Goal: Task Accomplishment & Management: Use online tool/utility

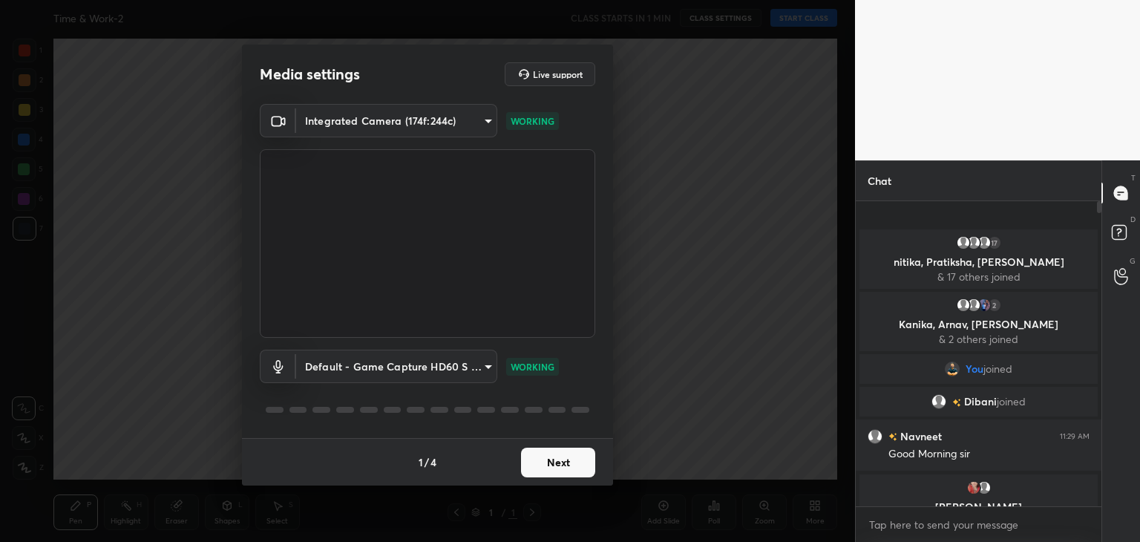
click at [563, 458] on button "Next" at bounding box center [558, 463] width 74 height 30
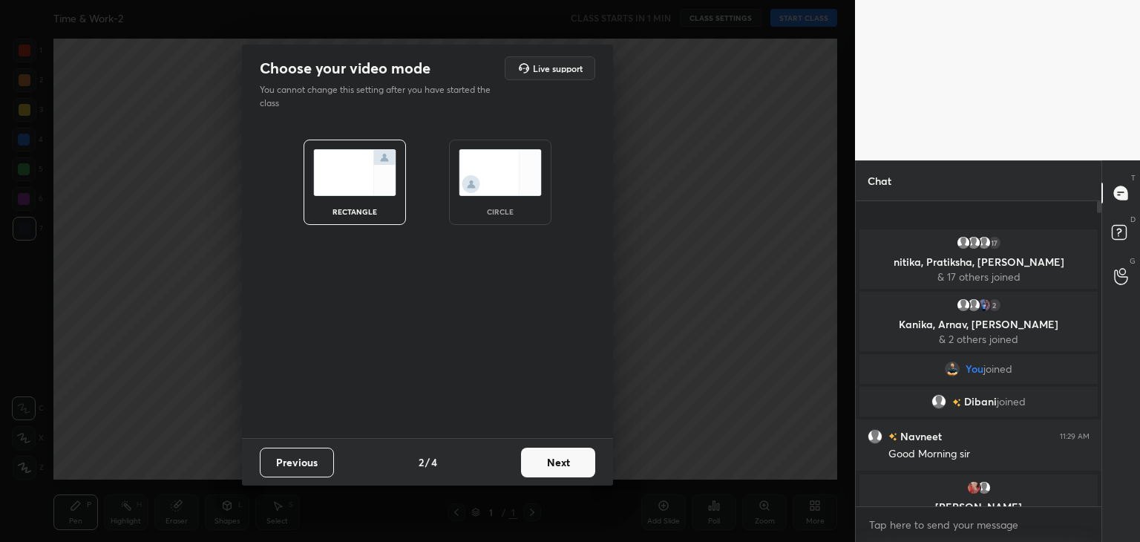
click at [515, 197] on div "circle" at bounding box center [500, 182] width 102 height 85
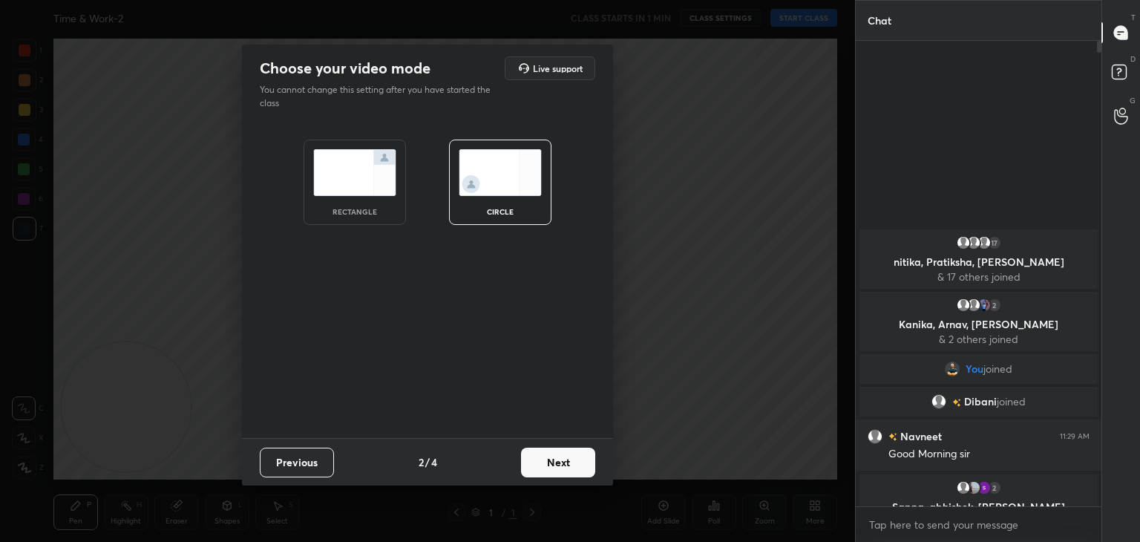
click at [348, 171] on img at bounding box center [354, 172] width 83 height 47
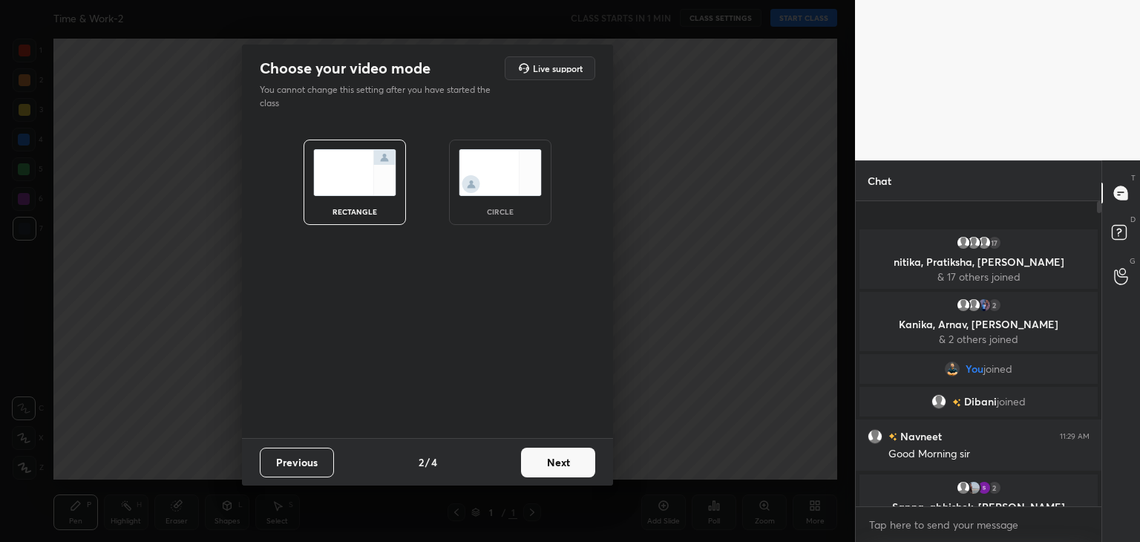
click at [588, 470] on button "Next" at bounding box center [558, 463] width 74 height 30
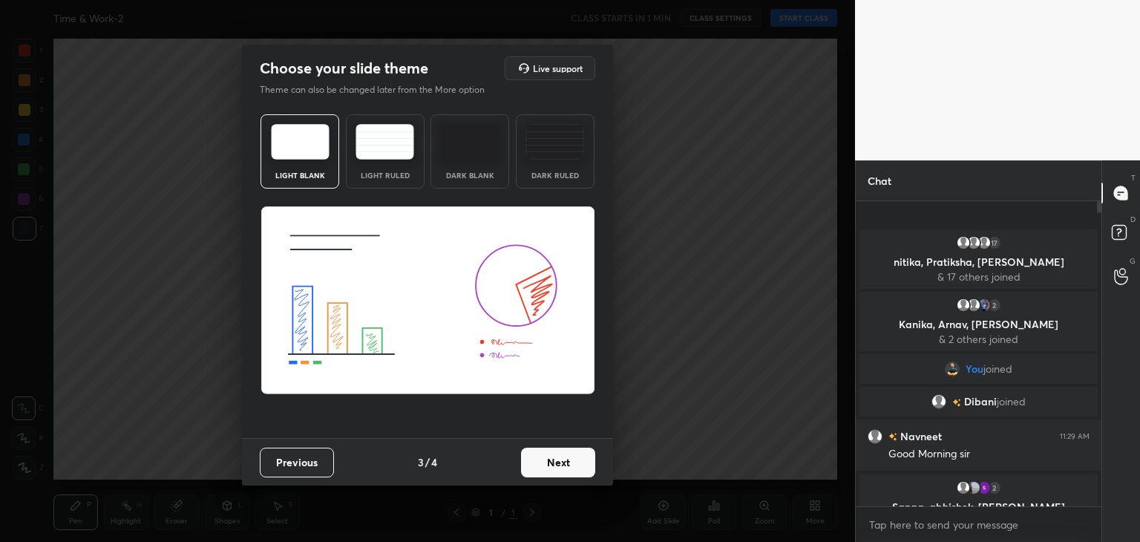
click at [590, 470] on button "Next" at bounding box center [558, 463] width 74 height 30
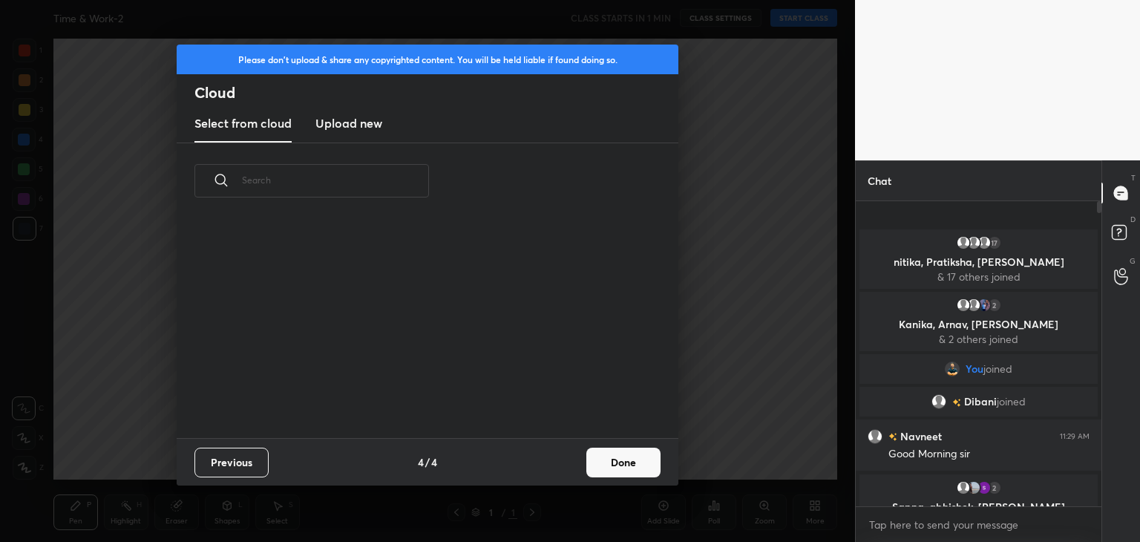
scroll to position [220, 477]
click at [373, 122] on h3 "Upload new" at bounding box center [348, 123] width 67 height 18
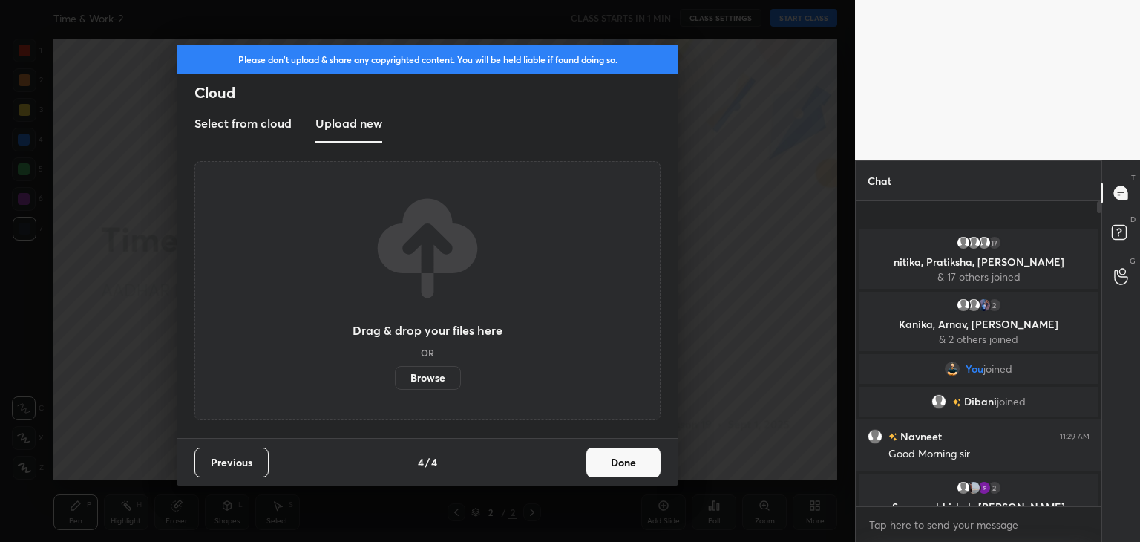
click at [442, 387] on label "Browse" at bounding box center [428, 378] width 66 height 24
click at [395, 387] on input "Browse" at bounding box center [395, 378] width 0 height 24
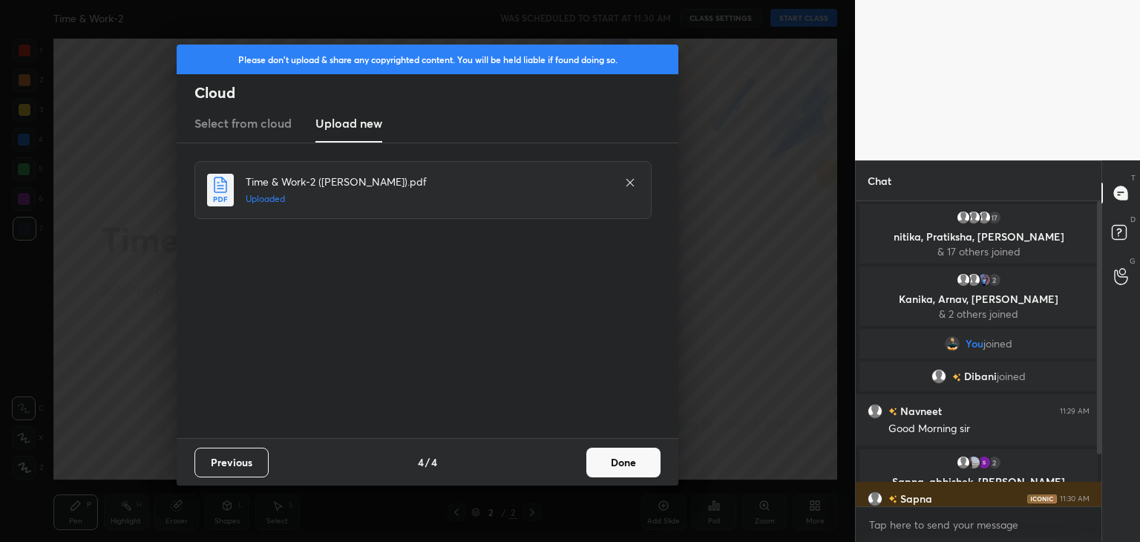
click at [646, 468] on button "Done" at bounding box center [623, 463] width 74 height 30
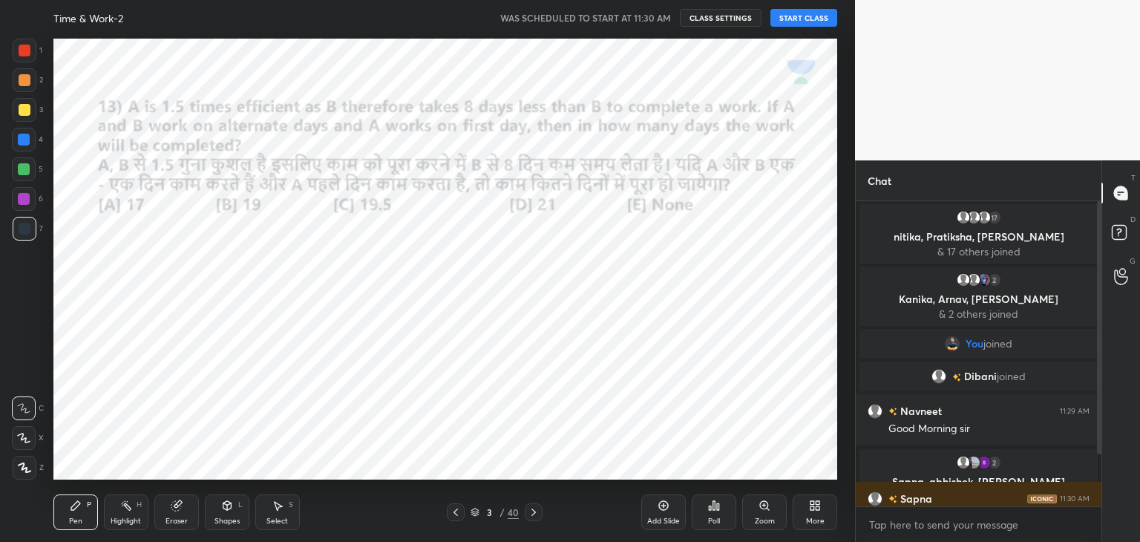
scroll to position [62, 0]
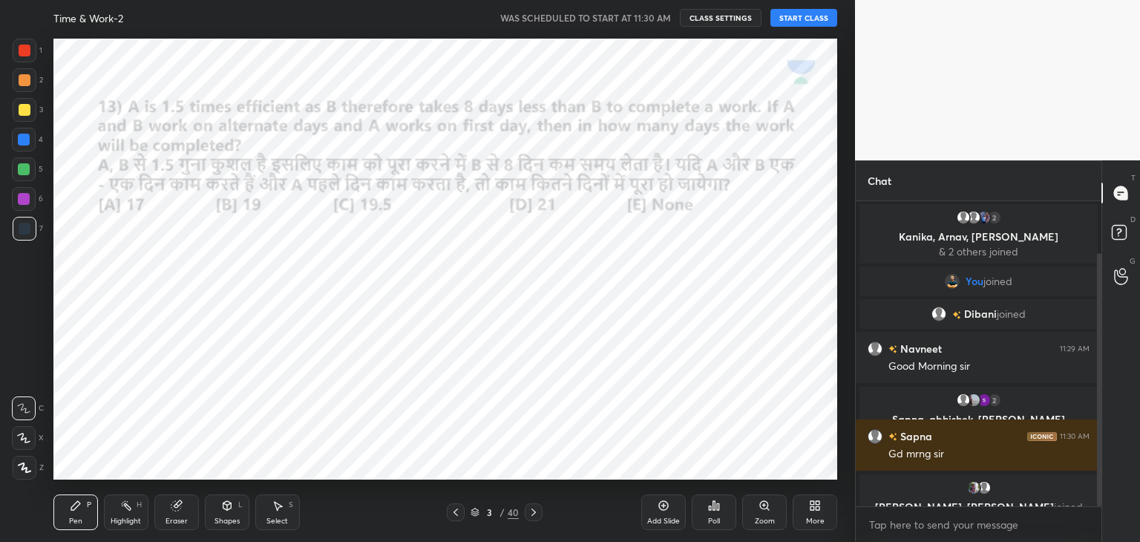
drag, startPoint x: 1100, startPoint y: 396, endPoint x: 1099, endPoint y: 485, distance: 89.1
click at [1099, 485] on div at bounding box center [1099, 379] width 4 height 253
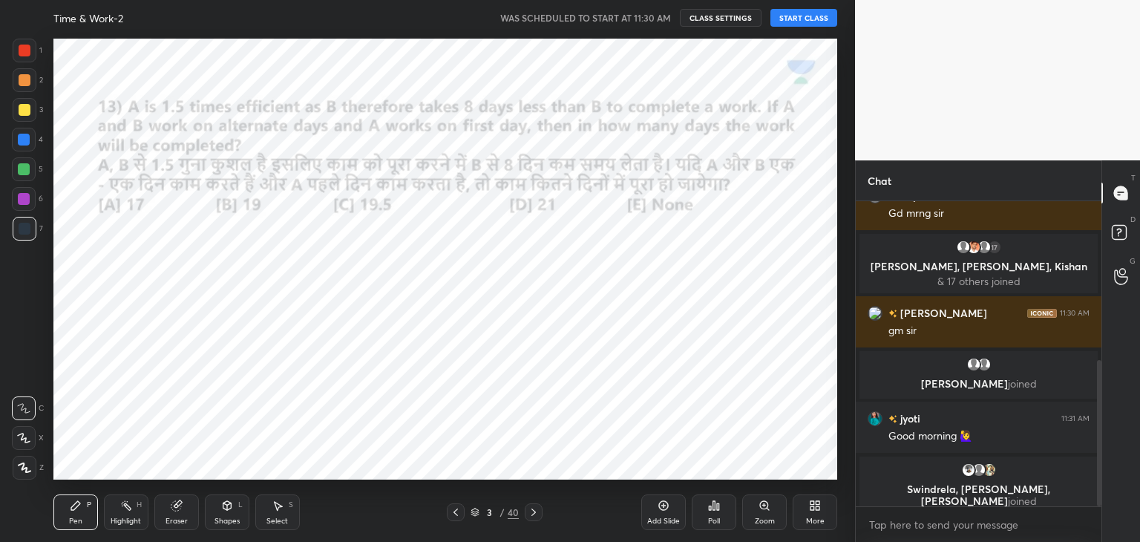
scroll to position [385, 0]
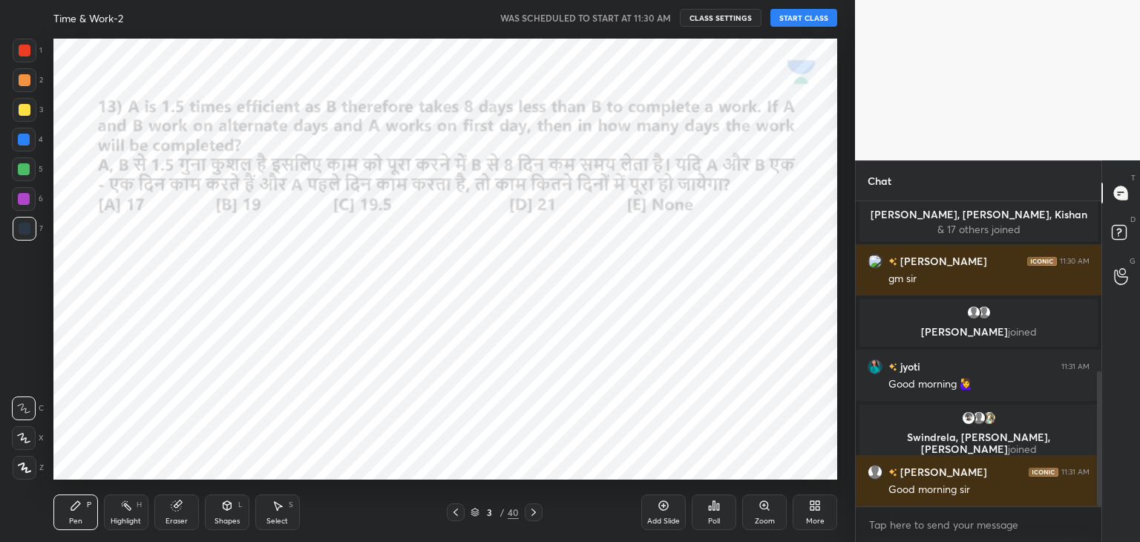
click at [802, 16] on button "START CLASS" at bounding box center [804, 18] width 67 height 18
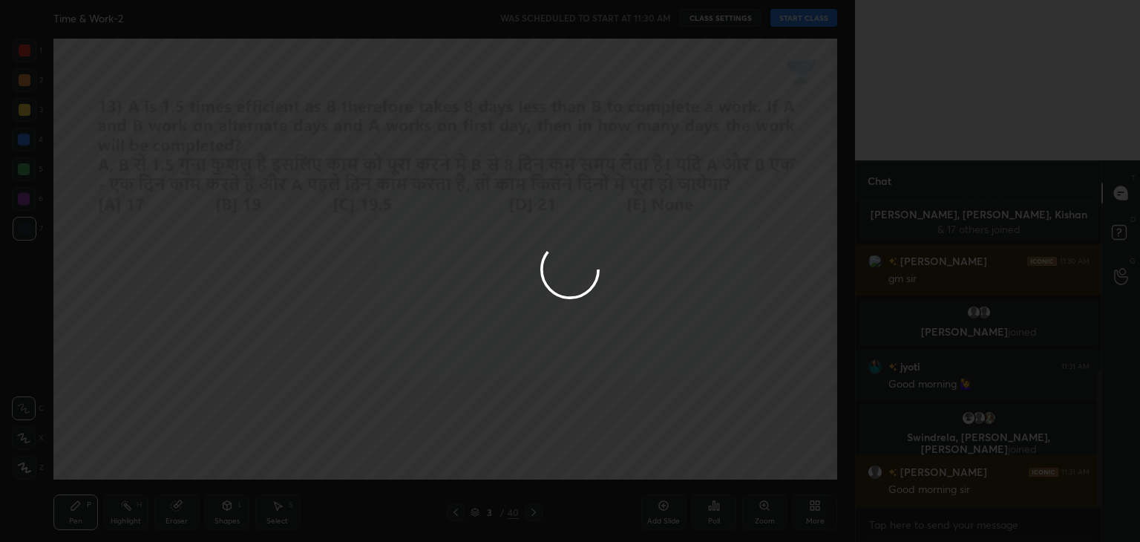
type textarea "x"
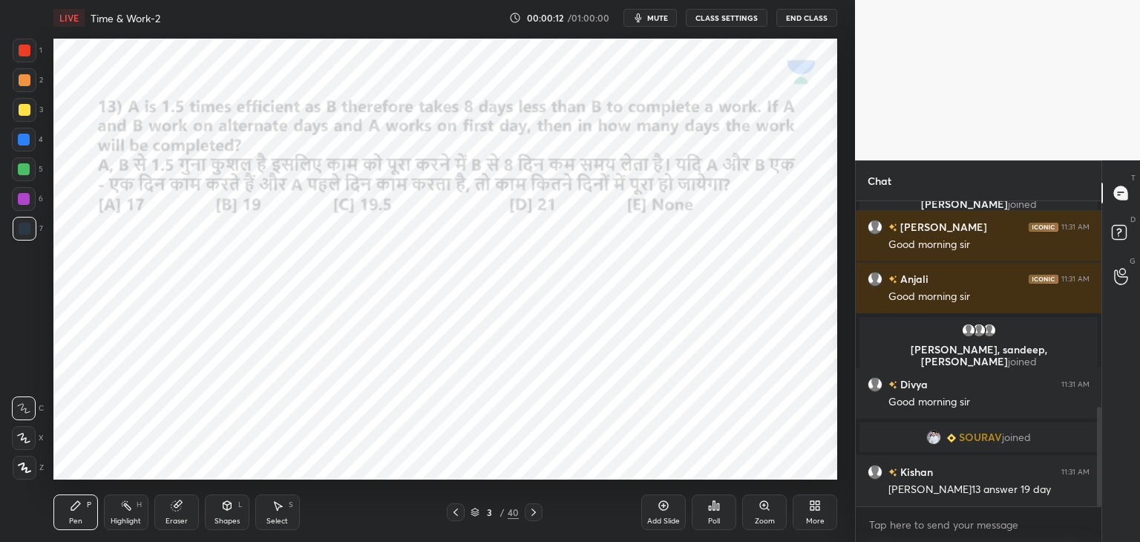
scroll to position [665, 0]
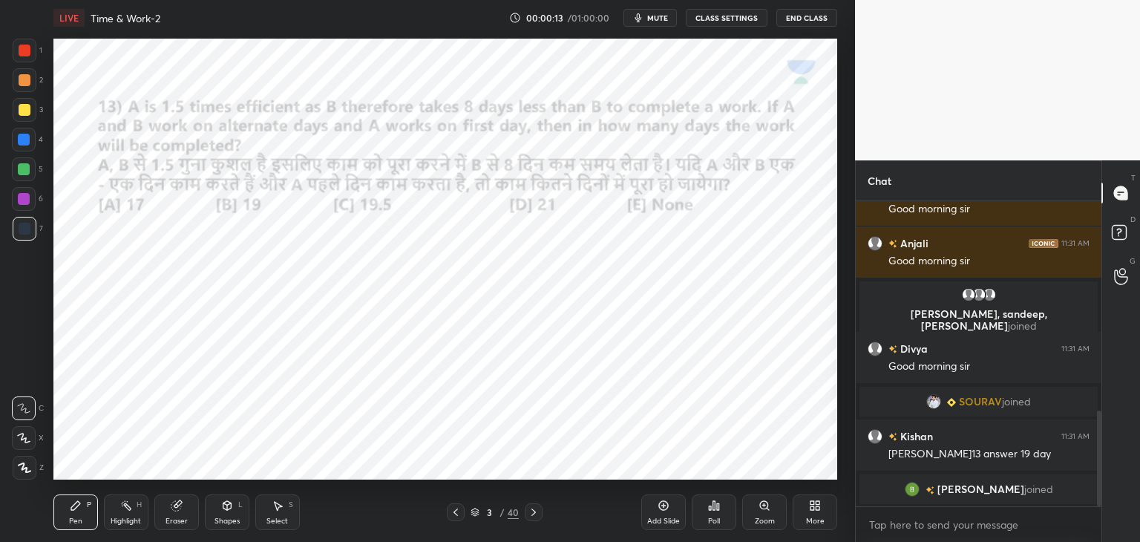
click at [23, 447] on div at bounding box center [24, 438] width 24 height 24
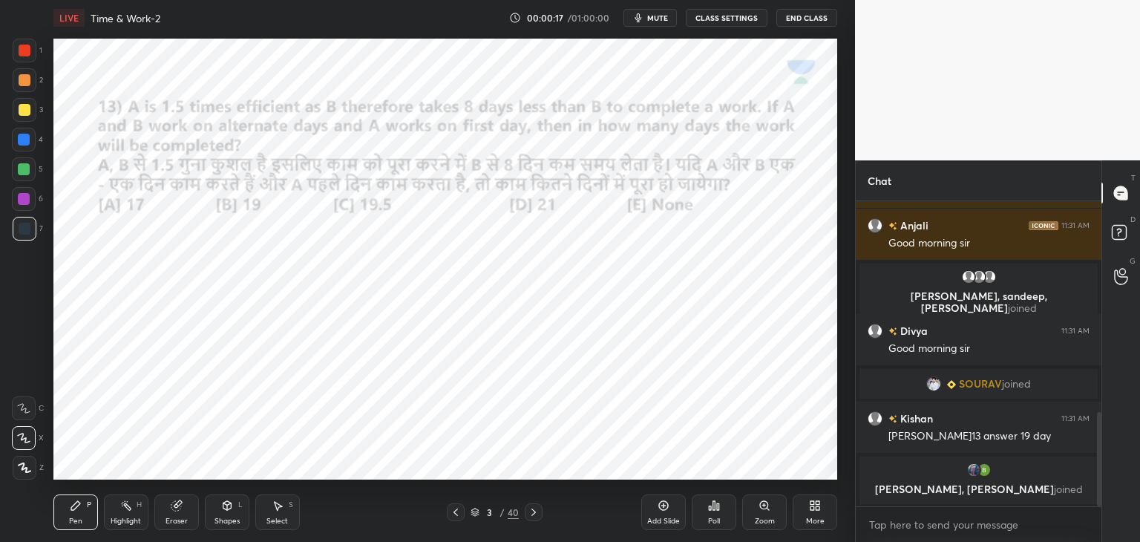
click at [26, 51] on div at bounding box center [25, 51] width 12 height 12
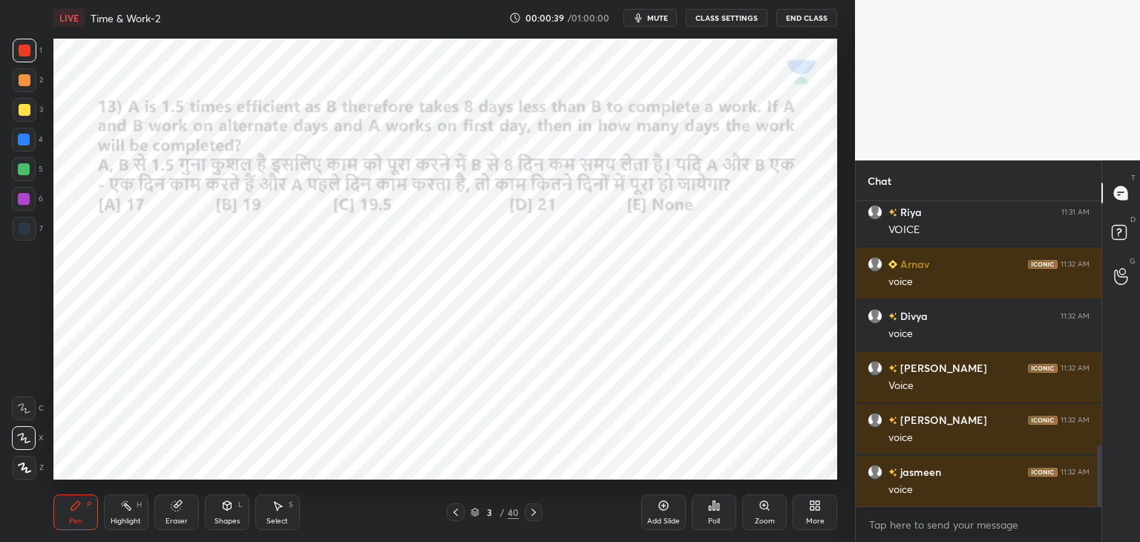
scroll to position [1278, 0]
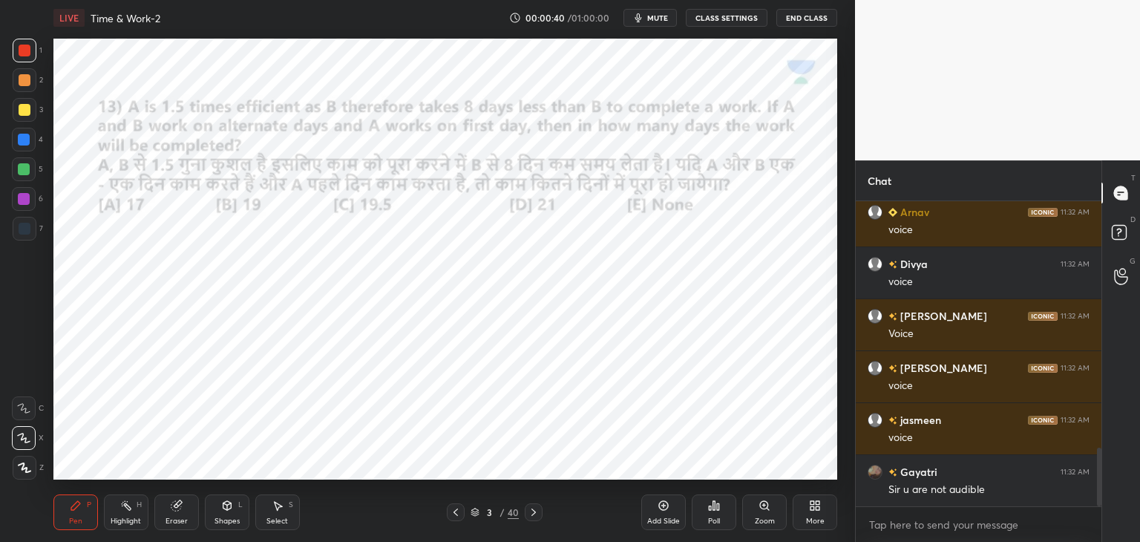
click at [23, 143] on div at bounding box center [24, 140] width 12 height 12
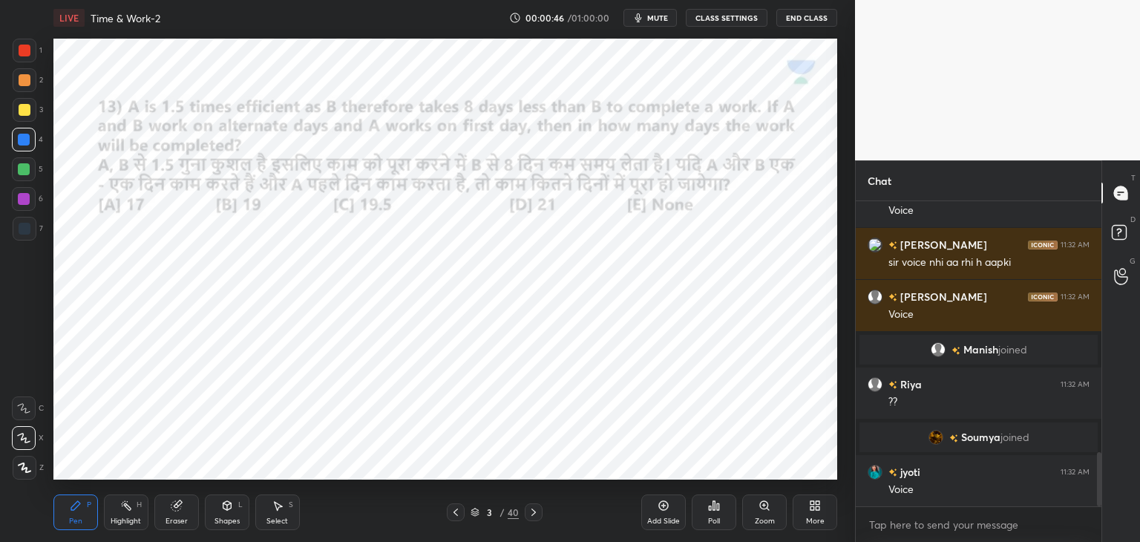
scroll to position [1406, 0]
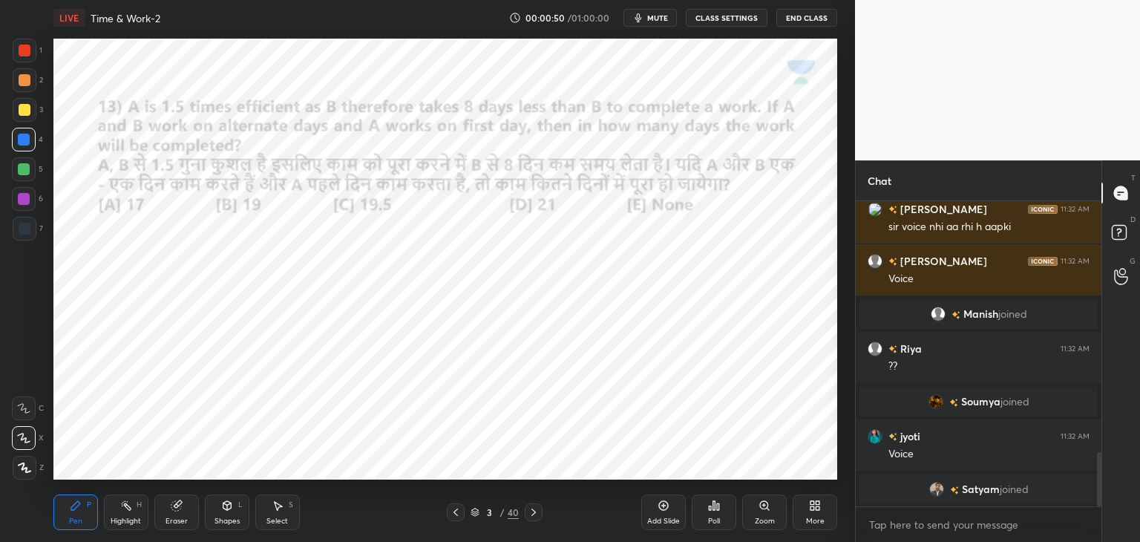
click at [735, 16] on button "CLASS SETTINGS" at bounding box center [727, 18] width 82 height 18
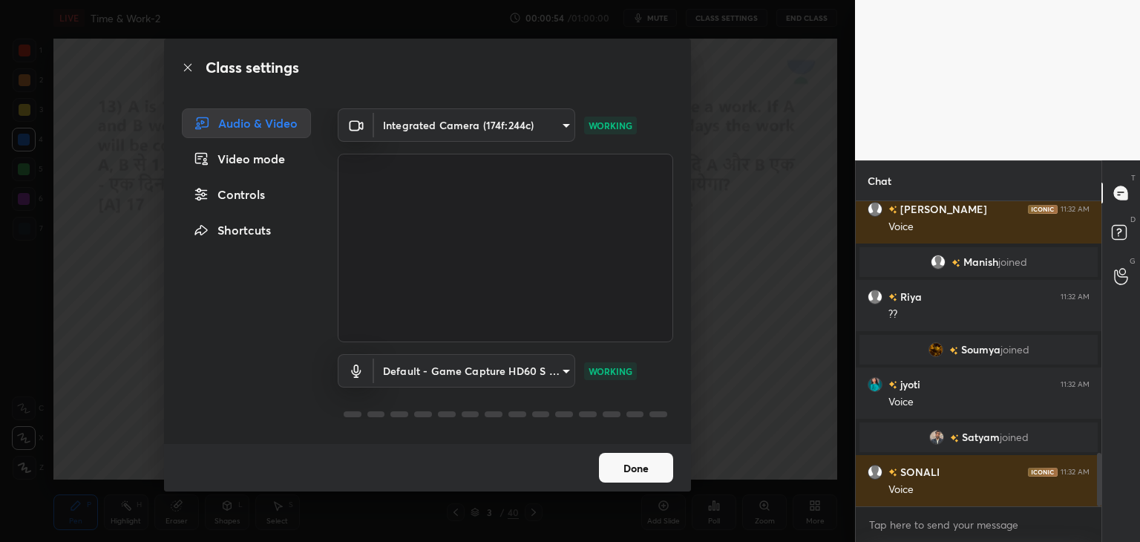
scroll to position [1462, 0]
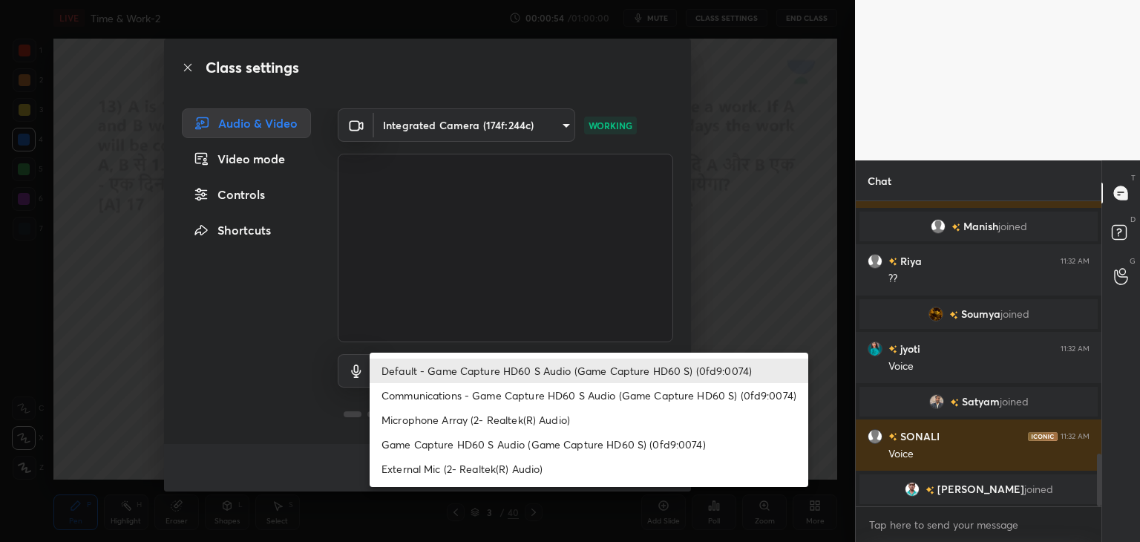
click at [478, 376] on body "1 2 3 4 5 6 7 C X Z C X Z E E Erase all H H LIVE Time & Work-2 00:00:54 / 01:00…" at bounding box center [570, 271] width 1140 height 542
click at [514, 468] on li "External Mic (2- Realtek(R) Audio)" at bounding box center [589, 469] width 439 height 24
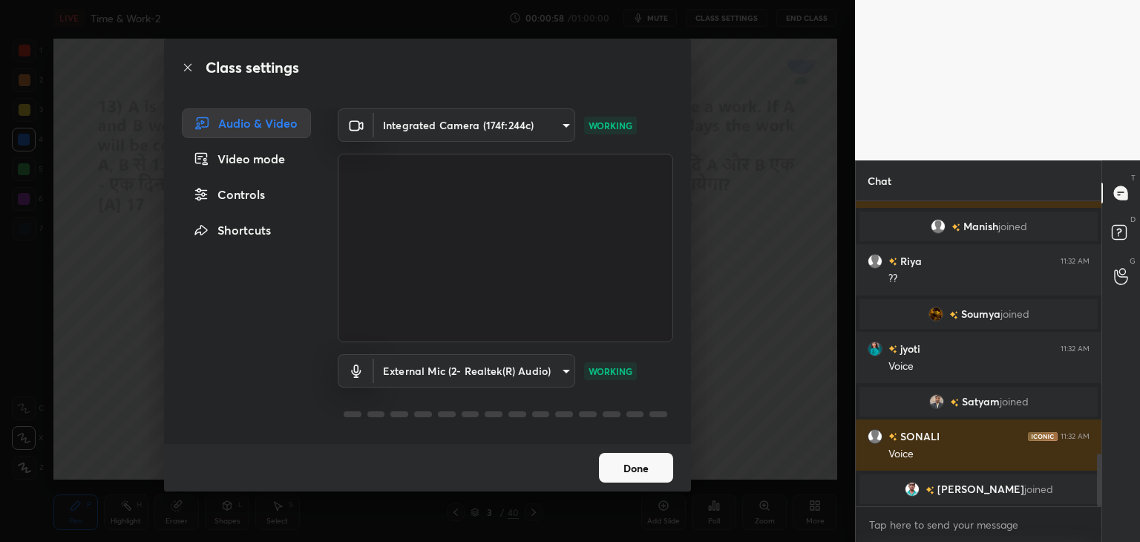
type input "ef623c27715dfc9818bcee1d1b157228bbad2009a038cf5cba8f5b88130dd52b"
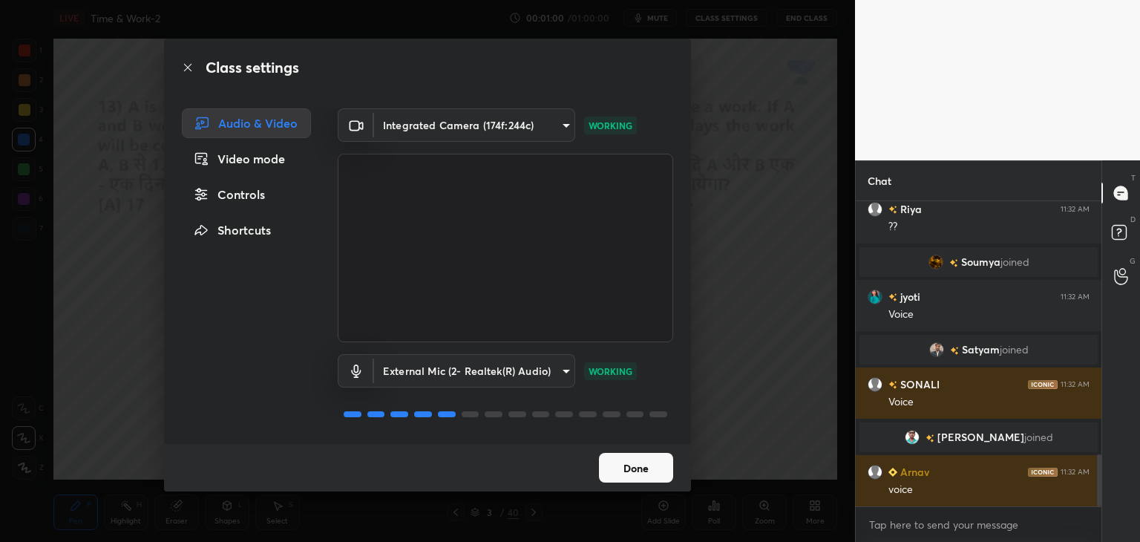
click at [624, 473] on button "Done" at bounding box center [636, 468] width 74 height 30
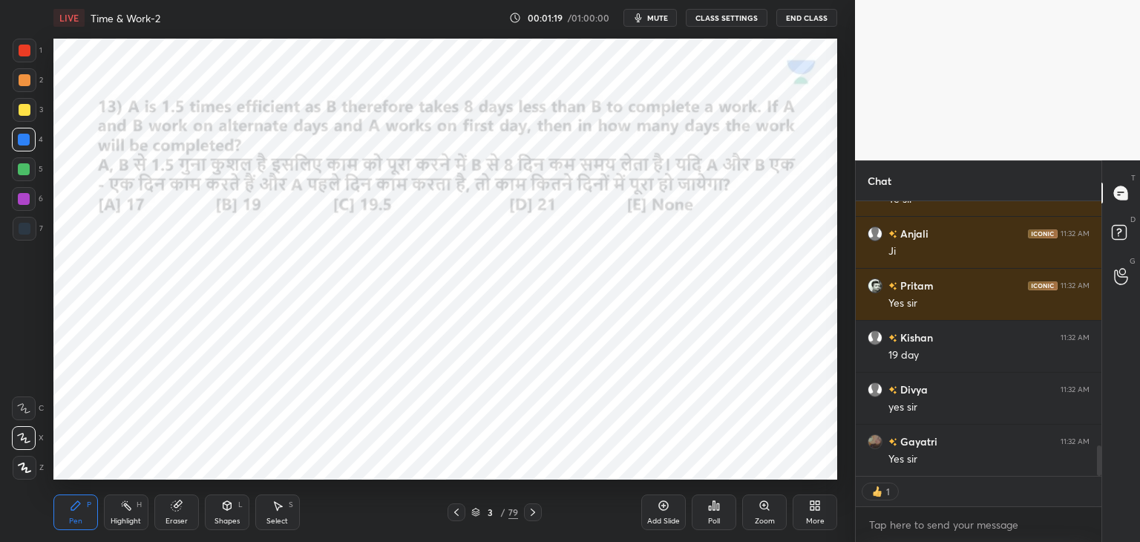
scroll to position [4, 4]
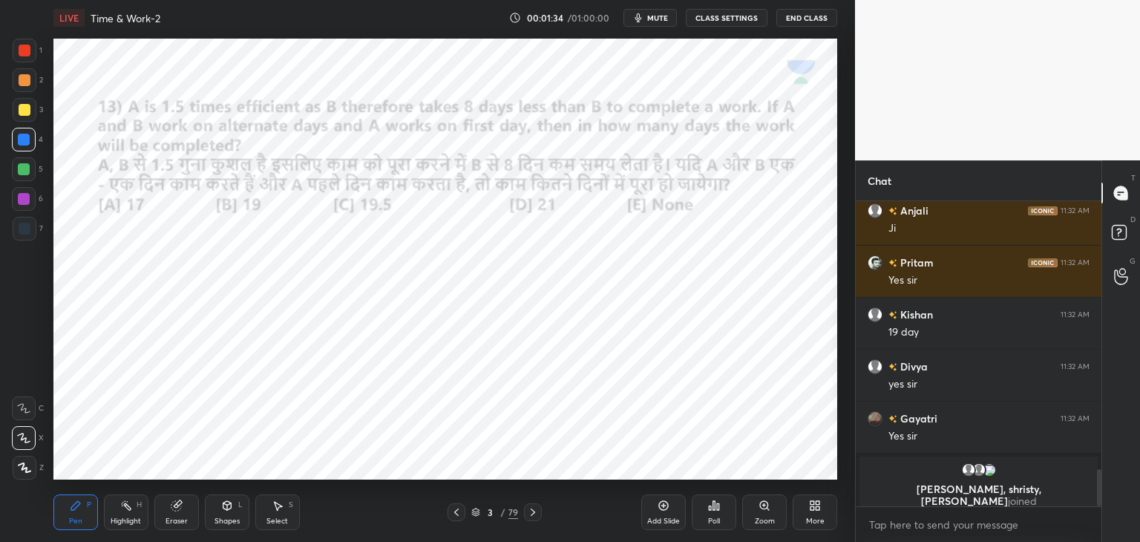
click at [29, 53] on div at bounding box center [25, 51] width 12 height 12
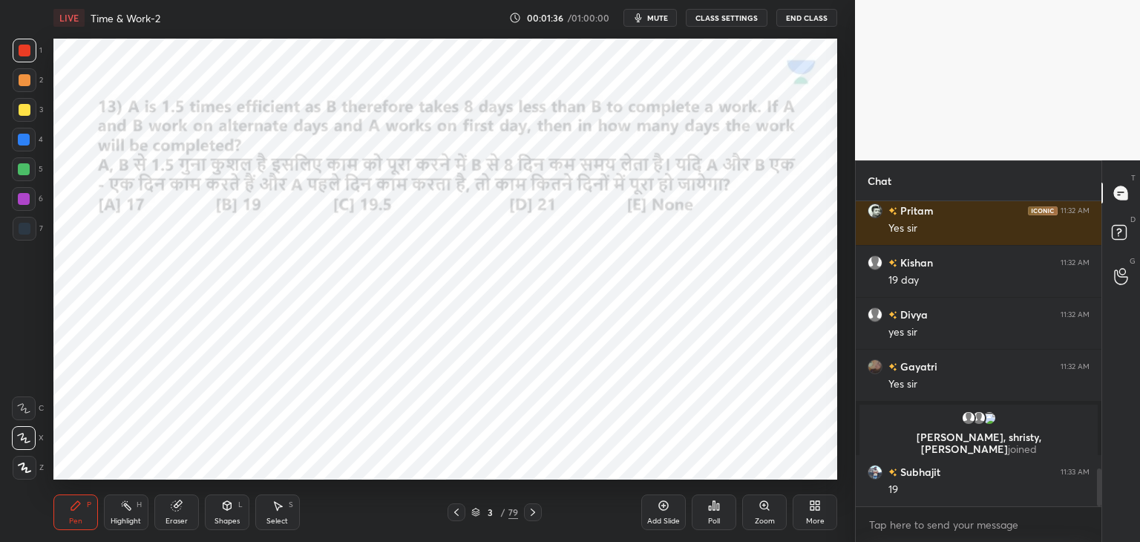
scroll to position [2154, 0]
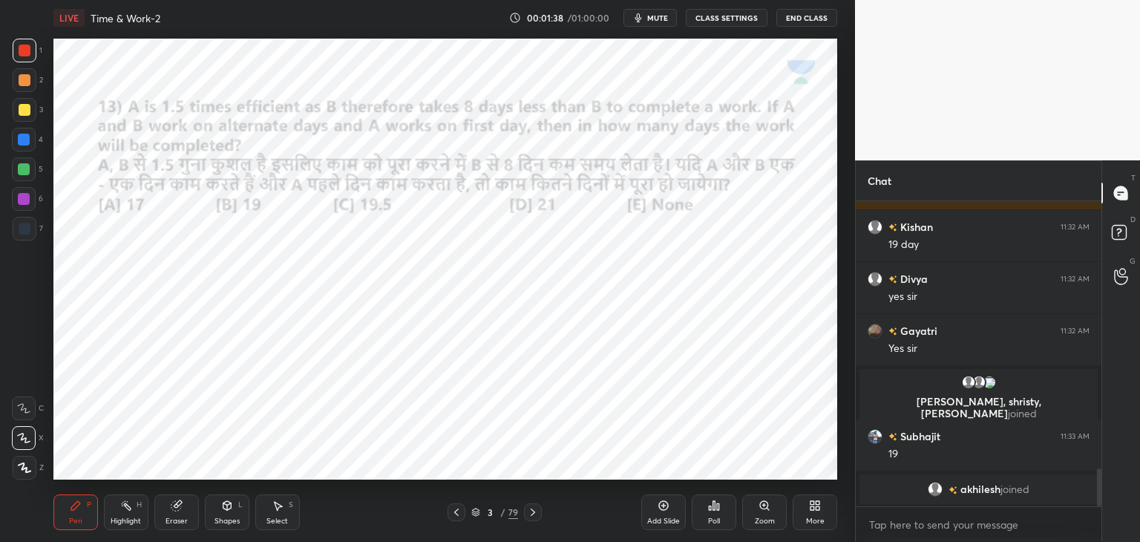
click at [27, 229] on div at bounding box center [25, 229] width 12 height 12
click at [25, 144] on div at bounding box center [24, 140] width 12 height 12
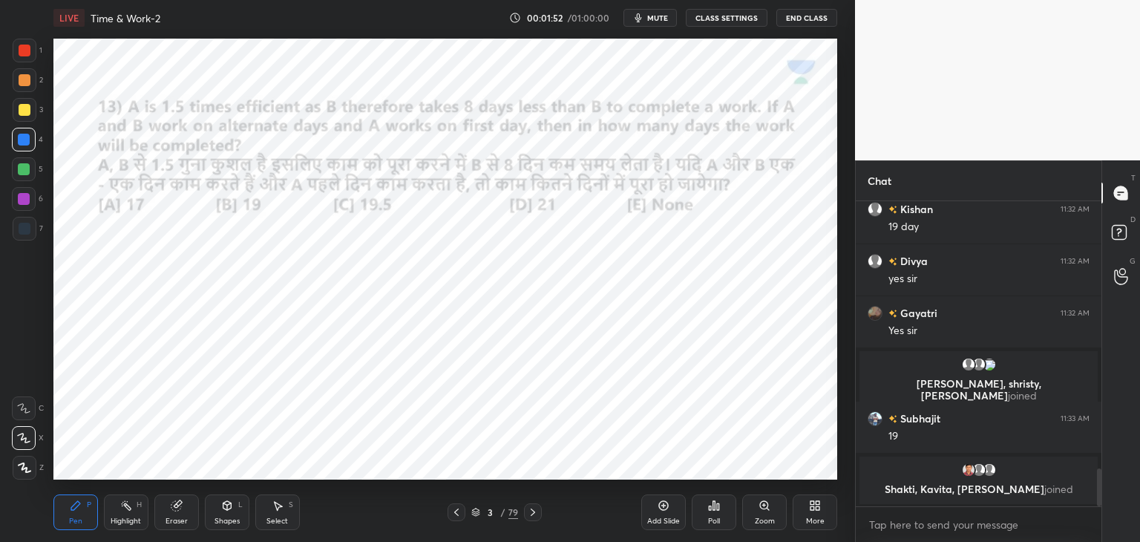
scroll to position [2184, 0]
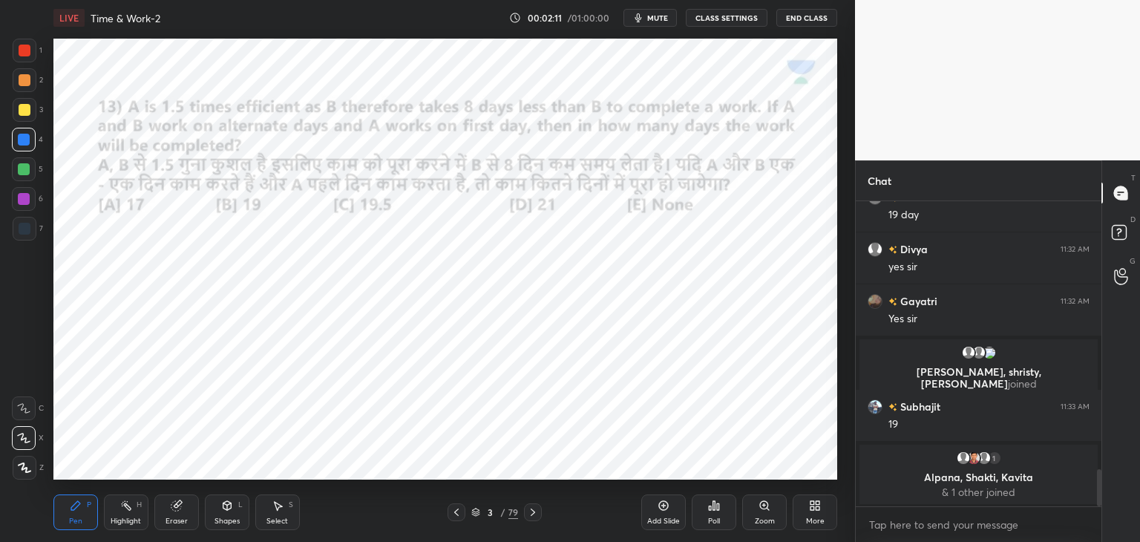
click at [18, 54] on div at bounding box center [25, 51] width 24 height 24
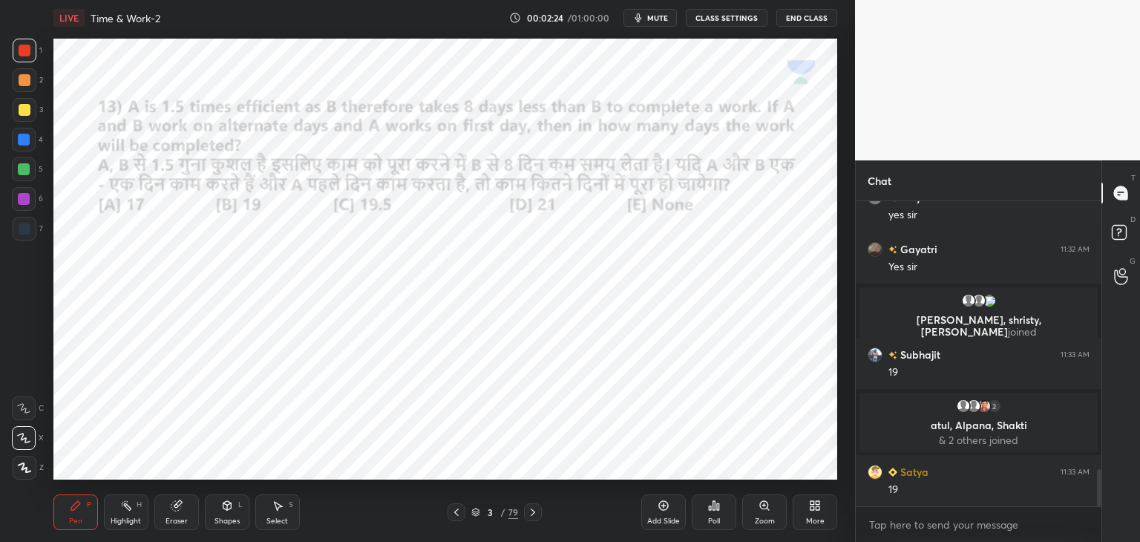
click at [22, 197] on div at bounding box center [24, 199] width 12 height 12
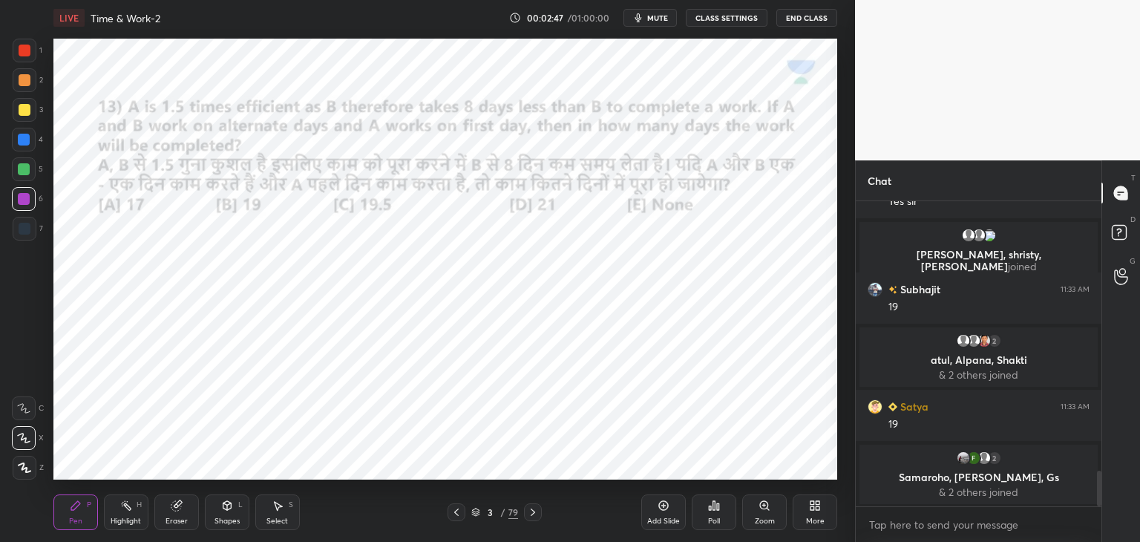
scroll to position [2310, 0]
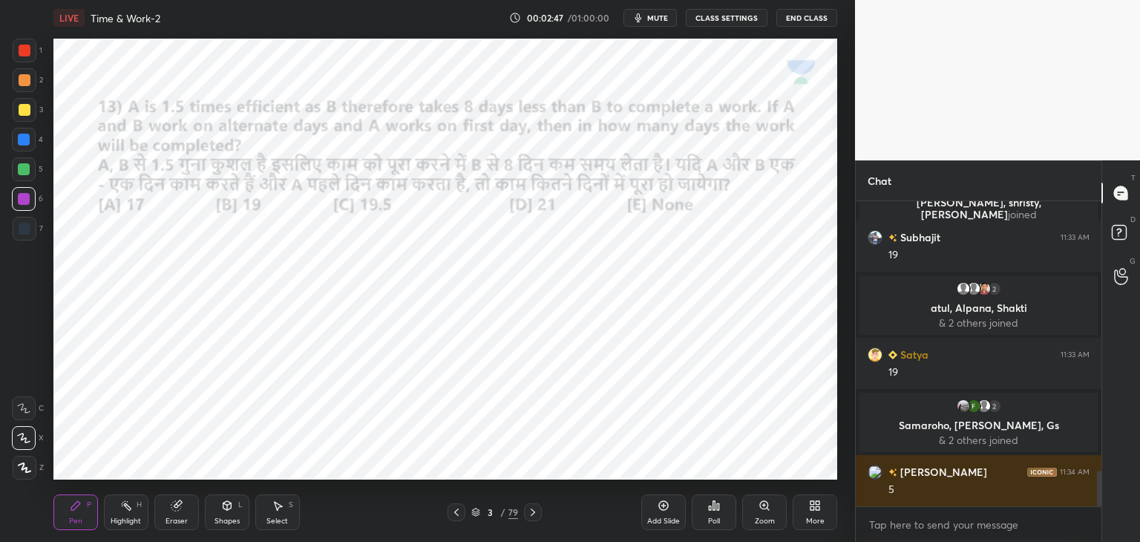
click at [26, 170] on div at bounding box center [24, 169] width 12 height 12
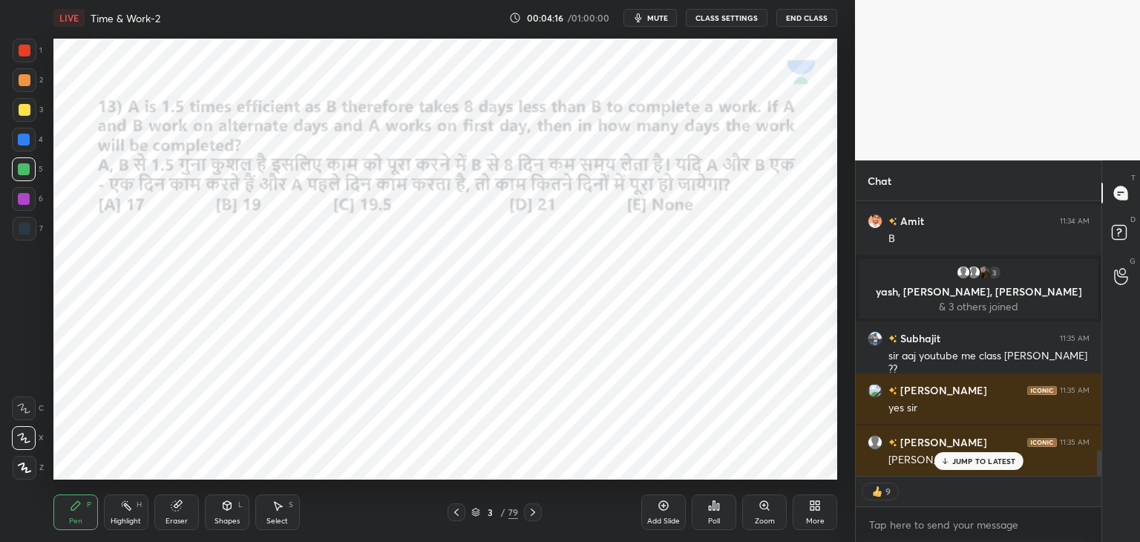
scroll to position [2689, 0]
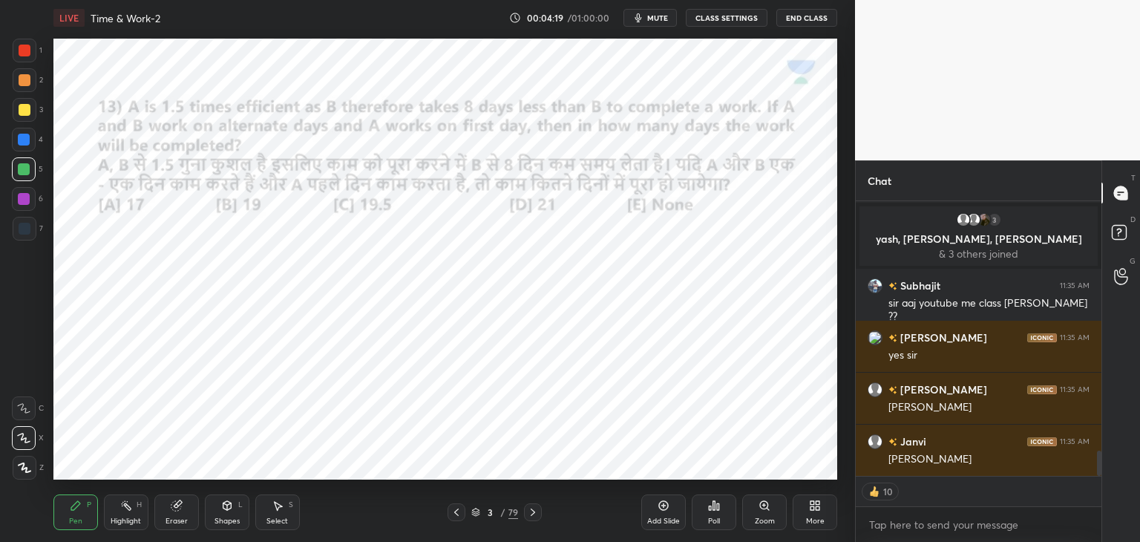
click at [25, 55] on div at bounding box center [25, 51] width 12 height 12
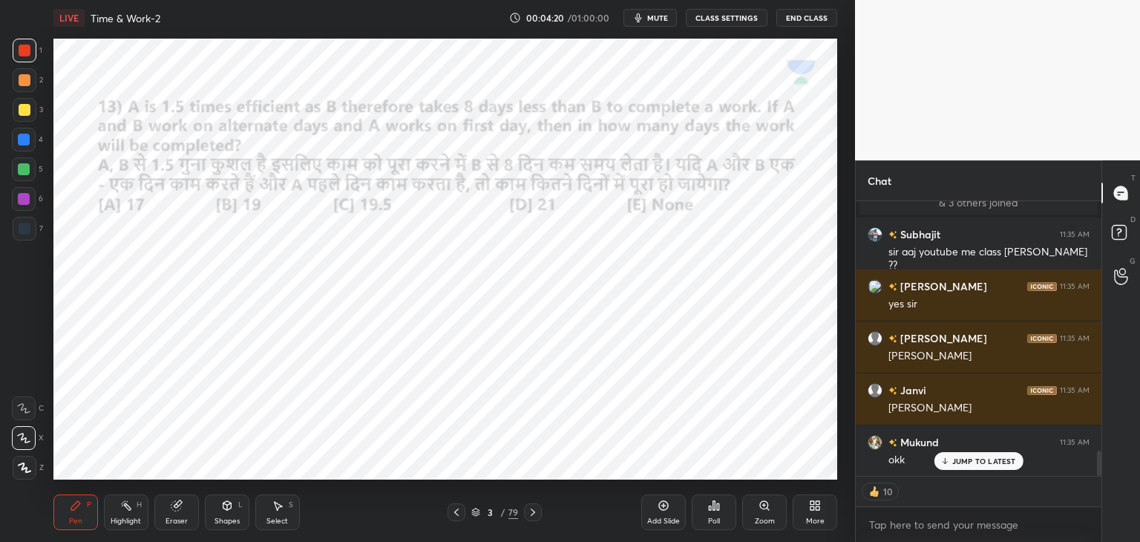
click at [535, 517] on icon at bounding box center [533, 512] width 12 height 12
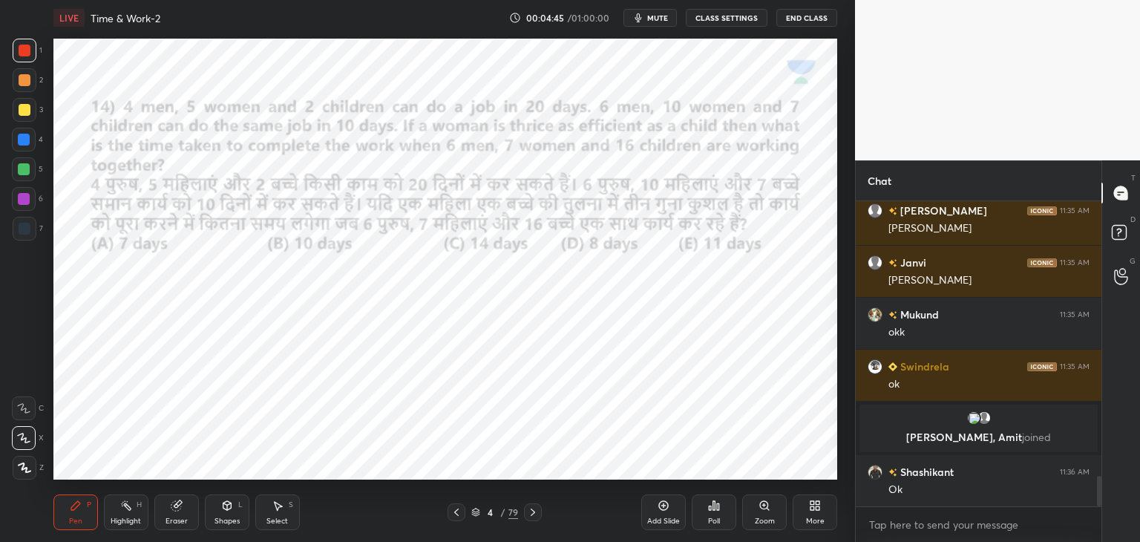
scroll to position [2785, 0]
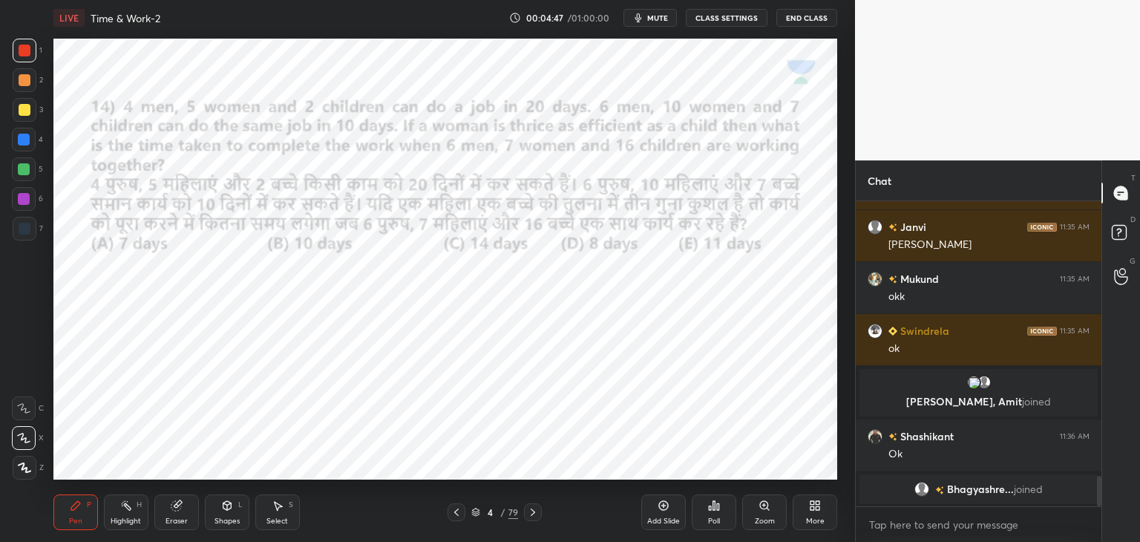
click at [183, 514] on div "Eraser" at bounding box center [176, 512] width 45 height 36
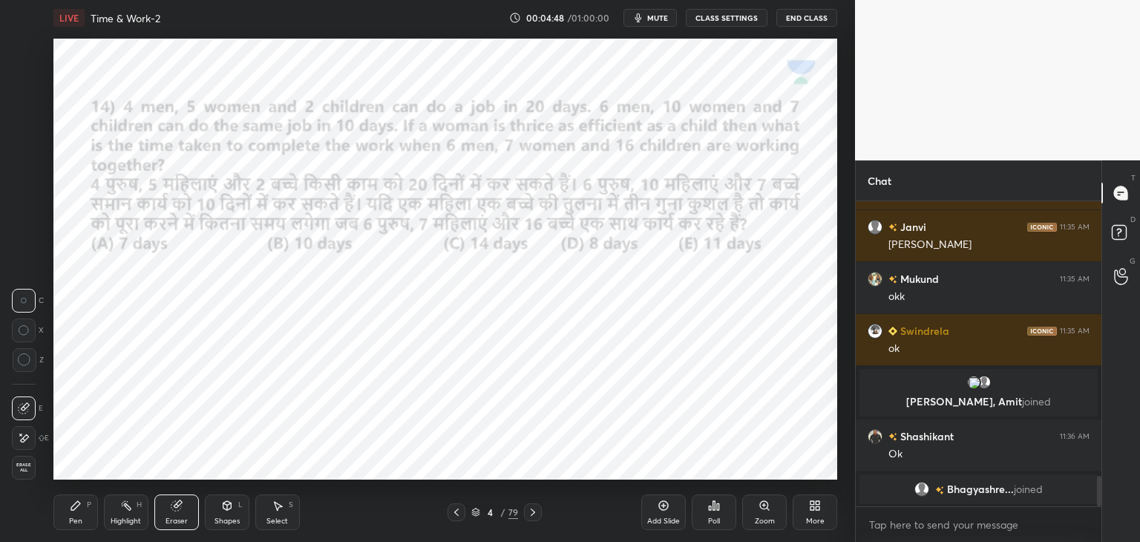
click at [26, 473] on div "Erase all" at bounding box center [24, 468] width 24 height 24
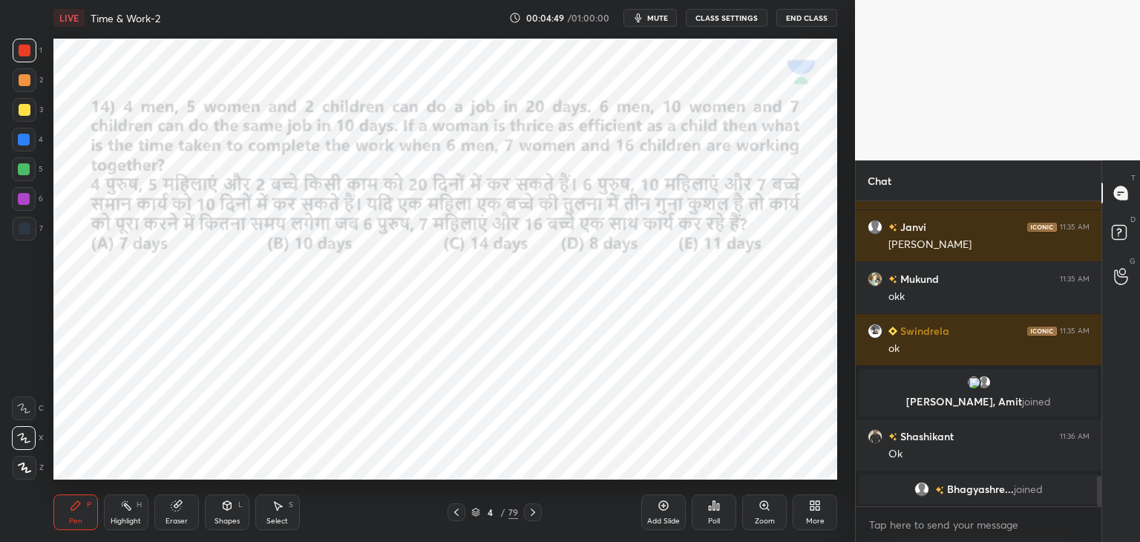
click at [77, 518] on div "Pen" at bounding box center [75, 520] width 13 height 7
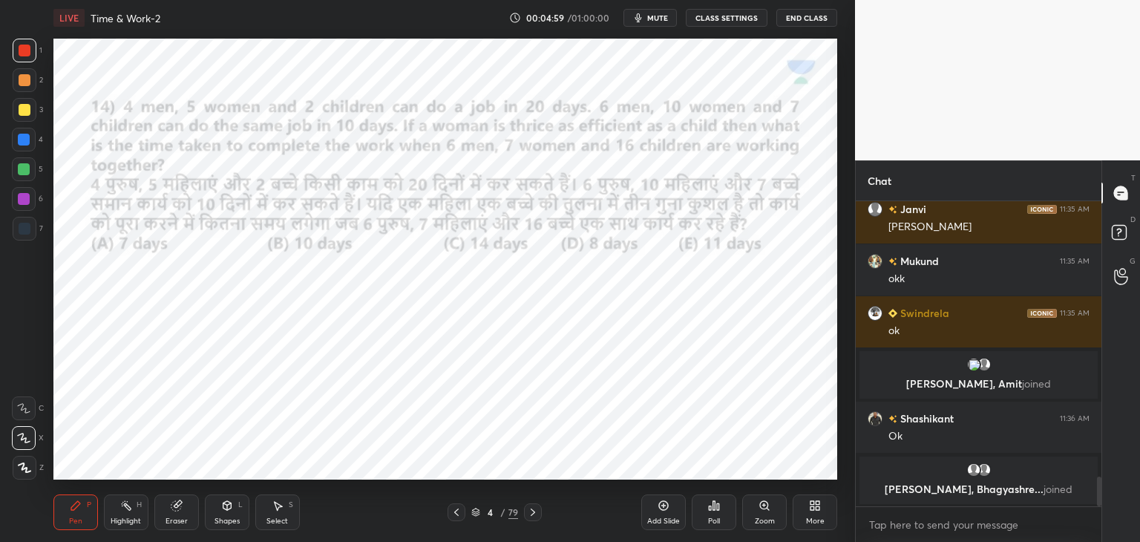
click at [232, 519] on div "Shapes" at bounding box center [227, 520] width 25 height 7
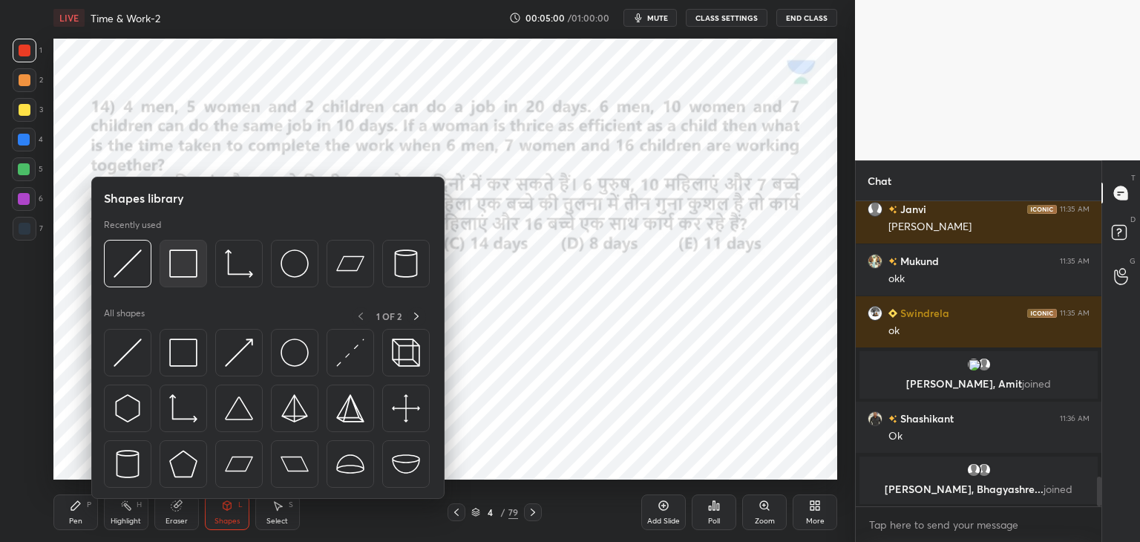
click at [179, 272] on img at bounding box center [183, 263] width 28 height 28
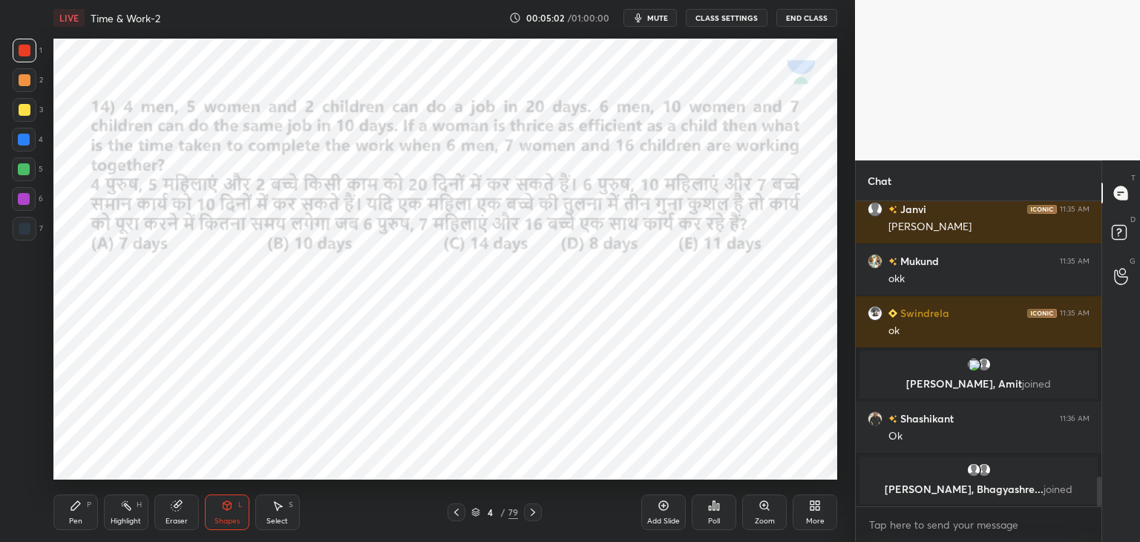
click at [78, 515] on div "Pen P" at bounding box center [75, 512] width 45 height 36
click at [22, 469] on icon at bounding box center [25, 467] width 12 height 9
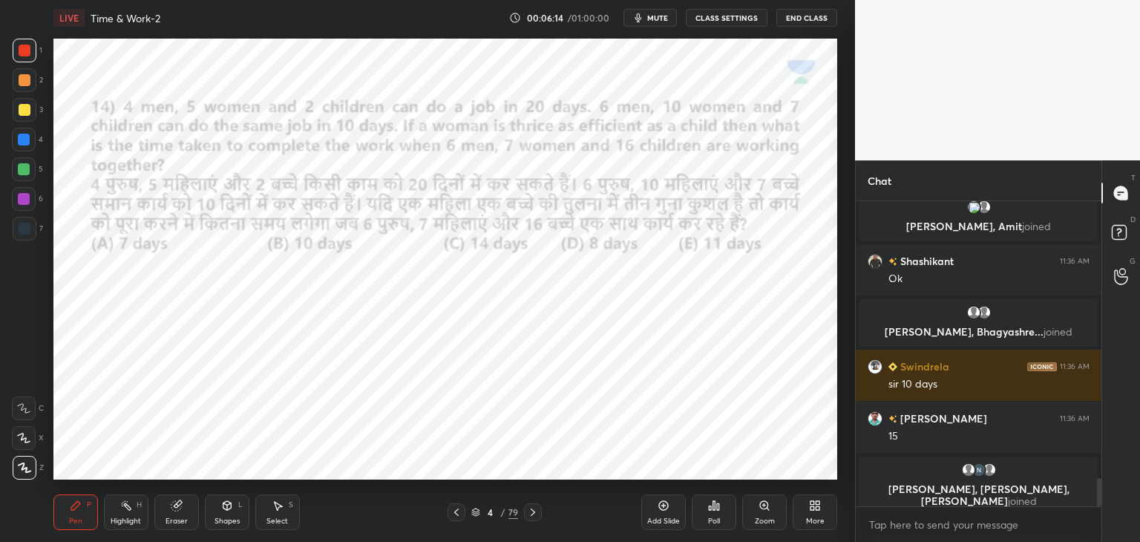
scroll to position [3002, 0]
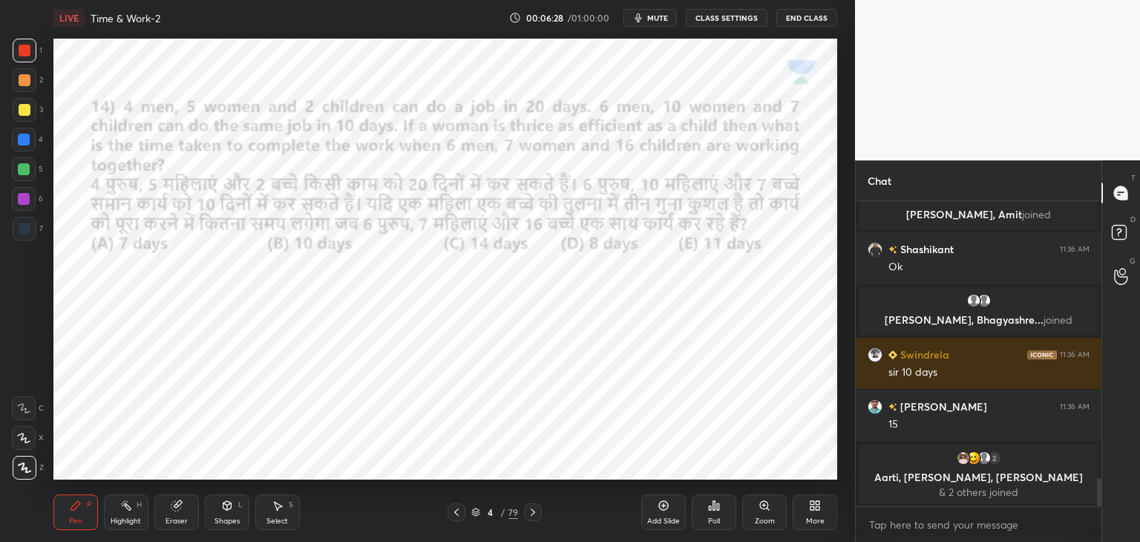
click at [33, 145] on div at bounding box center [24, 140] width 24 height 24
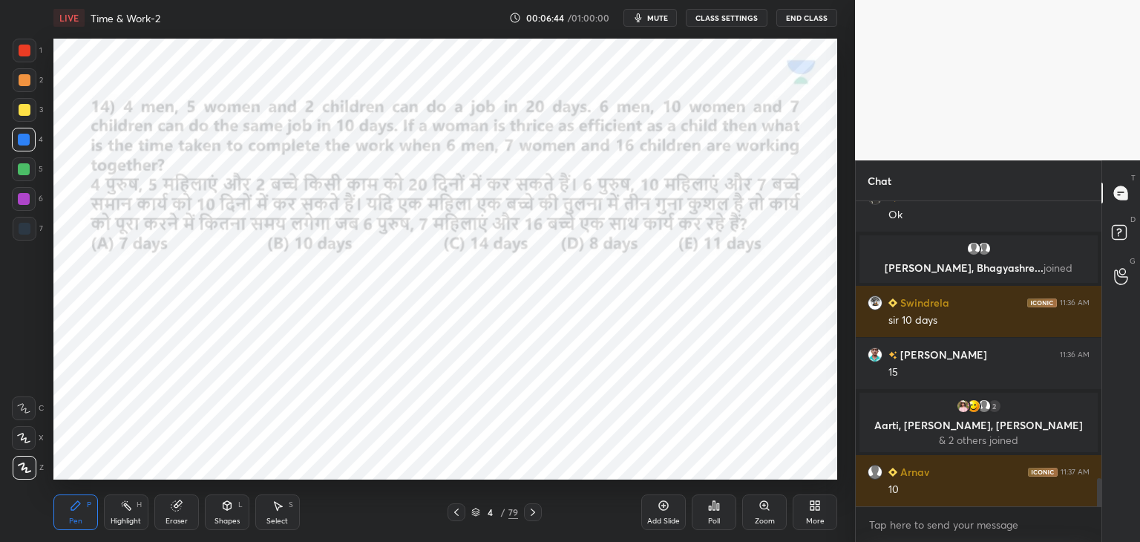
scroll to position [3060, 0]
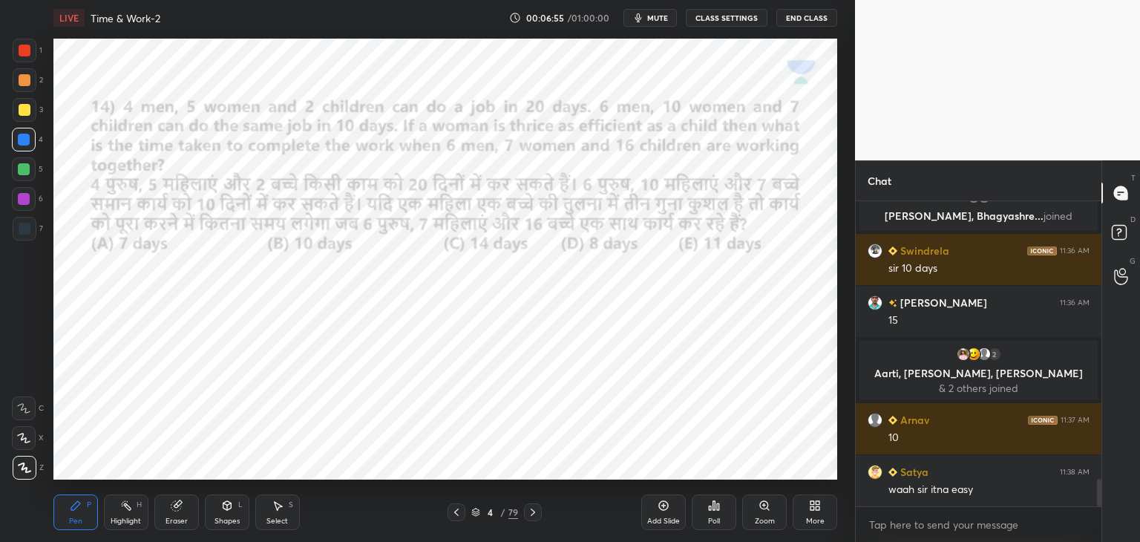
click at [534, 518] on div at bounding box center [533, 512] width 18 height 18
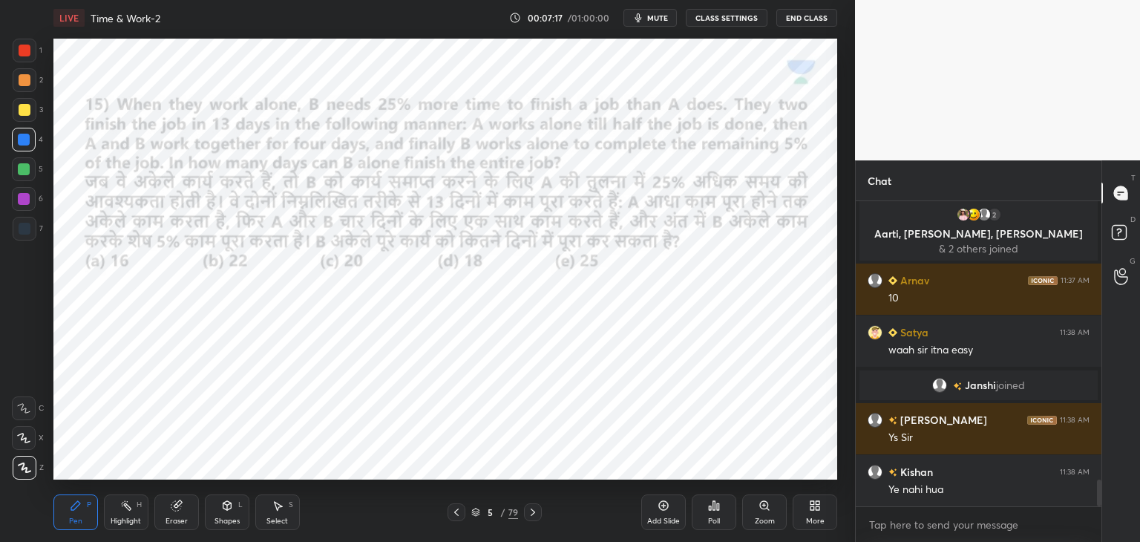
scroll to position [3149, 0]
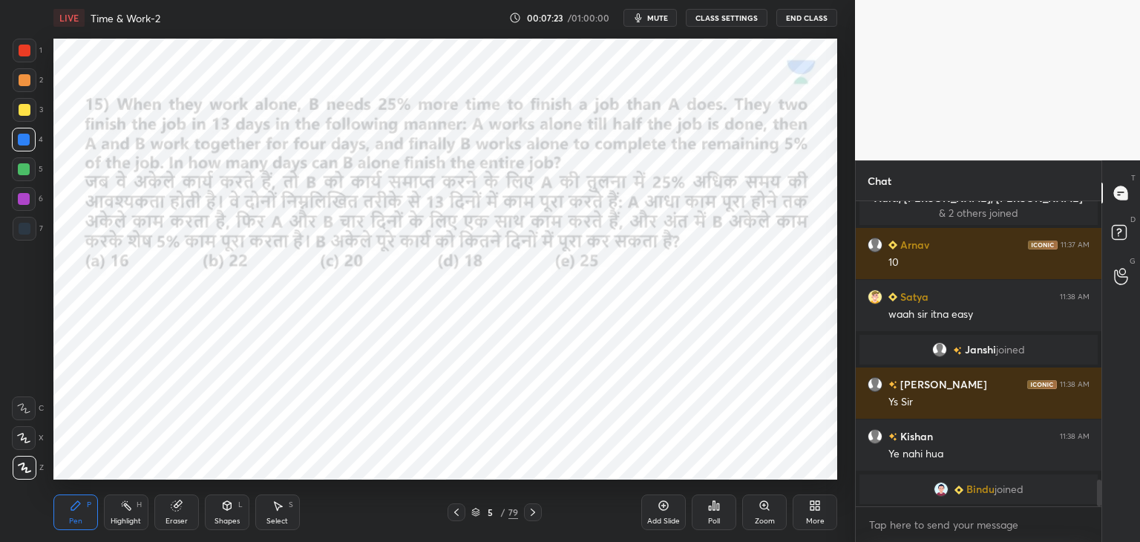
click at [27, 174] on div at bounding box center [24, 169] width 12 height 12
click at [26, 226] on div at bounding box center [25, 229] width 12 height 12
click at [22, 55] on div at bounding box center [25, 51] width 12 height 12
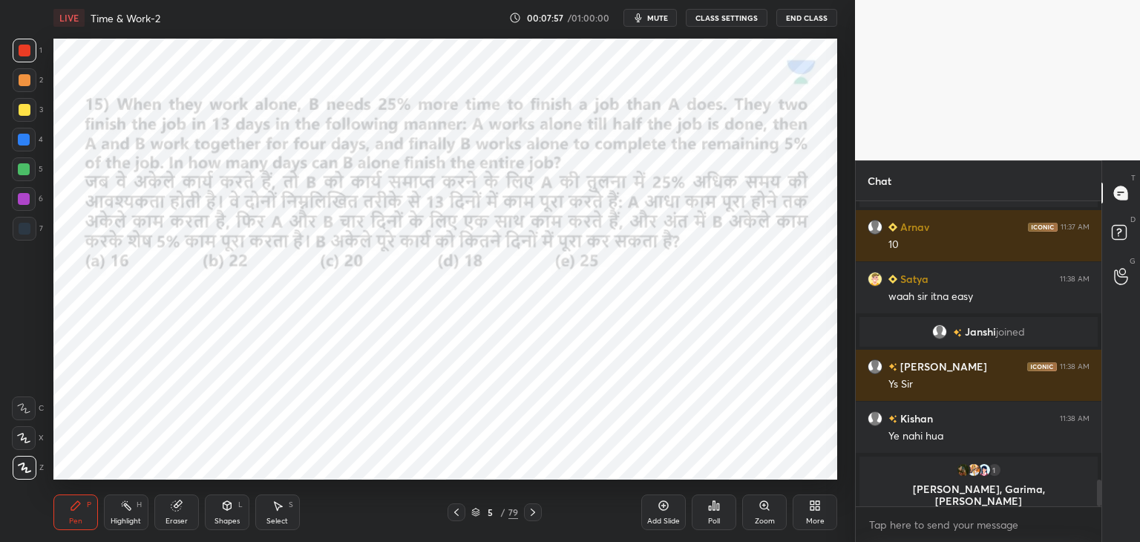
scroll to position [3179, 0]
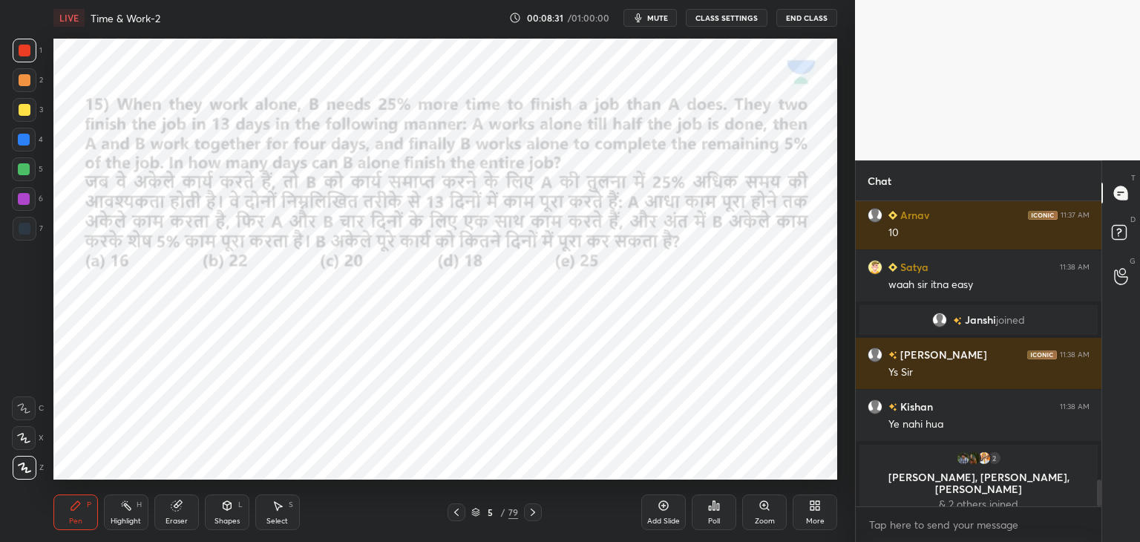
click at [26, 235] on div at bounding box center [25, 229] width 12 height 12
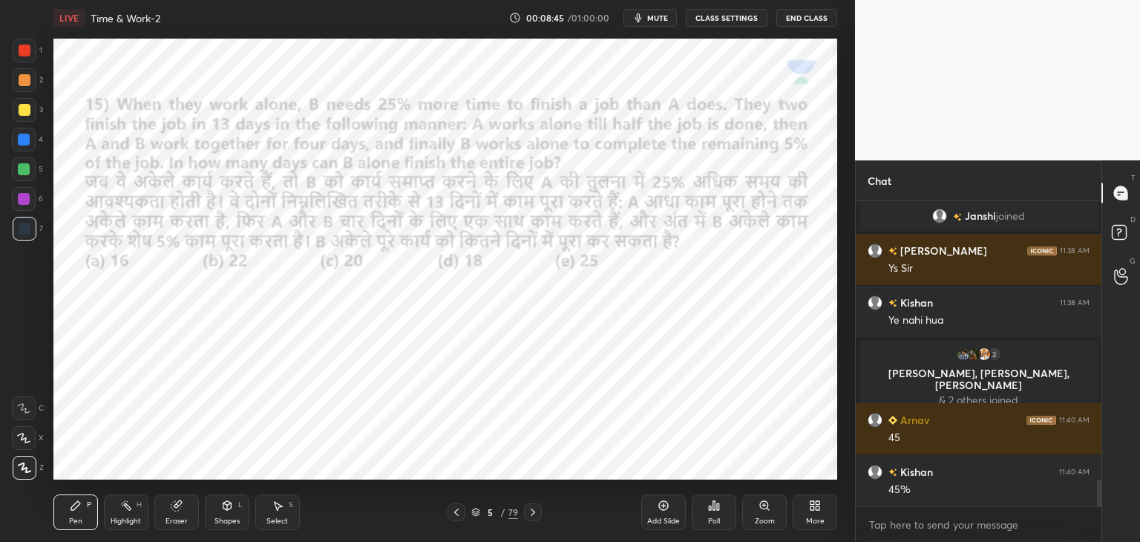
scroll to position [3234, 0]
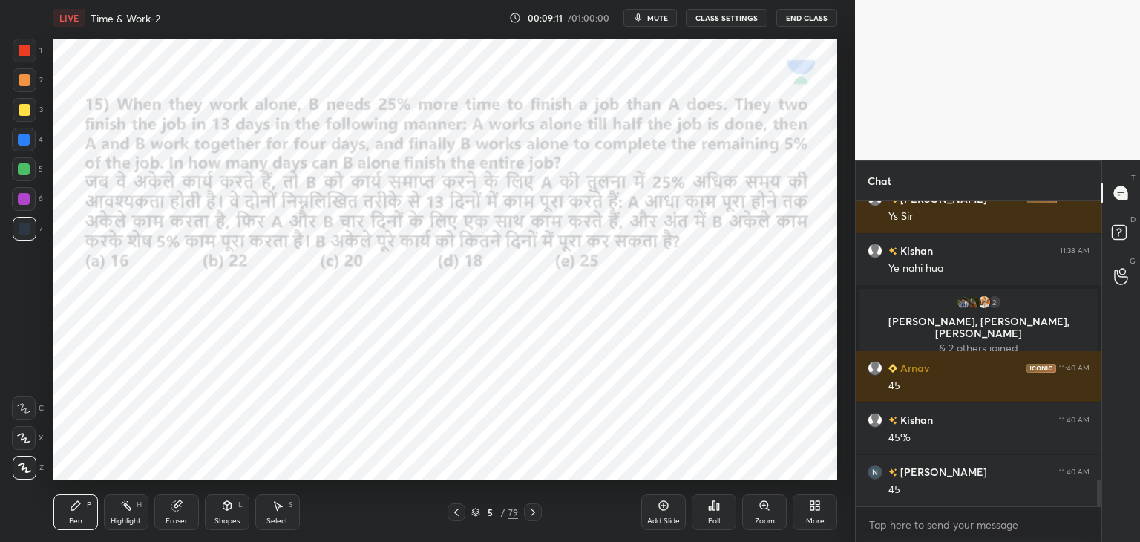
click at [187, 514] on div "Eraser" at bounding box center [176, 512] width 45 height 36
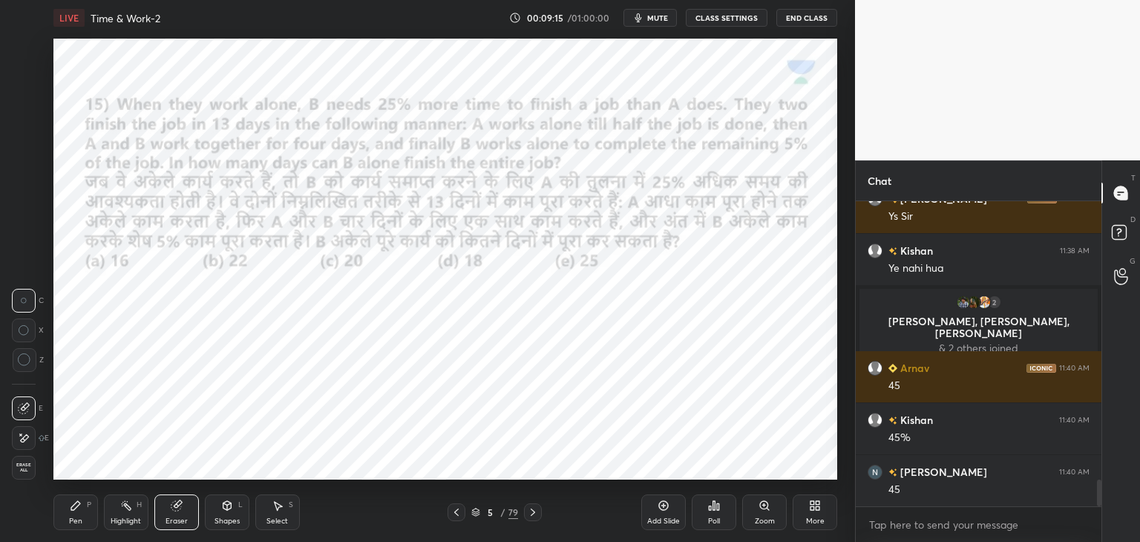
click at [30, 367] on div at bounding box center [25, 360] width 24 height 24
click at [82, 514] on div "Pen P" at bounding box center [75, 512] width 45 height 36
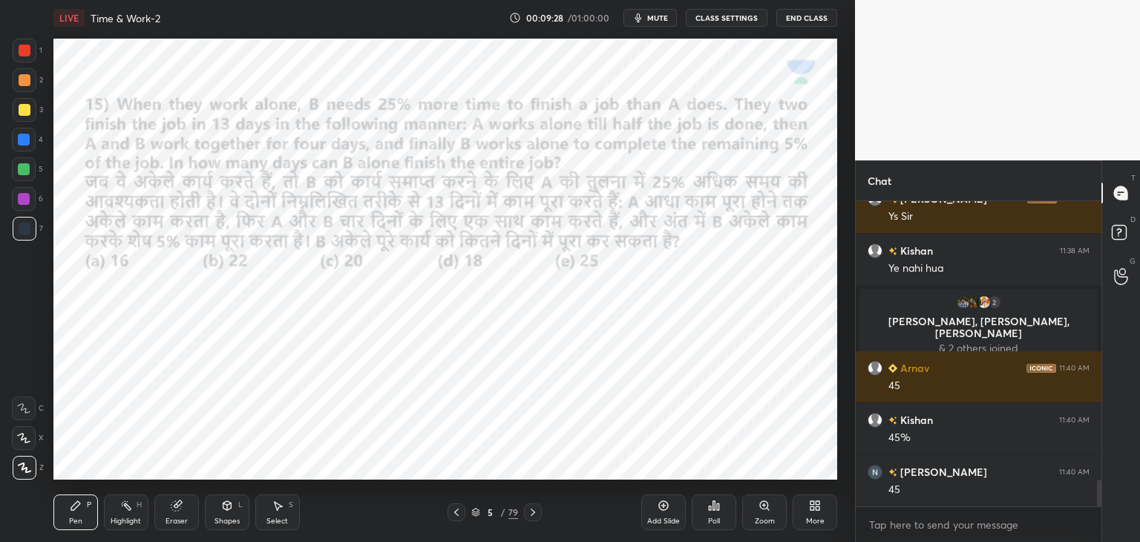
click at [23, 203] on div at bounding box center [24, 199] width 12 height 12
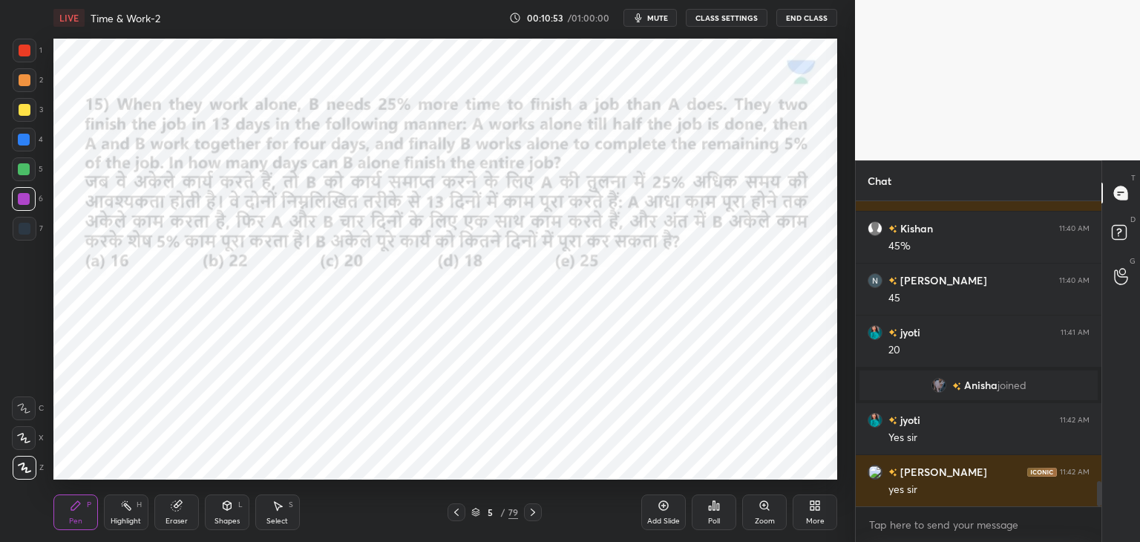
scroll to position [3403, 0]
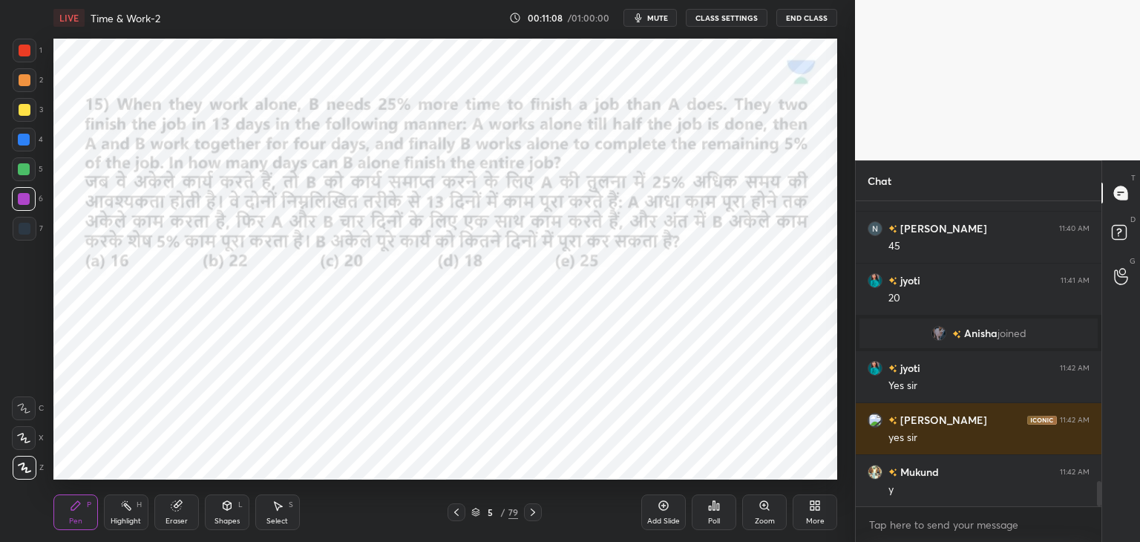
click at [541, 522] on div "Pen P Highlight H Eraser Shapes L Select S 5 / 79 Add Slide Poll Zoom More" at bounding box center [445, 512] width 784 height 59
click at [531, 514] on icon at bounding box center [533, 511] width 4 height 7
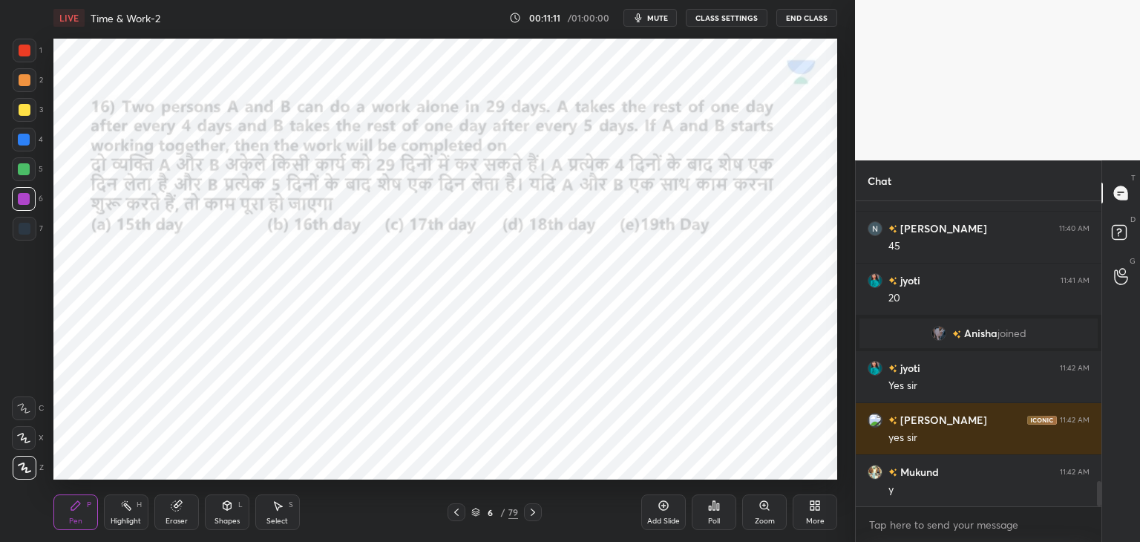
click at [26, 53] on div at bounding box center [25, 51] width 12 height 12
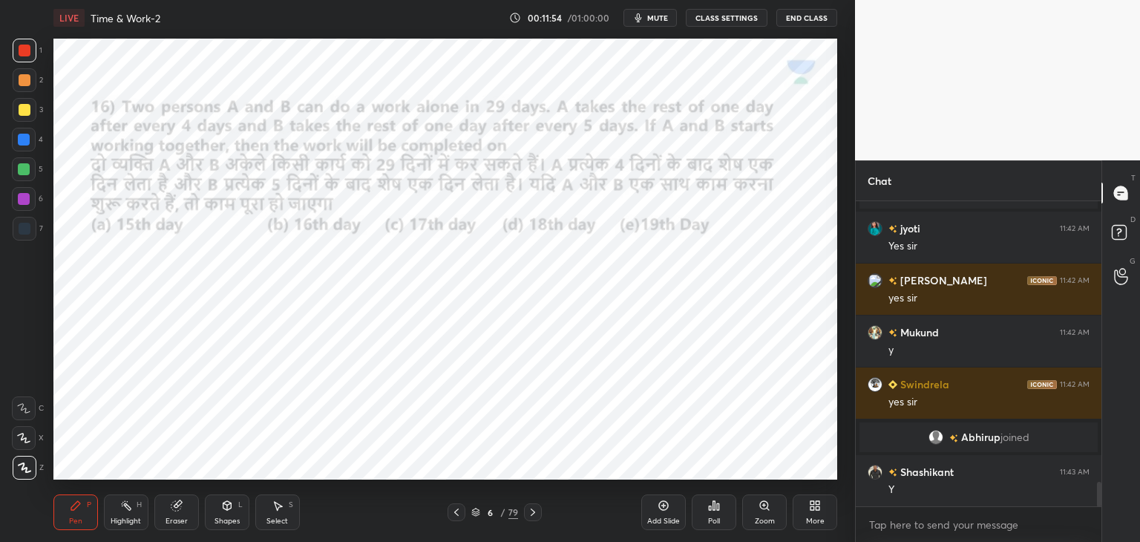
scroll to position [3547, 0]
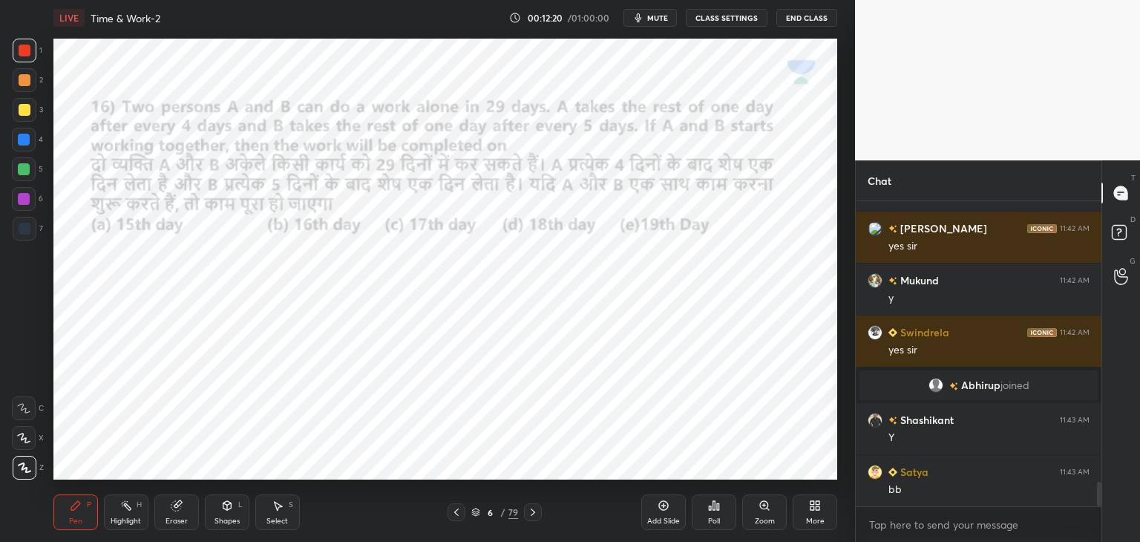
click at [220, 500] on div "Shapes L" at bounding box center [227, 512] width 45 height 36
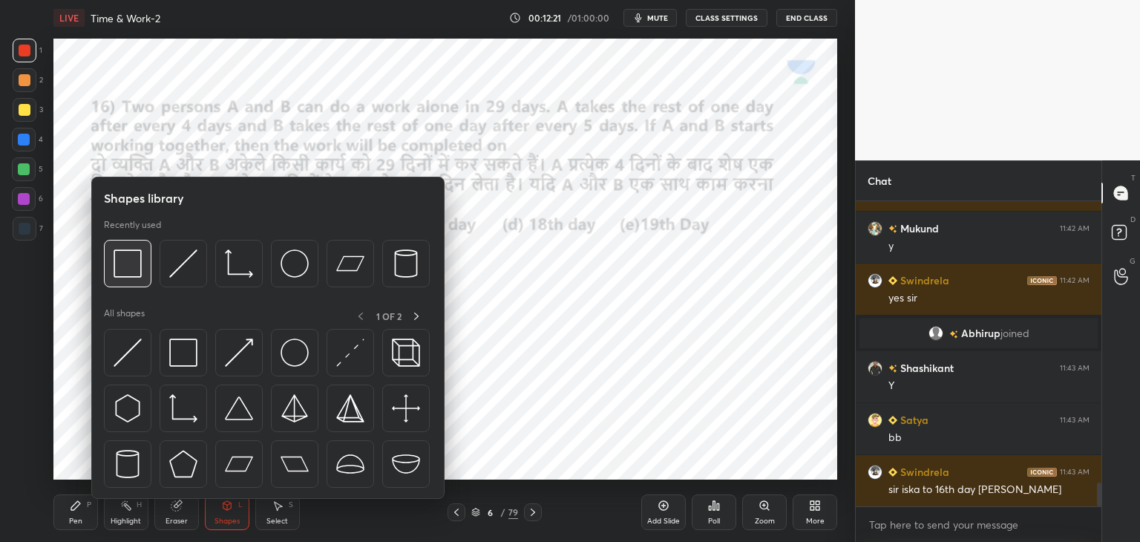
click at [137, 272] on img at bounding box center [128, 263] width 28 height 28
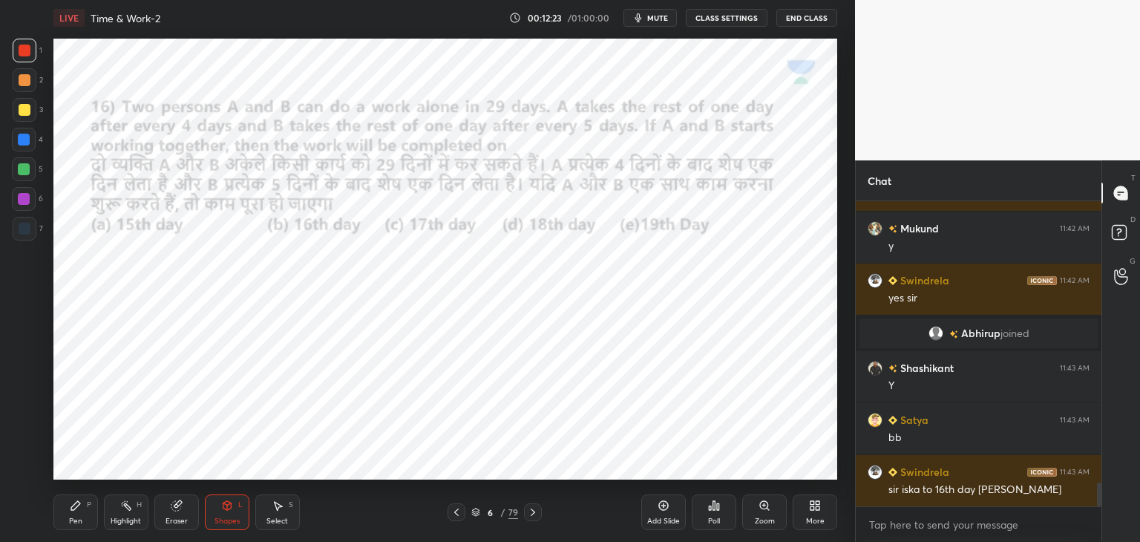
scroll to position [3634, 0]
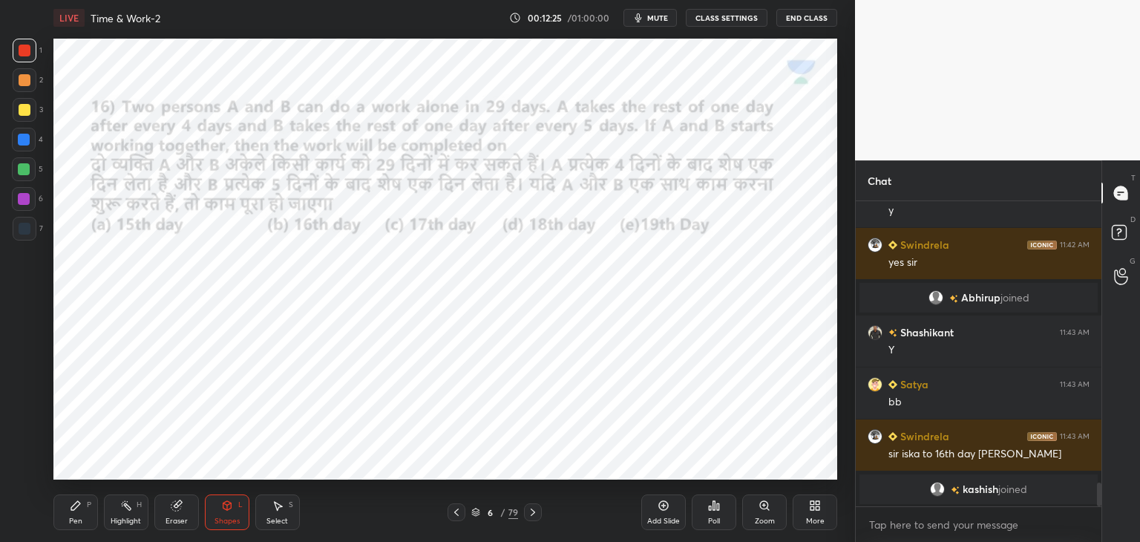
click at [28, 143] on div at bounding box center [24, 140] width 12 height 12
click at [82, 508] on div "Pen P" at bounding box center [75, 512] width 45 height 36
click at [226, 514] on div "Shapes L" at bounding box center [227, 512] width 45 height 36
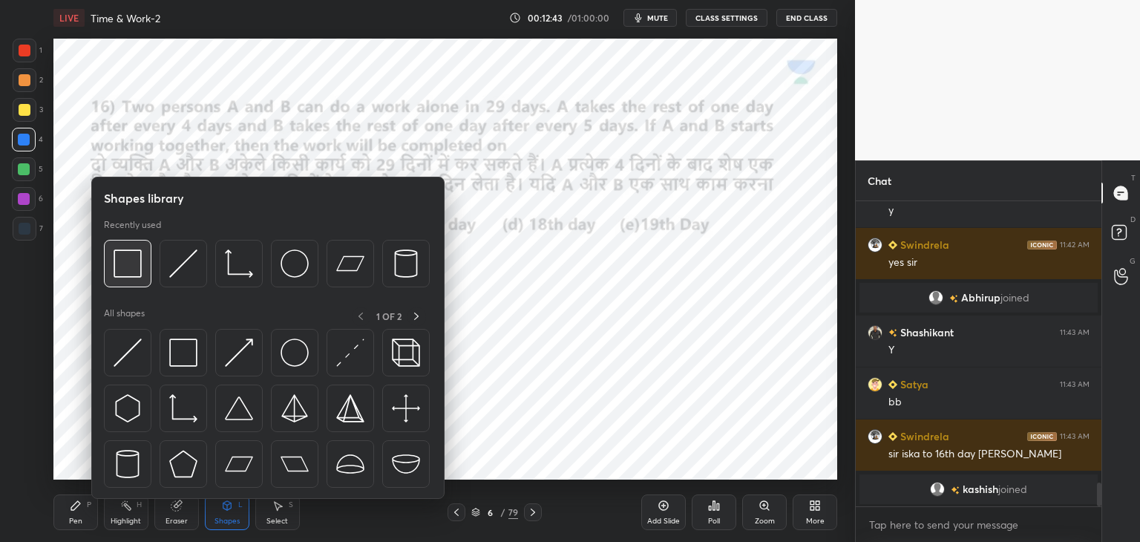
click at [145, 277] on div at bounding box center [128, 264] width 48 height 48
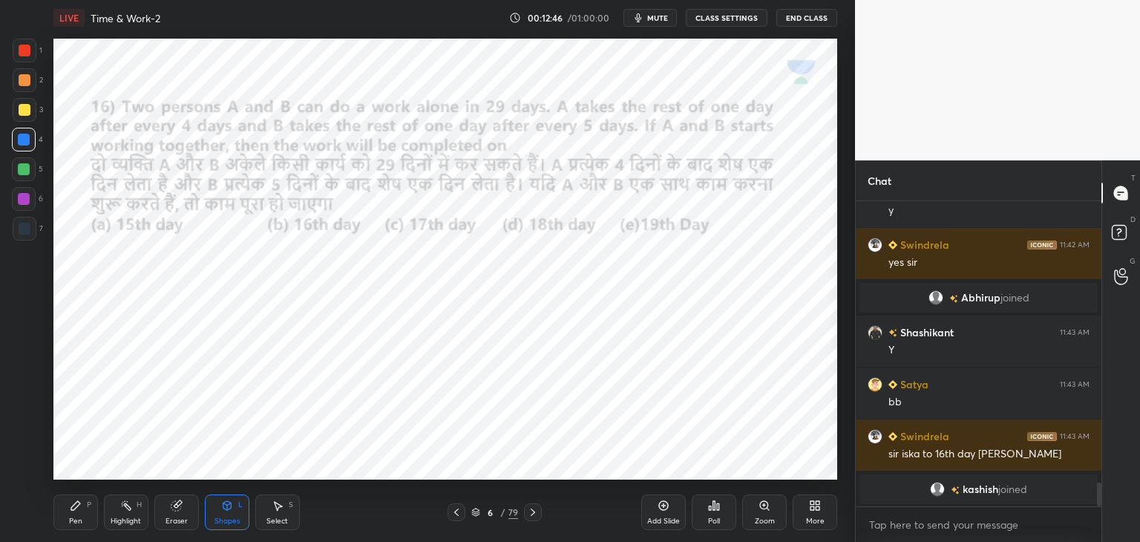
click at [76, 520] on div "Pen" at bounding box center [75, 520] width 13 height 7
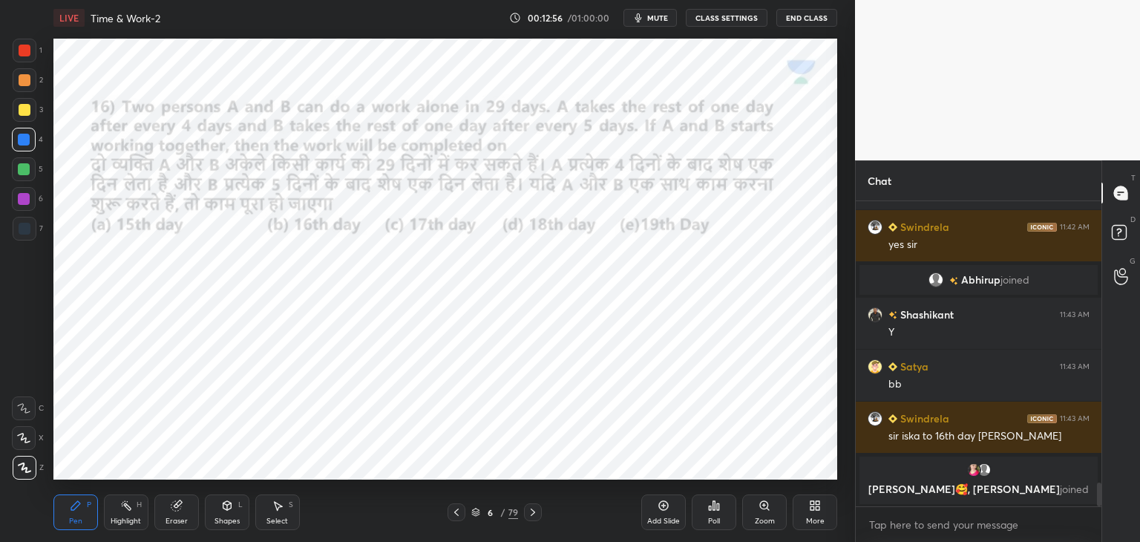
click at [29, 202] on div at bounding box center [24, 199] width 12 height 12
click at [232, 511] on icon at bounding box center [227, 506] width 12 height 12
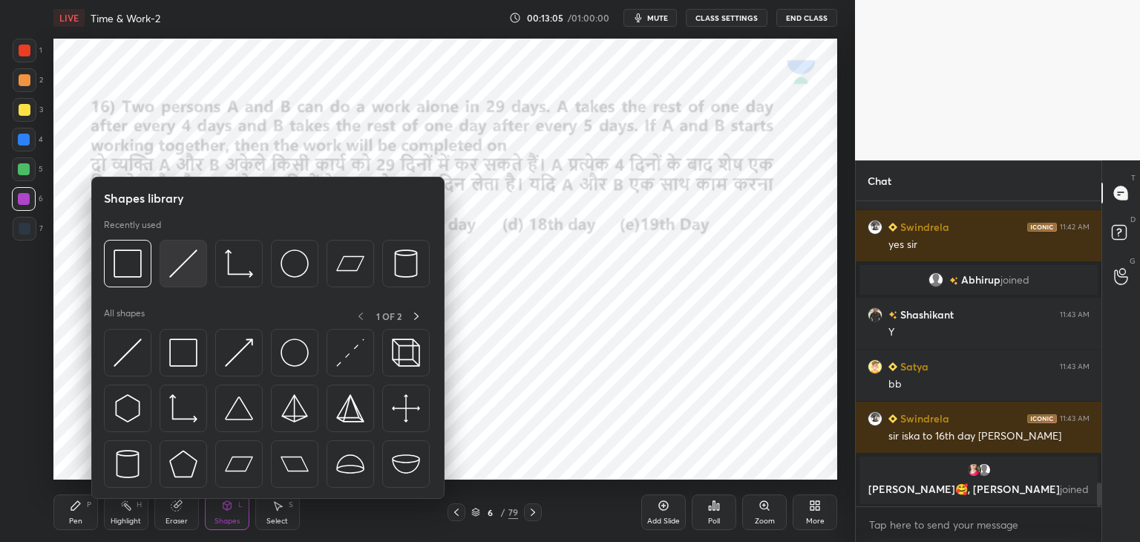
click at [186, 265] on img at bounding box center [183, 263] width 28 height 28
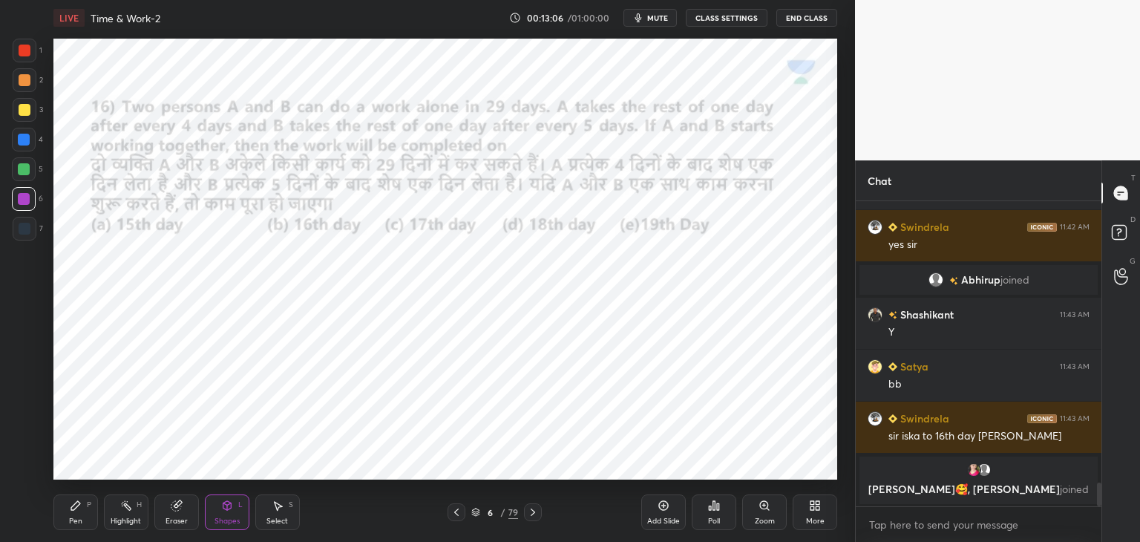
click at [228, 512] on div "Shapes L" at bounding box center [227, 512] width 45 height 36
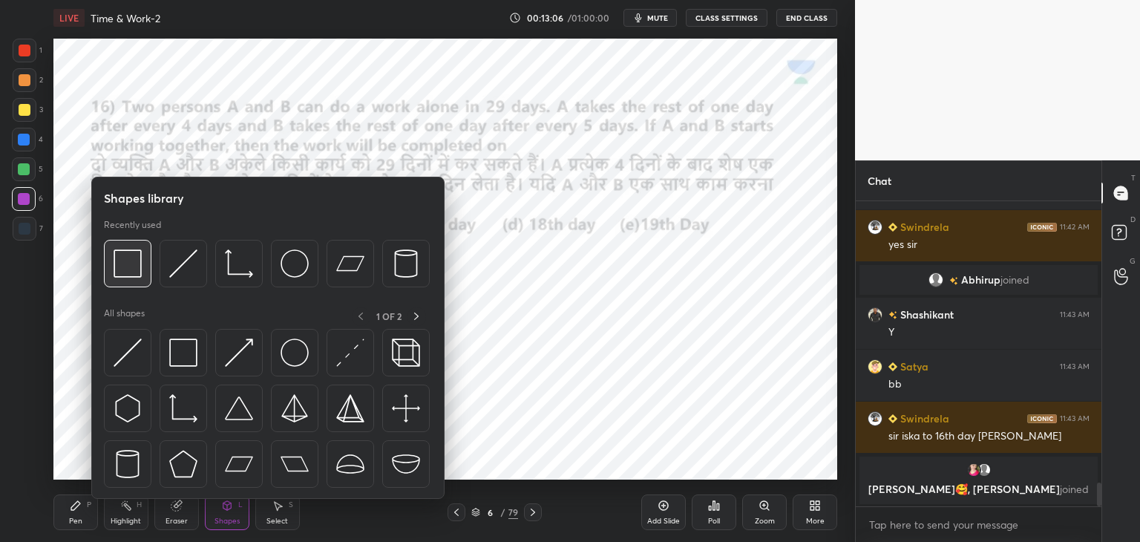
click at [134, 280] on div at bounding box center [128, 264] width 48 height 48
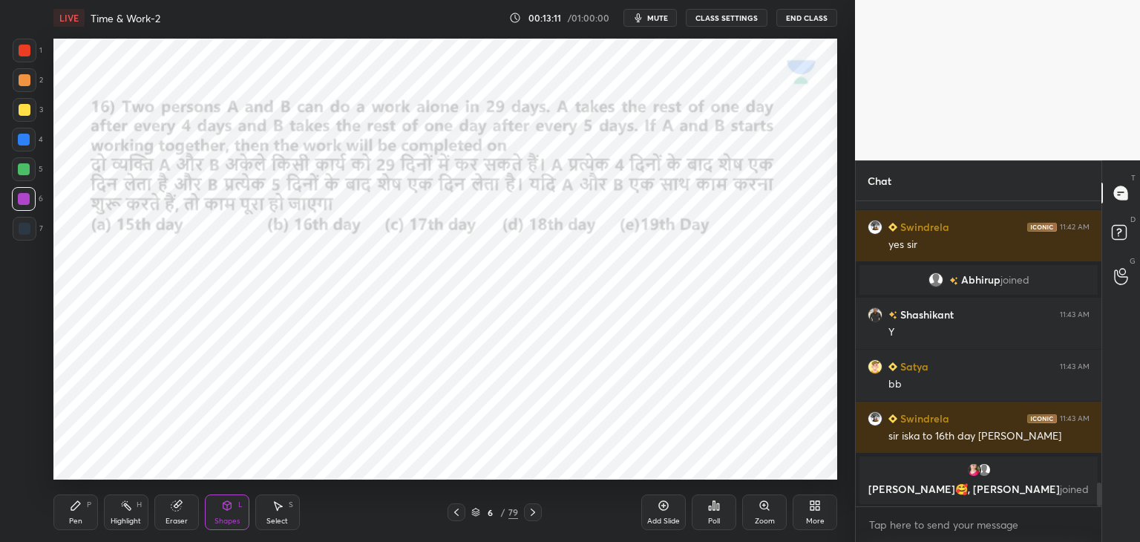
click at [82, 520] on div "Pen" at bounding box center [75, 520] width 13 height 7
click at [219, 517] on div "Shapes" at bounding box center [227, 520] width 25 height 7
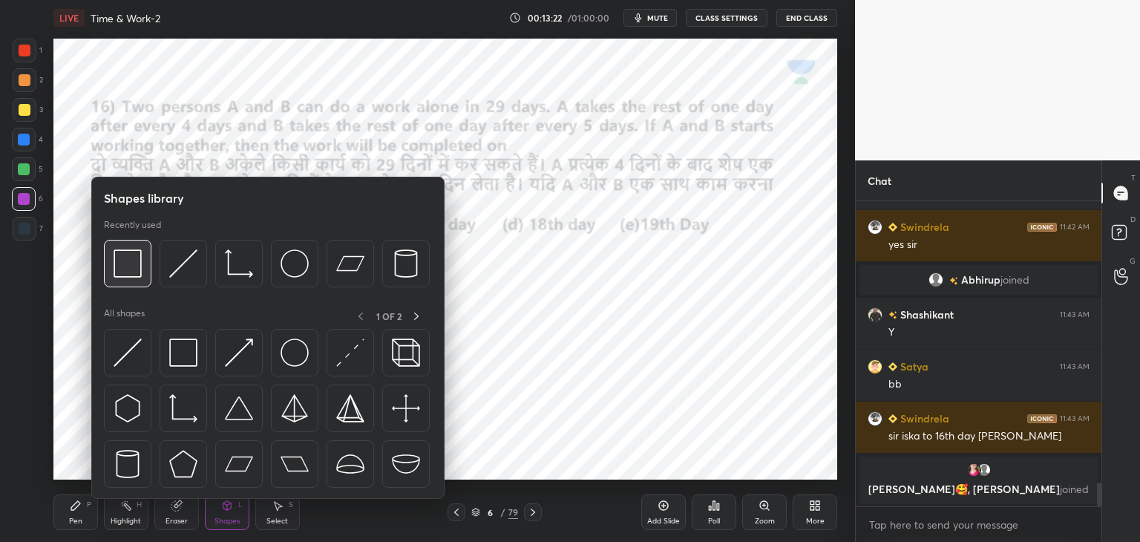
click at [133, 279] on div at bounding box center [128, 264] width 48 height 48
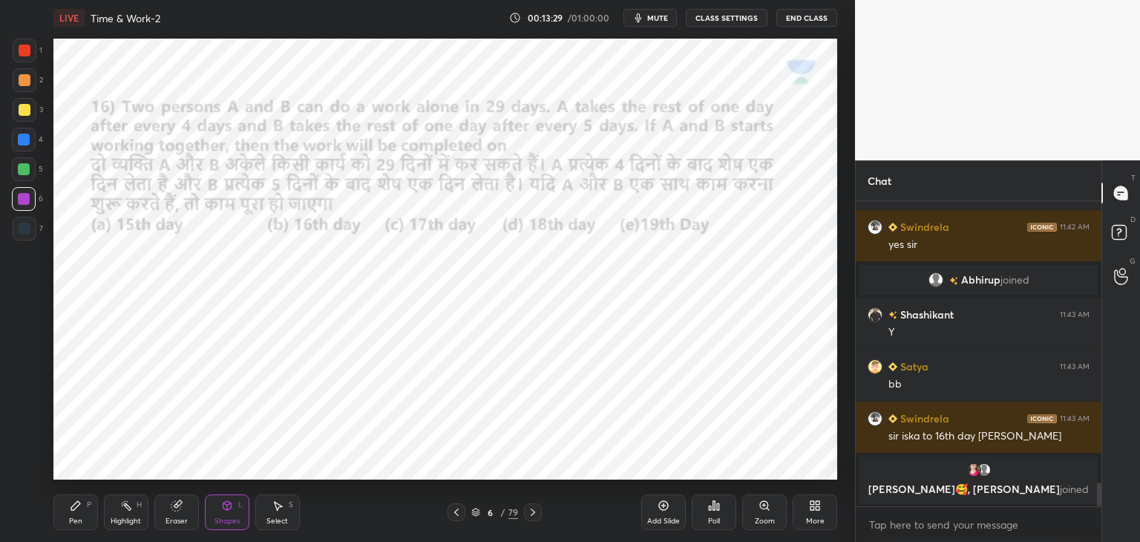
click at [82, 511] on div "Pen P" at bounding box center [75, 512] width 45 height 36
click at [31, 231] on div at bounding box center [25, 229] width 24 height 24
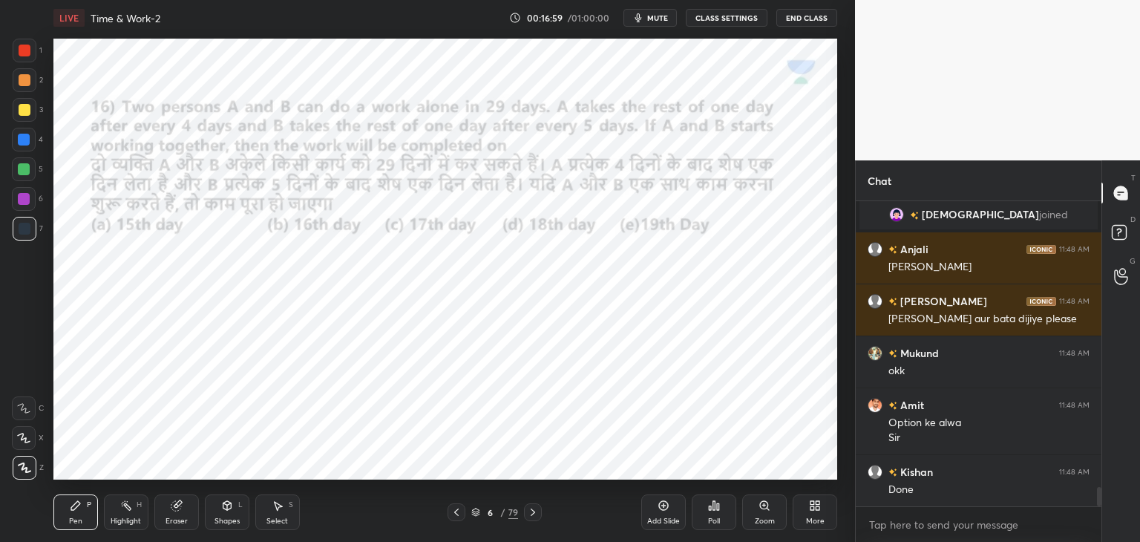
scroll to position [4544, 0]
click at [530, 514] on icon at bounding box center [533, 512] width 12 height 12
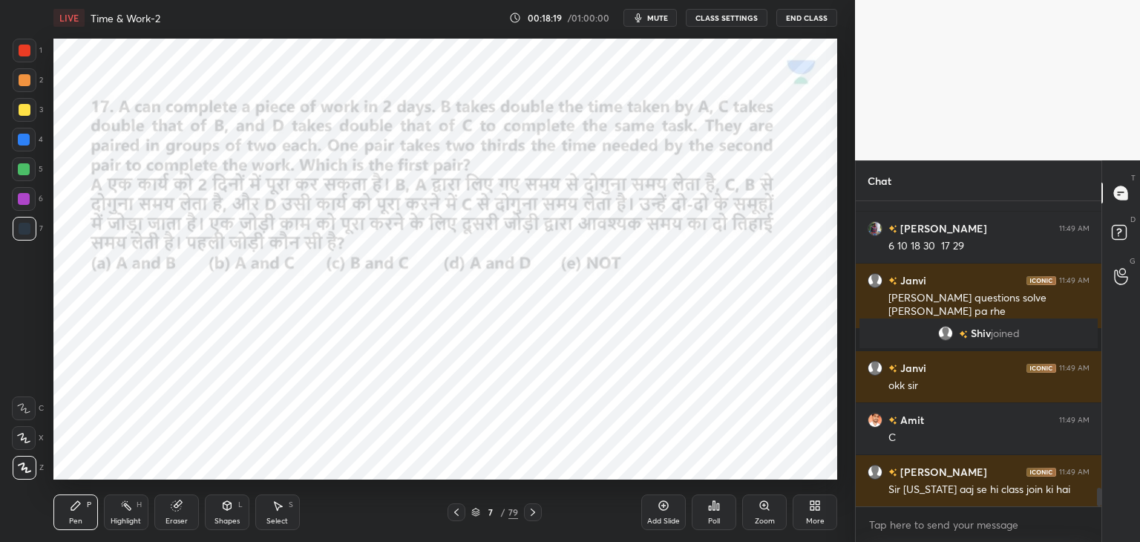
scroll to position [4825, 0]
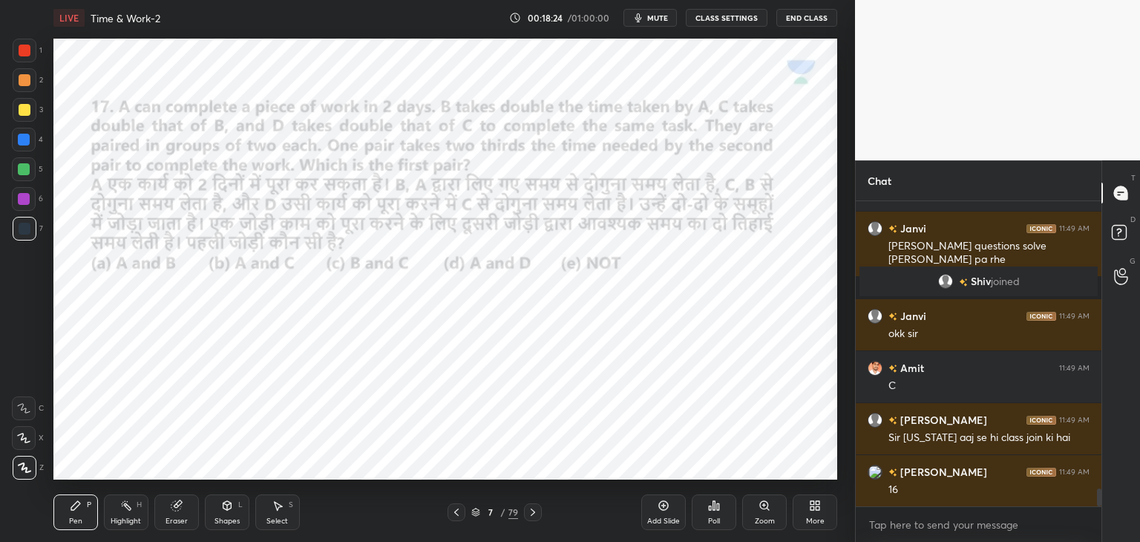
click at [30, 138] on div at bounding box center [24, 140] width 24 height 24
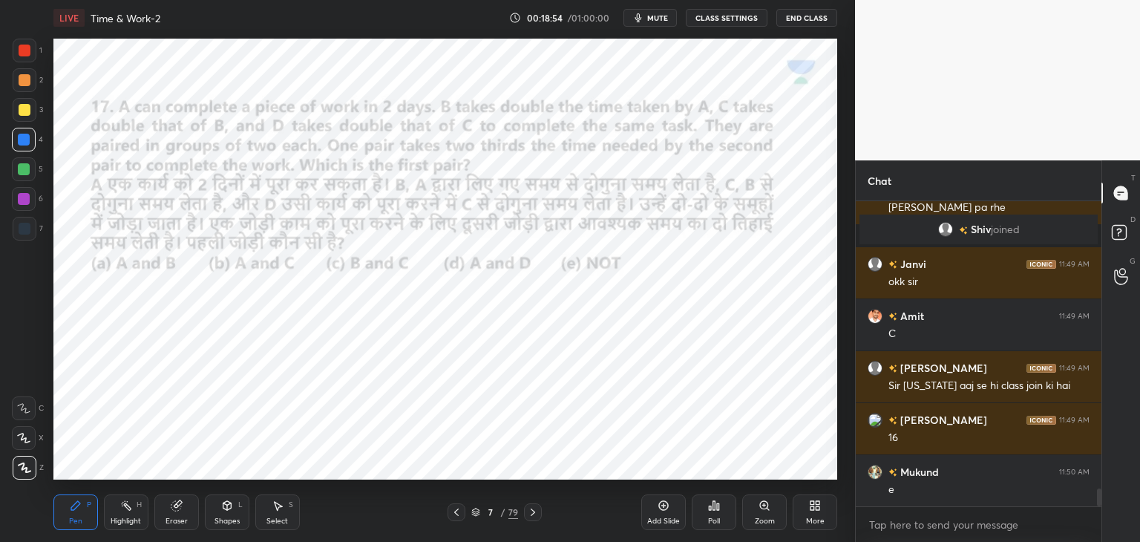
click at [23, 53] on div at bounding box center [25, 51] width 12 height 12
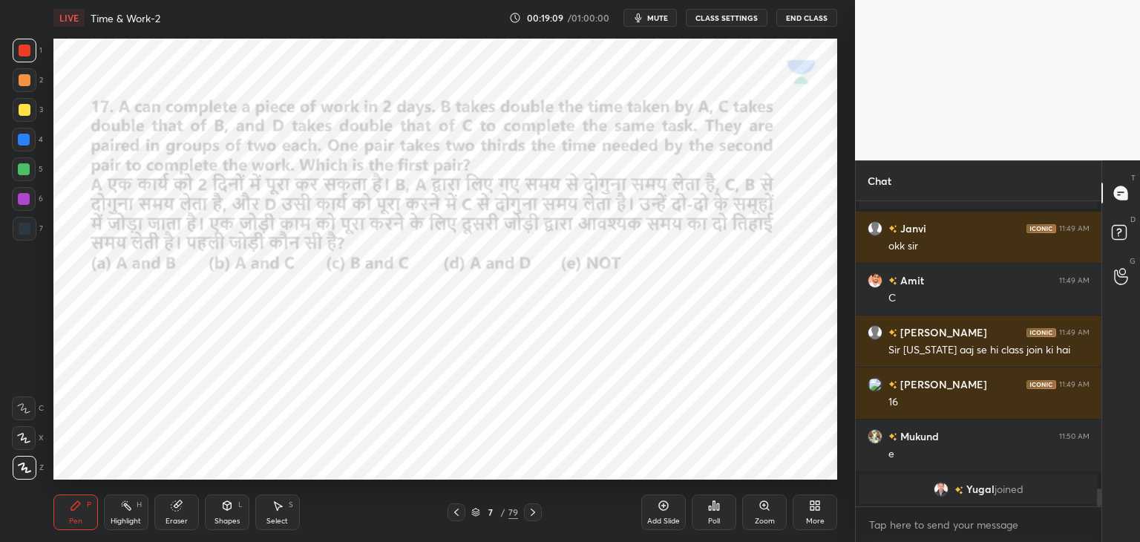
click at [28, 200] on div at bounding box center [24, 199] width 12 height 12
click at [33, 57] on div at bounding box center [25, 51] width 24 height 24
click at [30, 206] on div at bounding box center [24, 199] width 24 height 24
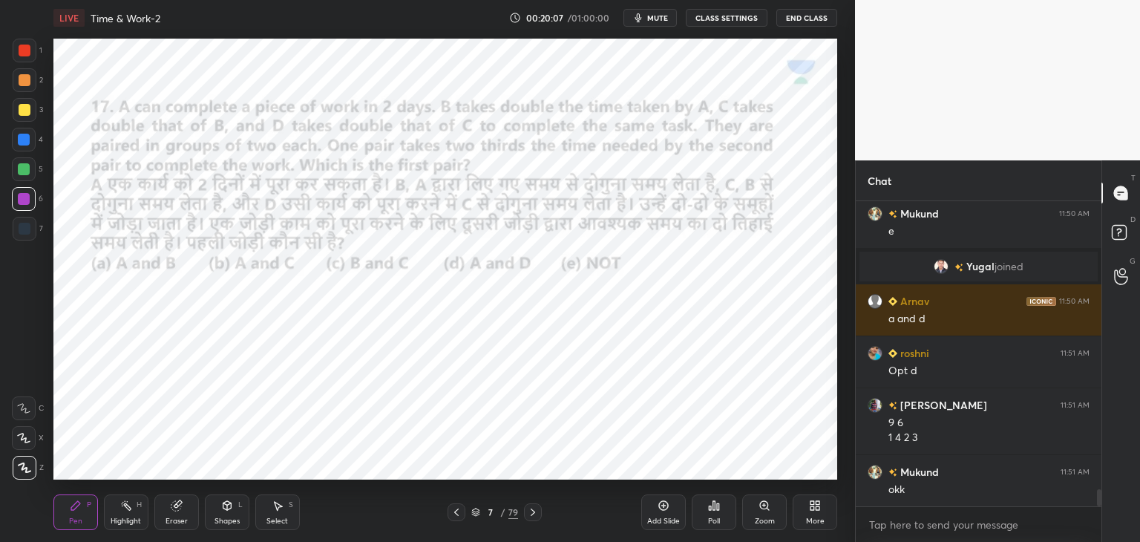
scroll to position [5101, 0]
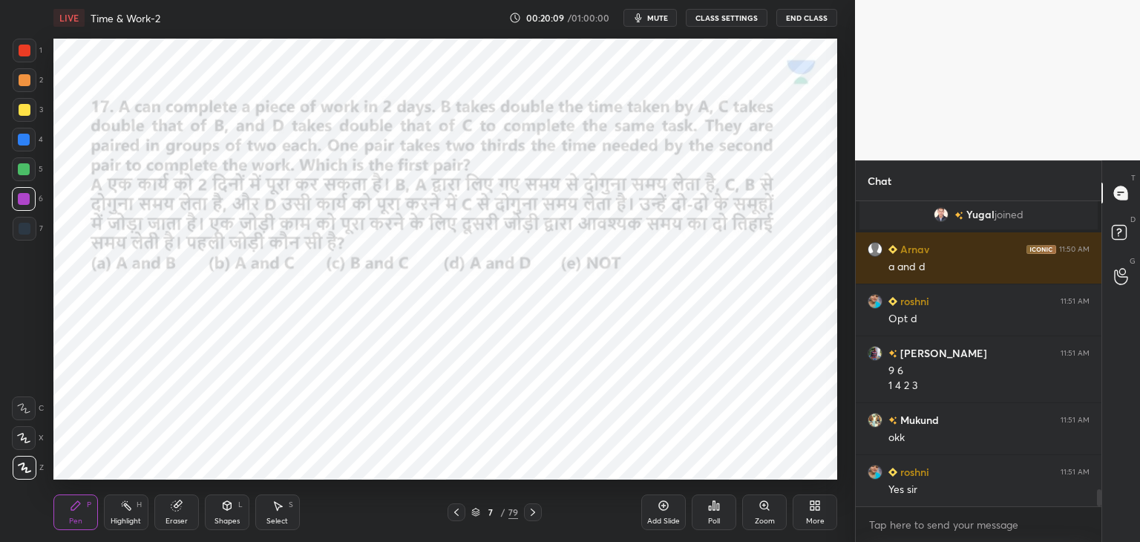
click at [531, 517] on icon at bounding box center [533, 512] width 12 height 12
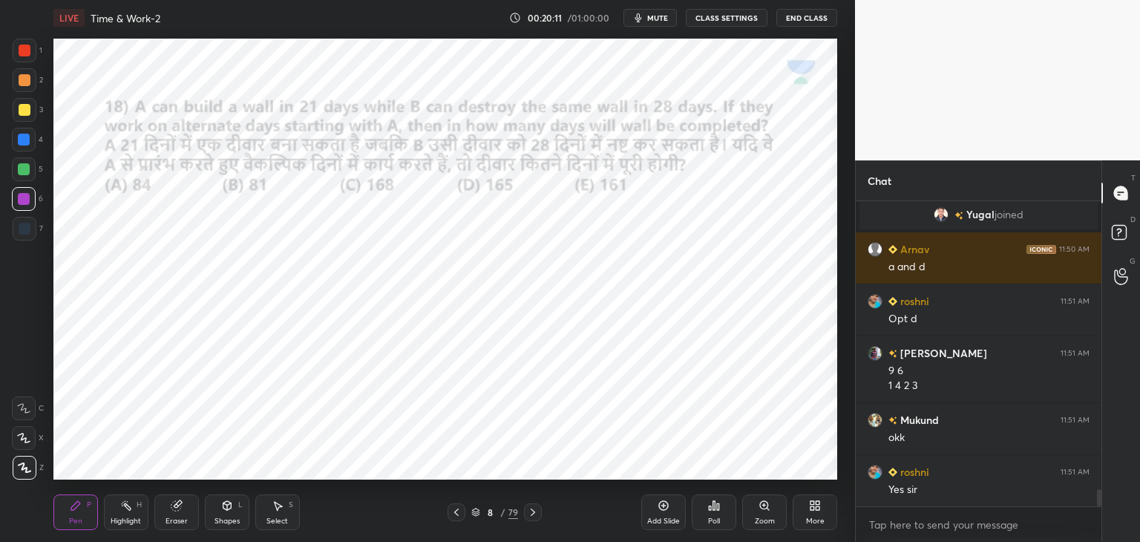
click at [30, 50] on div at bounding box center [25, 51] width 12 height 12
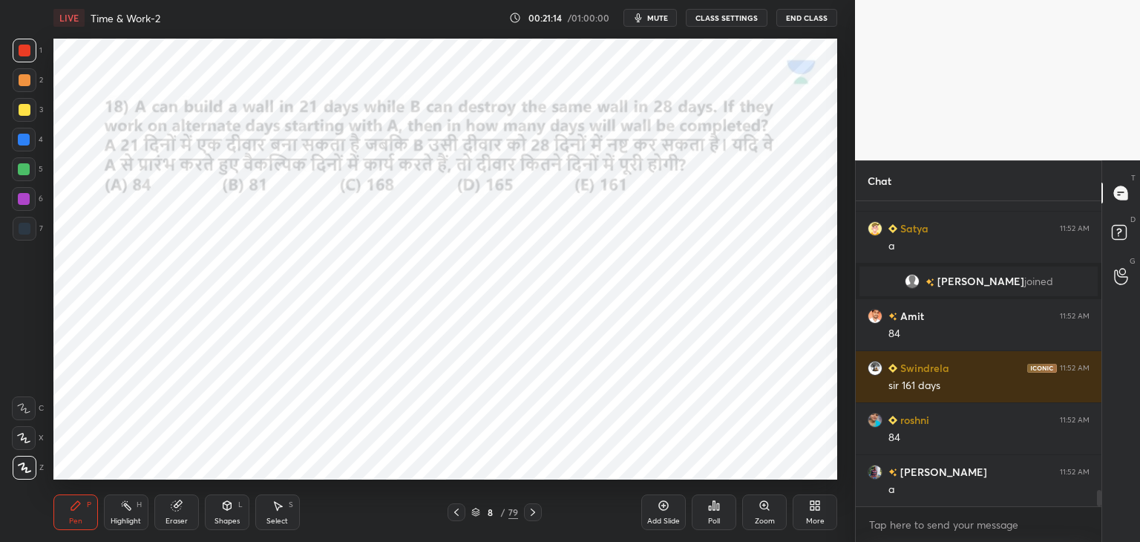
scroll to position [5316, 0]
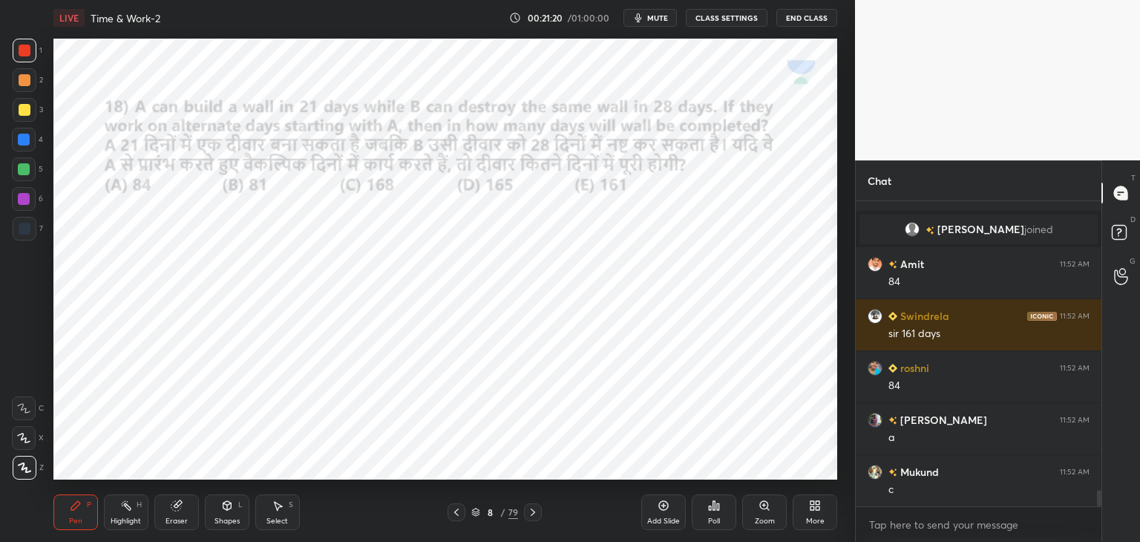
click at [30, 140] on div at bounding box center [24, 140] width 24 height 24
click at [26, 228] on div at bounding box center [25, 229] width 12 height 12
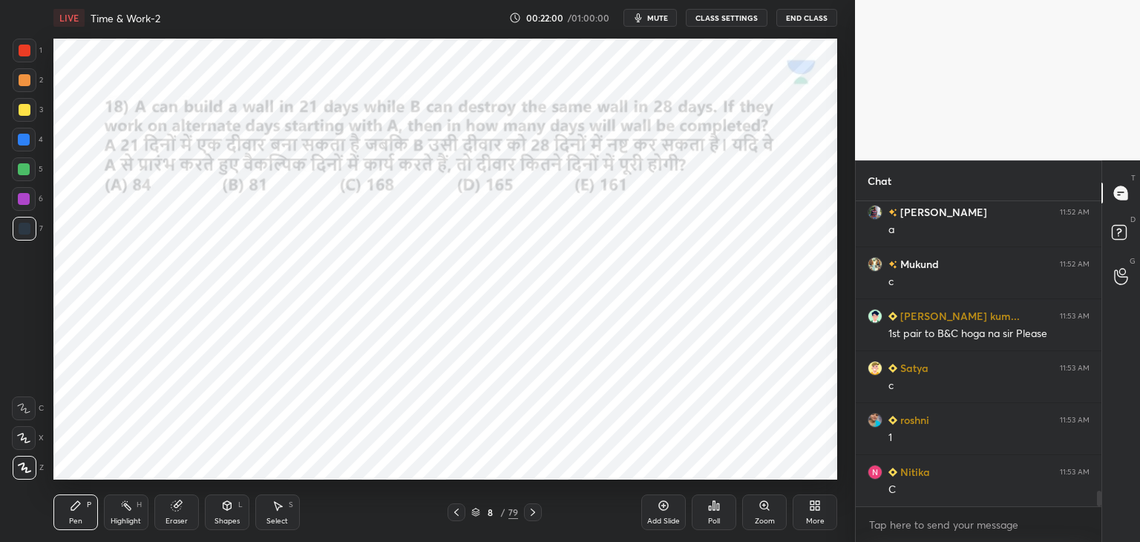
scroll to position [5576, 0]
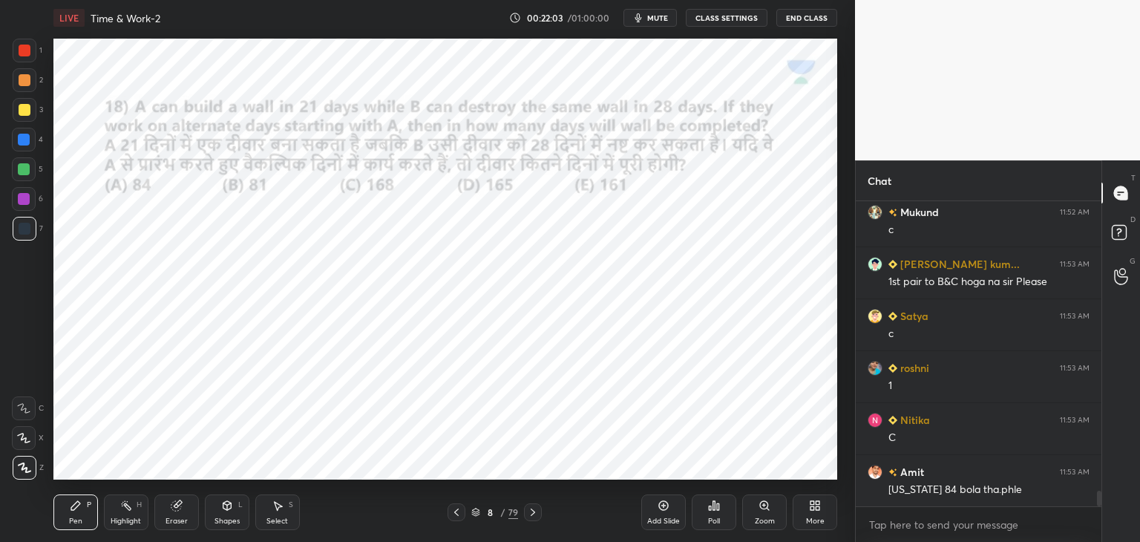
click at [194, 511] on div "Eraser" at bounding box center [176, 512] width 45 height 36
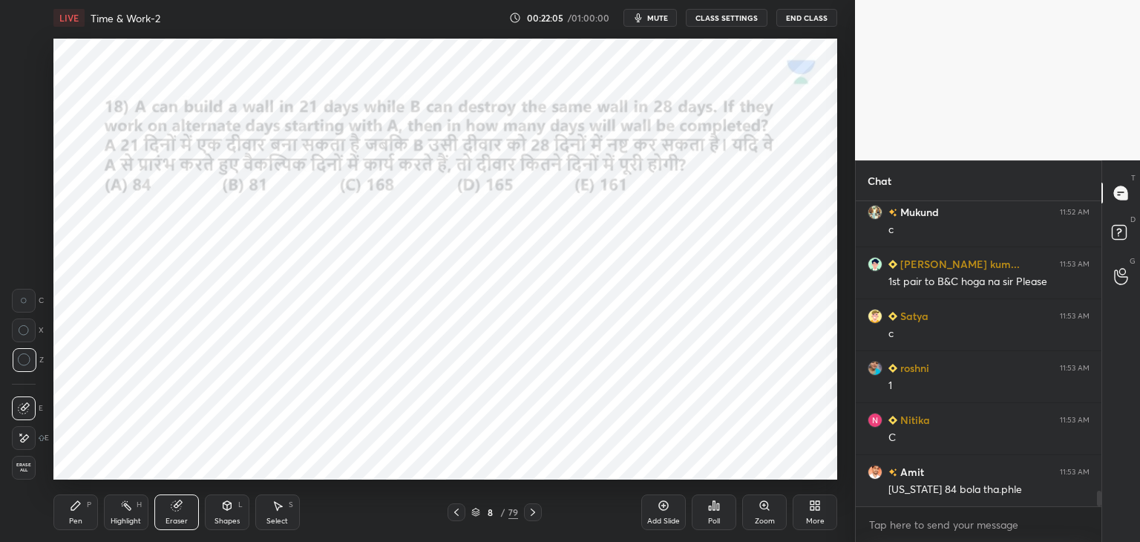
click at [83, 514] on div "Pen P" at bounding box center [75, 512] width 45 height 36
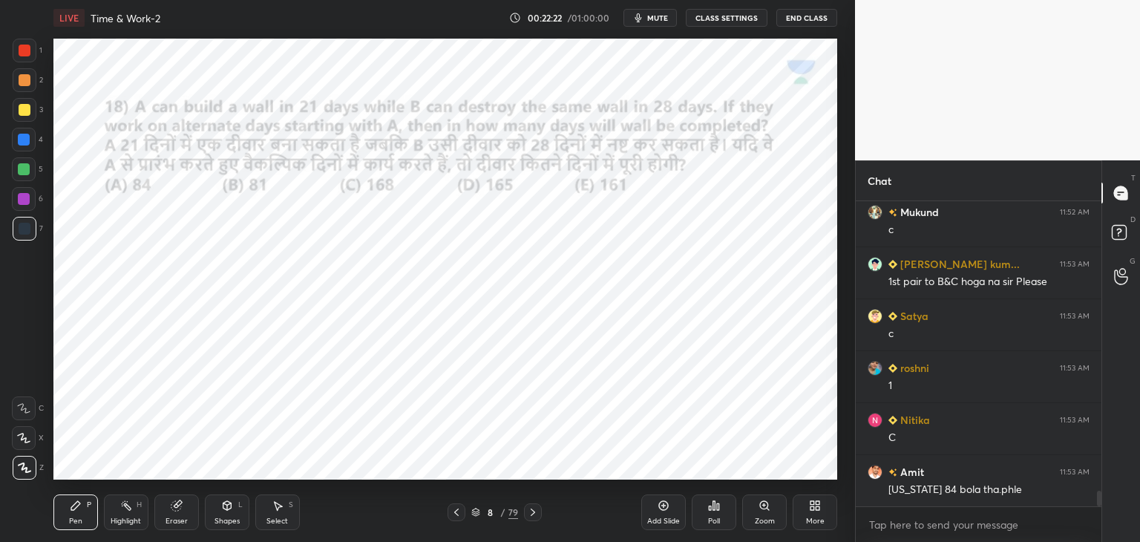
scroll to position [5628, 0]
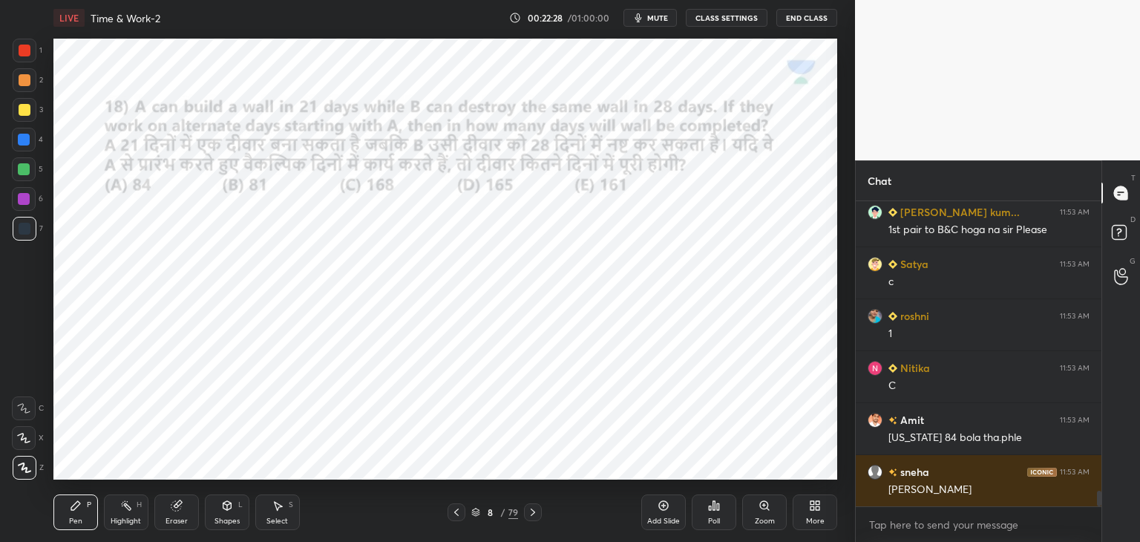
click at [30, 148] on div at bounding box center [24, 140] width 24 height 24
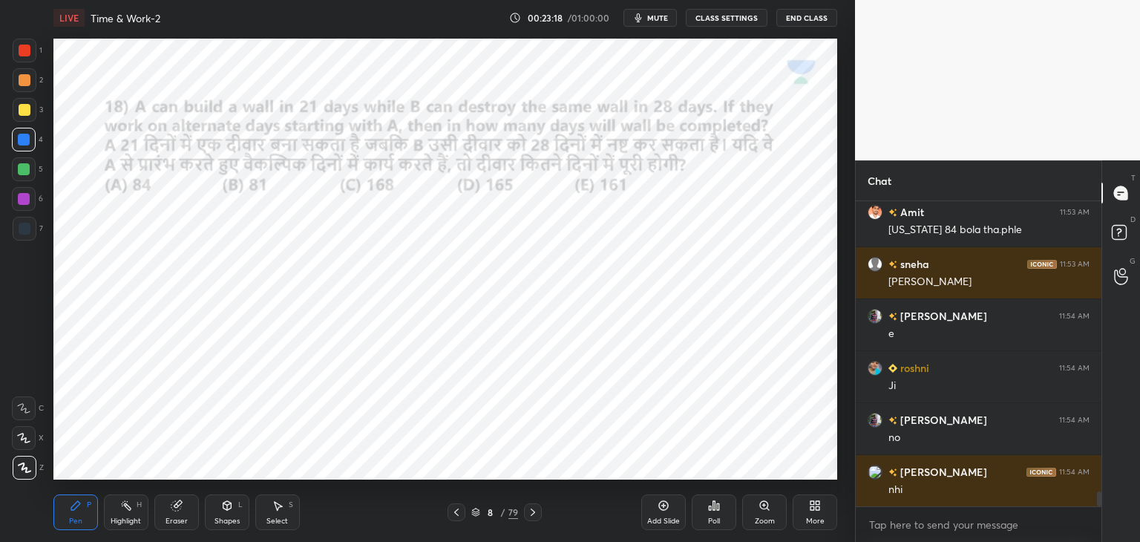
scroll to position [5888, 0]
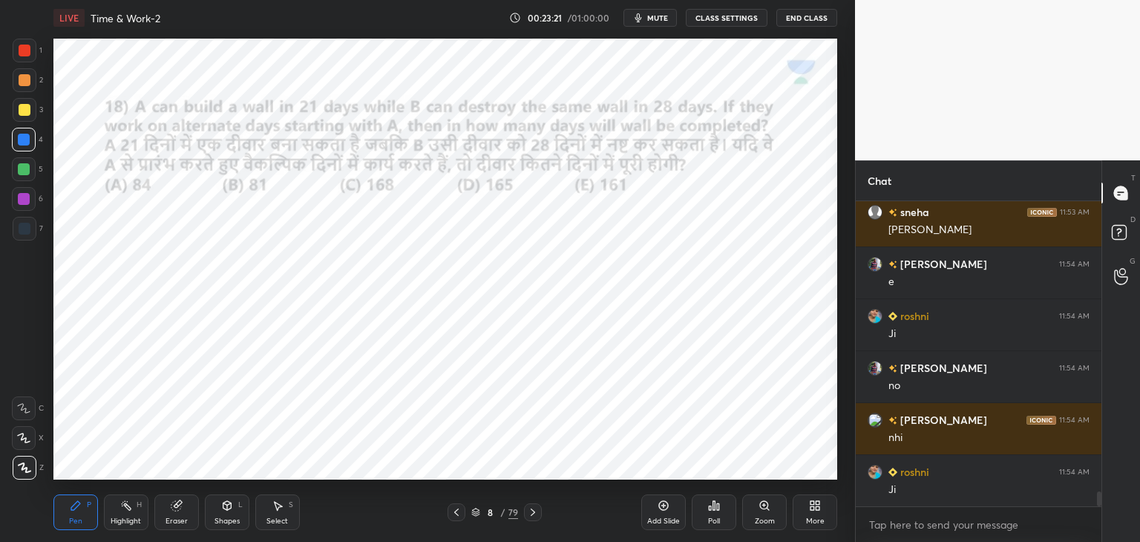
click at [461, 514] on icon at bounding box center [457, 512] width 12 height 12
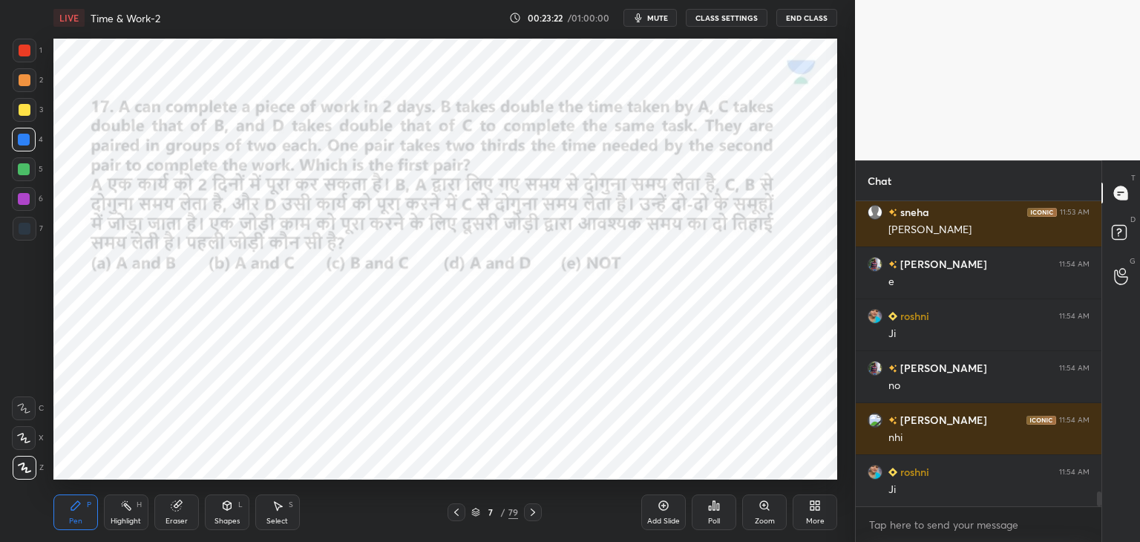
click at [665, 506] on icon at bounding box center [663, 505] width 4 height 4
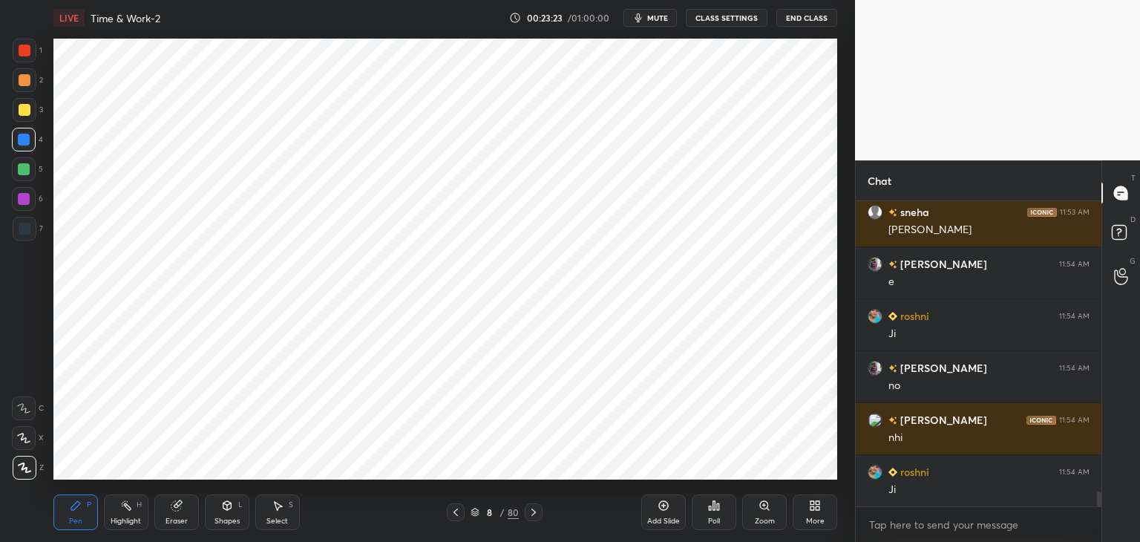
scroll to position [5940, 0]
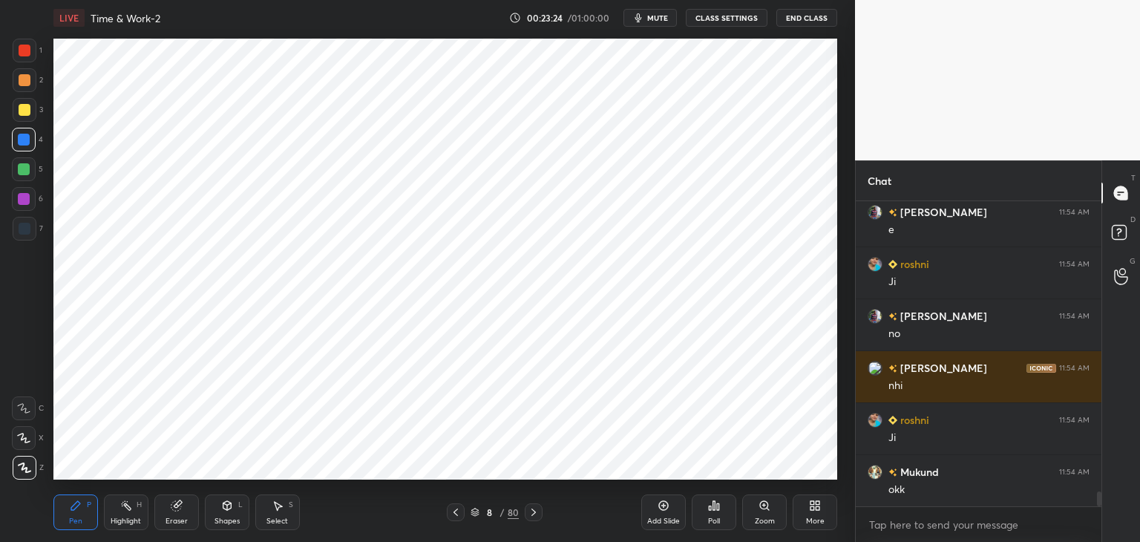
click at [223, 513] on div "Shapes L" at bounding box center [227, 512] width 45 height 36
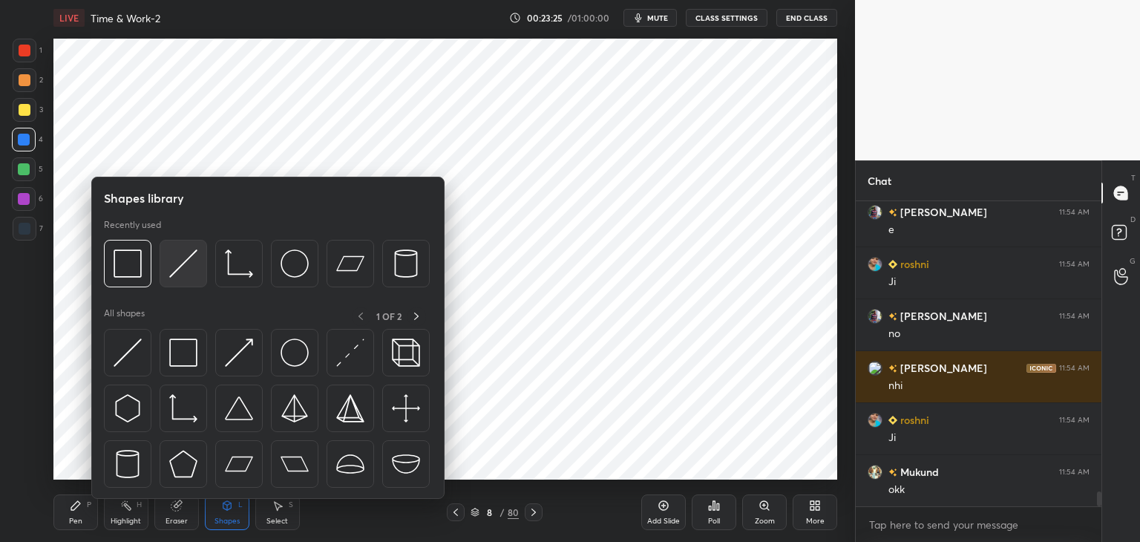
click at [190, 277] on img at bounding box center [183, 263] width 28 height 28
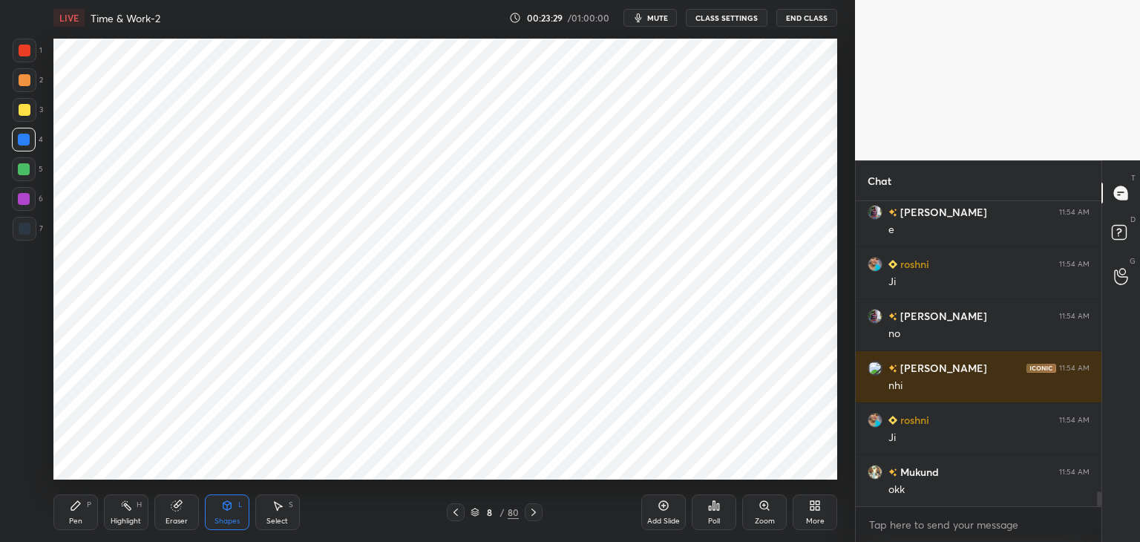
click at [16, 238] on div at bounding box center [25, 229] width 24 height 24
click at [82, 514] on div "Pen P" at bounding box center [75, 512] width 45 height 36
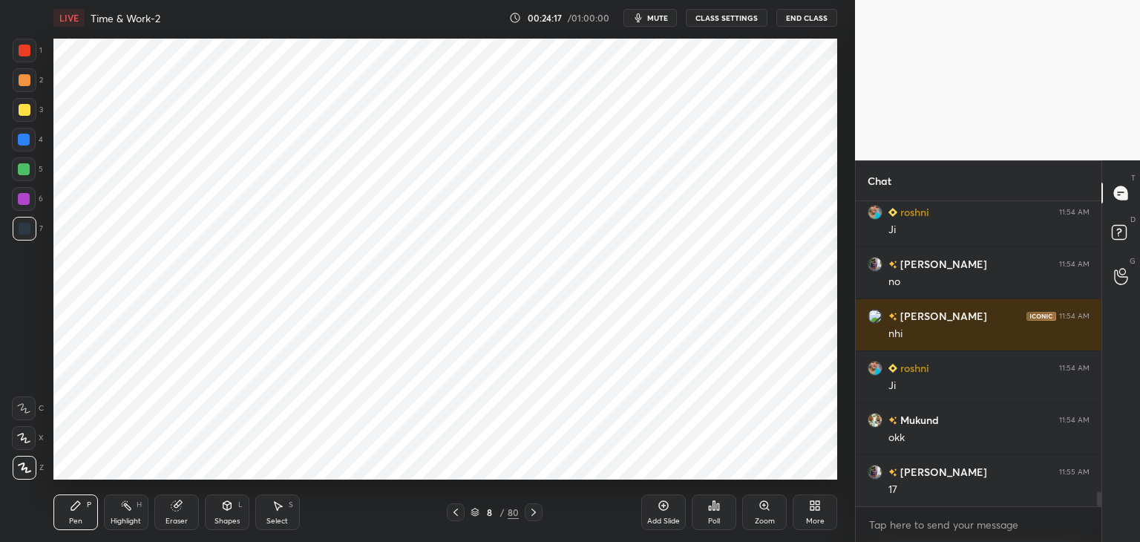
click at [25, 47] on div at bounding box center [25, 51] width 12 height 12
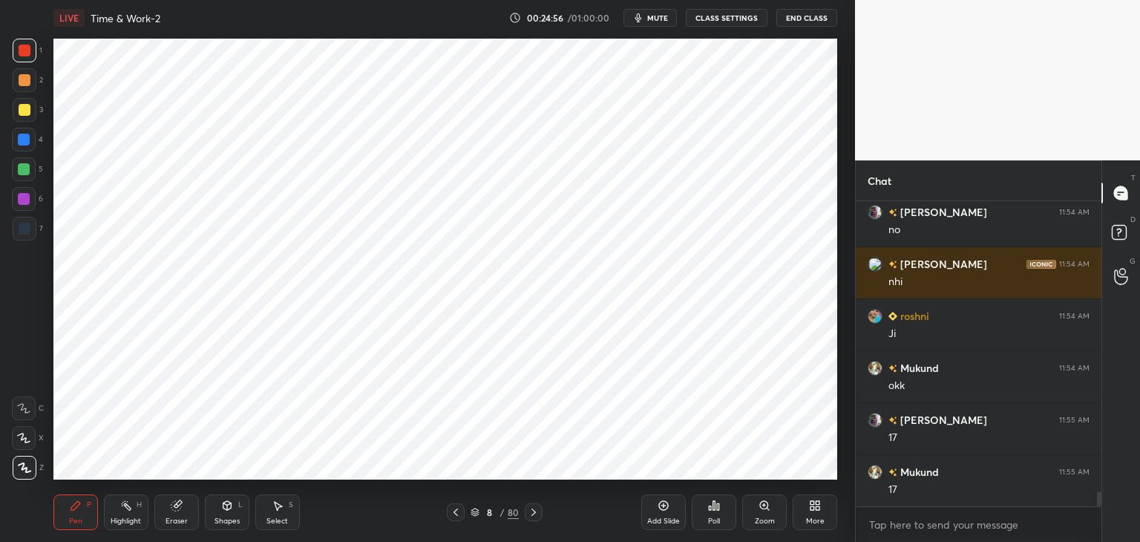
click at [182, 517] on div "Eraser" at bounding box center [177, 520] width 22 height 7
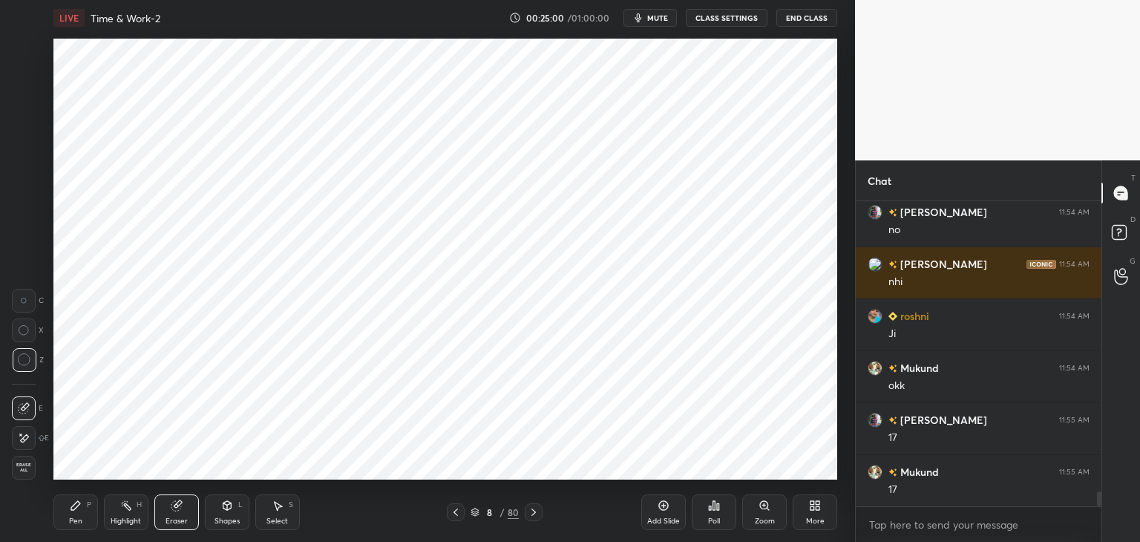
click at [77, 517] on div "Pen" at bounding box center [75, 520] width 13 height 7
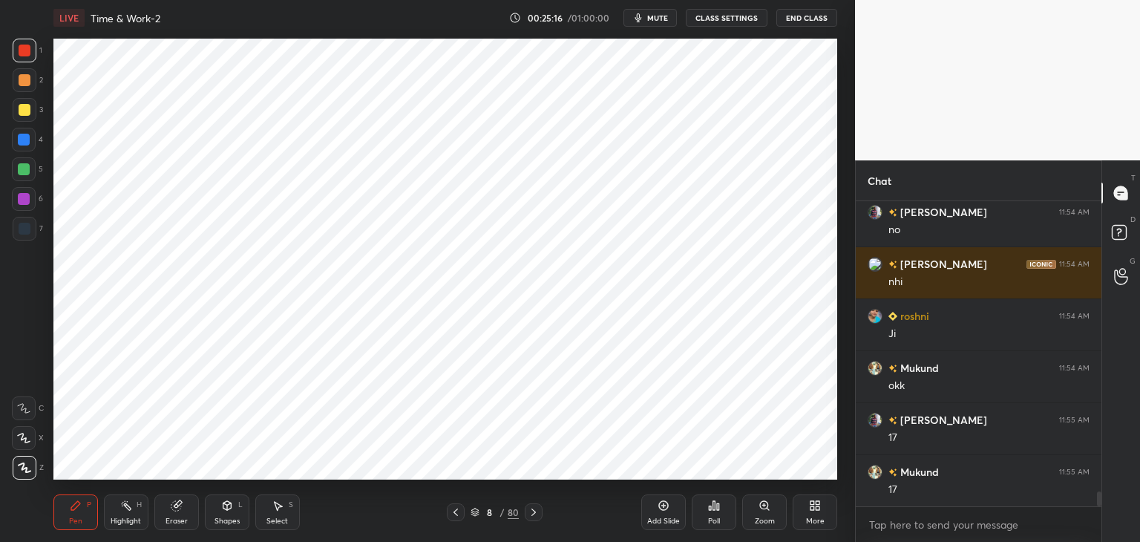
scroll to position [6096, 0]
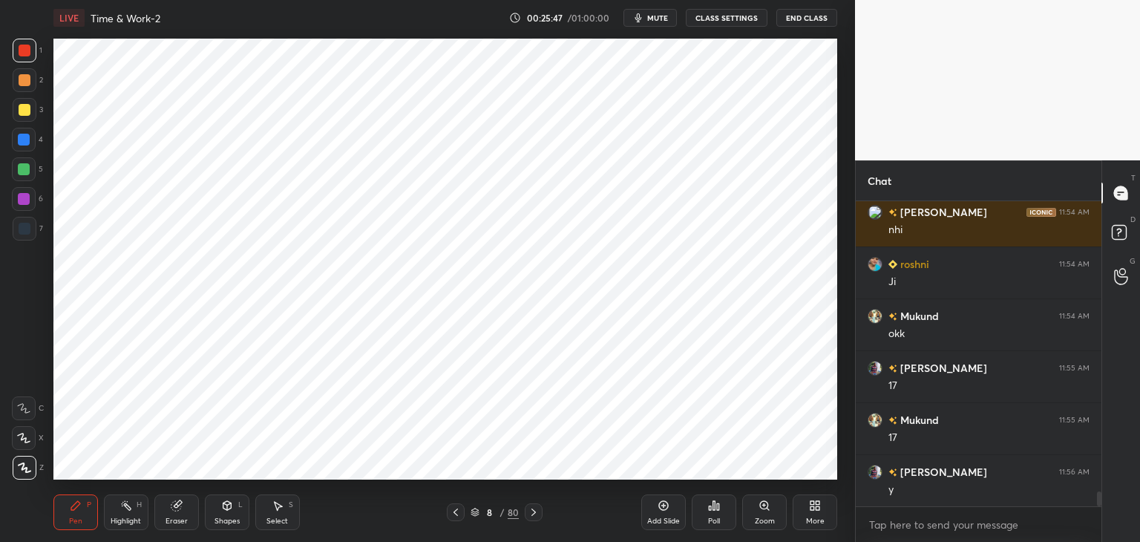
click at [530, 517] on icon at bounding box center [534, 512] width 12 height 12
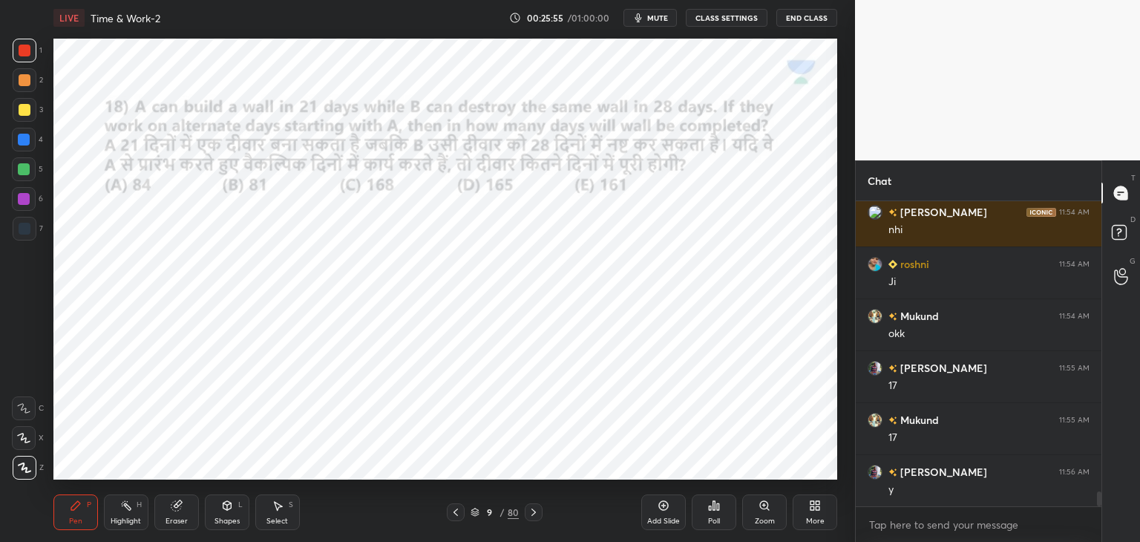
click at [184, 515] on div "Eraser" at bounding box center [176, 512] width 45 height 36
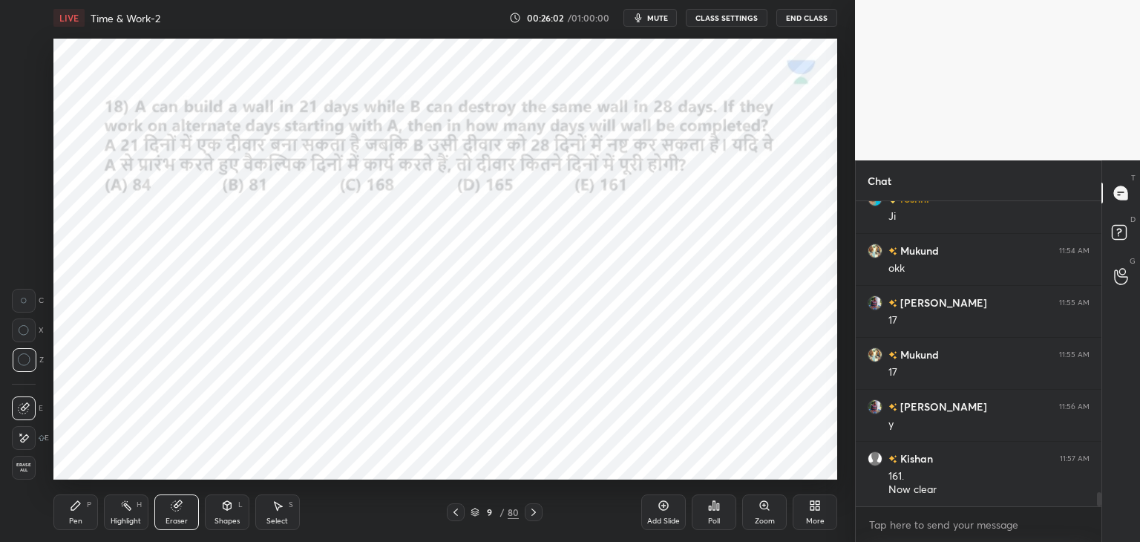
scroll to position [6197, 0]
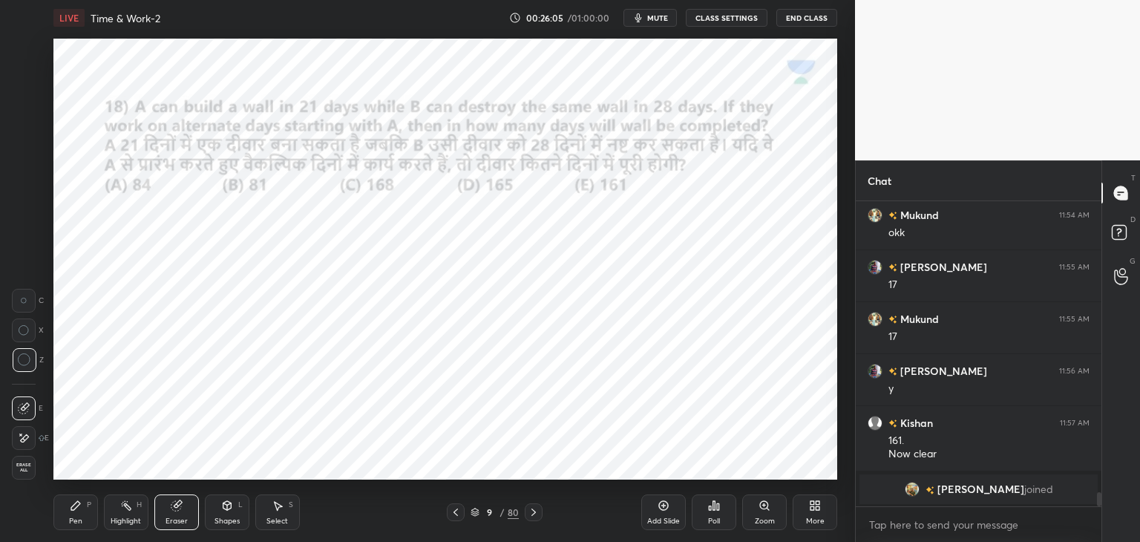
click at [75, 516] on div "Pen P" at bounding box center [75, 512] width 45 height 36
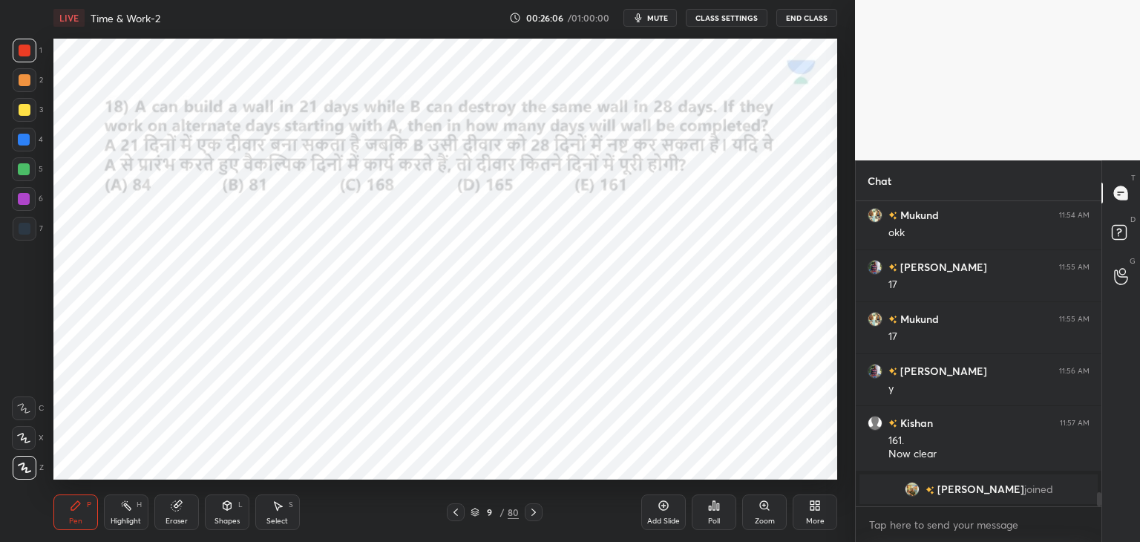
click at [23, 139] on div at bounding box center [24, 140] width 12 height 12
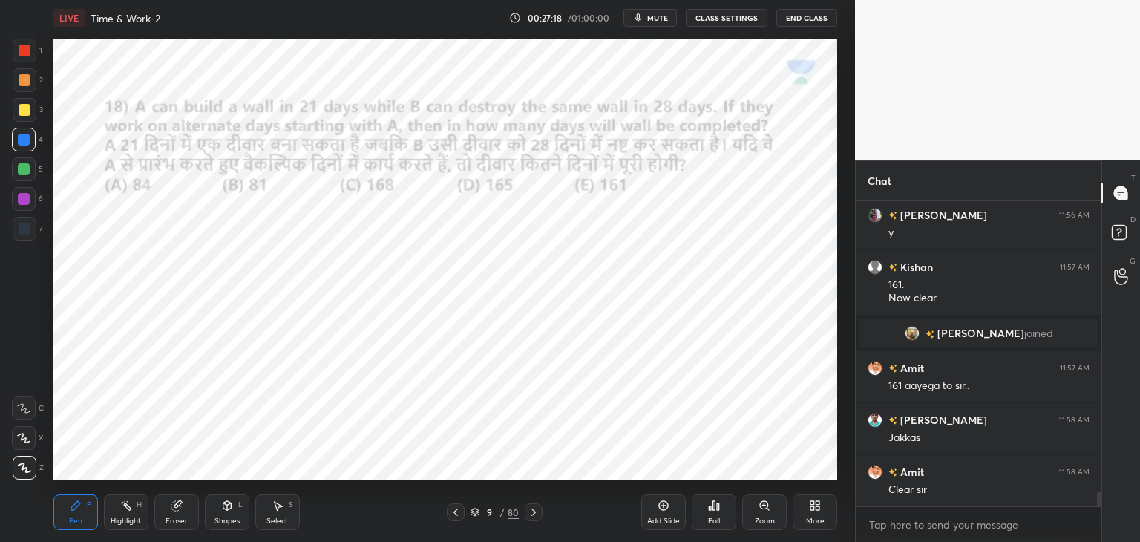
scroll to position [6142, 0]
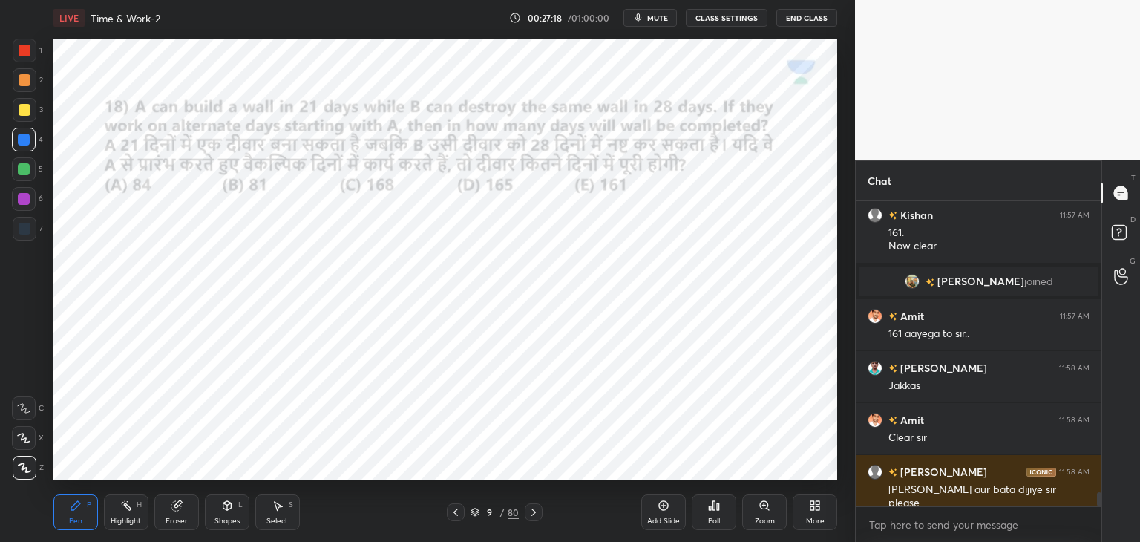
click at [537, 514] on icon at bounding box center [534, 512] width 12 height 12
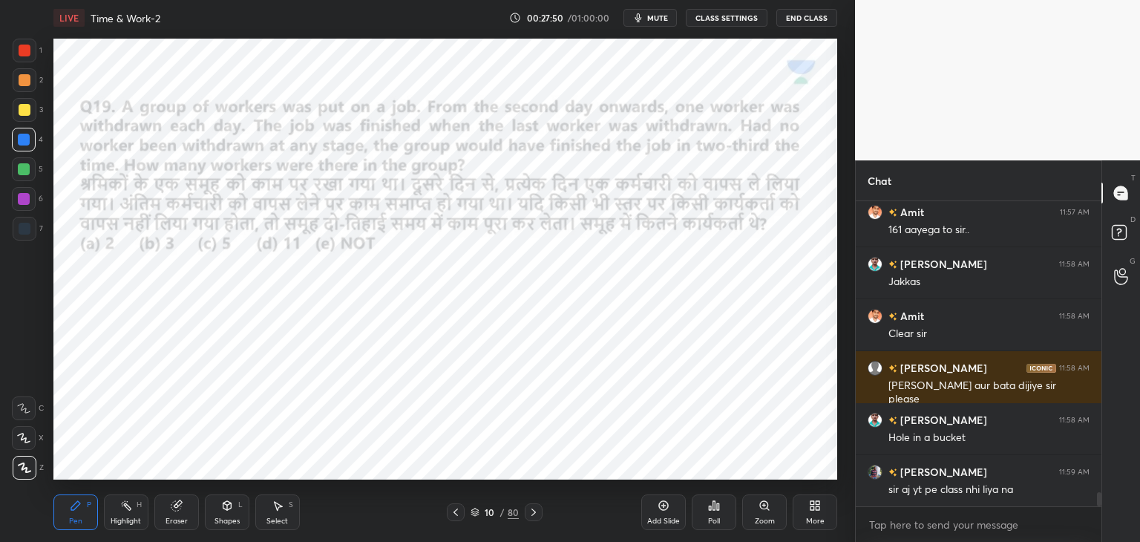
scroll to position [6298, 0]
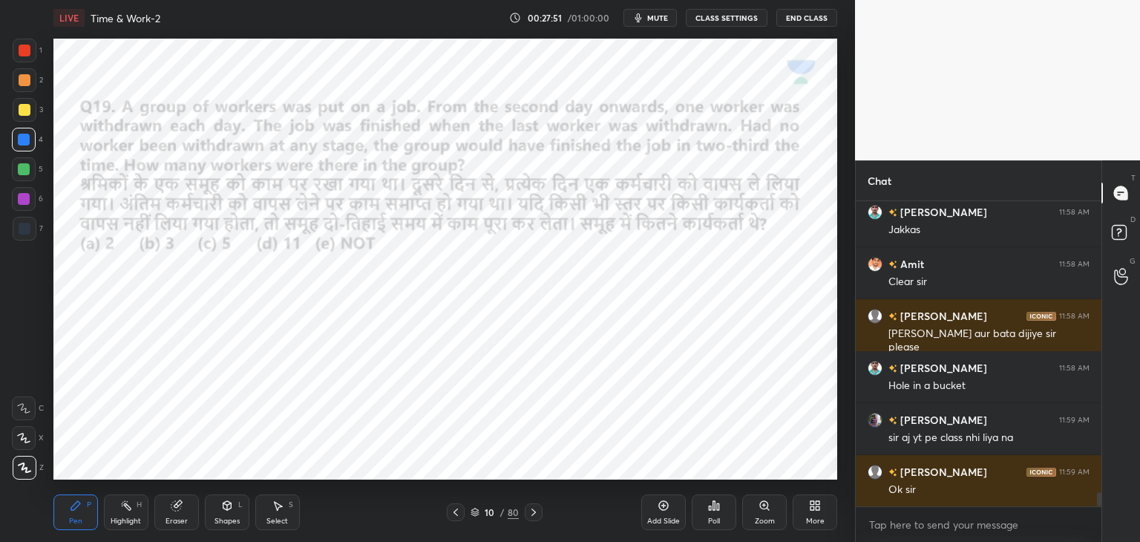
click at [27, 56] on div at bounding box center [25, 51] width 12 height 12
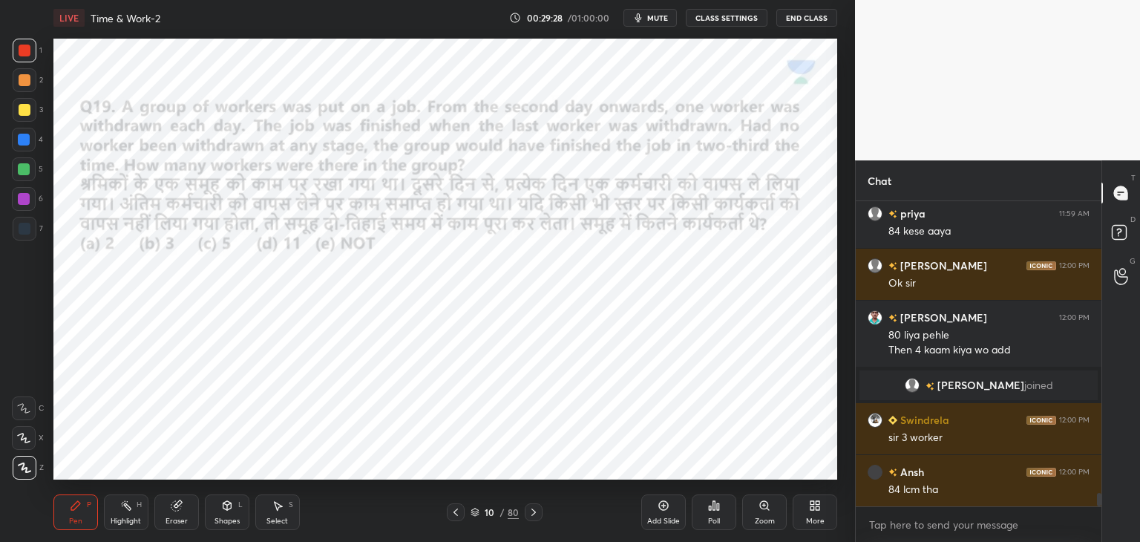
scroll to position [6571, 0]
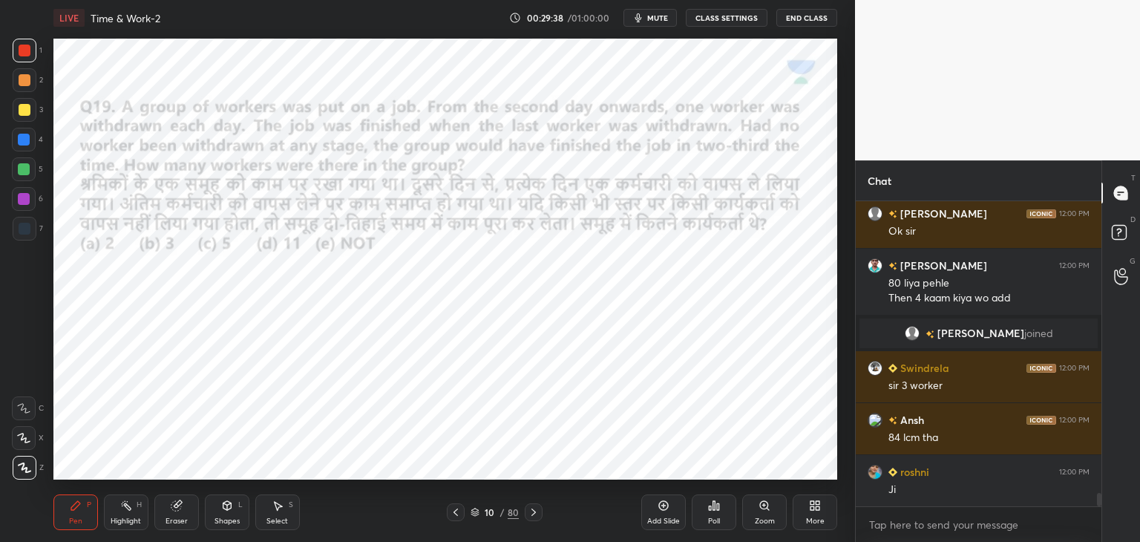
click at [21, 232] on div at bounding box center [25, 229] width 12 height 12
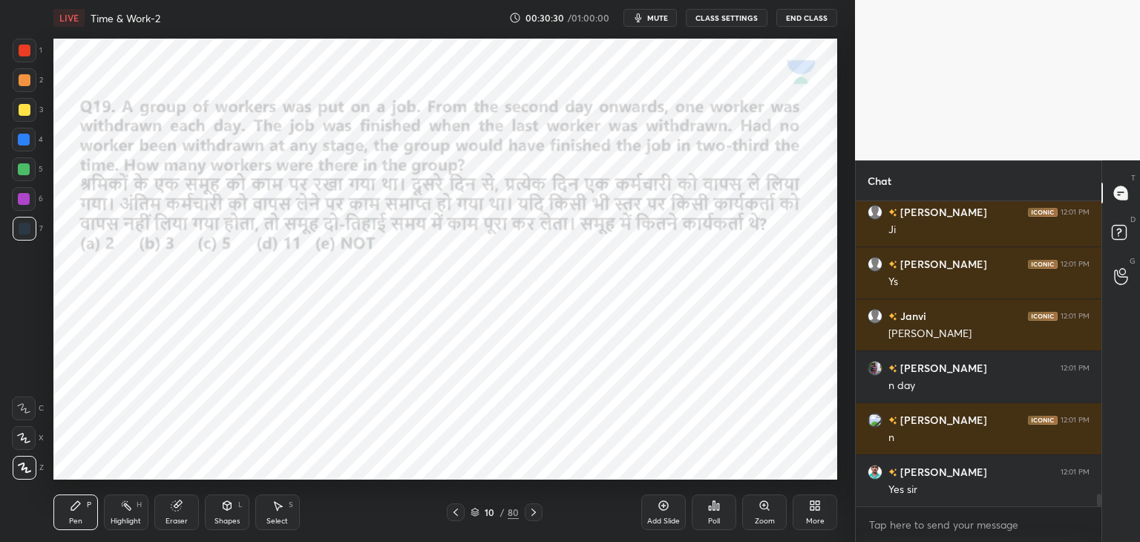
scroll to position [7104, 0]
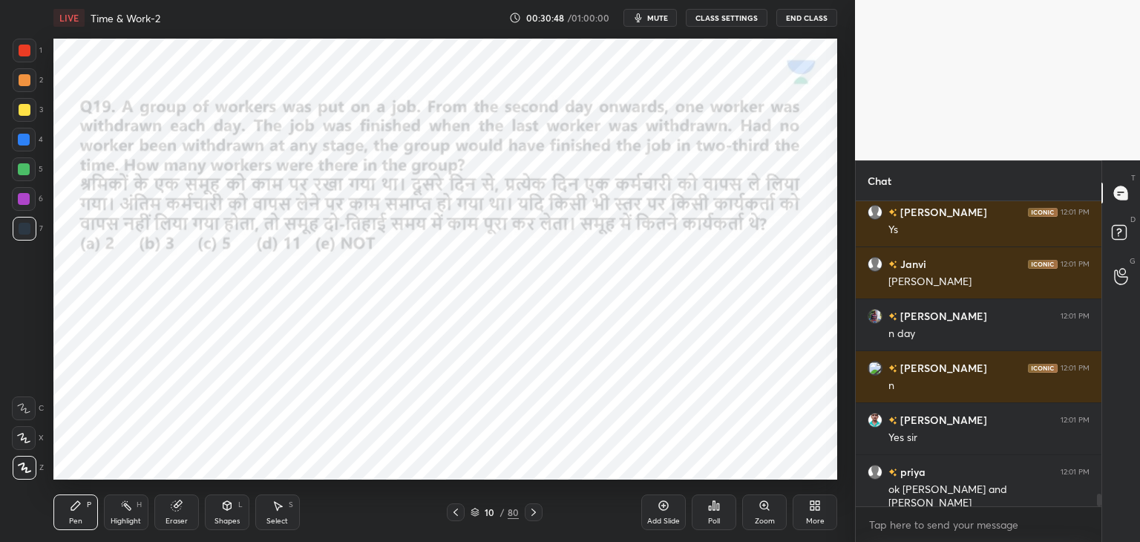
click at [26, 52] on div at bounding box center [25, 51] width 12 height 12
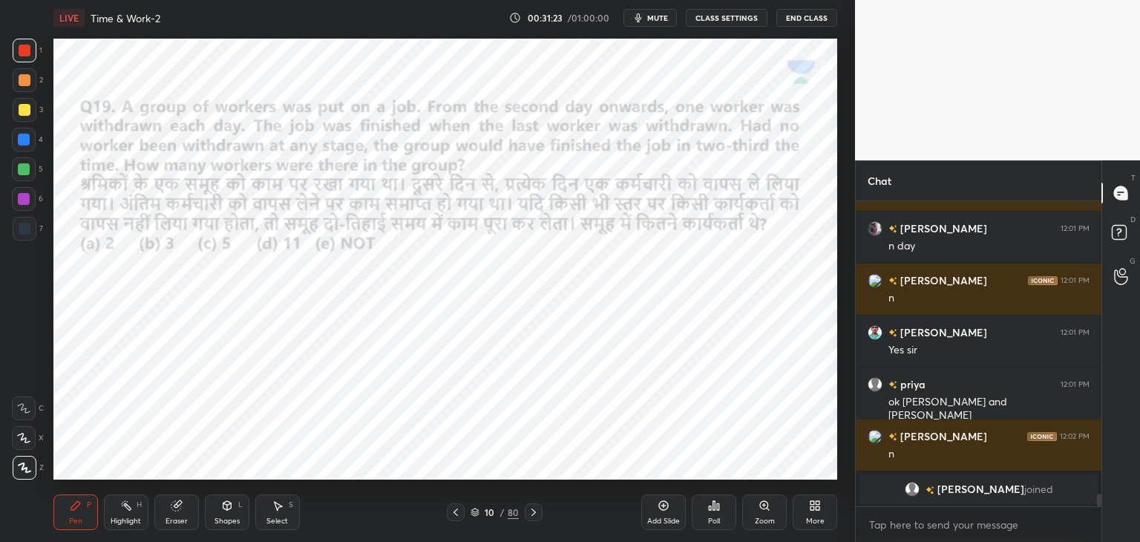
scroll to position [7039, 0]
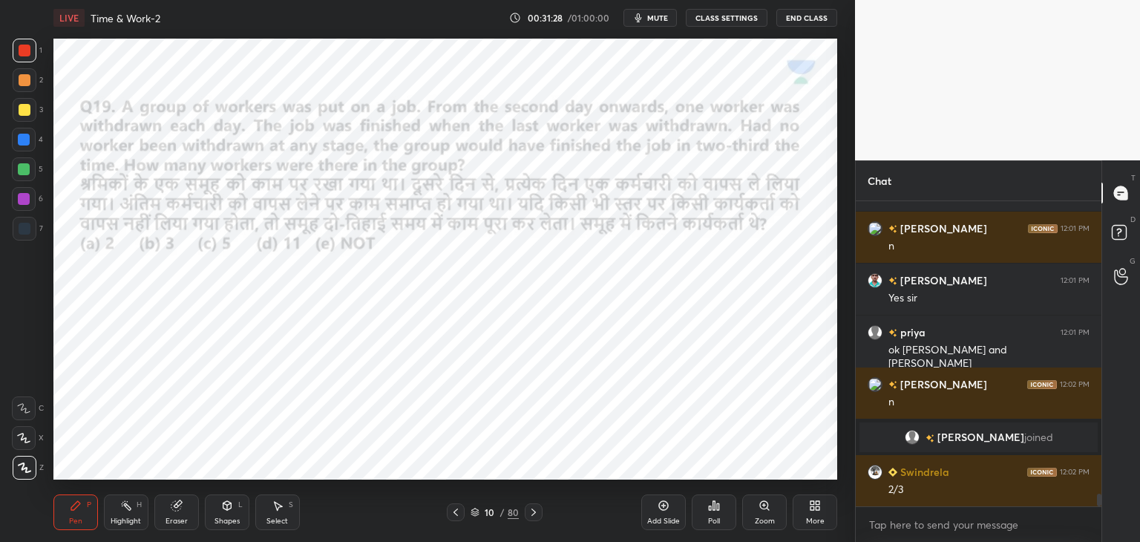
click at [24, 147] on div at bounding box center [24, 140] width 24 height 24
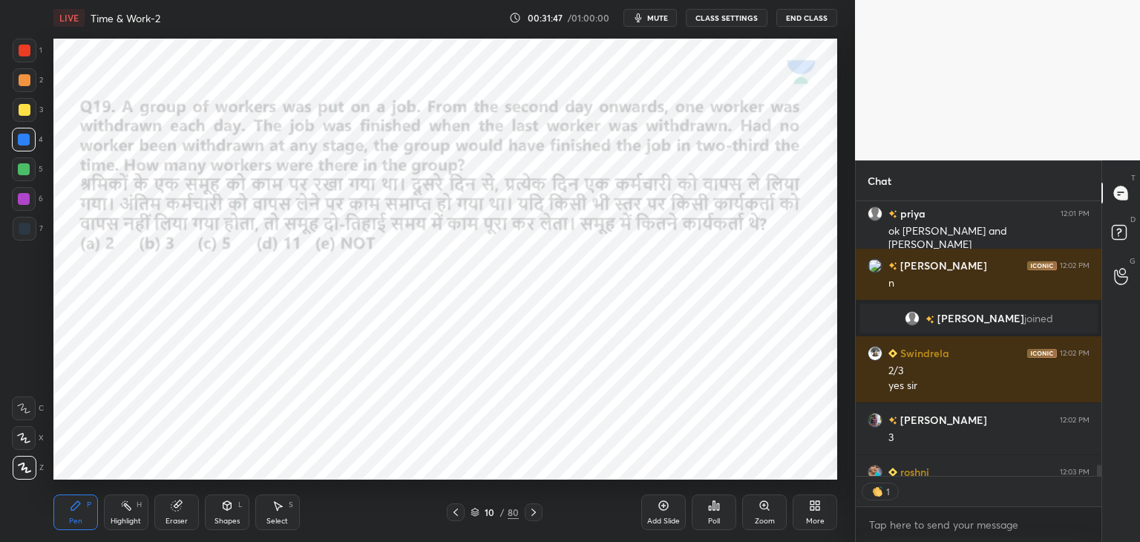
scroll to position [5, 4]
click at [508, 517] on div "80" at bounding box center [513, 512] width 11 height 13
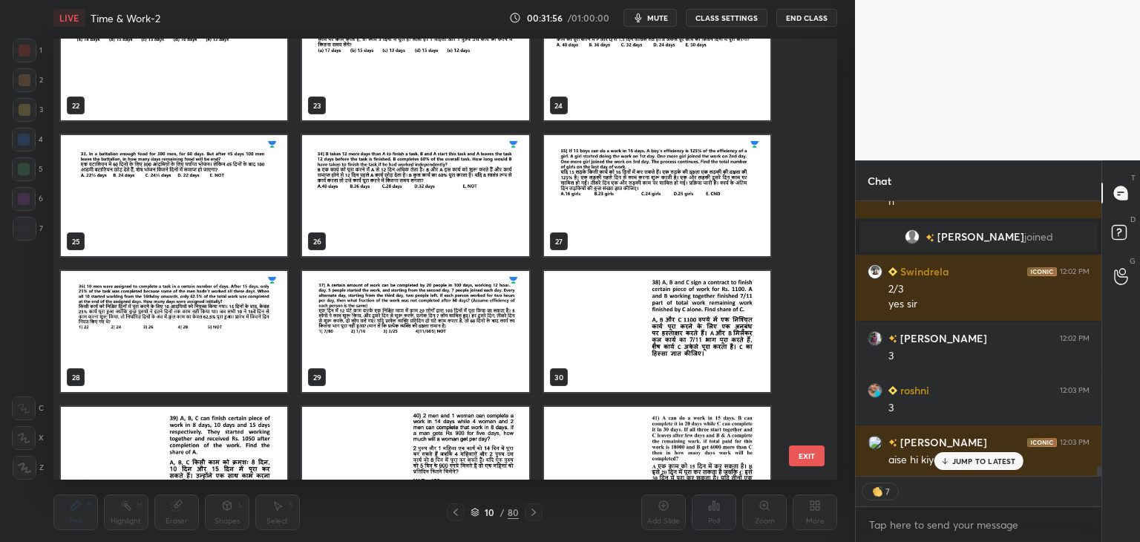
scroll to position [998, 0]
click at [449, 353] on img "grid" at bounding box center [415, 331] width 226 height 121
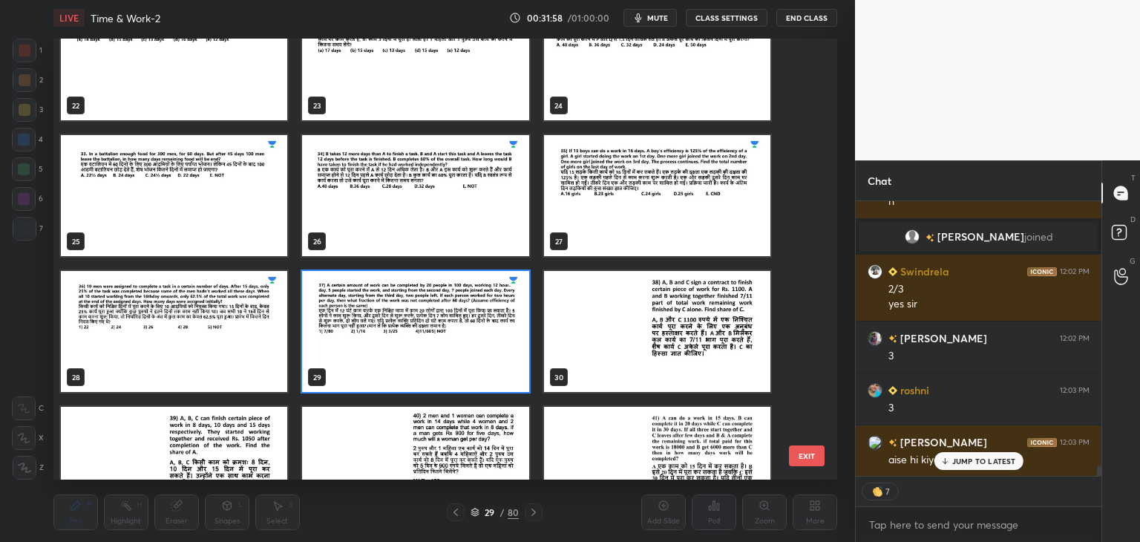
click at [474, 362] on img "grid" at bounding box center [415, 331] width 226 height 121
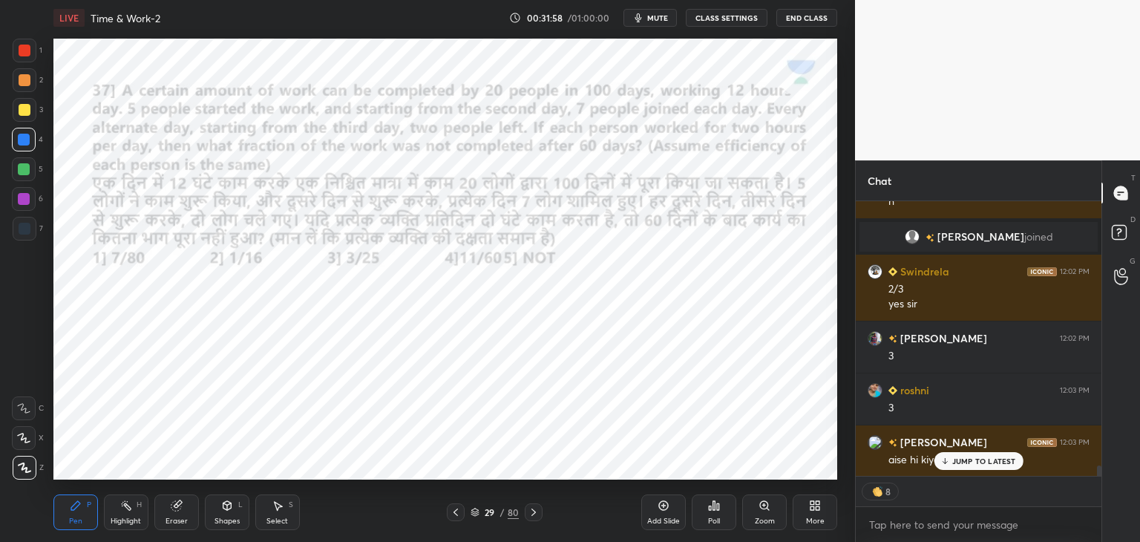
click at [480, 362] on img "grid" at bounding box center [415, 331] width 226 height 121
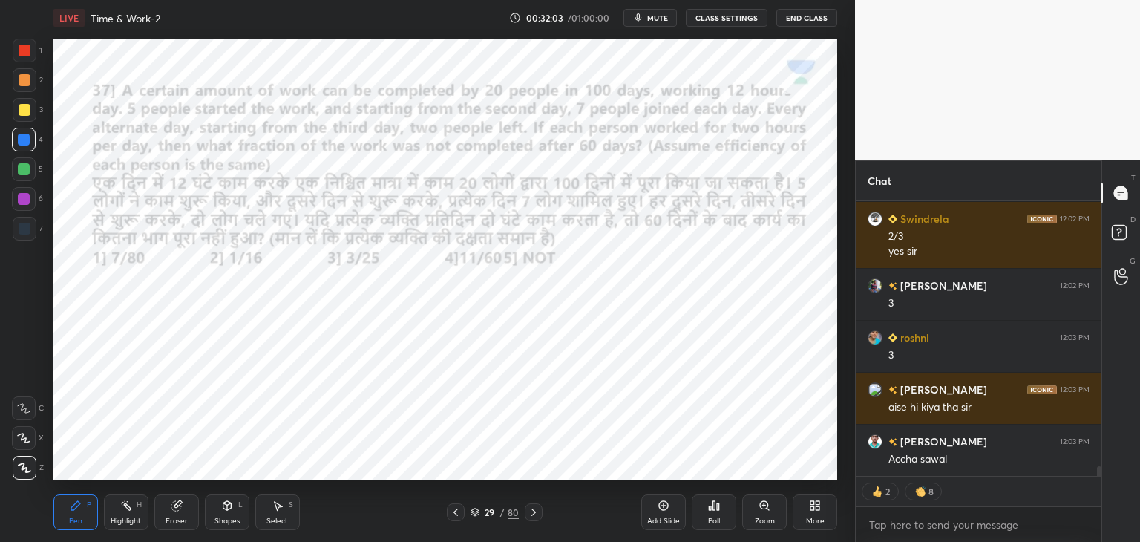
click at [537, 513] on icon at bounding box center [534, 512] width 12 height 12
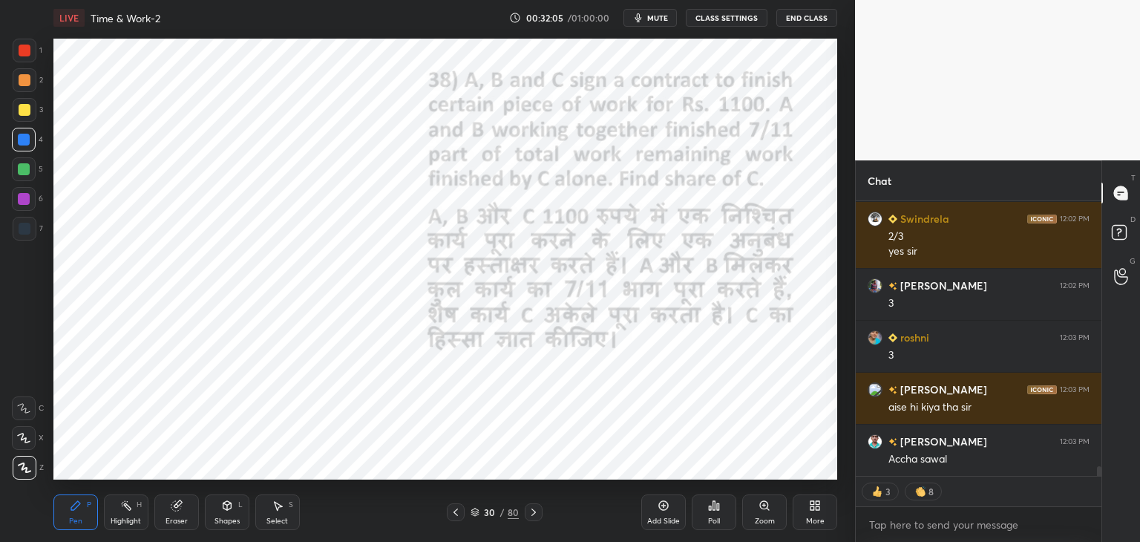
click at [460, 513] on icon at bounding box center [456, 512] width 12 height 12
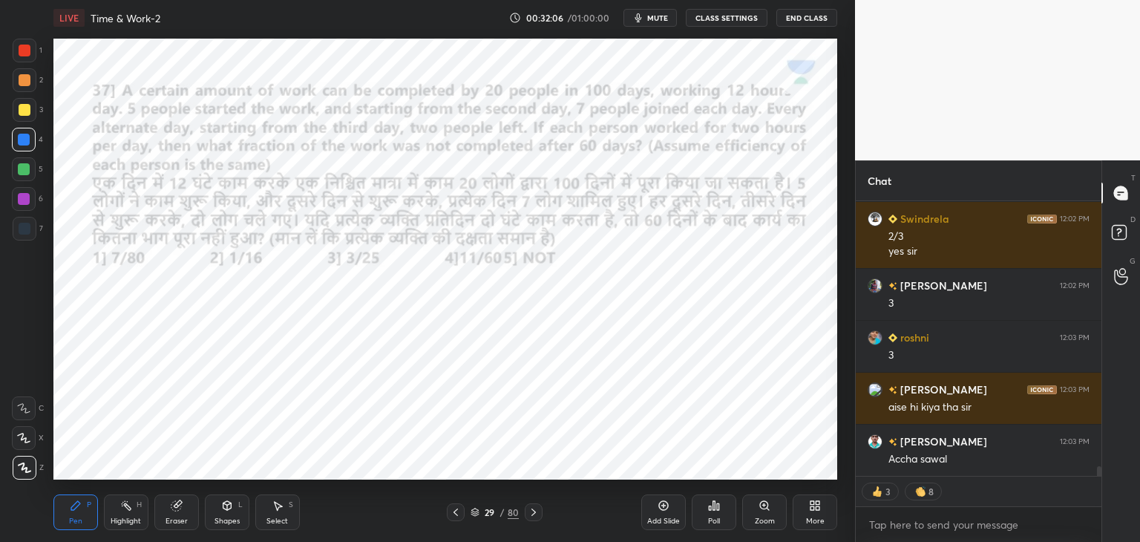
click at [659, 514] on div "Add Slide" at bounding box center [663, 512] width 45 height 36
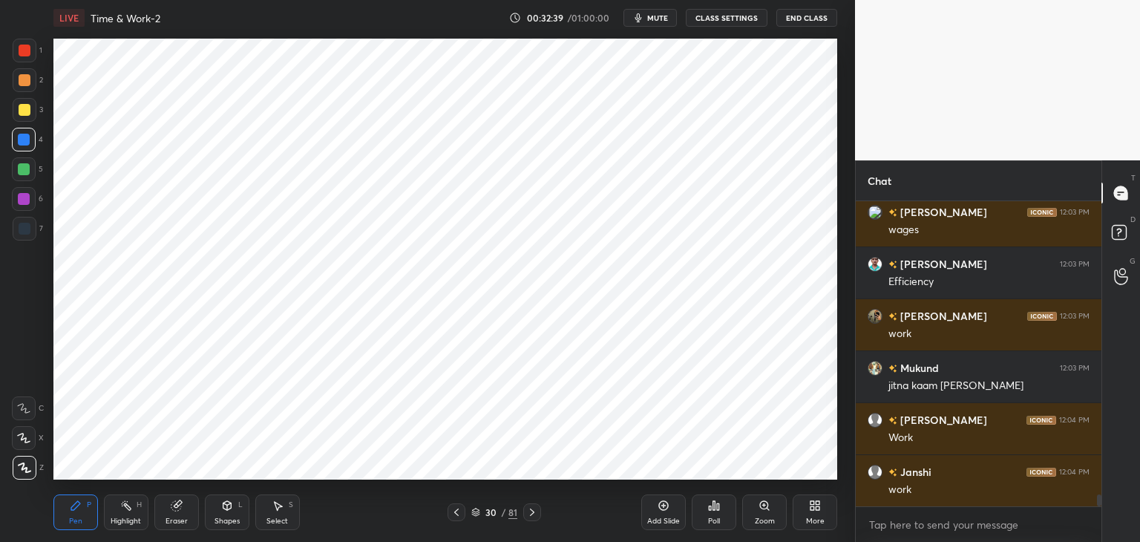
scroll to position [7671, 0]
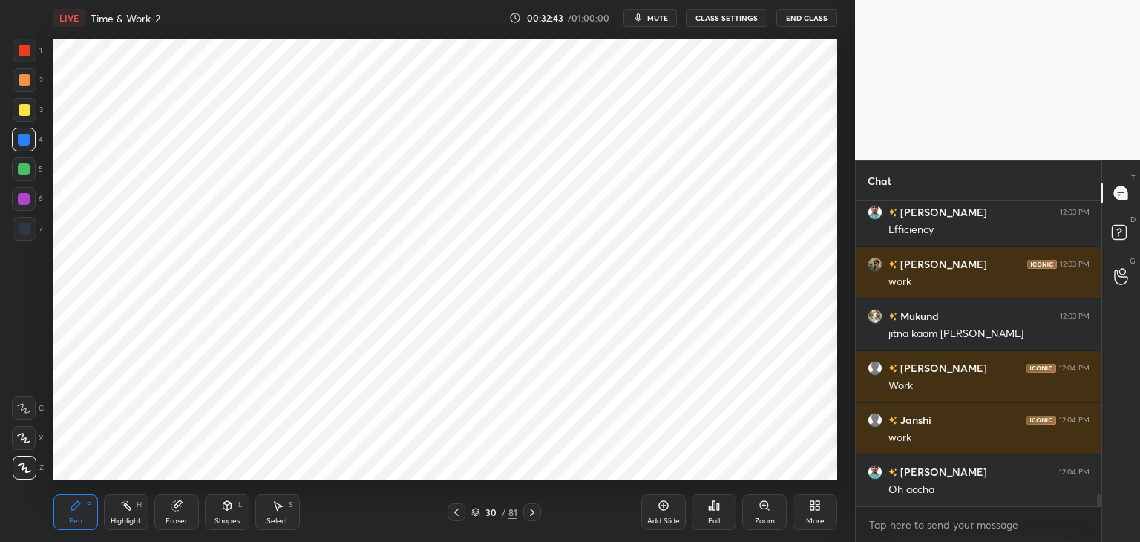
click at [180, 509] on icon at bounding box center [177, 506] width 12 height 12
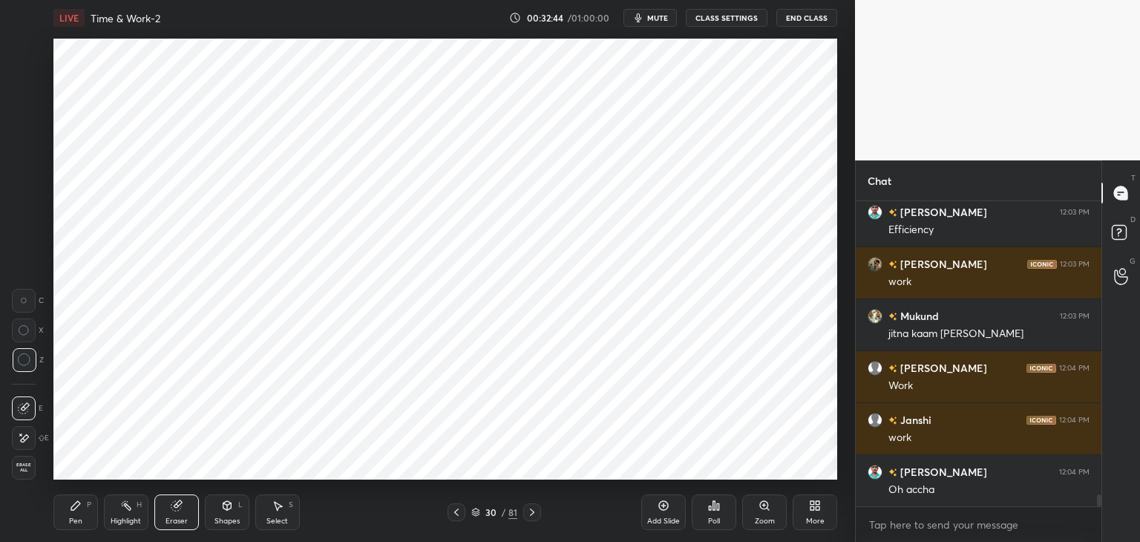
click at [28, 460] on div "Erase all" at bounding box center [24, 468] width 24 height 24
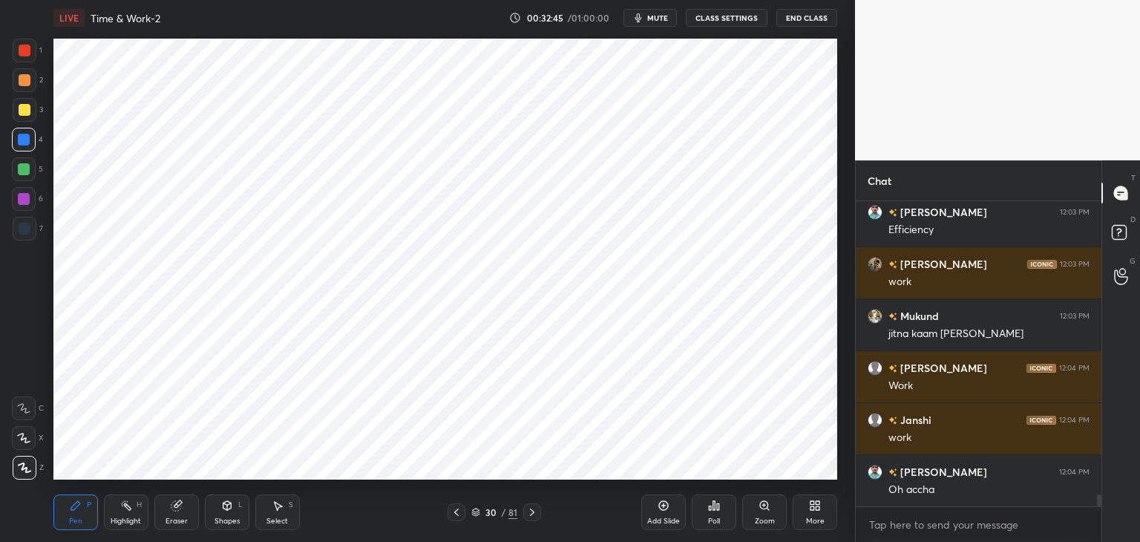
click at [24, 46] on div at bounding box center [25, 51] width 12 height 12
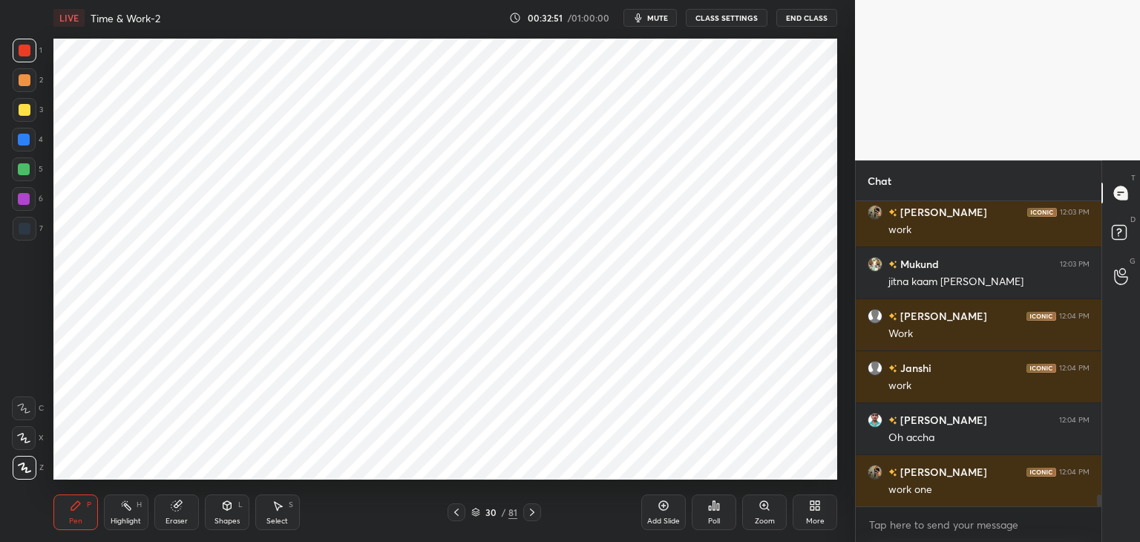
scroll to position [7738, 0]
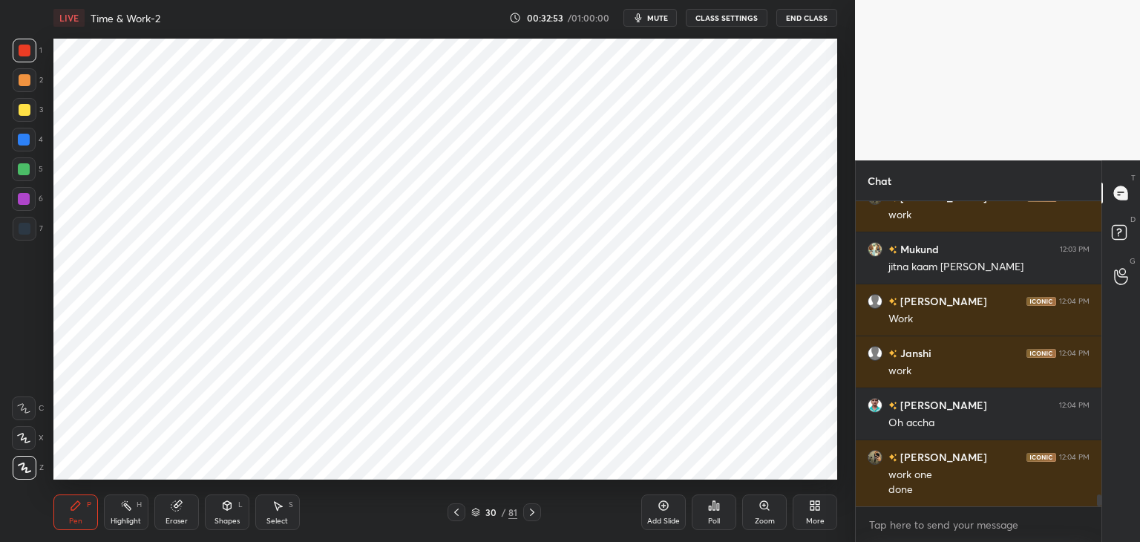
click at [220, 511] on div "Shapes L" at bounding box center [227, 512] width 45 height 36
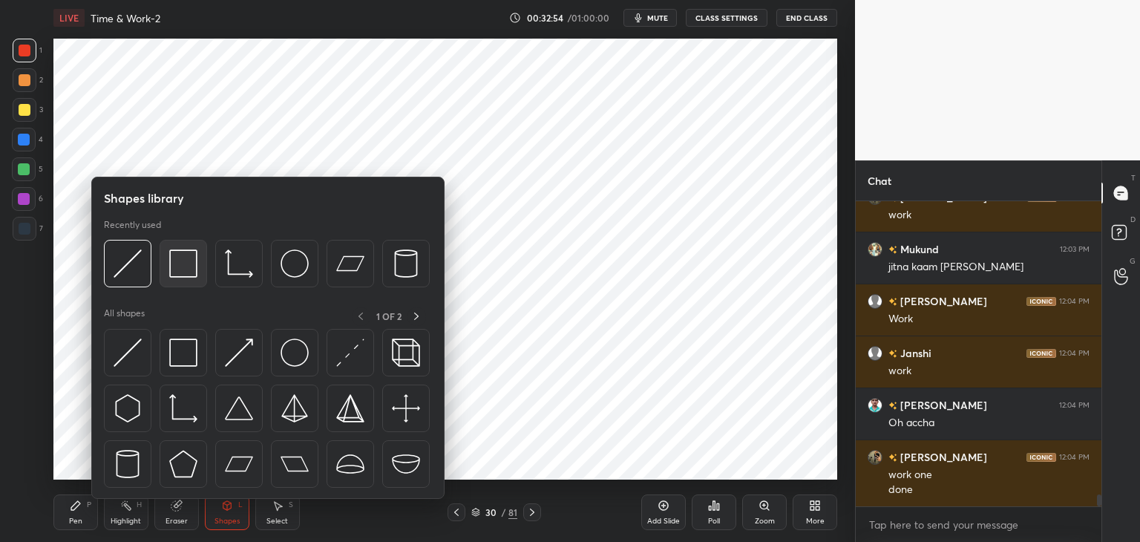
click at [187, 261] on img at bounding box center [183, 263] width 28 height 28
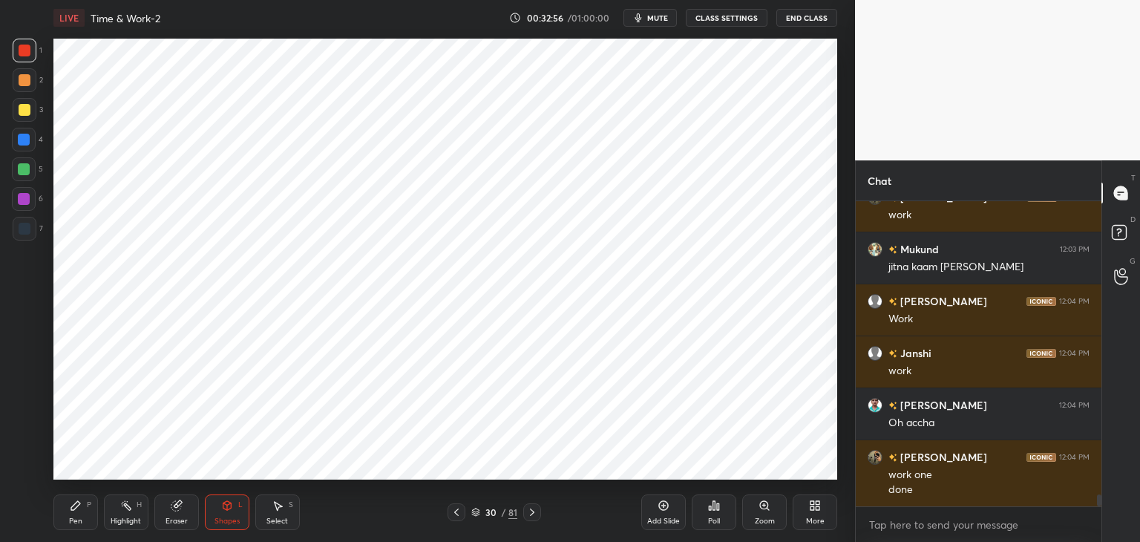
click at [80, 514] on div "Pen P" at bounding box center [75, 512] width 45 height 36
click at [27, 226] on div at bounding box center [25, 229] width 12 height 12
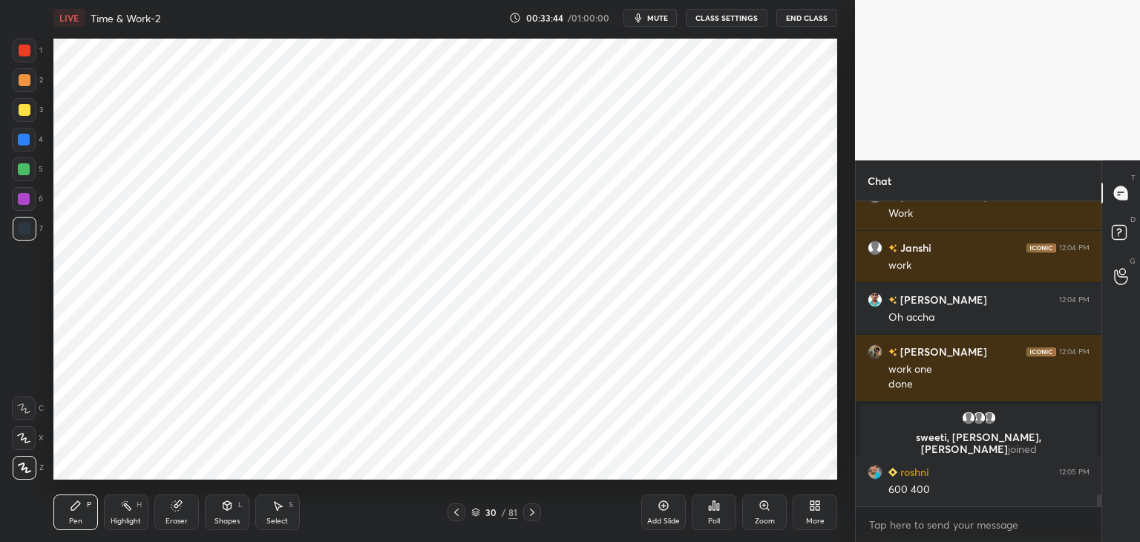
scroll to position [7719, 0]
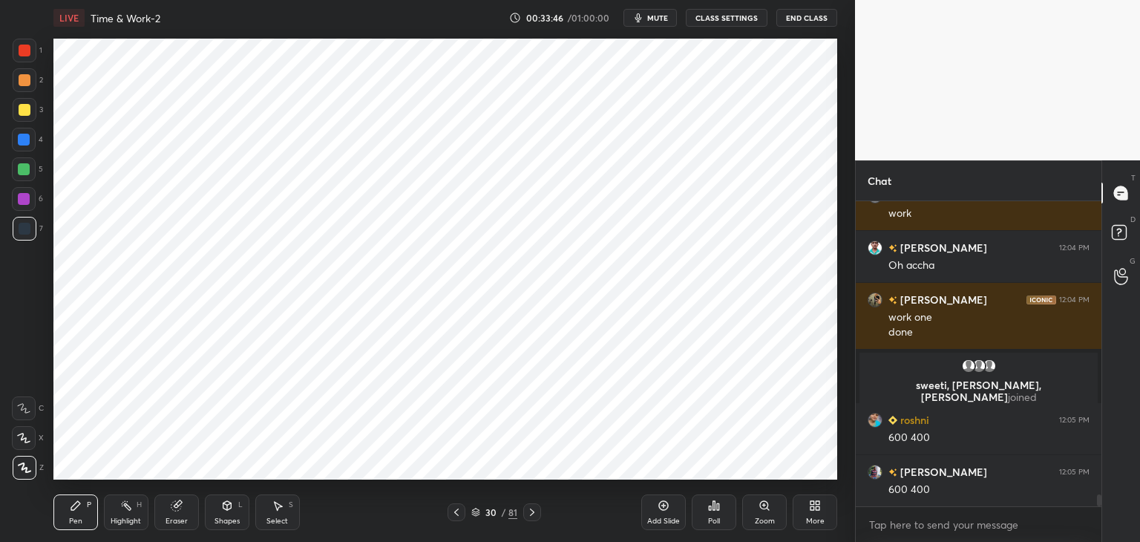
click at [25, 137] on div at bounding box center [24, 140] width 12 height 12
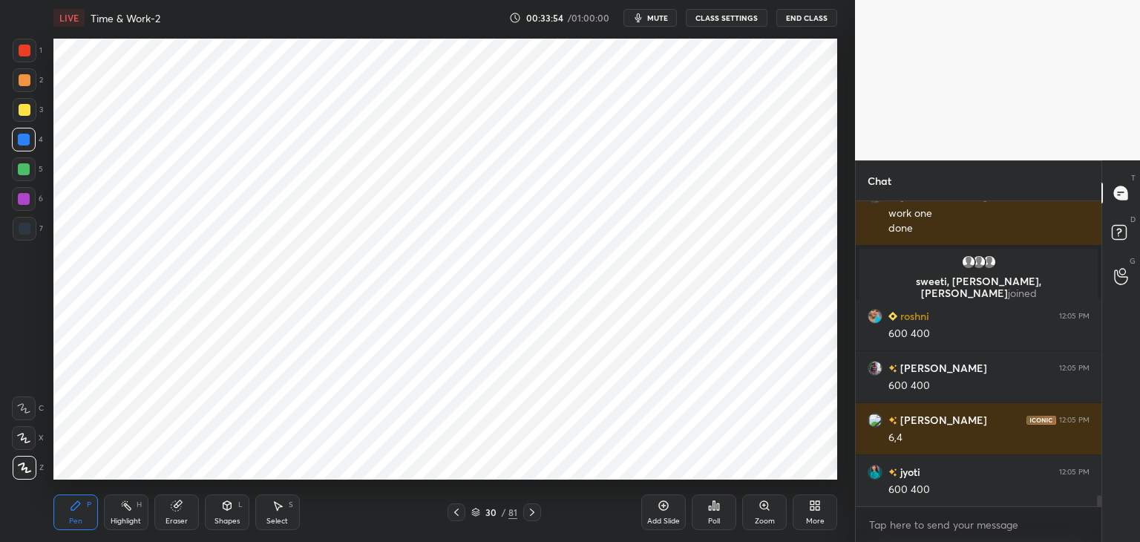
scroll to position [7874, 0]
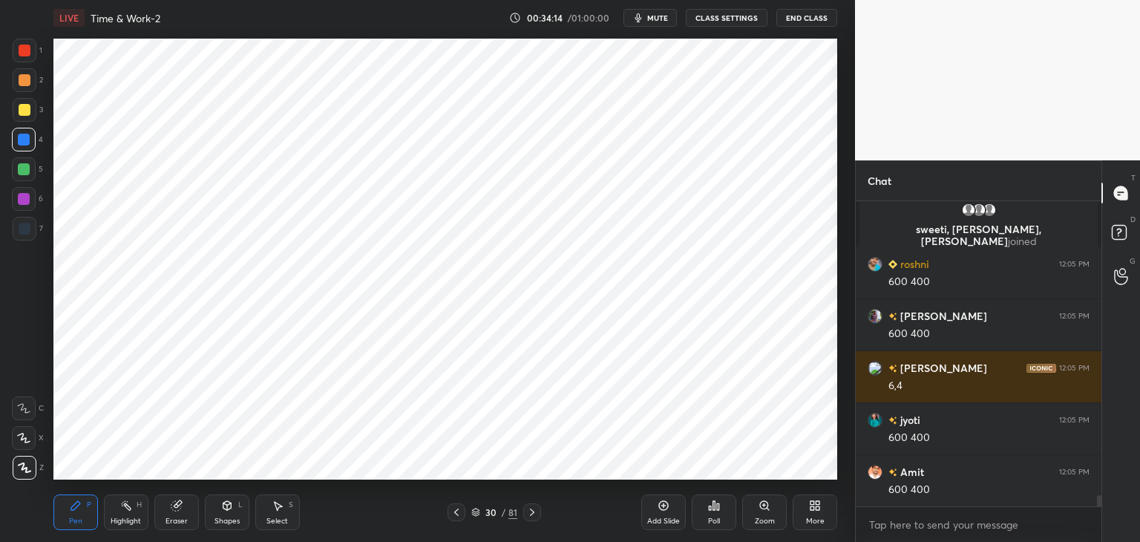
click at [22, 57] on div at bounding box center [25, 51] width 24 height 24
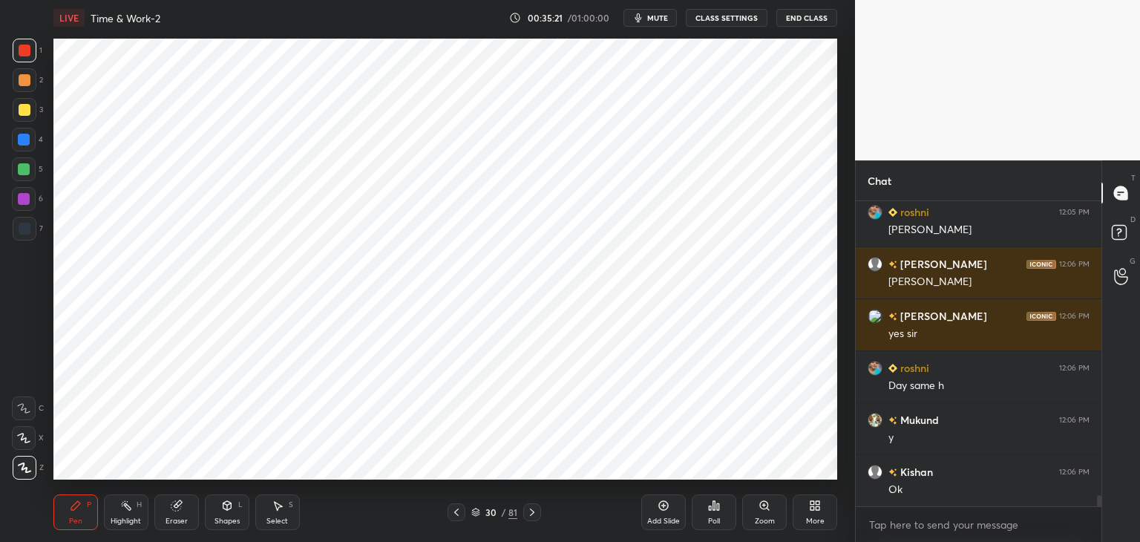
scroll to position [8252, 0]
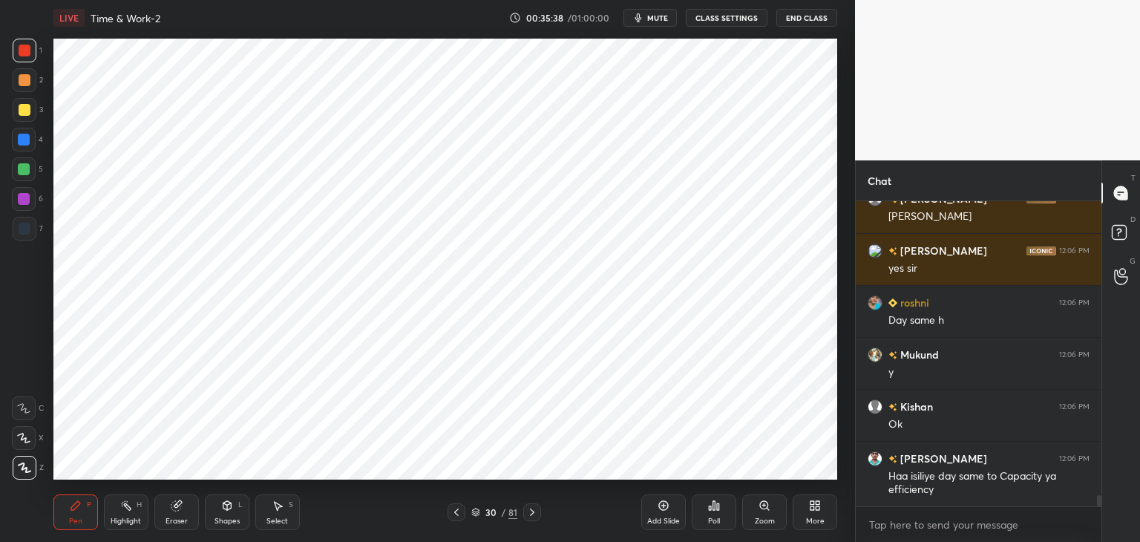
click at [533, 514] on icon at bounding box center [532, 512] width 12 height 12
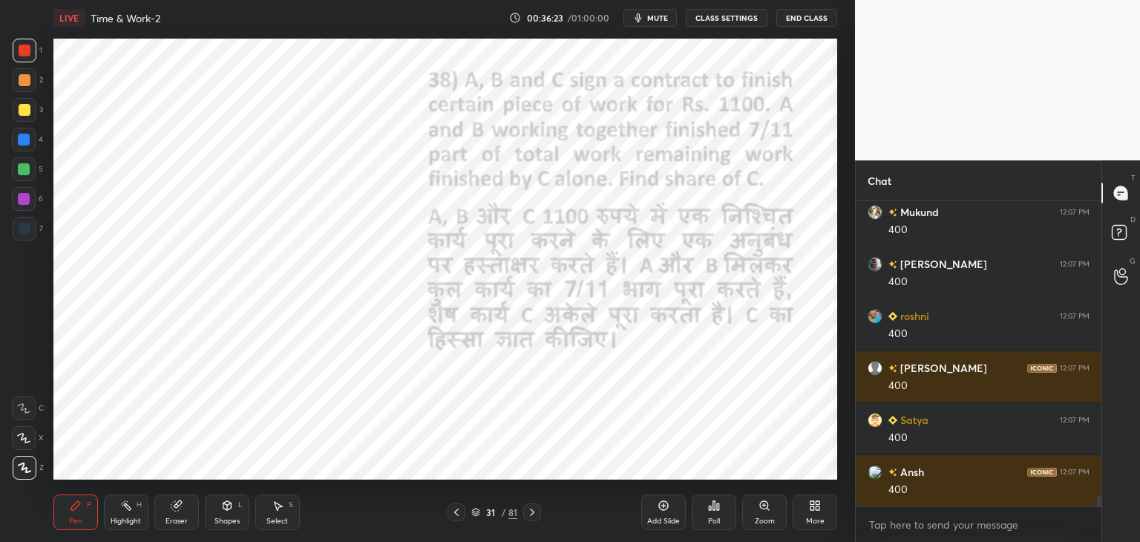
scroll to position [8719, 0]
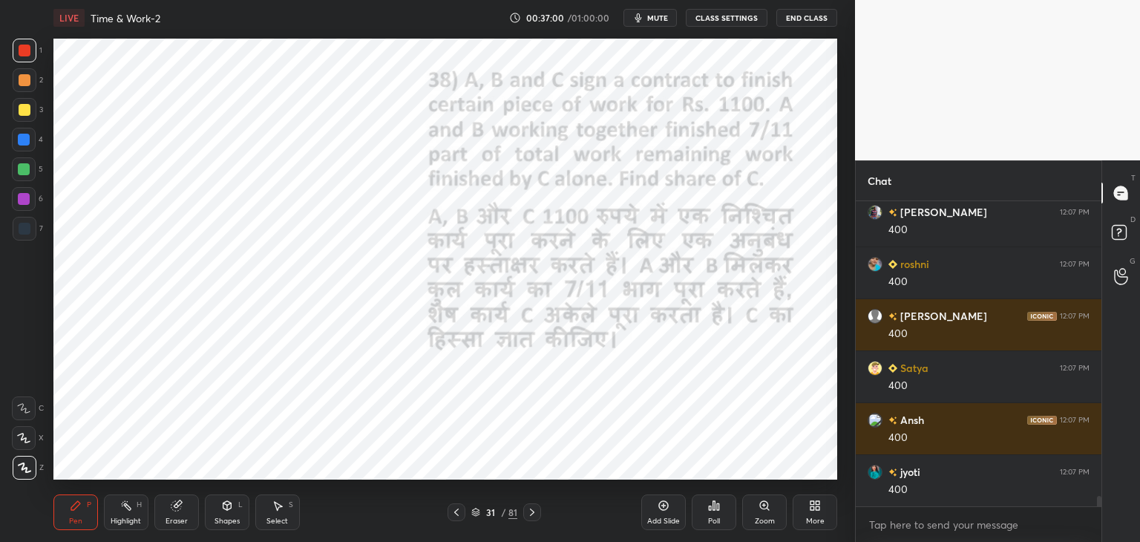
click at [531, 514] on icon at bounding box center [532, 512] width 12 height 12
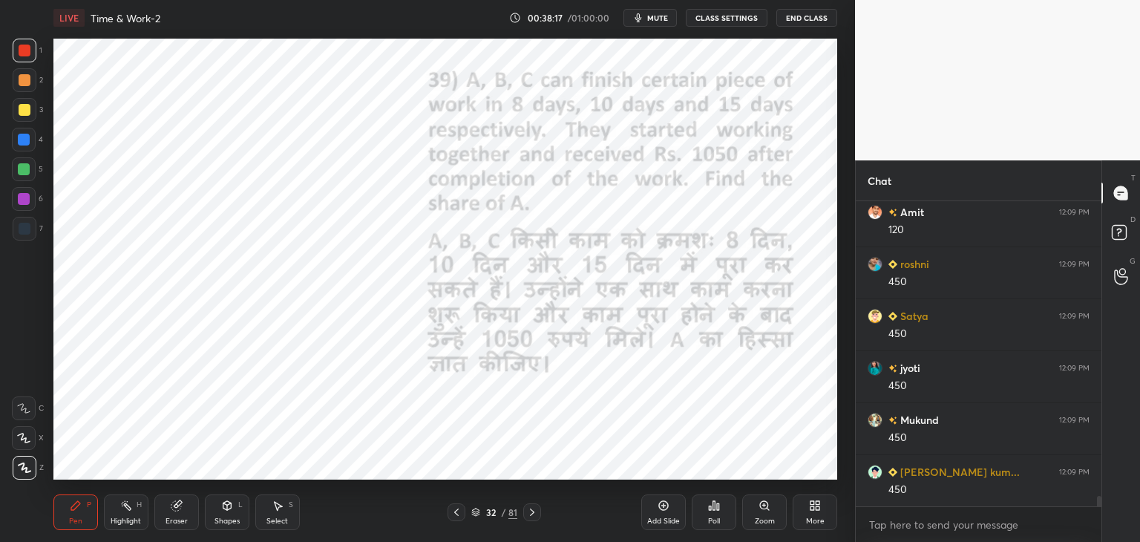
scroll to position [8963, 0]
click at [533, 514] on icon at bounding box center [532, 512] width 12 height 12
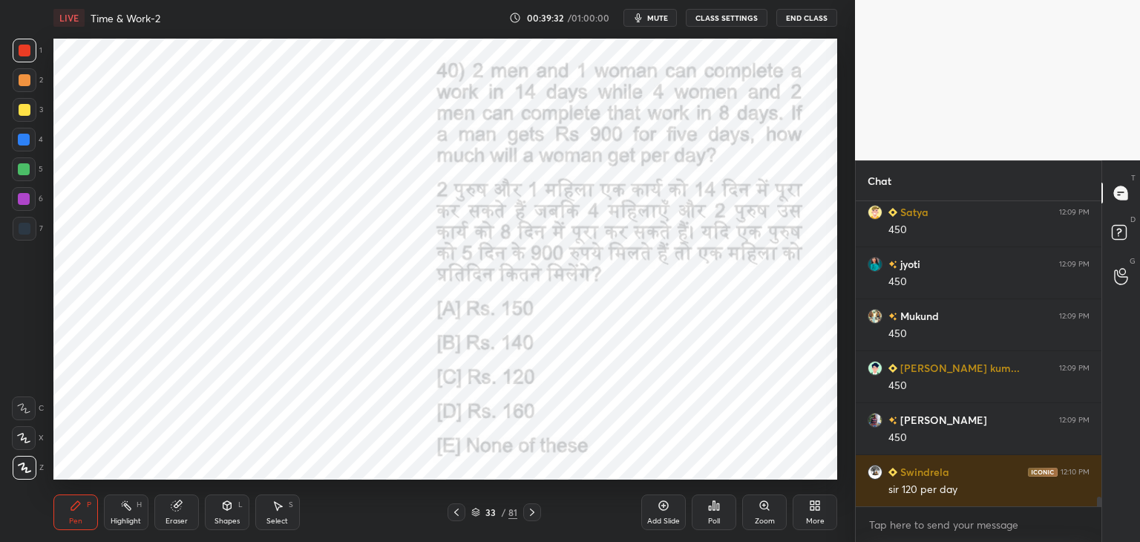
scroll to position [9067, 0]
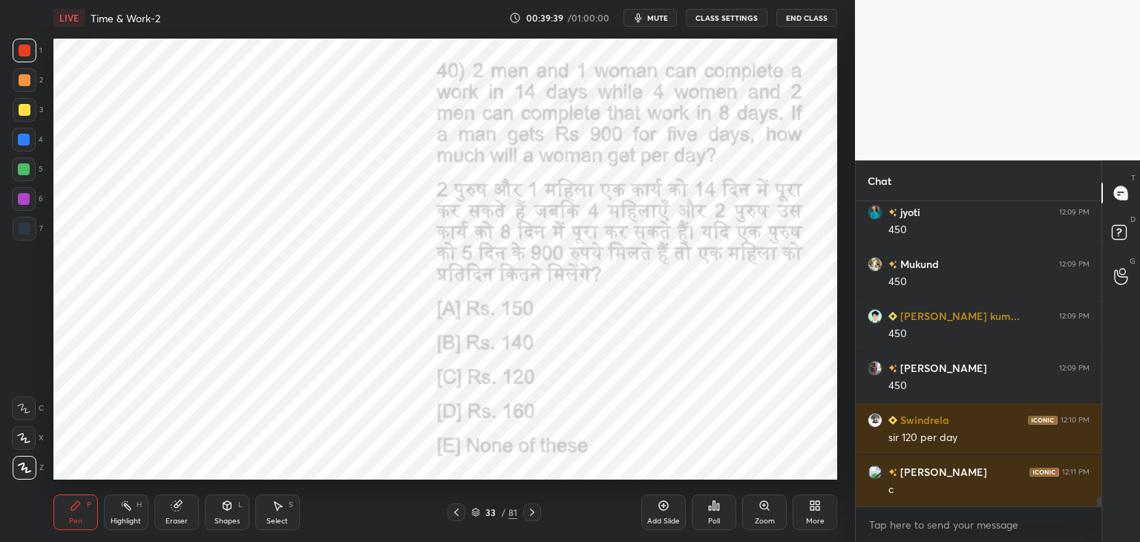
click at [25, 143] on div at bounding box center [24, 140] width 12 height 12
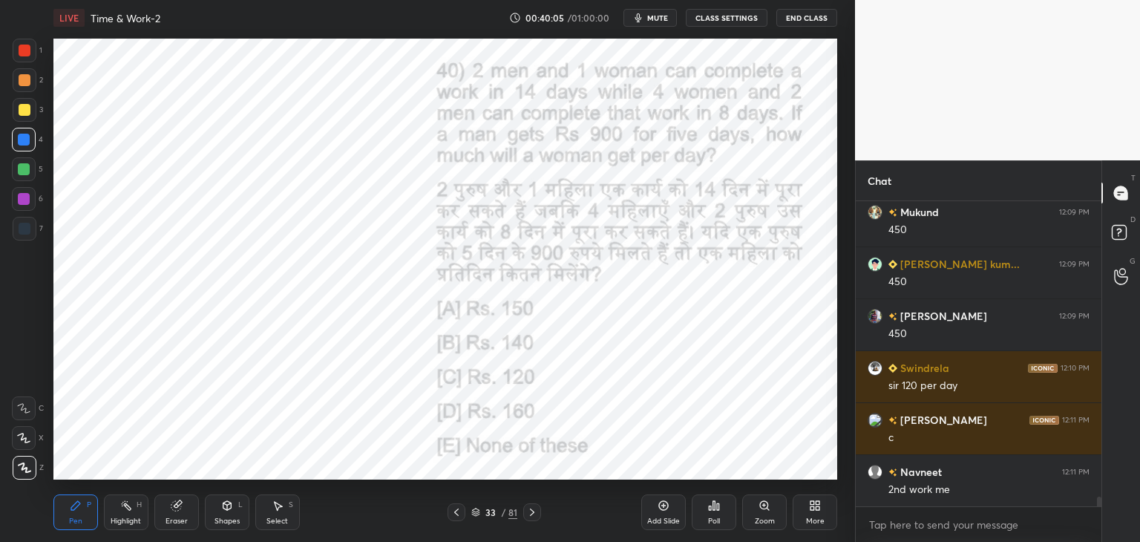
click at [182, 520] on div "Eraser" at bounding box center [177, 520] width 22 height 7
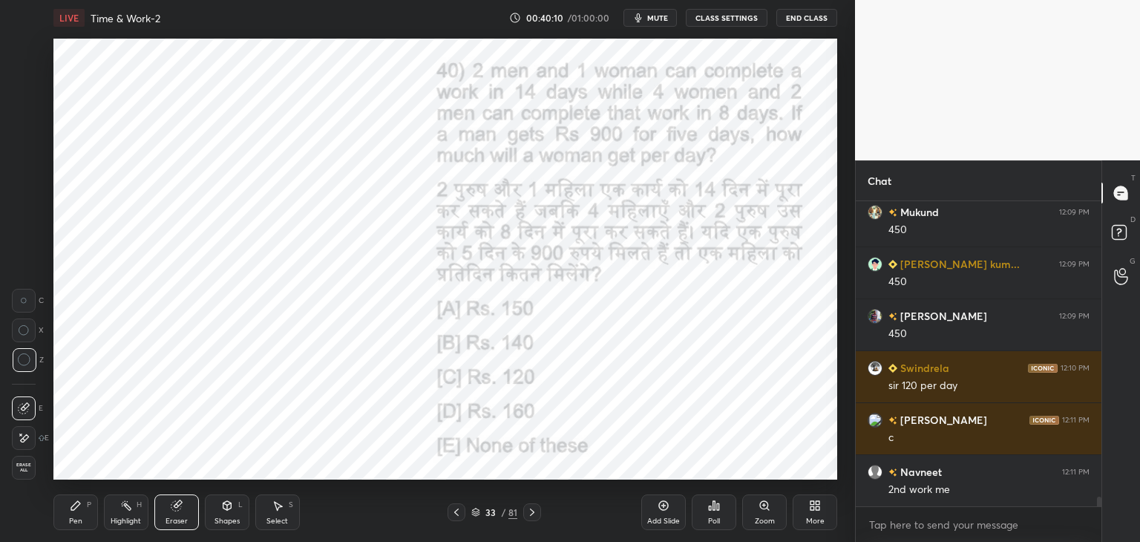
click at [68, 512] on div "Pen P" at bounding box center [75, 512] width 45 height 36
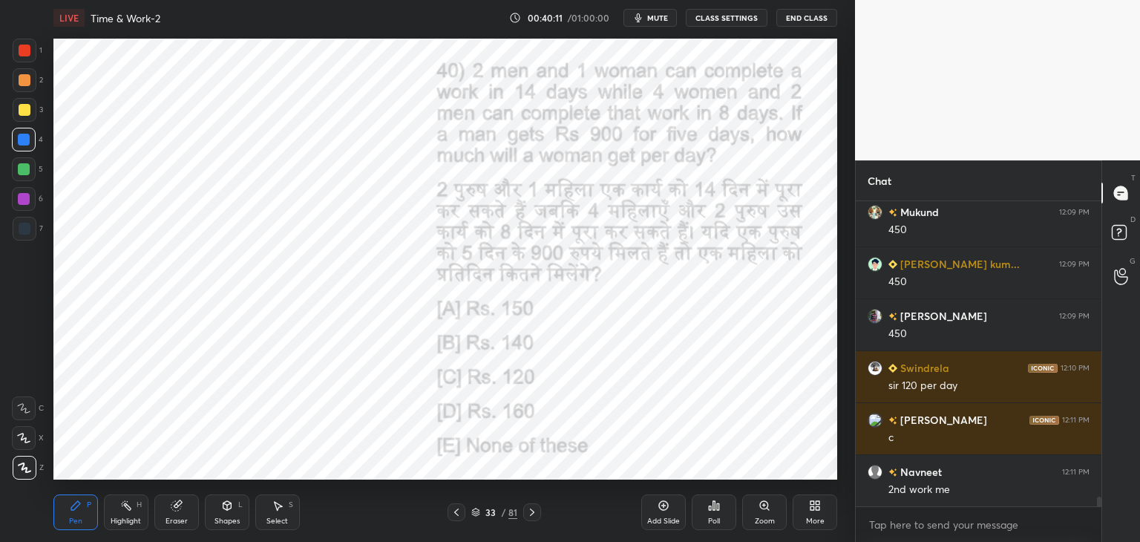
click at [25, 48] on div at bounding box center [25, 51] width 12 height 12
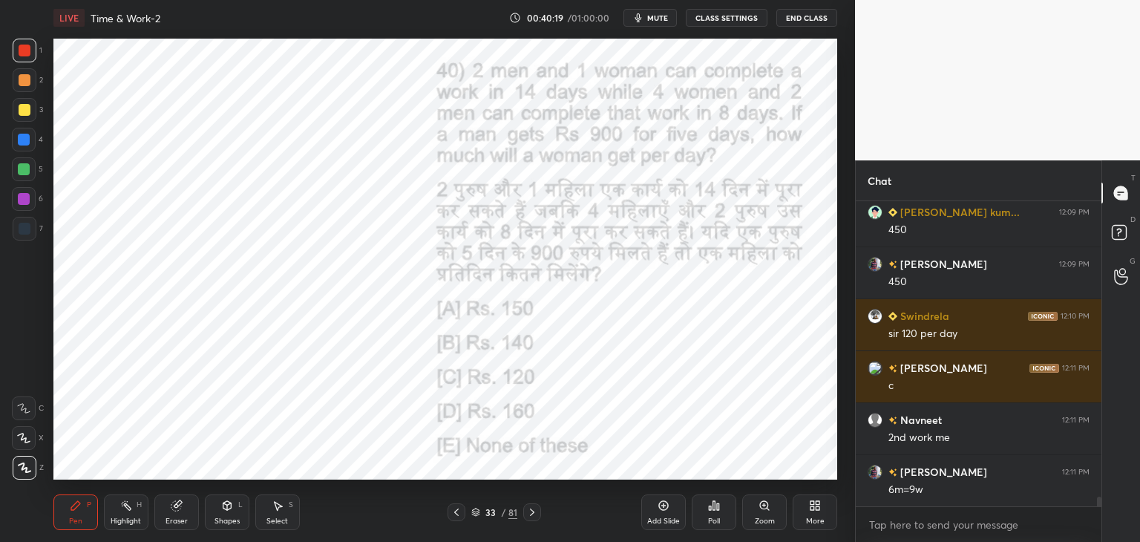
click at [175, 511] on icon at bounding box center [176, 506] width 10 height 10
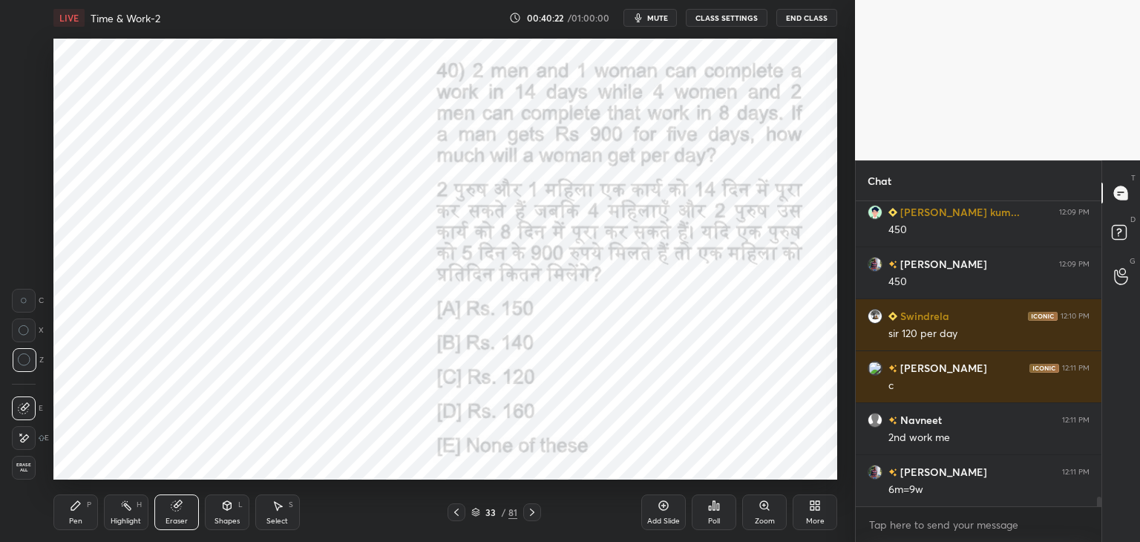
click at [71, 511] on icon at bounding box center [76, 506] width 12 height 12
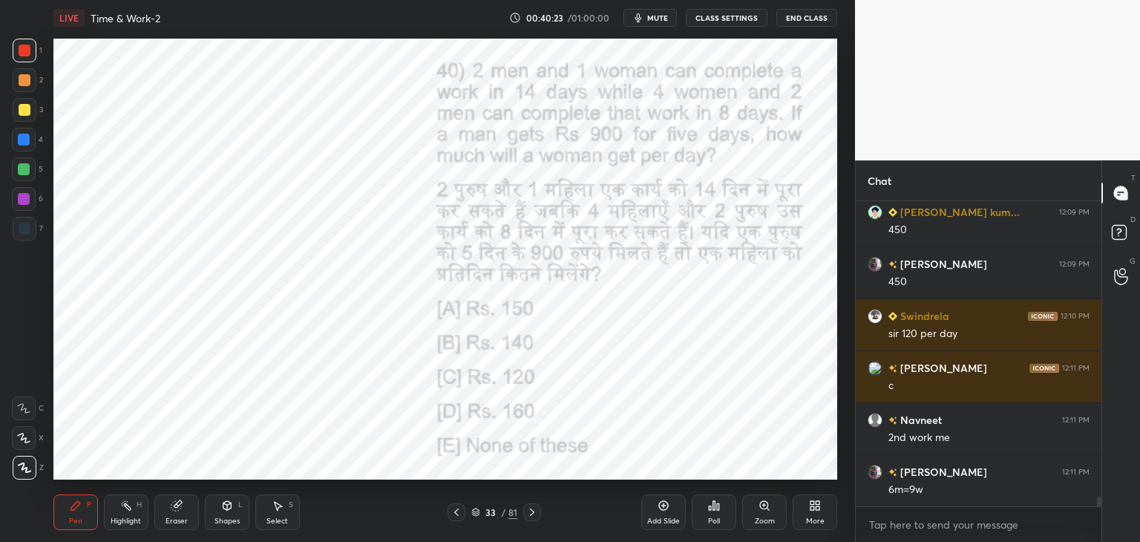
click at [32, 136] on div at bounding box center [24, 140] width 24 height 24
click at [172, 511] on icon at bounding box center [177, 506] width 12 height 12
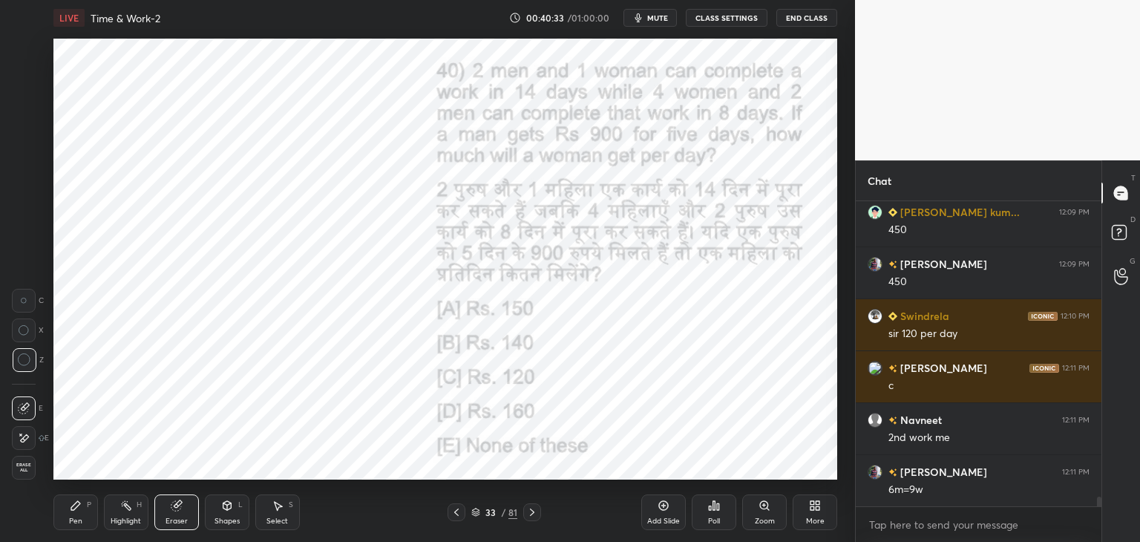
click at [85, 511] on div "Pen P" at bounding box center [75, 512] width 45 height 36
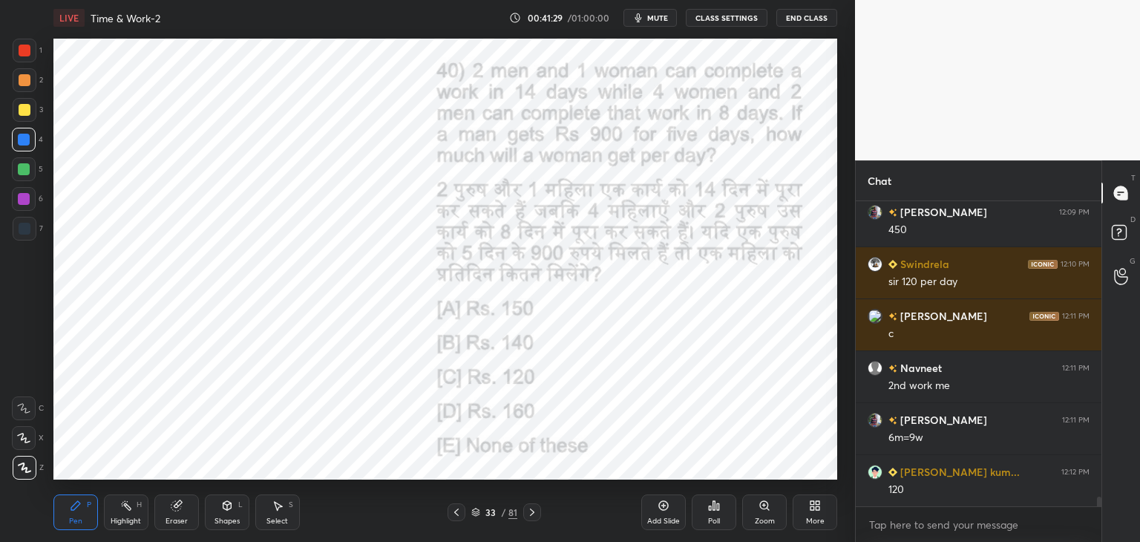
scroll to position [9275, 0]
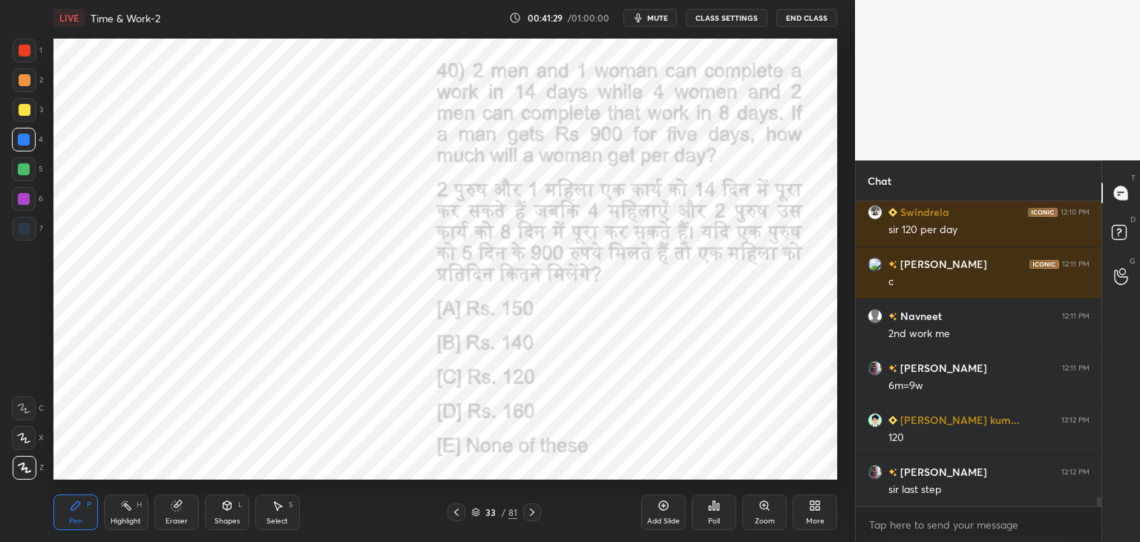
click at [534, 517] on icon at bounding box center [532, 512] width 12 height 12
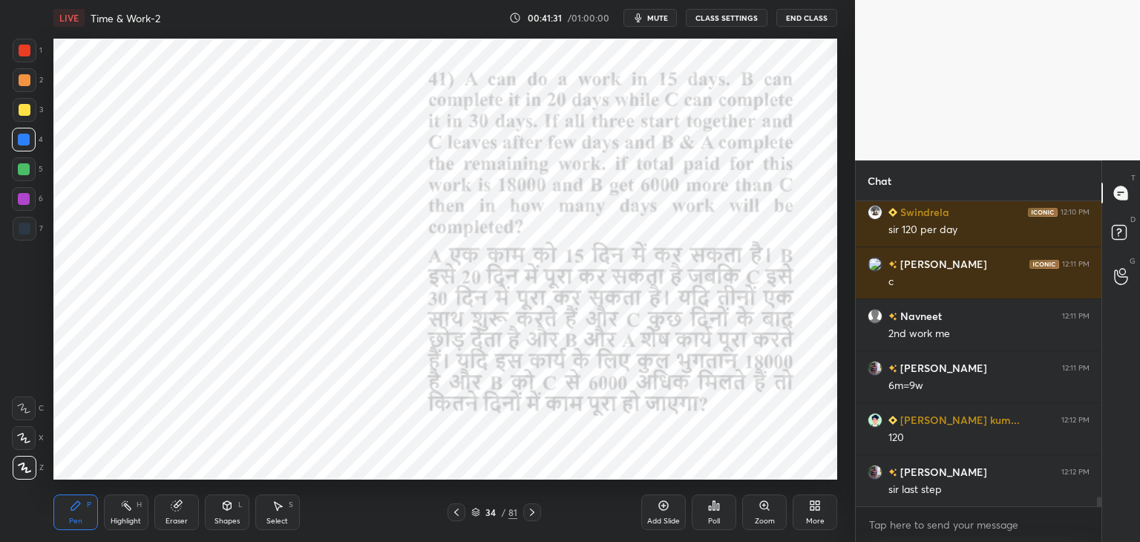
click at [458, 519] on div at bounding box center [457, 512] width 18 height 18
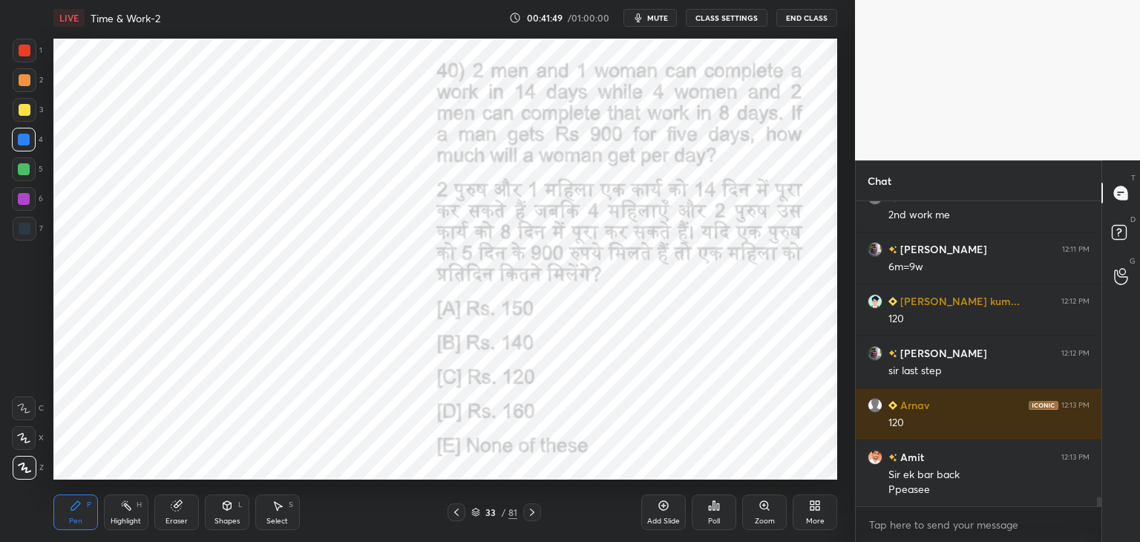
scroll to position [9445, 0]
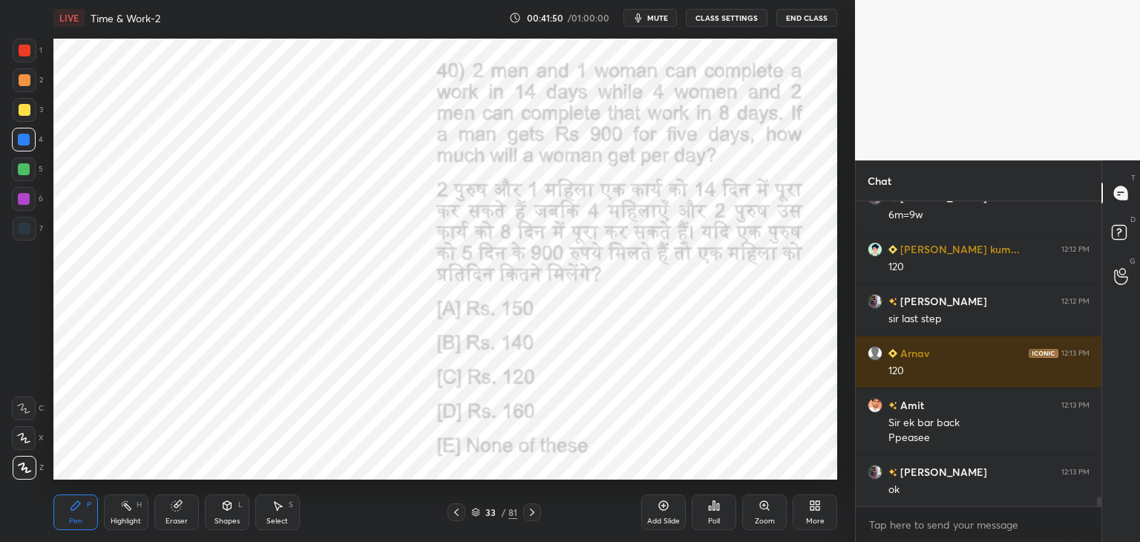
click at [531, 514] on icon at bounding box center [532, 511] width 4 height 7
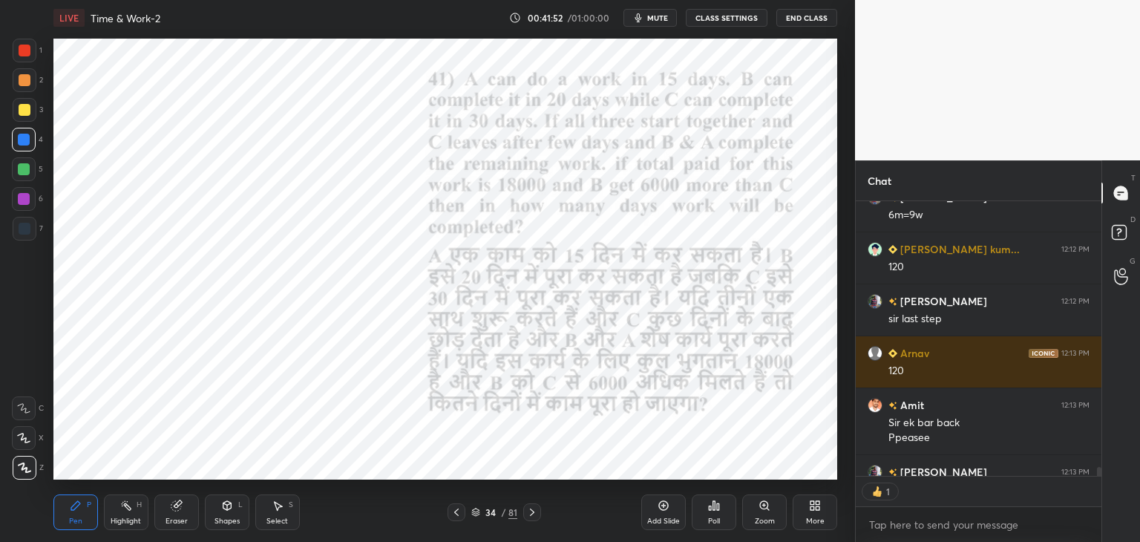
scroll to position [5, 4]
click at [30, 54] on div at bounding box center [25, 51] width 24 height 24
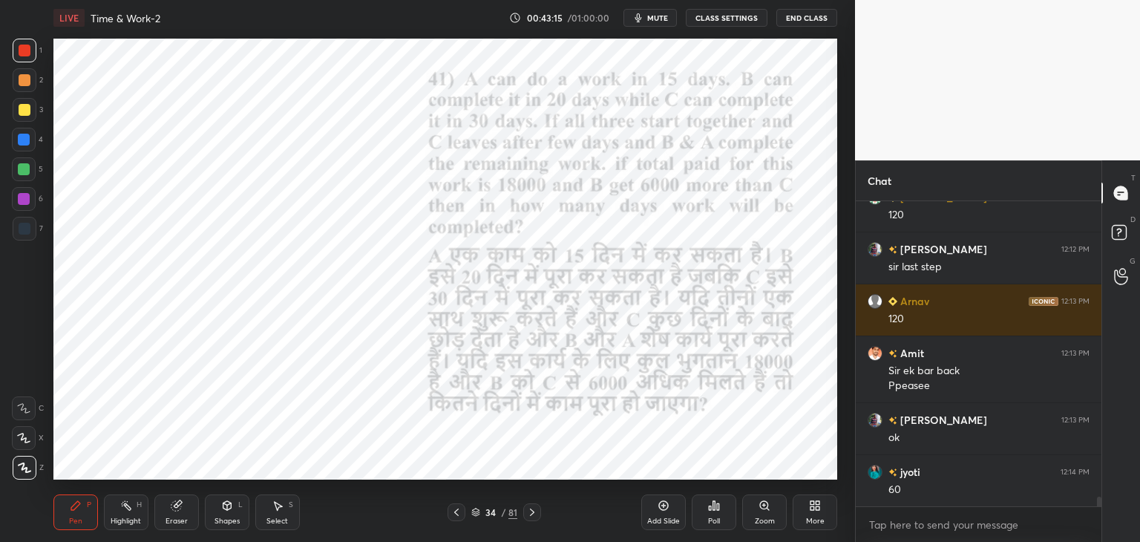
scroll to position [9549, 0]
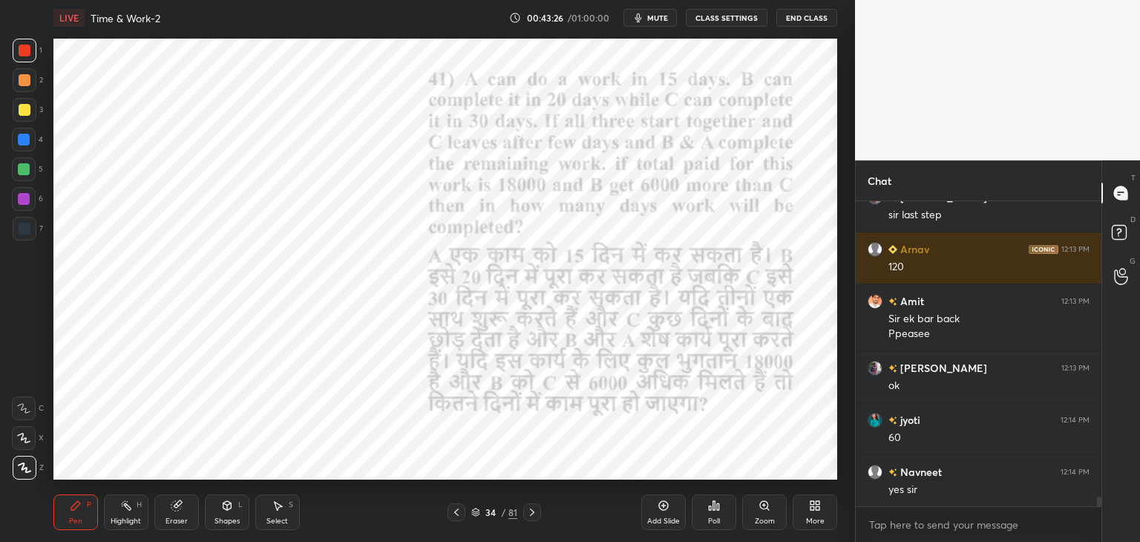
click at [30, 232] on div at bounding box center [25, 229] width 24 height 24
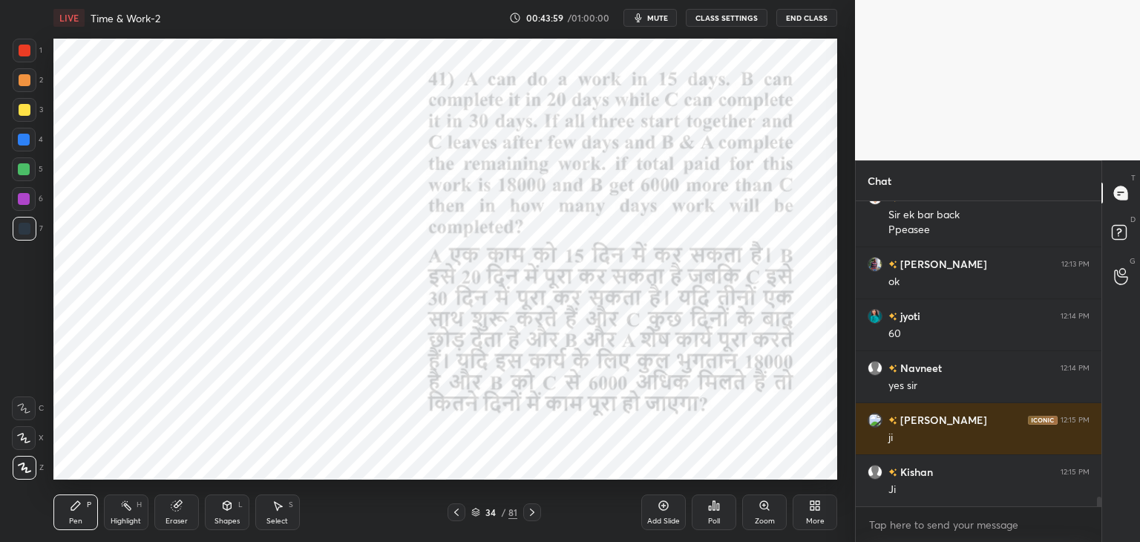
scroll to position [9689, 0]
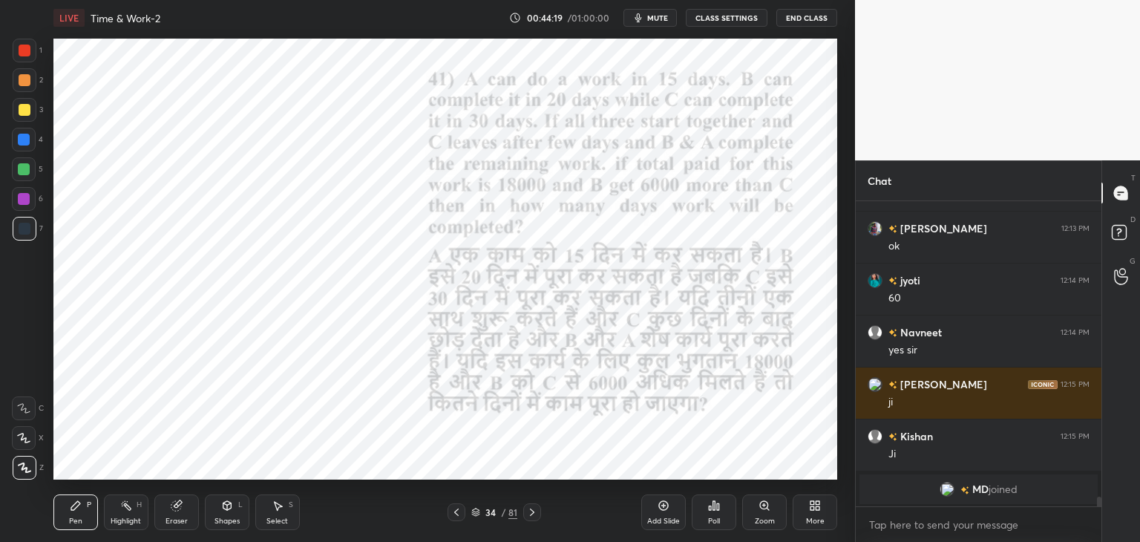
click at [232, 510] on icon at bounding box center [227, 506] width 12 height 12
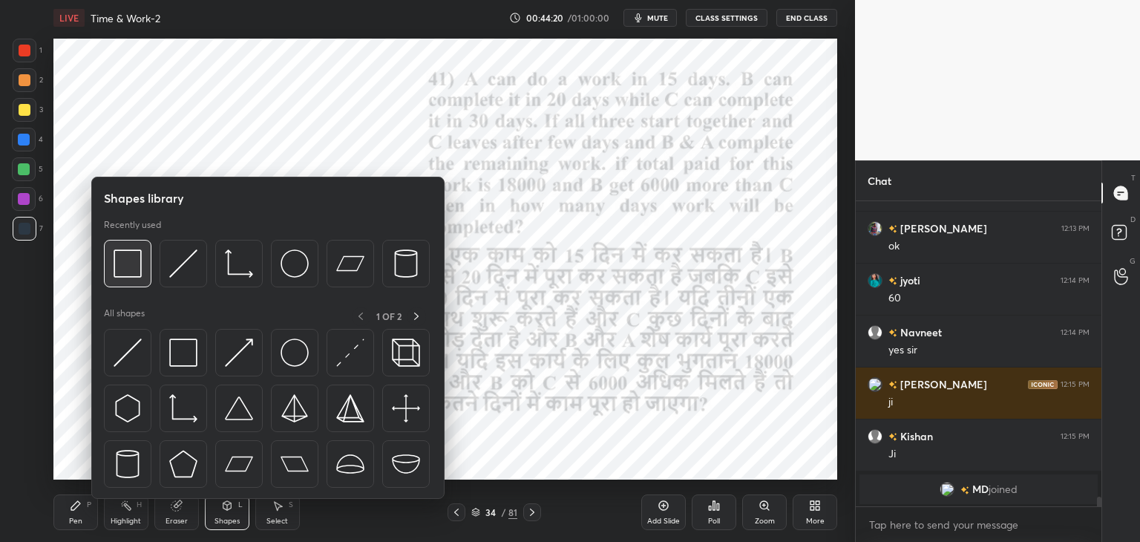
click at [139, 277] on img at bounding box center [128, 263] width 28 height 28
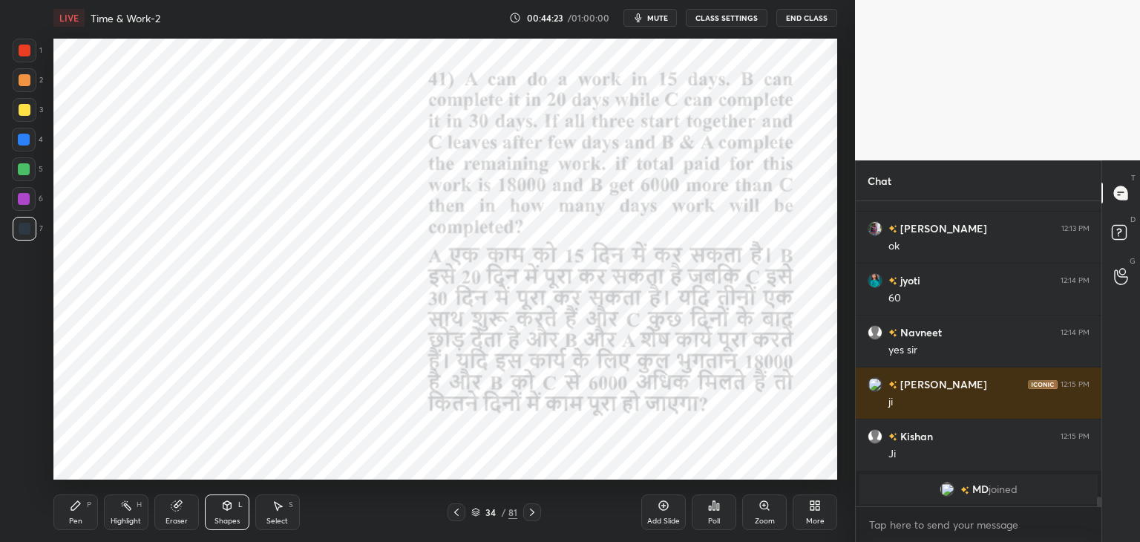
click at [81, 521] on div "Pen" at bounding box center [75, 520] width 13 height 7
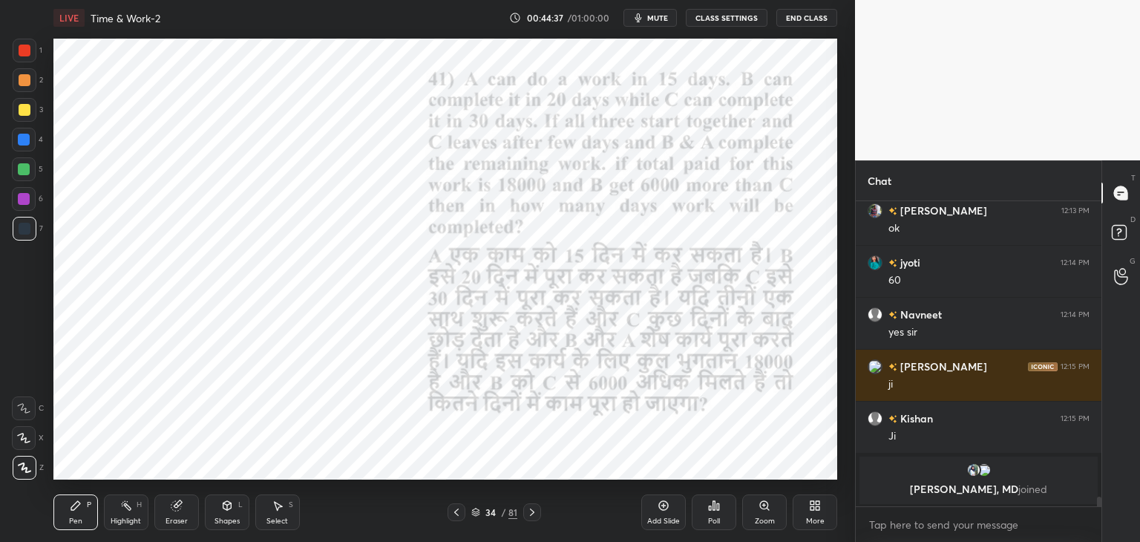
click at [227, 514] on div "Shapes L" at bounding box center [227, 512] width 45 height 36
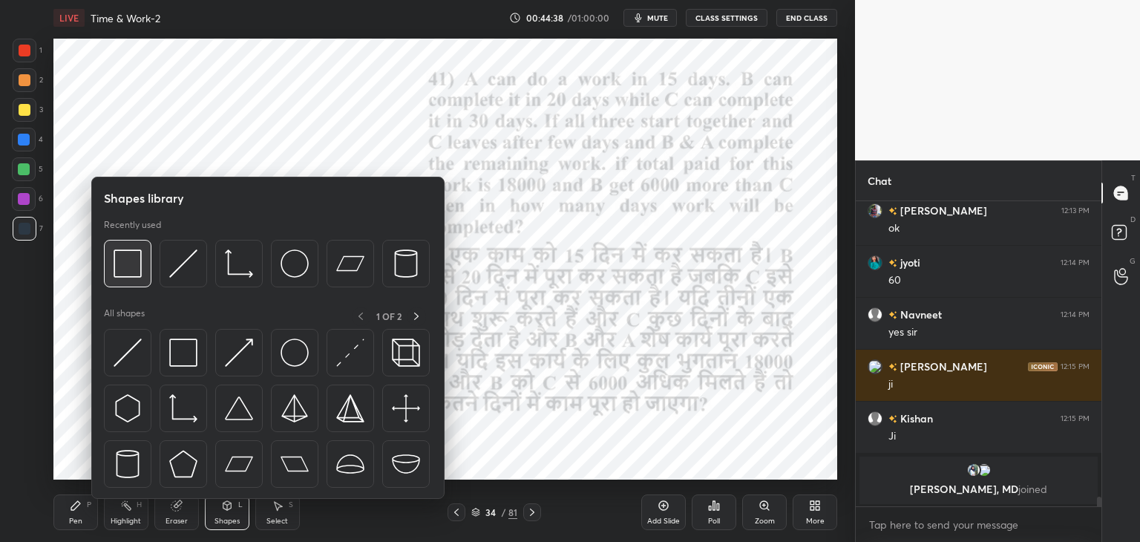
click at [131, 287] on div at bounding box center [267, 268] width 326 height 56
click at [132, 275] on img at bounding box center [128, 263] width 28 height 28
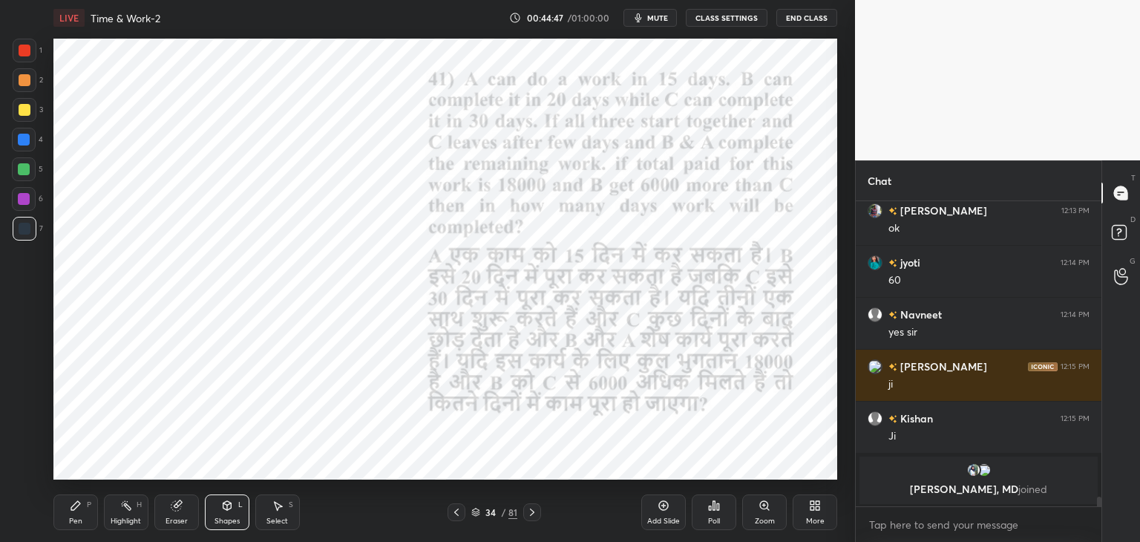
click at [30, 145] on div at bounding box center [24, 140] width 24 height 24
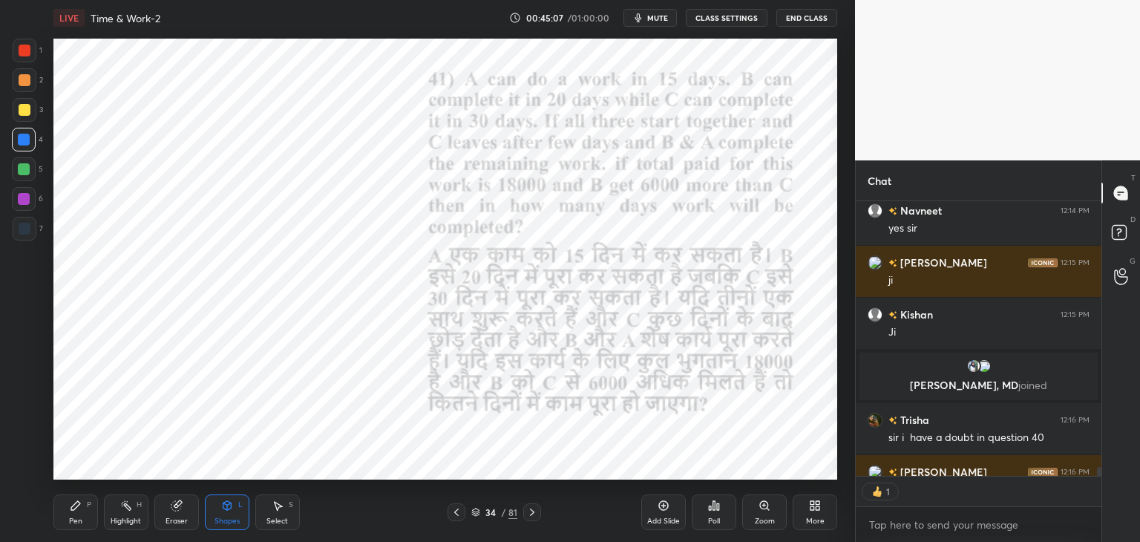
scroll to position [9472, 0]
click at [74, 517] on div "Pen" at bounding box center [75, 520] width 13 height 7
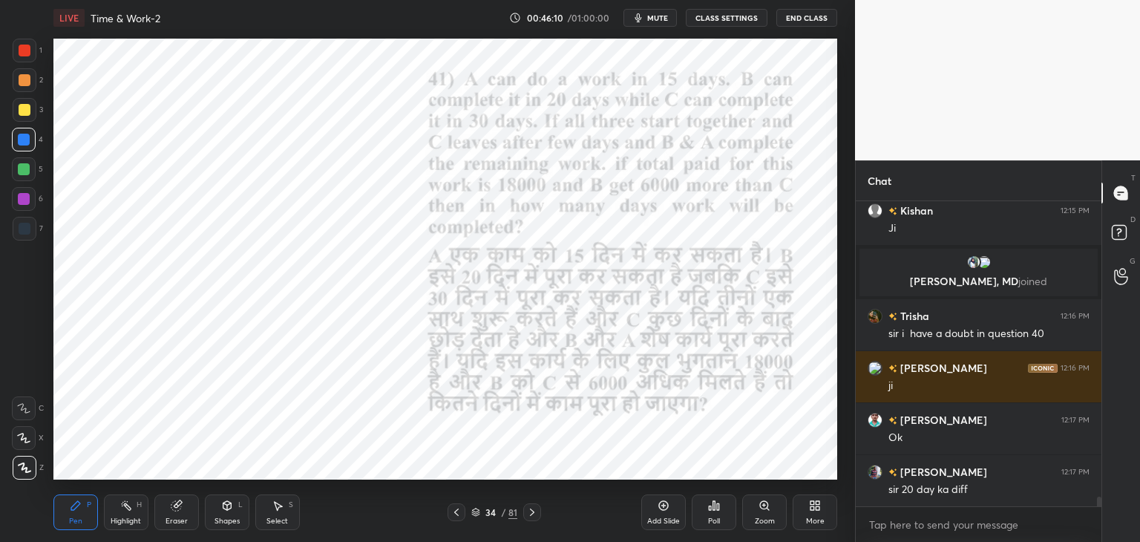
scroll to position [9591, 0]
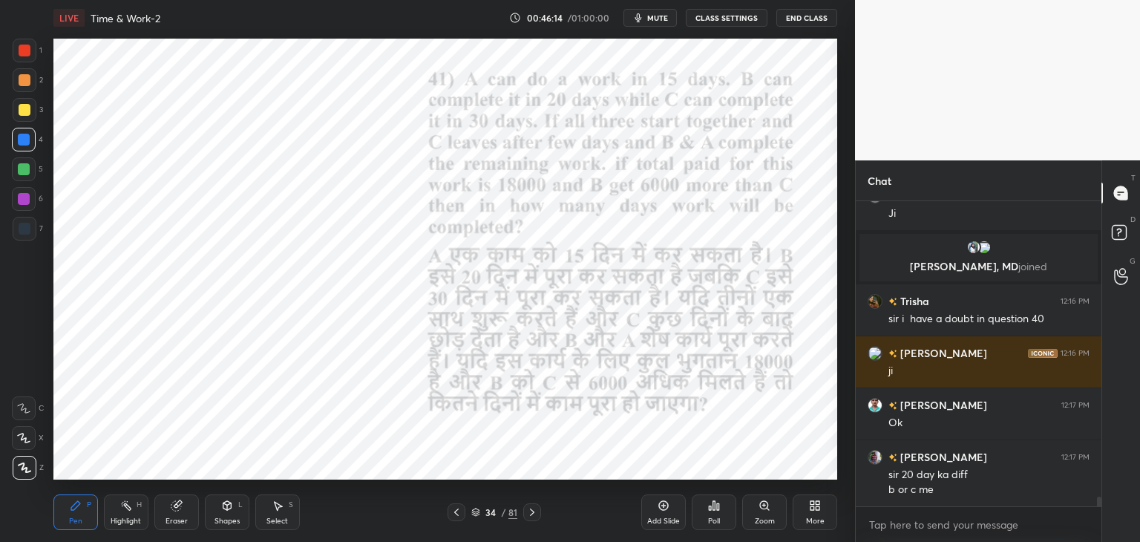
click at [30, 232] on div at bounding box center [25, 229] width 12 height 12
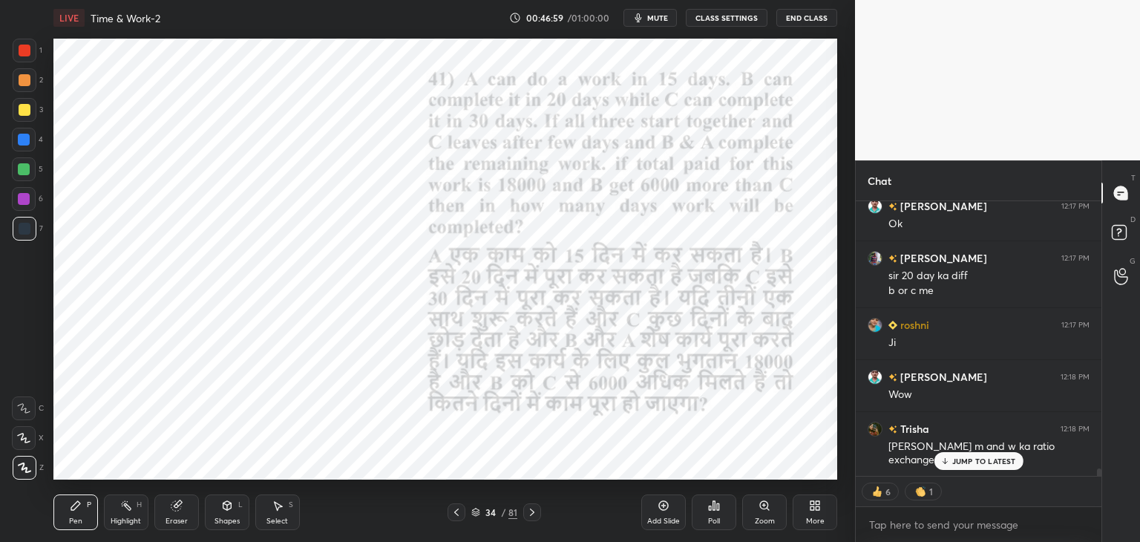
scroll to position [9842, 0]
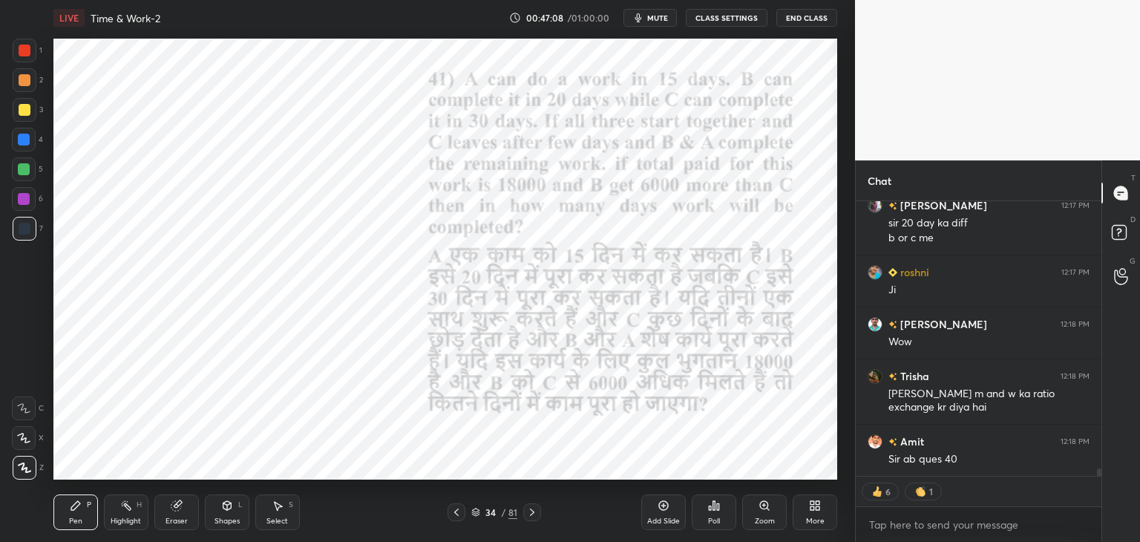
type textarea "x"
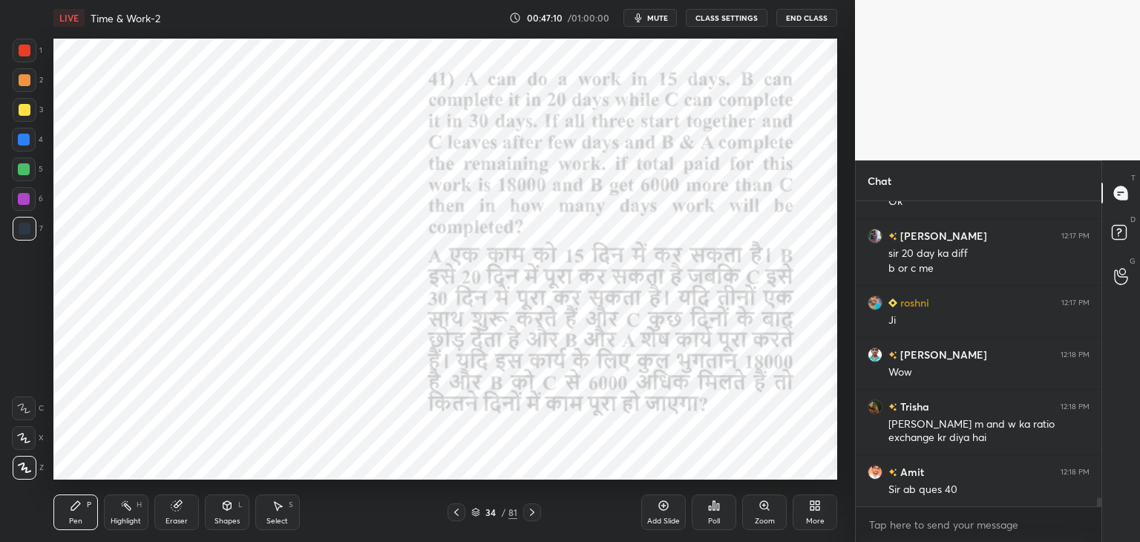
scroll to position [9827, 0]
click at [416, 499] on div "Pen P Highlight H Eraser Shapes L Select S 34 / 81 Add Slide Poll Zoom More" at bounding box center [445, 512] width 784 height 59
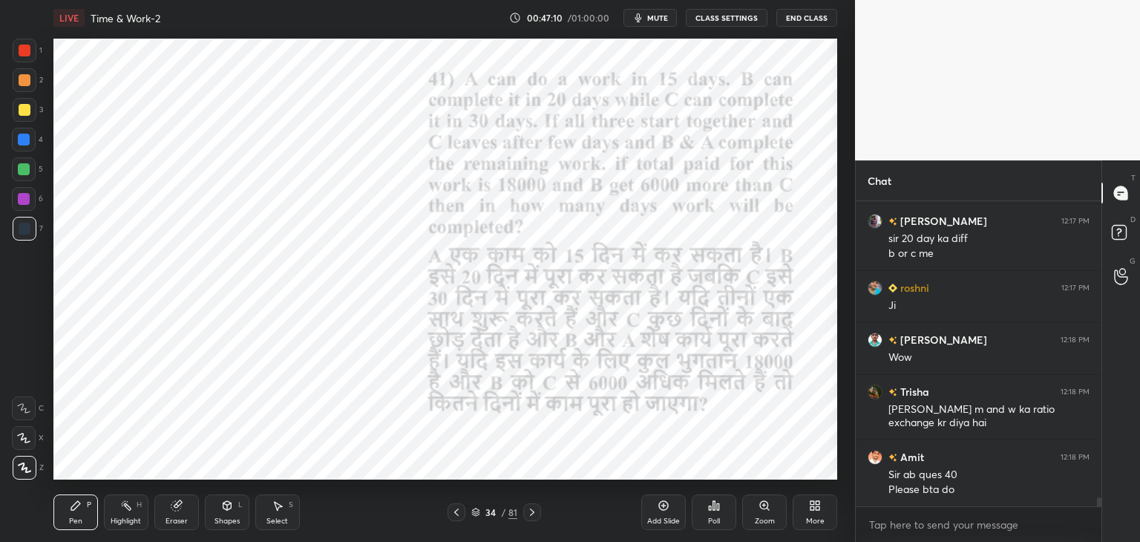
click at [458, 512] on icon at bounding box center [457, 512] width 12 height 12
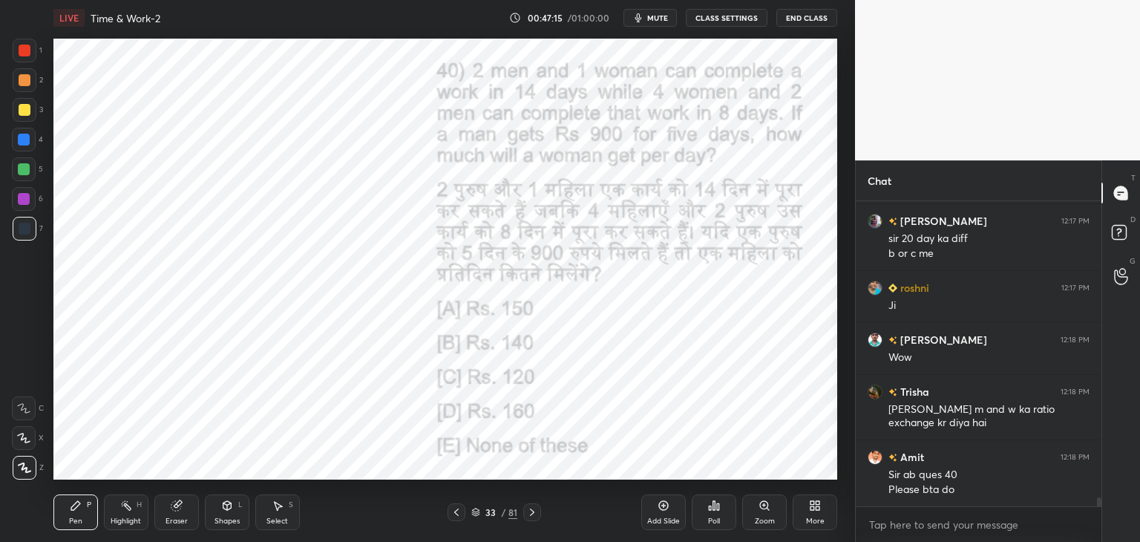
scroll to position [9879, 0]
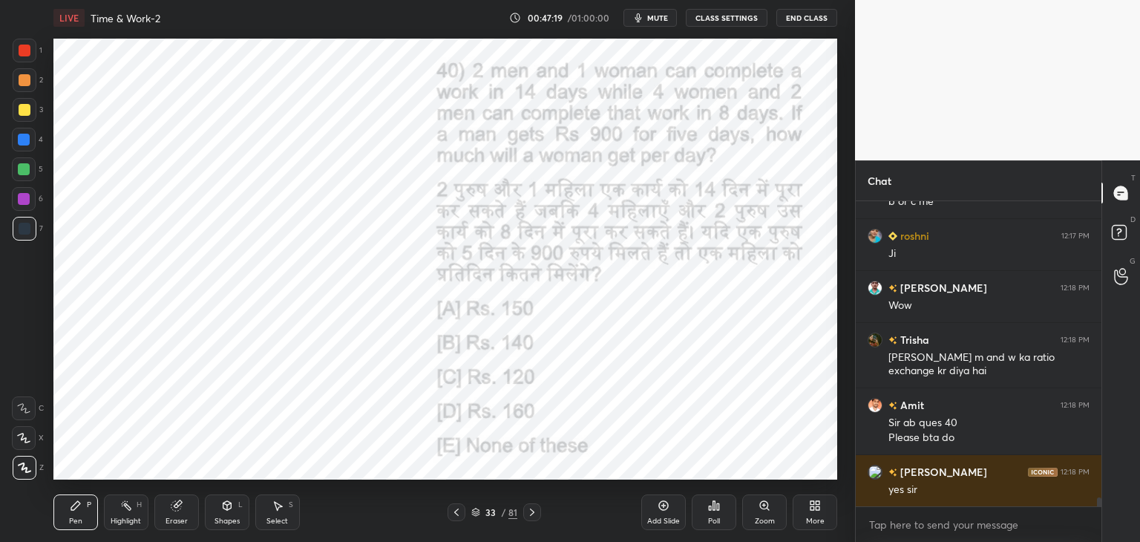
click at [533, 519] on div at bounding box center [532, 512] width 18 height 18
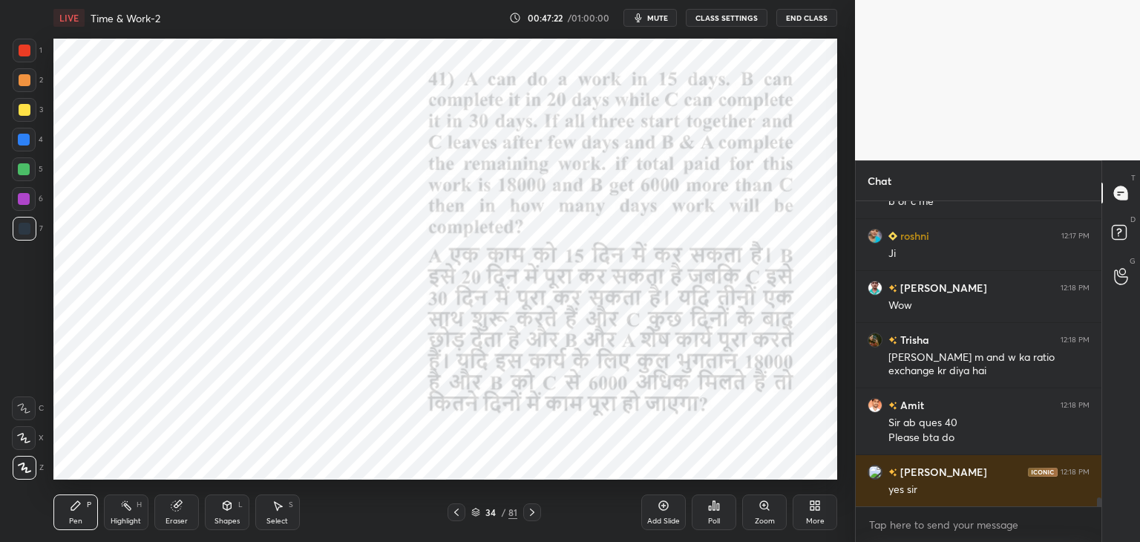
click at [531, 515] on icon at bounding box center [532, 512] width 12 height 12
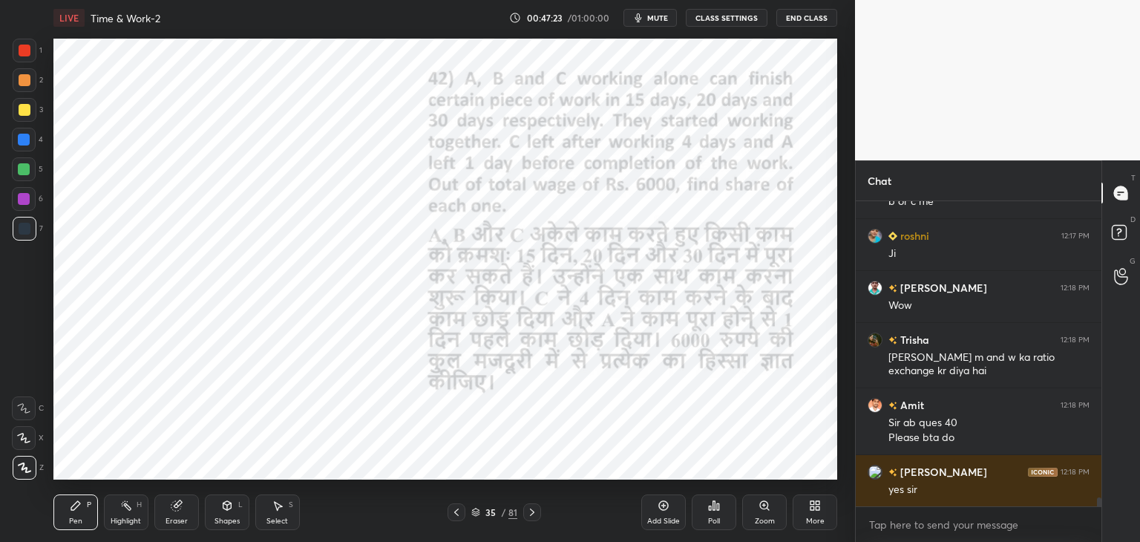
scroll to position [9931, 0]
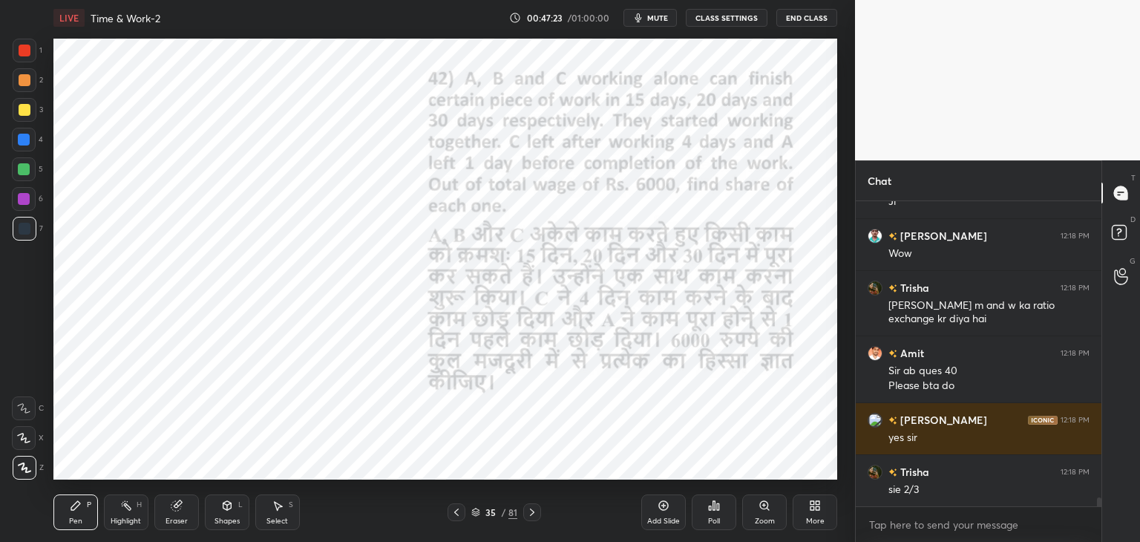
click at [25, 53] on div at bounding box center [25, 51] width 12 height 12
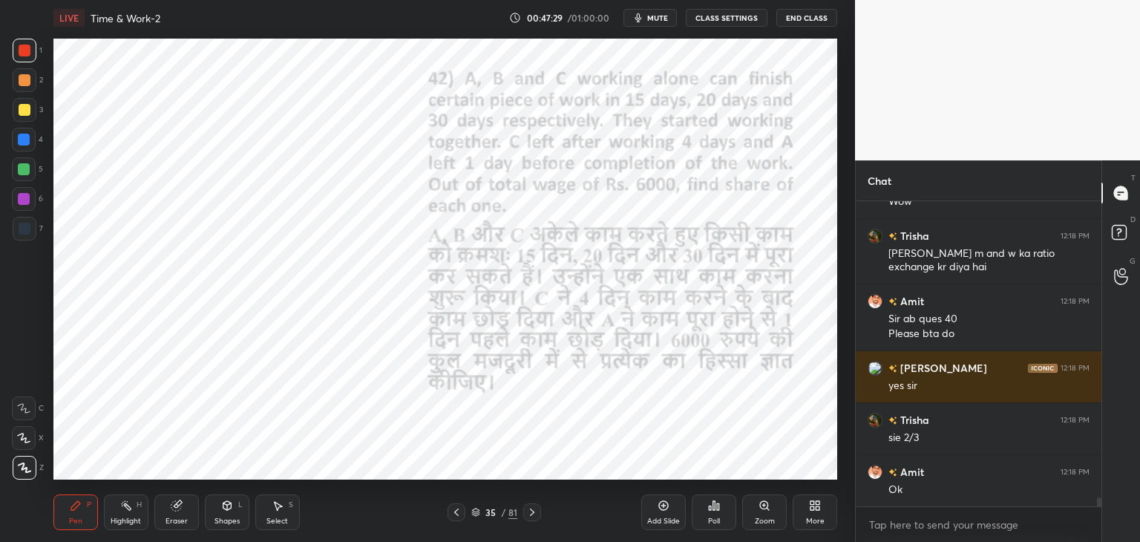
scroll to position [10035, 0]
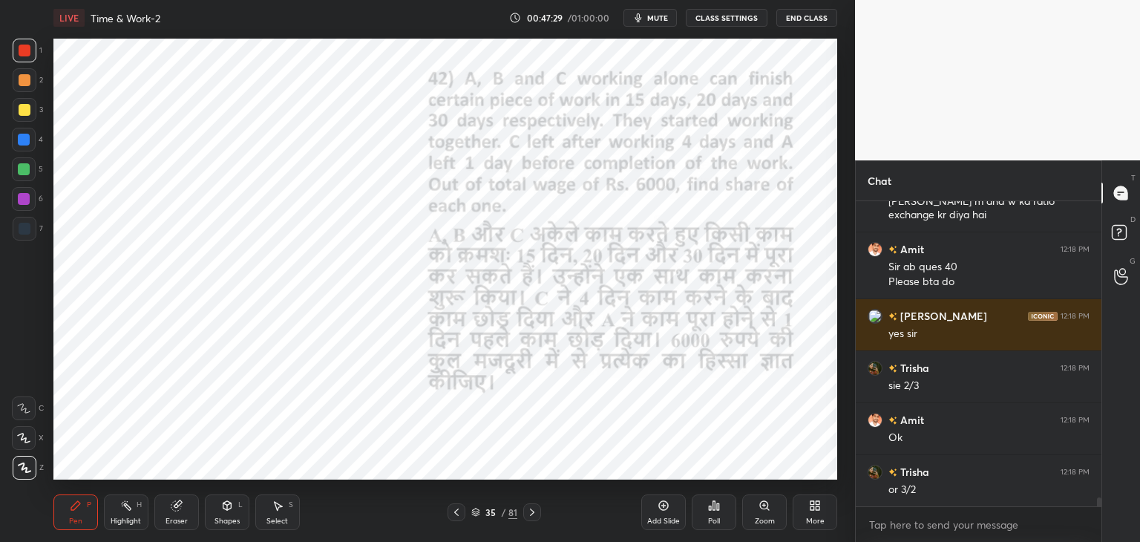
click at [454, 516] on icon at bounding box center [457, 512] width 12 height 12
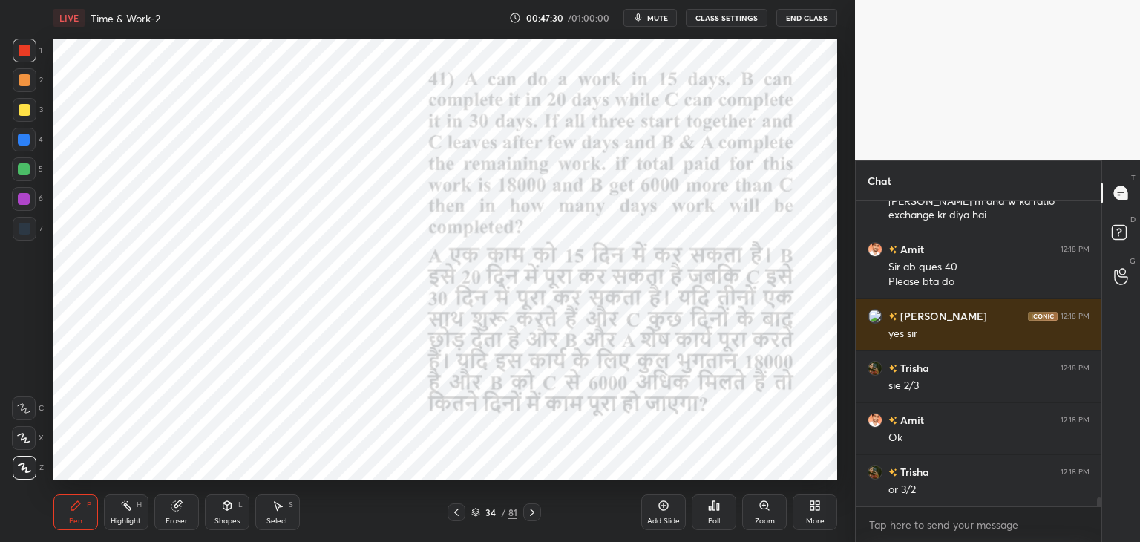
click at [457, 514] on icon at bounding box center [457, 512] width 12 height 12
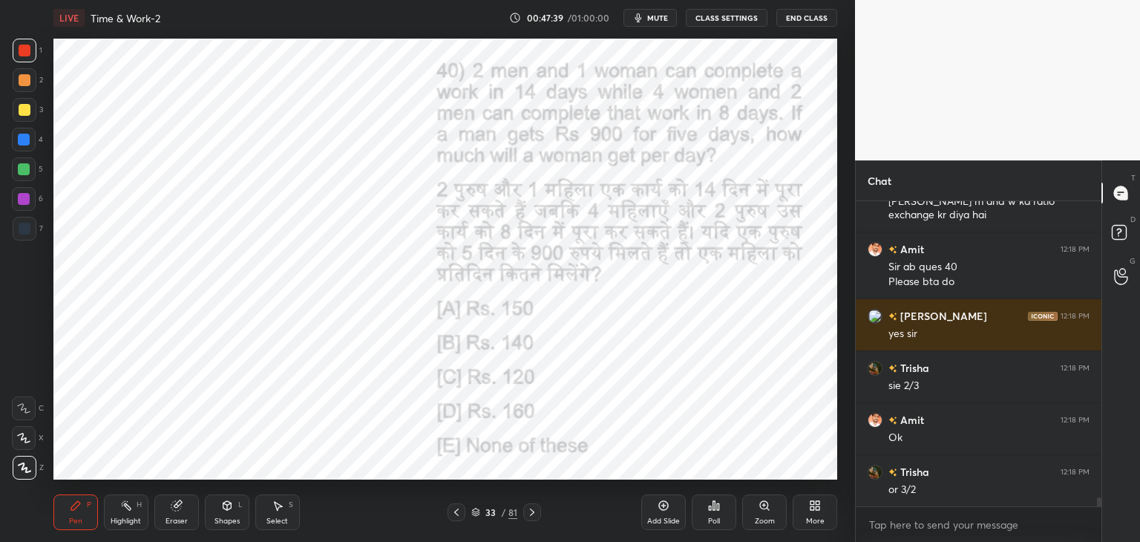
click at [538, 517] on div at bounding box center [532, 512] width 18 height 18
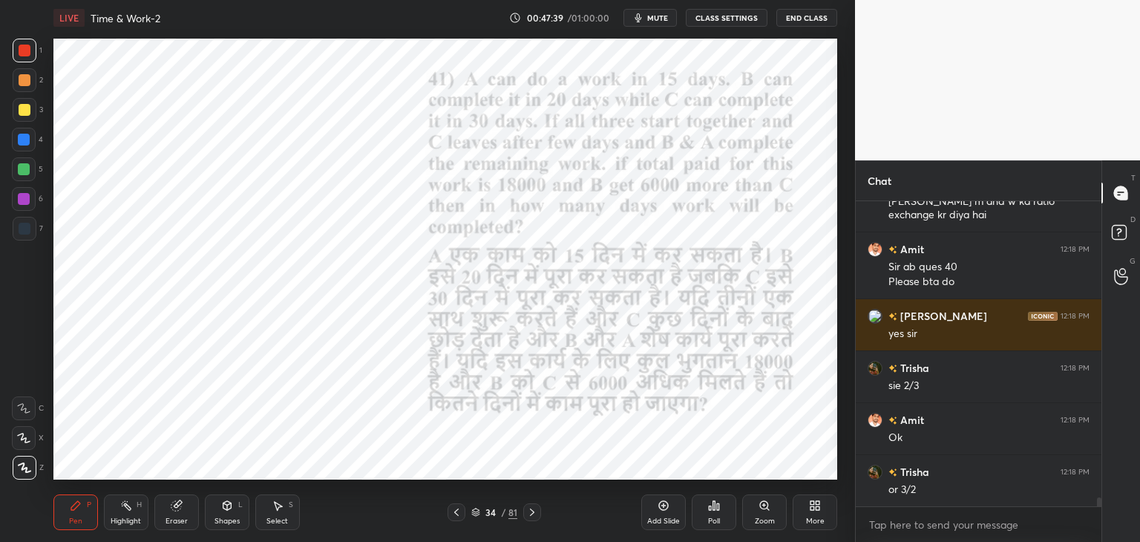
click at [537, 513] on icon at bounding box center [532, 512] width 12 height 12
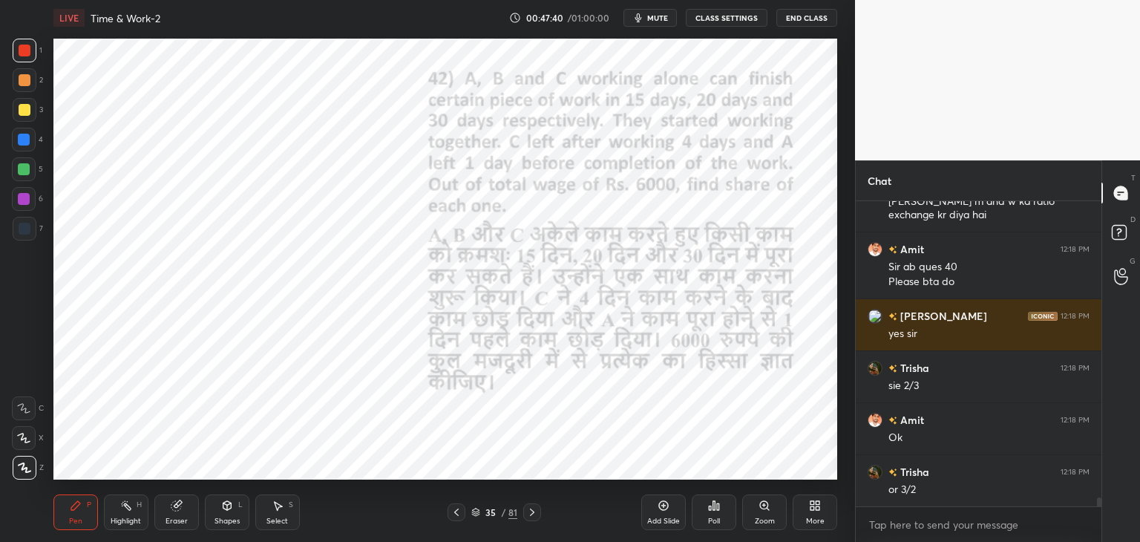
scroll to position [10087, 0]
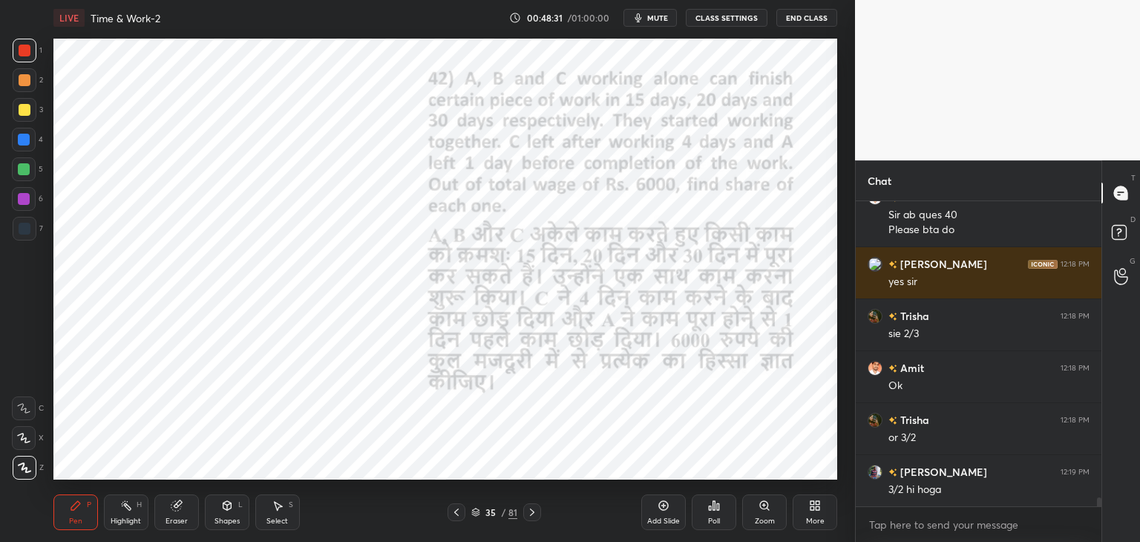
click at [30, 145] on div at bounding box center [24, 140] width 24 height 24
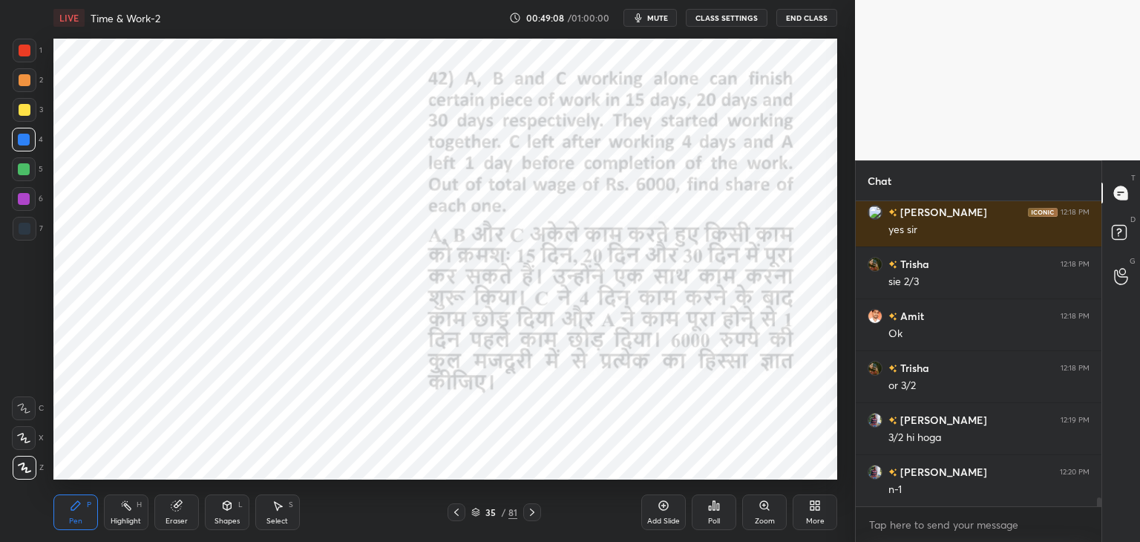
click at [30, 56] on div at bounding box center [25, 51] width 24 height 24
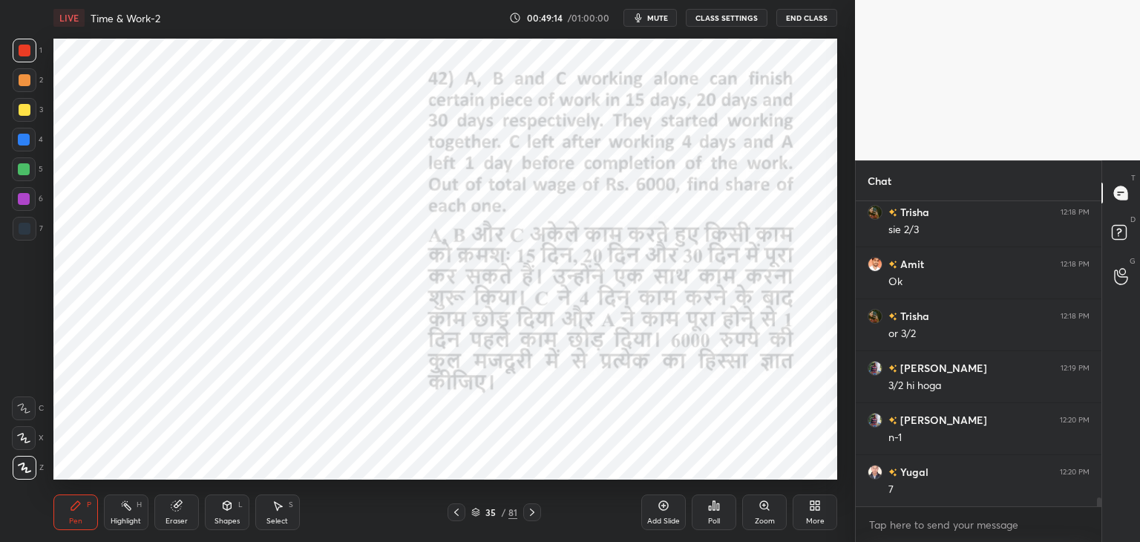
scroll to position [10242, 0]
click at [28, 235] on div at bounding box center [25, 229] width 24 height 24
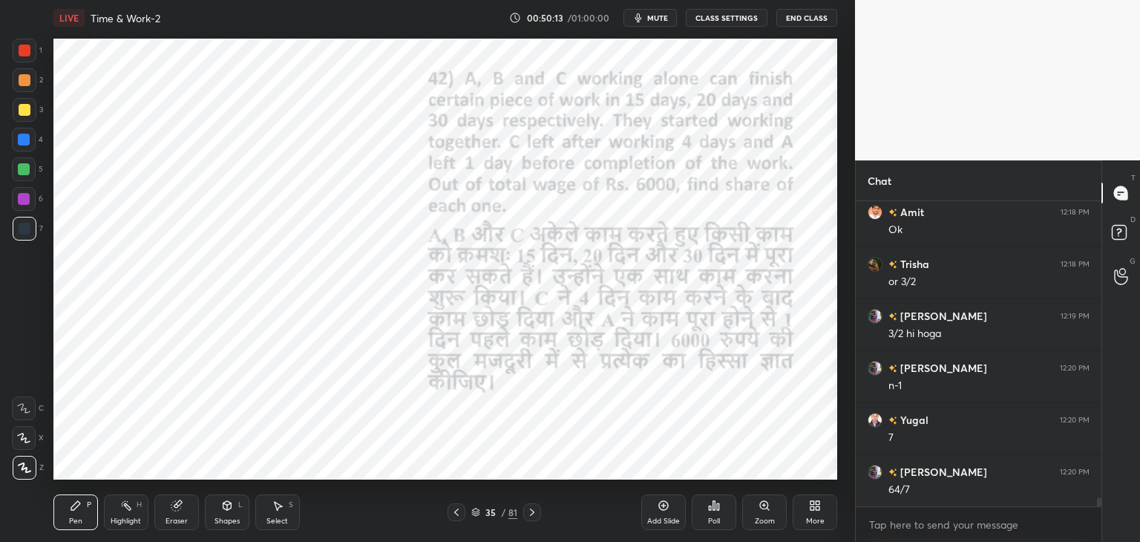
click at [31, 137] on div at bounding box center [24, 140] width 24 height 24
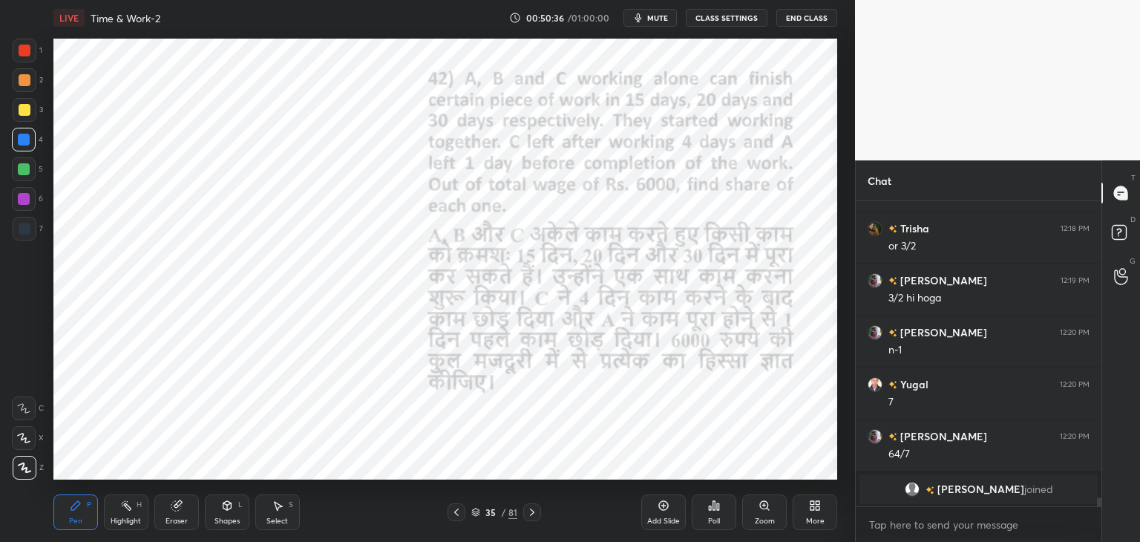
scroll to position [10047, 0]
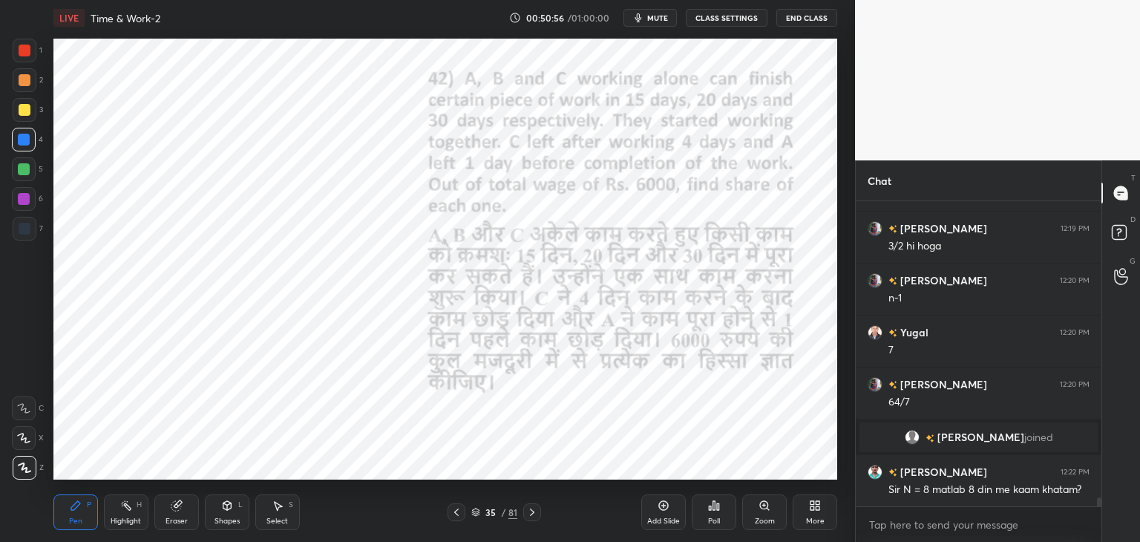
click at [496, 517] on div "35 / 81" at bounding box center [494, 512] width 46 height 13
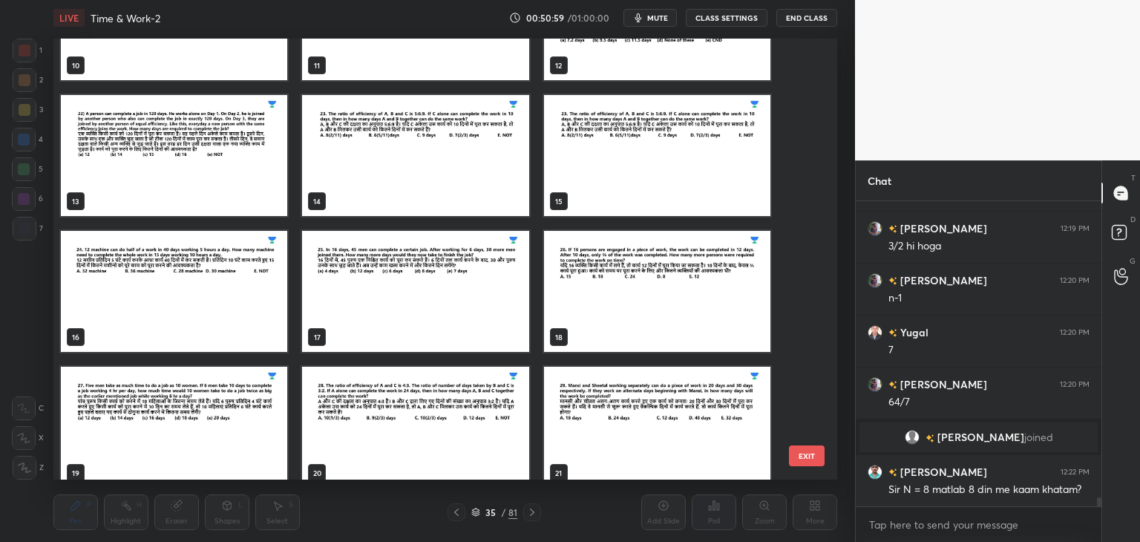
scroll to position [494, 0]
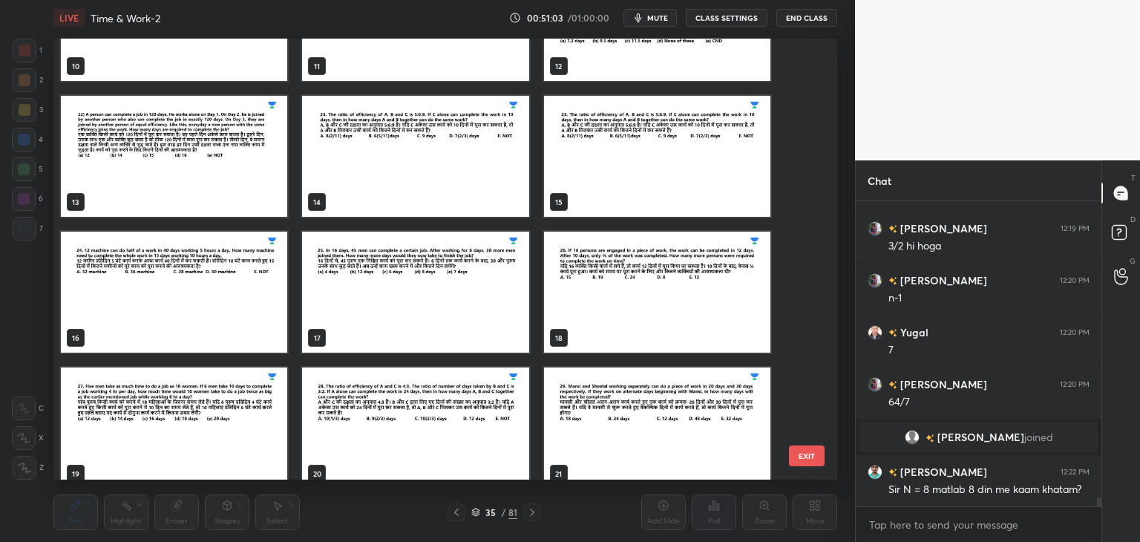
click at [241, 302] on img "grid" at bounding box center [174, 292] width 226 height 121
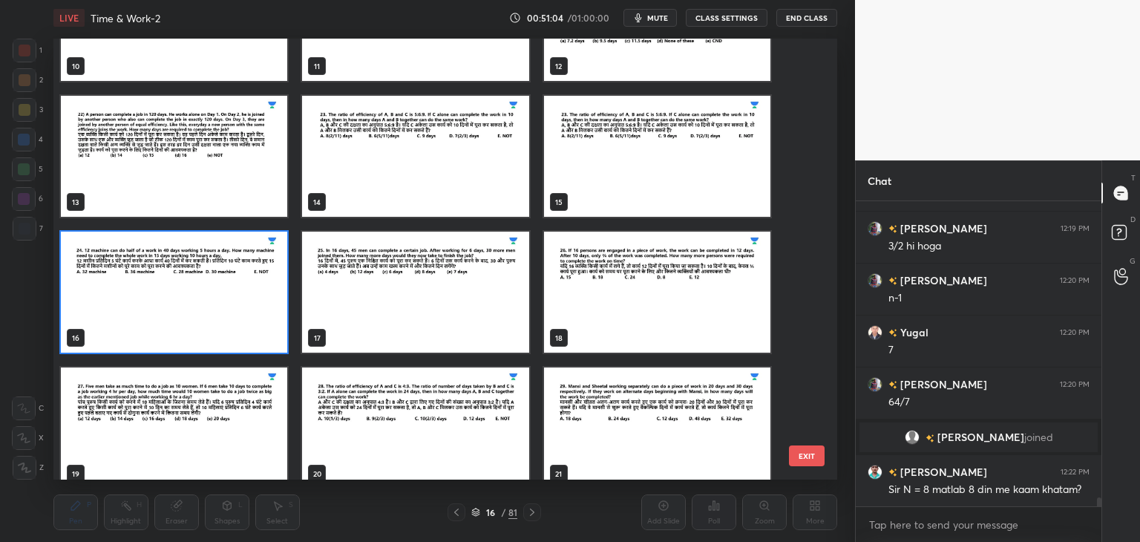
click at [254, 305] on img "grid" at bounding box center [174, 292] width 226 height 121
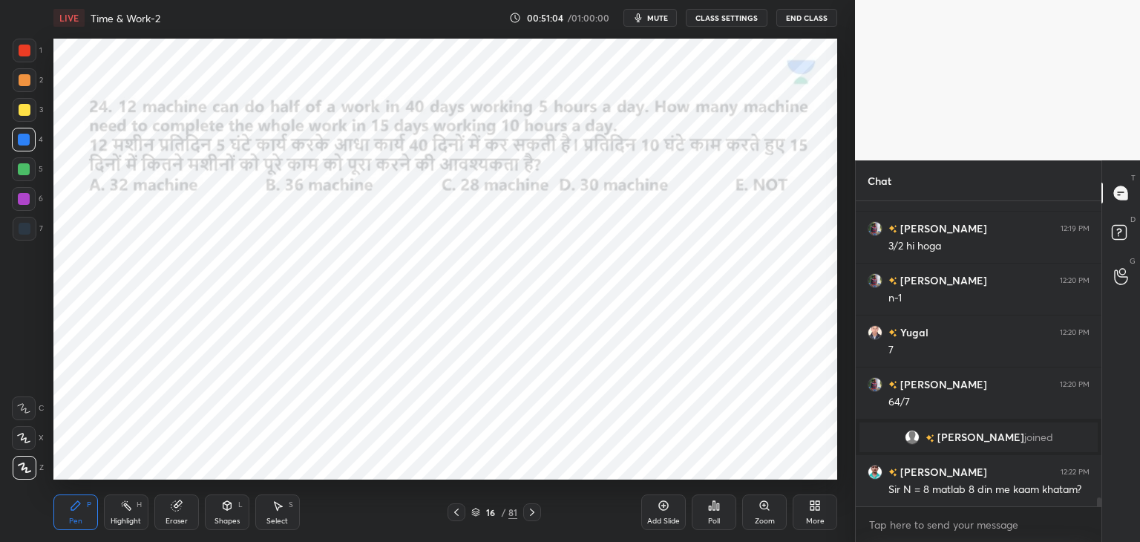
click at [255, 307] on img "grid" at bounding box center [174, 292] width 226 height 121
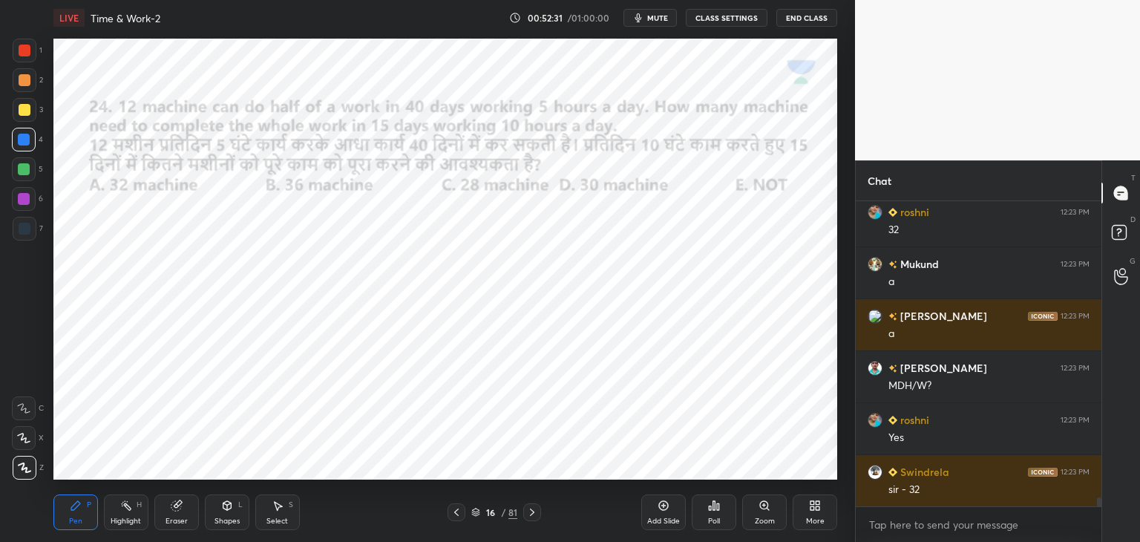
scroll to position [10425, 0]
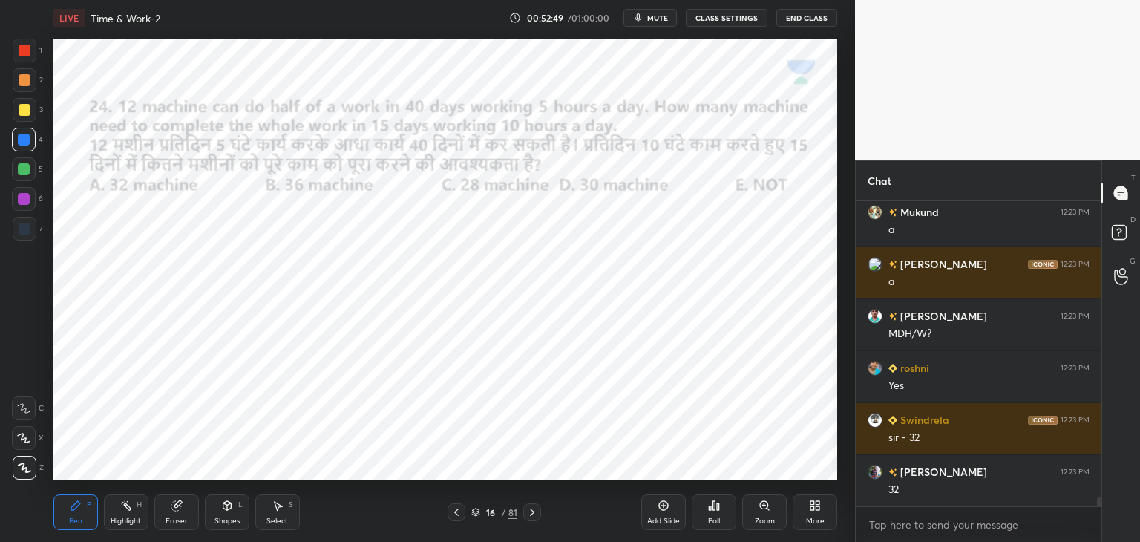
click at [24, 52] on div at bounding box center [25, 51] width 12 height 12
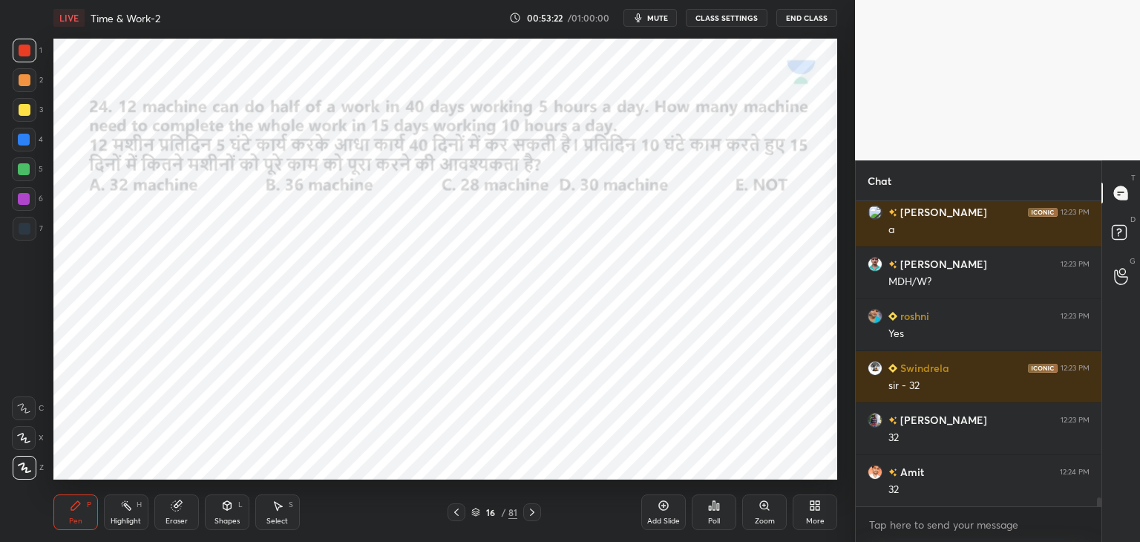
click at [32, 198] on div at bounding box center [24, 199] width 24 height 24
click at [532, 511] on icon at bounding box center [532, 511] width 4 height 7
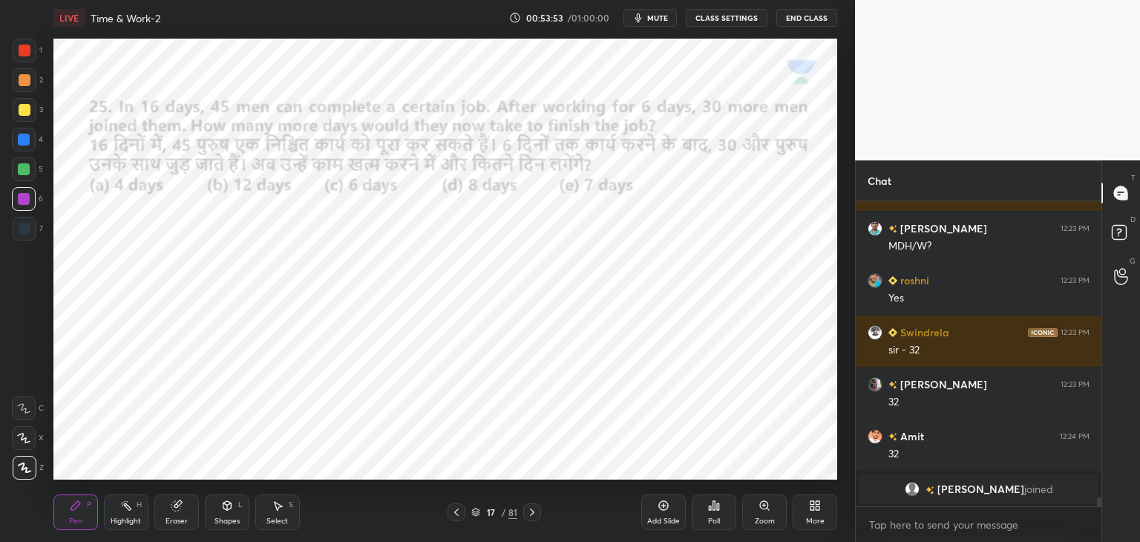
click at [24, 49] on div at bounding box center [25, 51] width 12 height 12
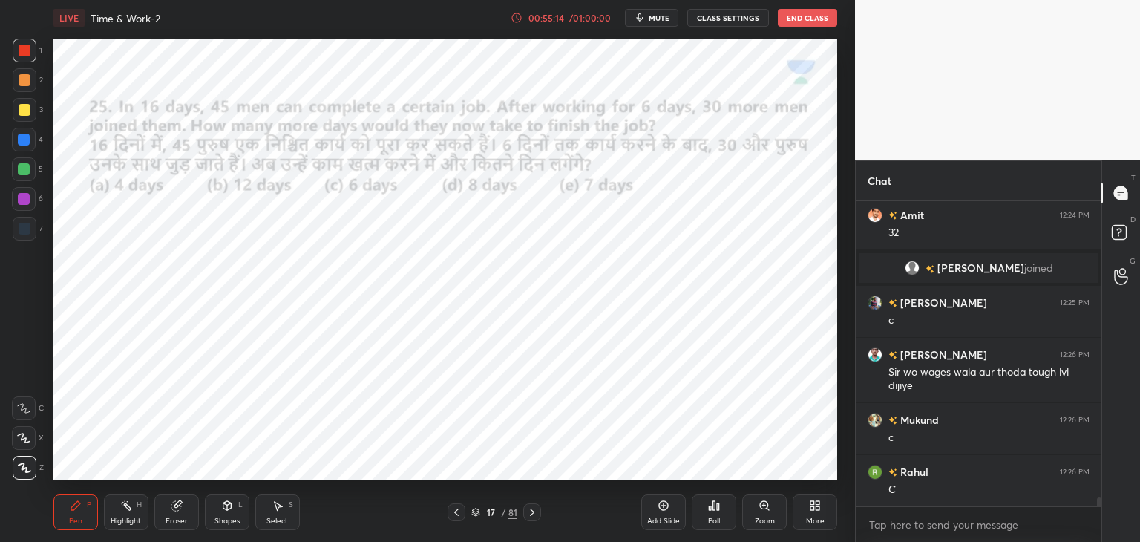
scroll to position [10594, 0]
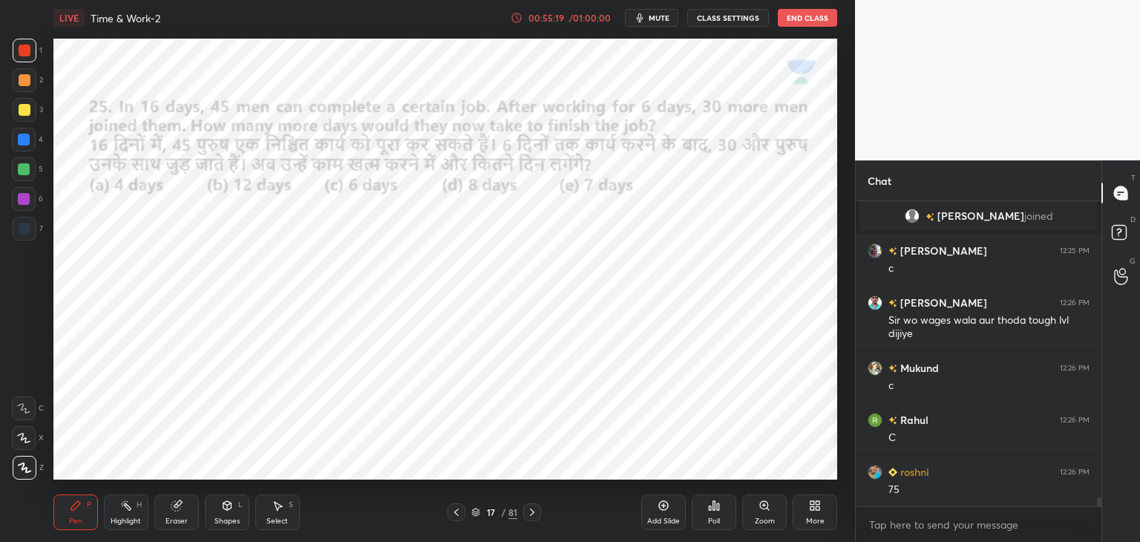
click at [27, 140] on div at bounding box center [24, 140] width 12 height 12
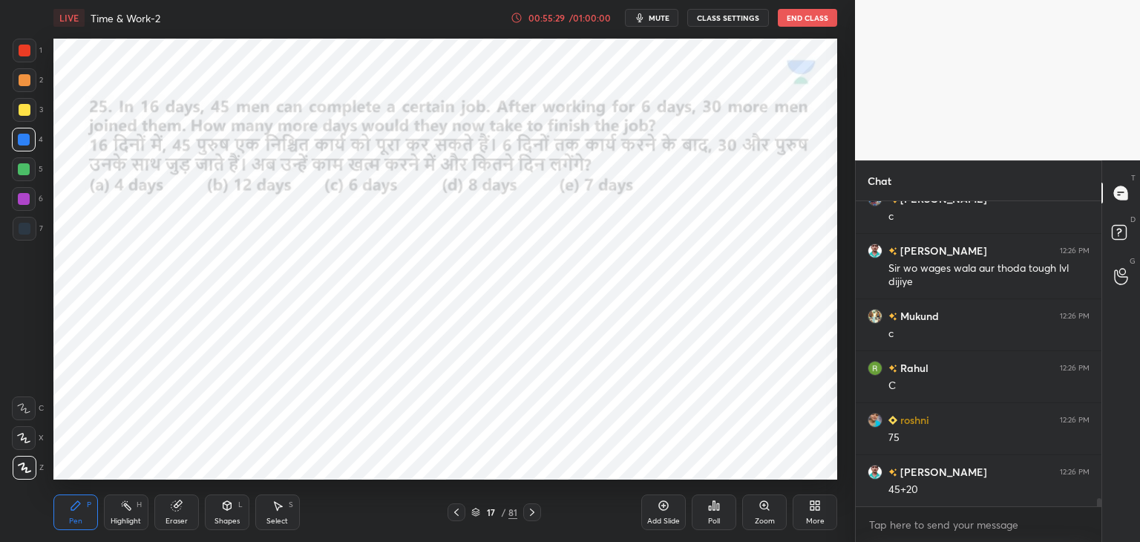
scroll to position [10698, 0]
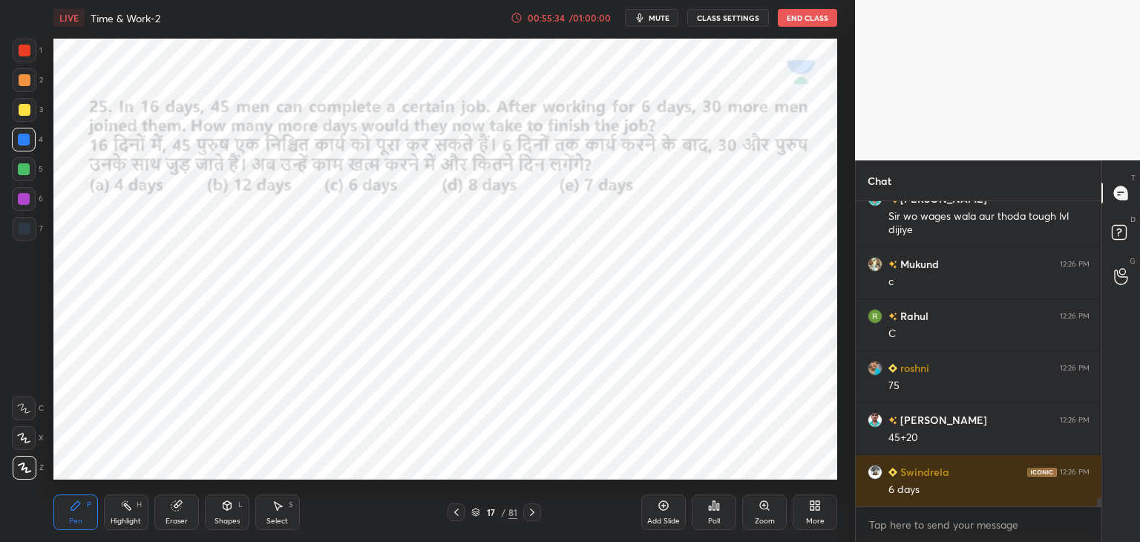
click at [232, 511] on icon at bounding box center [227, 506] width 12 height 12
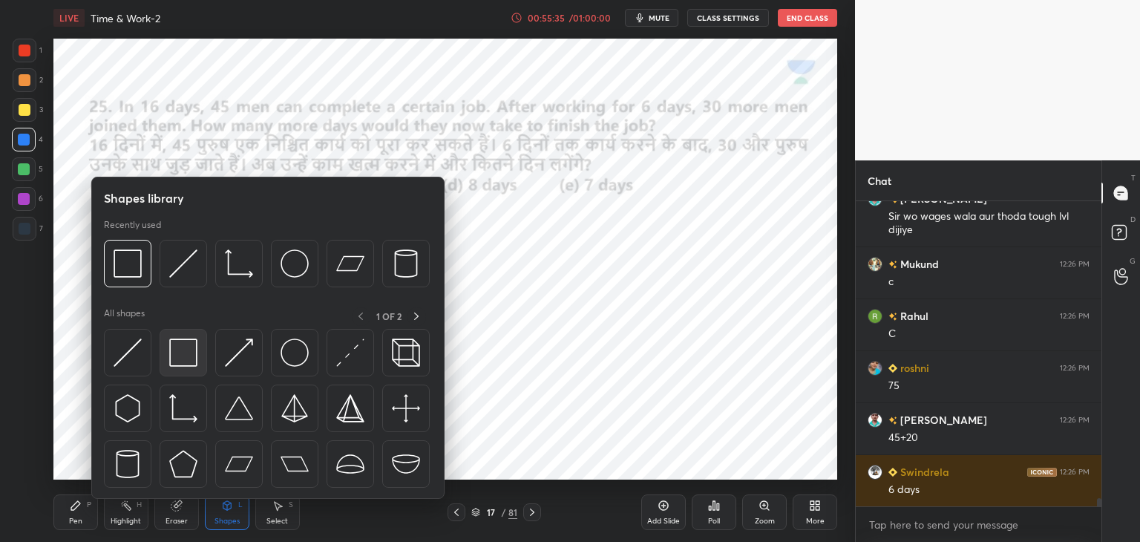
click at [177, 354] on img at bounding box center [183, 352] width 28 height 28
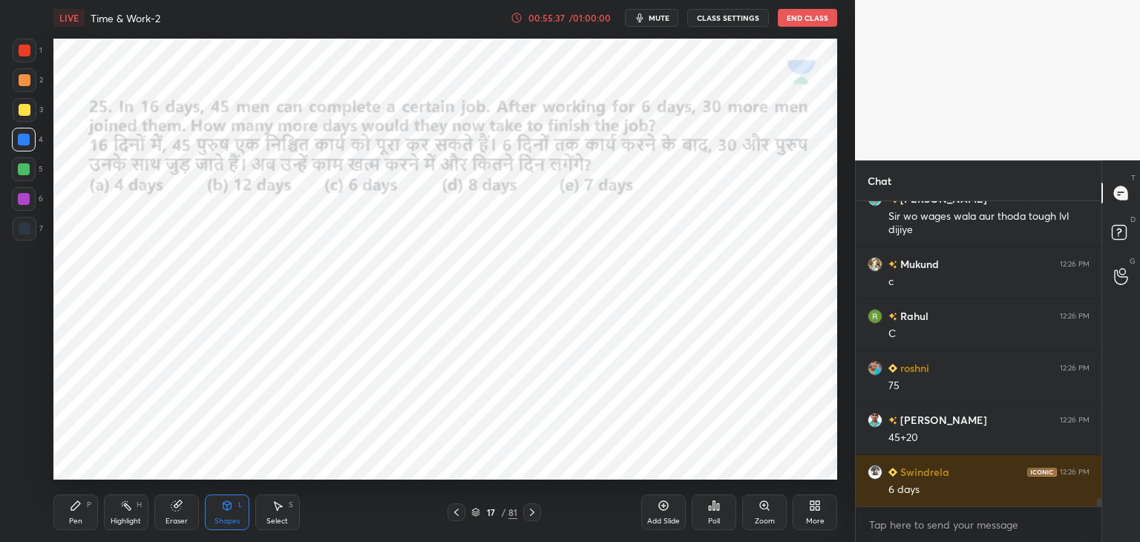
click at [73, 512] on div "Pen P" at bounding box center [75, 512] width 45 height 36
click at [224, 514] on div "Shapes L" at bounding box center [227, 512] width 45 height 36
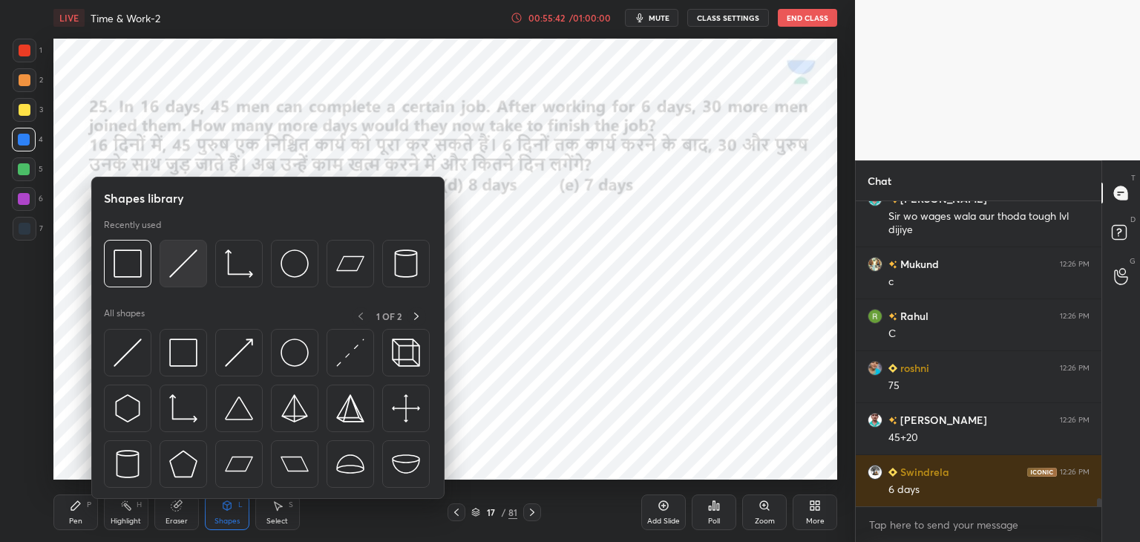
click at [194, 274] on img at bounding box center [183, 263] width 28 height 28
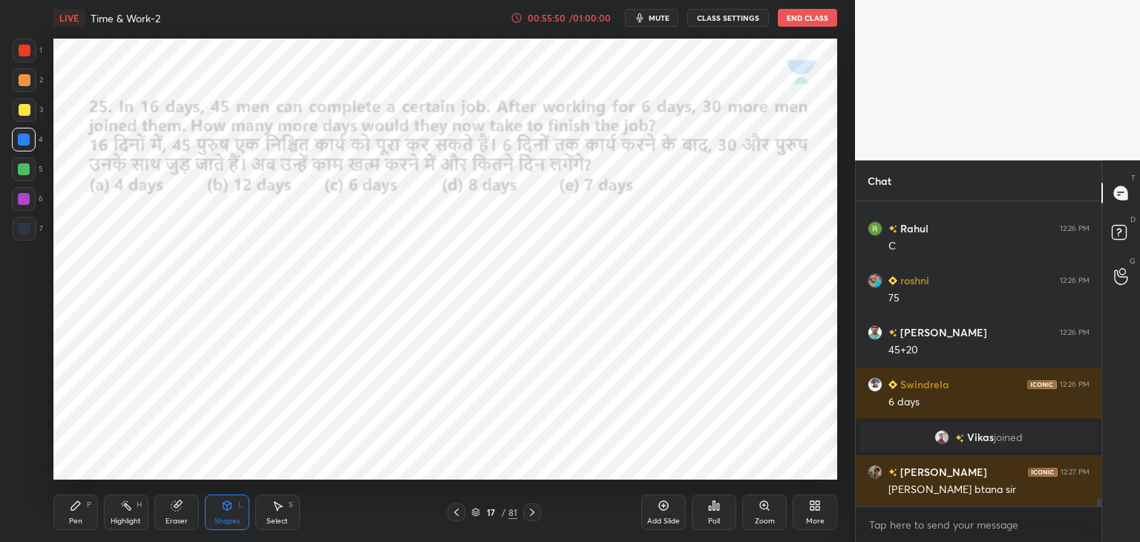
click at [17, 53] on div at bounding box center [25, 51] width 24 height 24
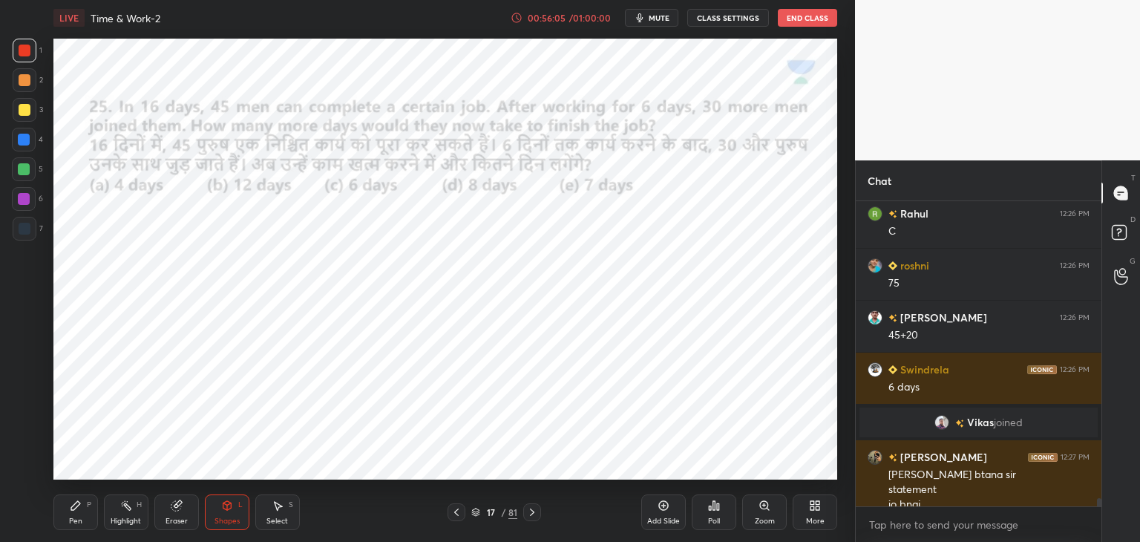
scroll to position [10728, 0]
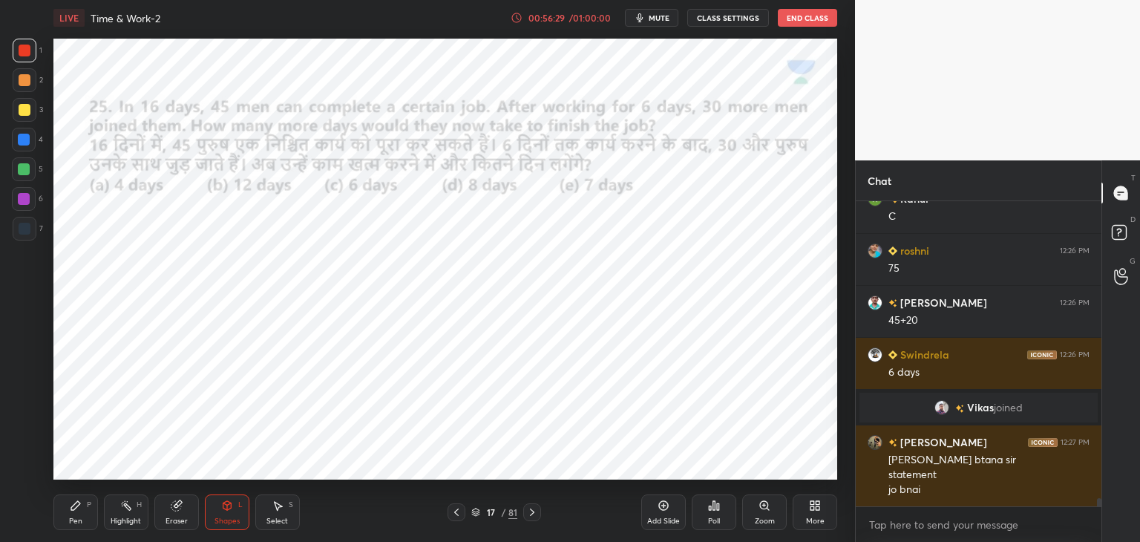
click at [75, 511] on icon at bounding box center [76, 506] width 12 height 12
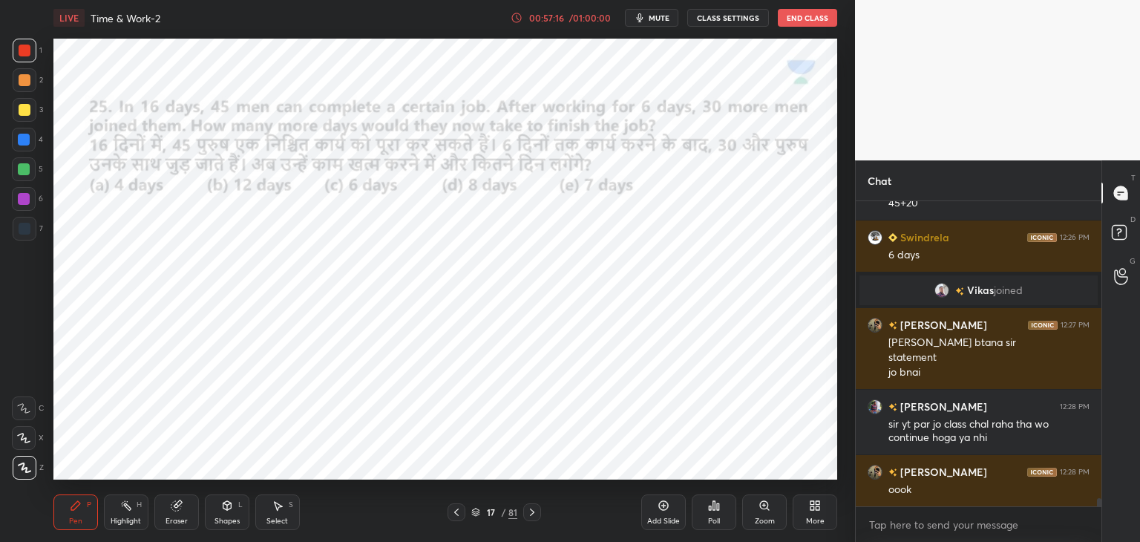
scroll to position [10911, 0]
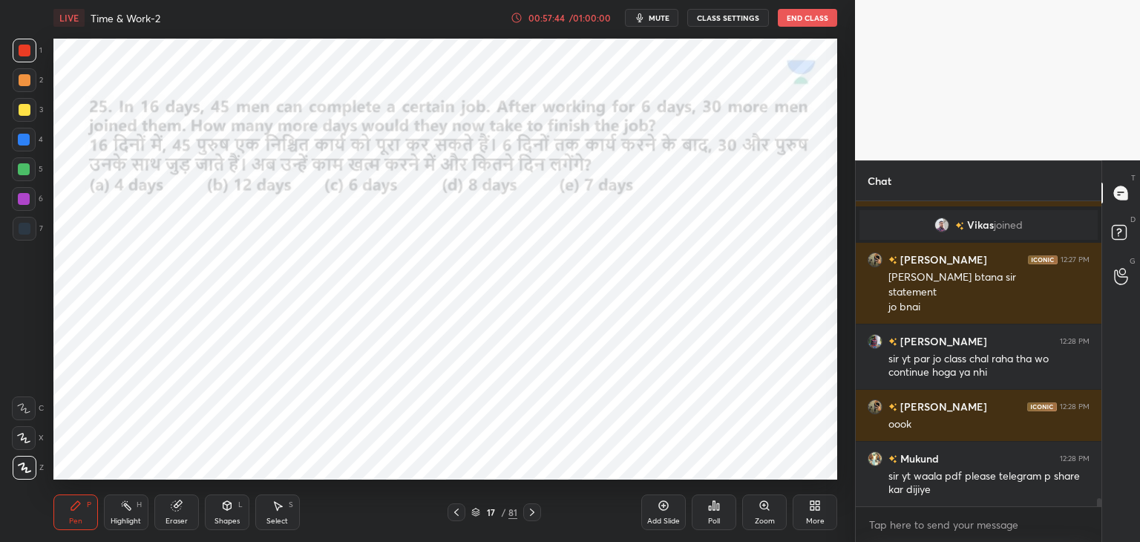
click at [27, 146] on div at bounding box center [24, 140] width 24 height 24
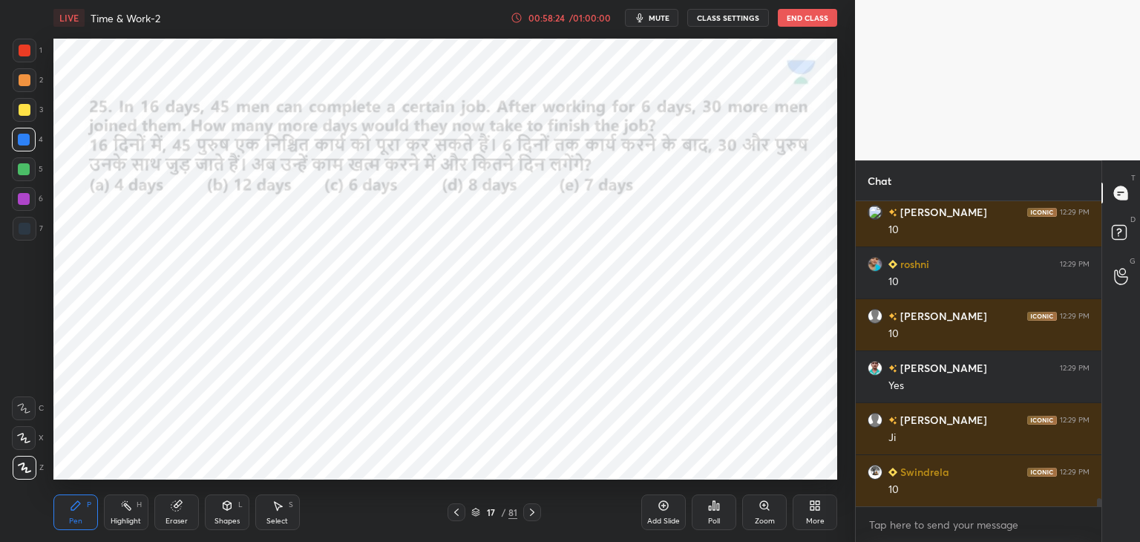
scroll to position [11273, 0]
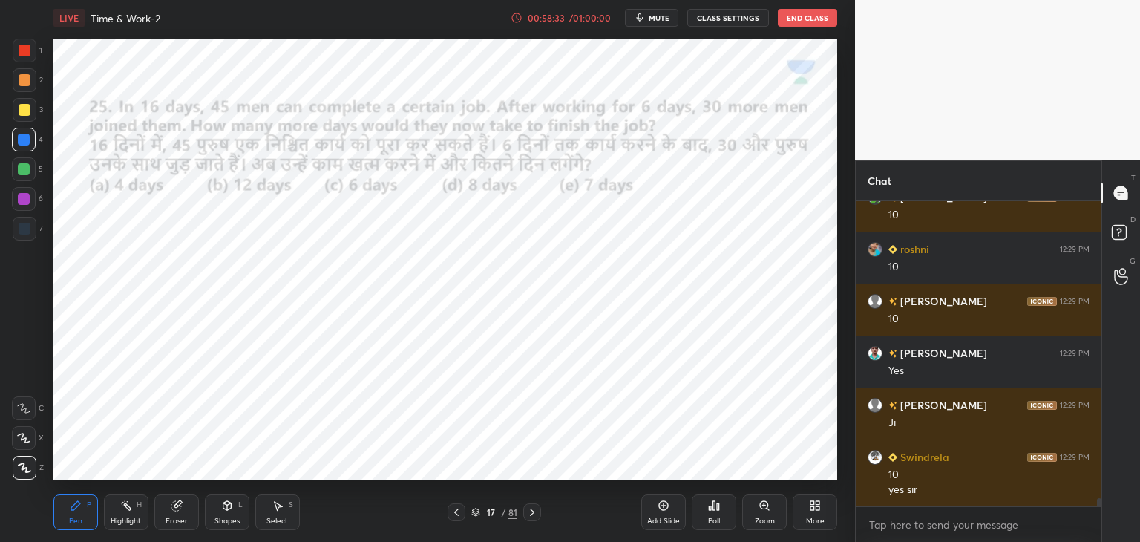
click at [28, 54] on div at bounding box center [25, 51] width 12 height 12
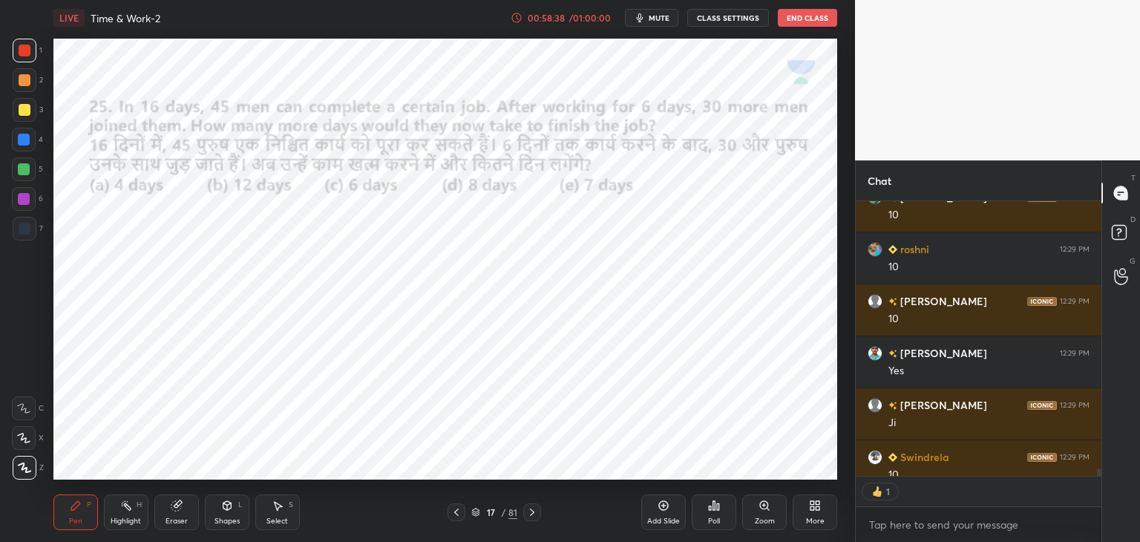
scroll to position [5, 4]
click at [581, 17] on div "/ 01:00:00" at bounding box center [590, 17] width 46 height 9
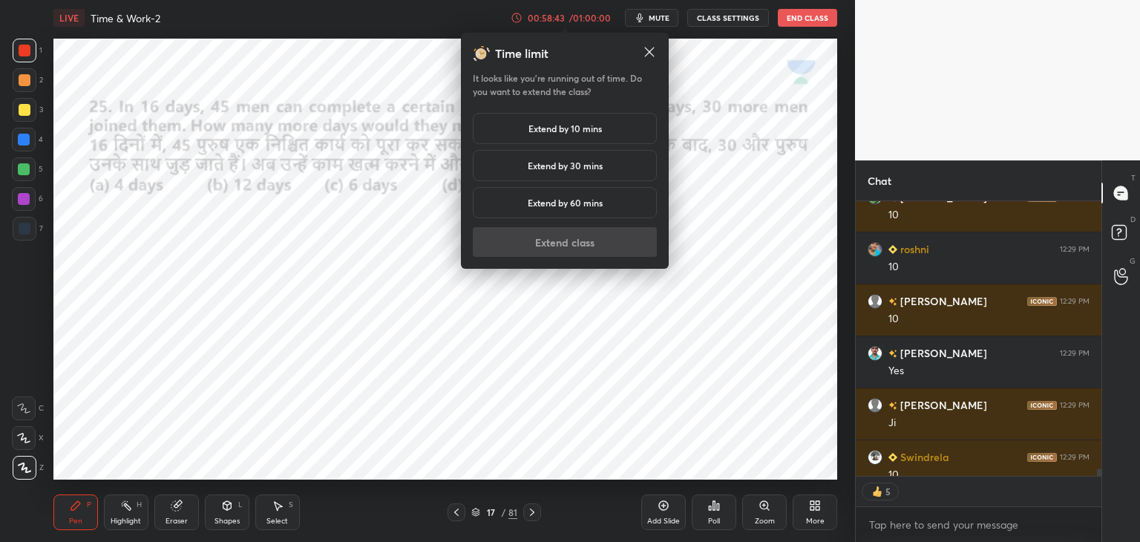
click at [567, 131] on h5 "Extend by 10 mins" at bounding box center [565, 128] width 73 height 13
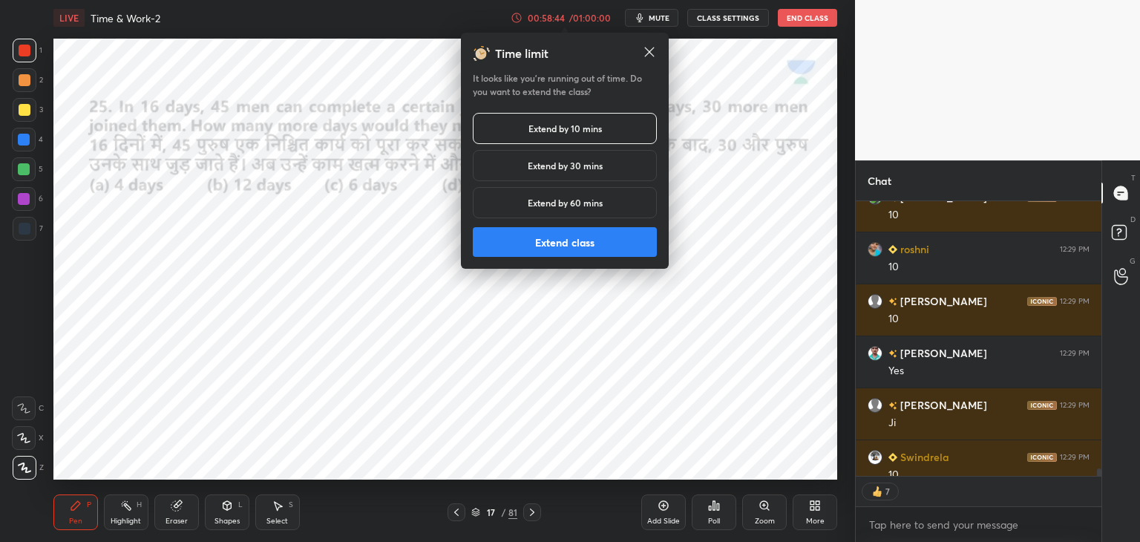
click at [552, 249] on button "Extend class" at bounding box center [565, 242] width 184 height 30
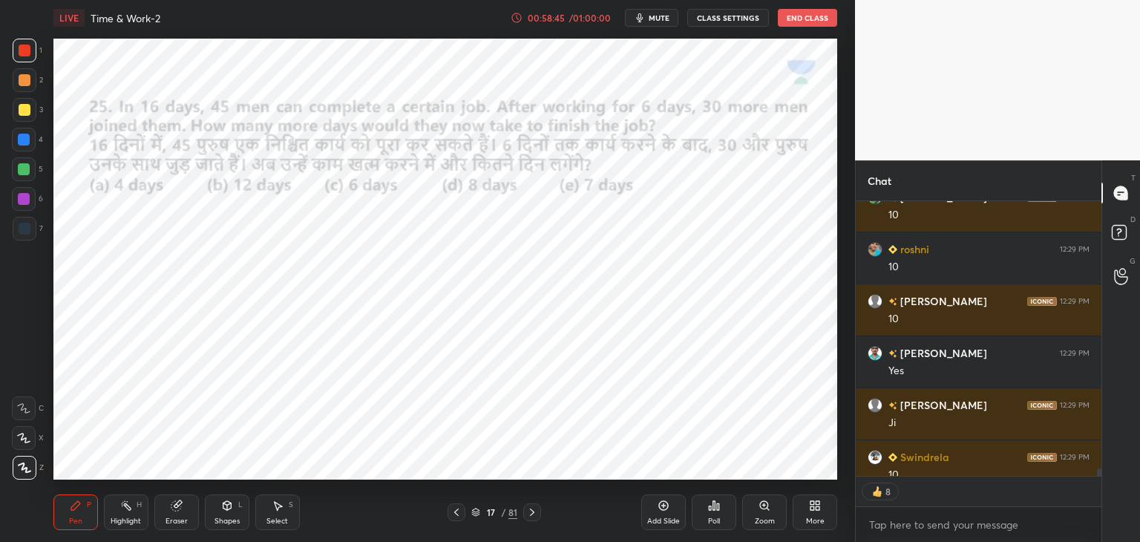
click at [18, 151] on div at bounding box center [24, 140] width 24 height 24
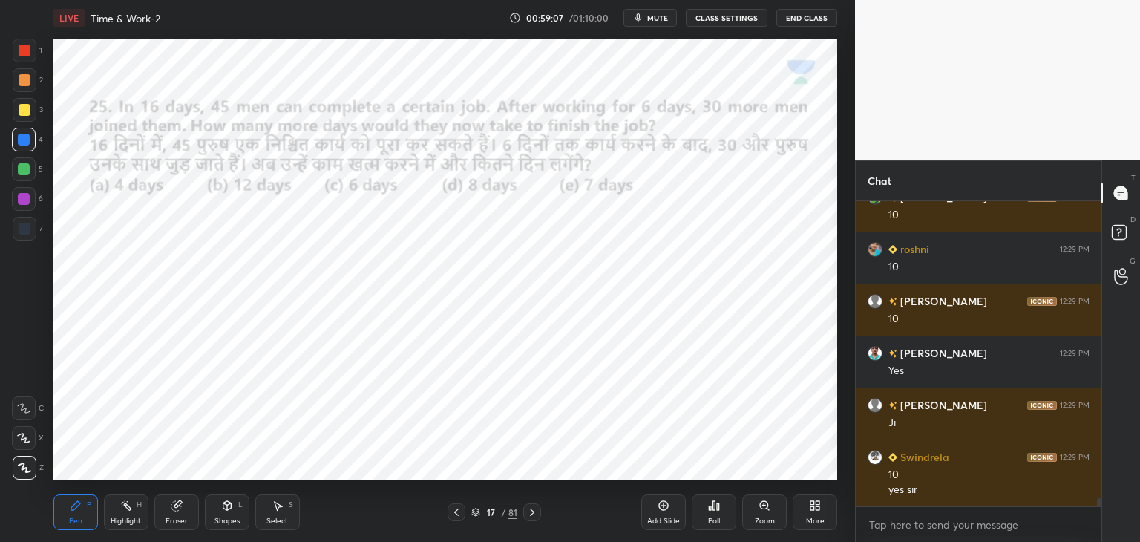
scroll to position [11325, 0]
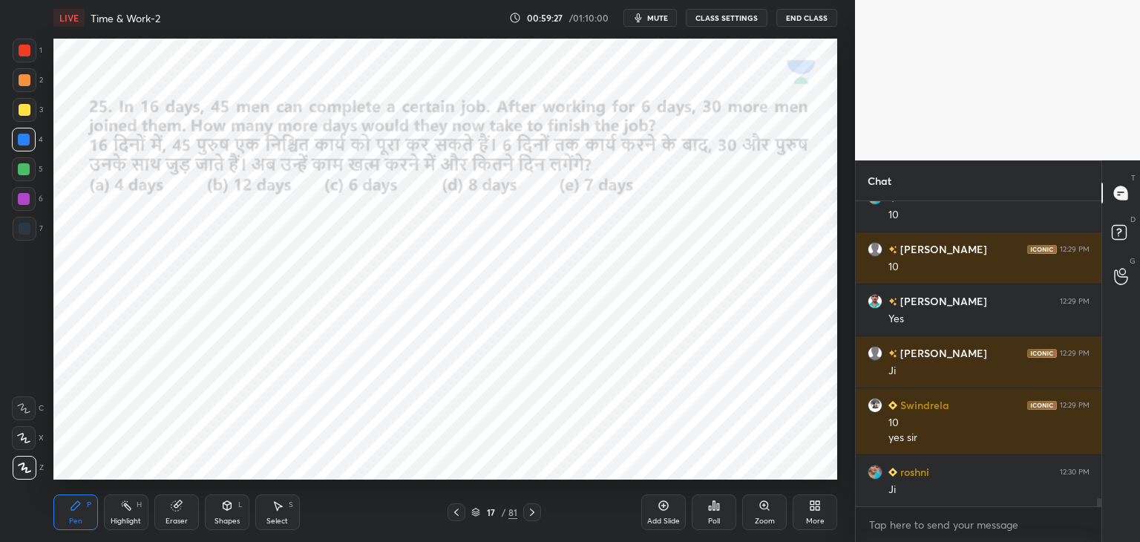
click at [229, 512] on div "Shapes L" at bounding box center [227, 512] width 45 height 36
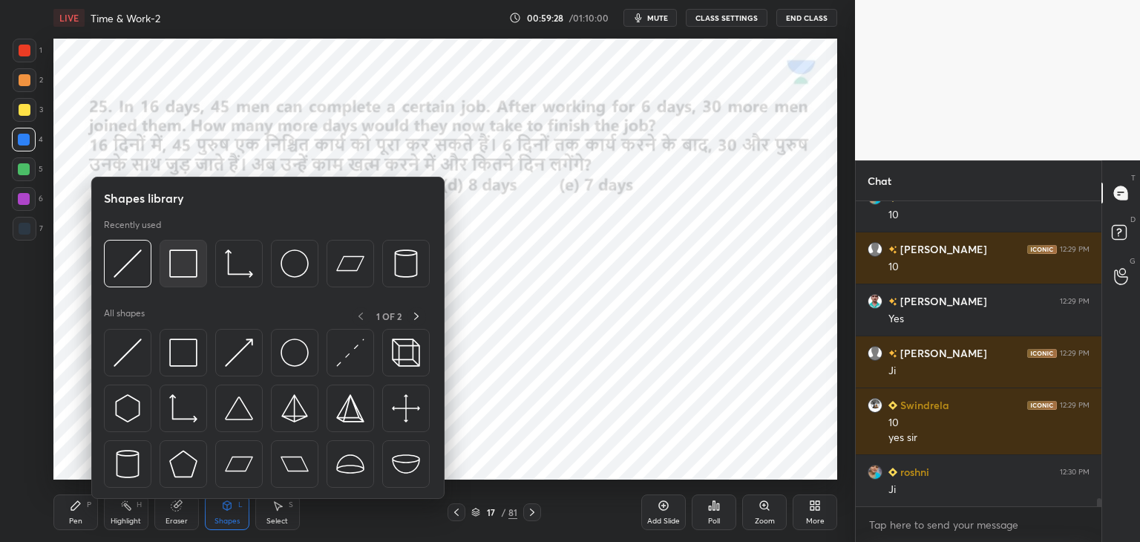
click at [186, 265] on img at bounding box center [183, 263] width 28 height 28
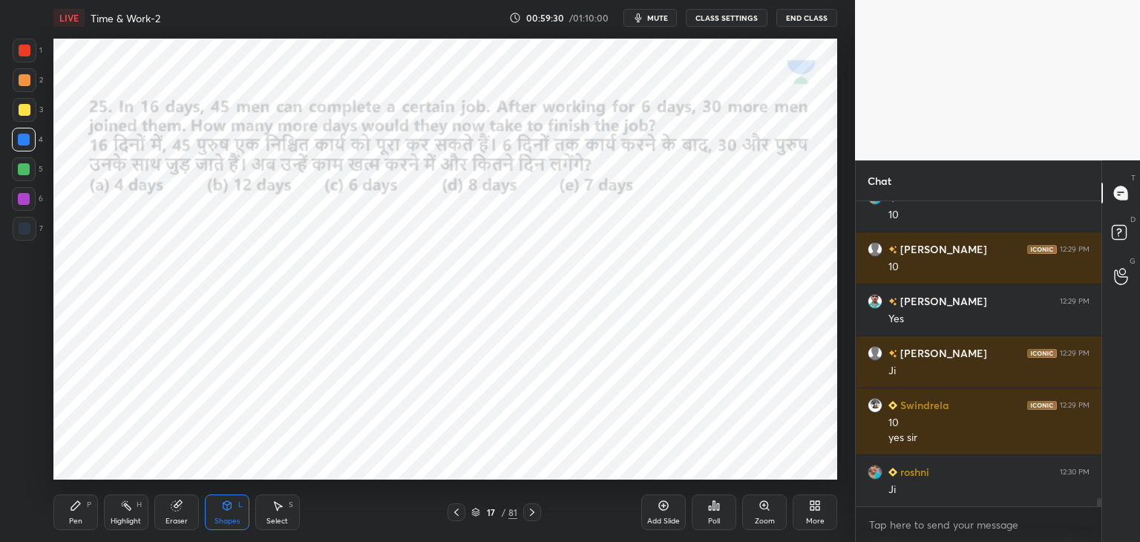
scroll to position [11377, 0]
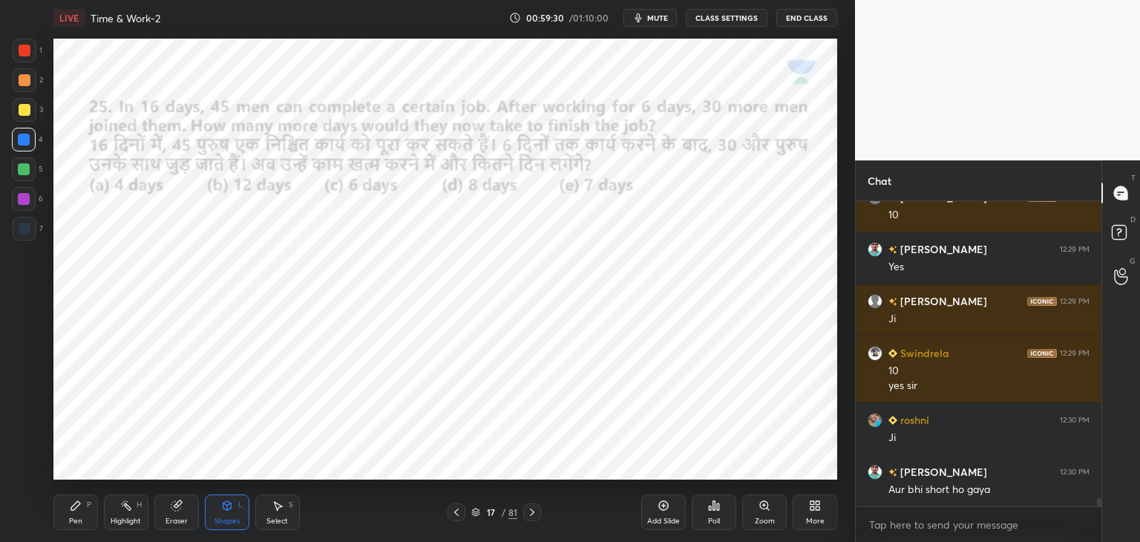
click at [78, 511] on icon at bounding box center [76, 506] width 12 height 12
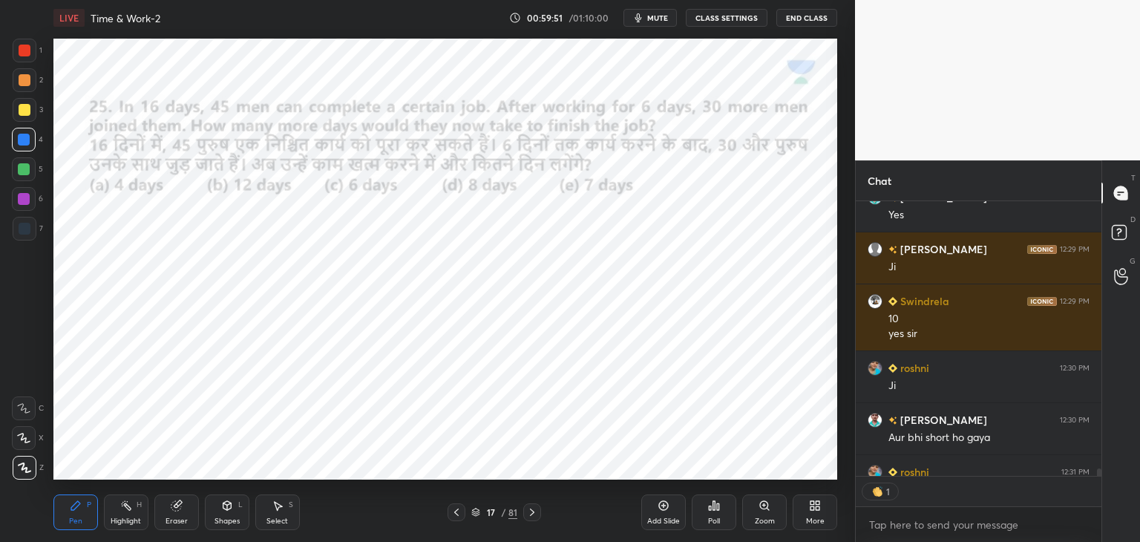
scroll to position [5, 4]
click at [533, 516] on icon at bounding box center [532, 512] width 12 height 12
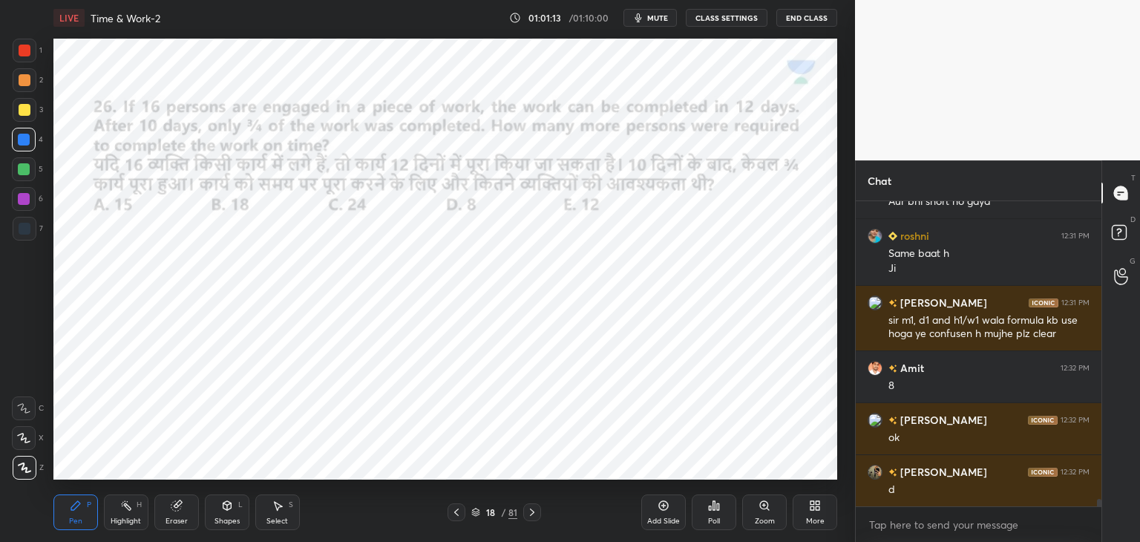
scroll to position [11717, 0]
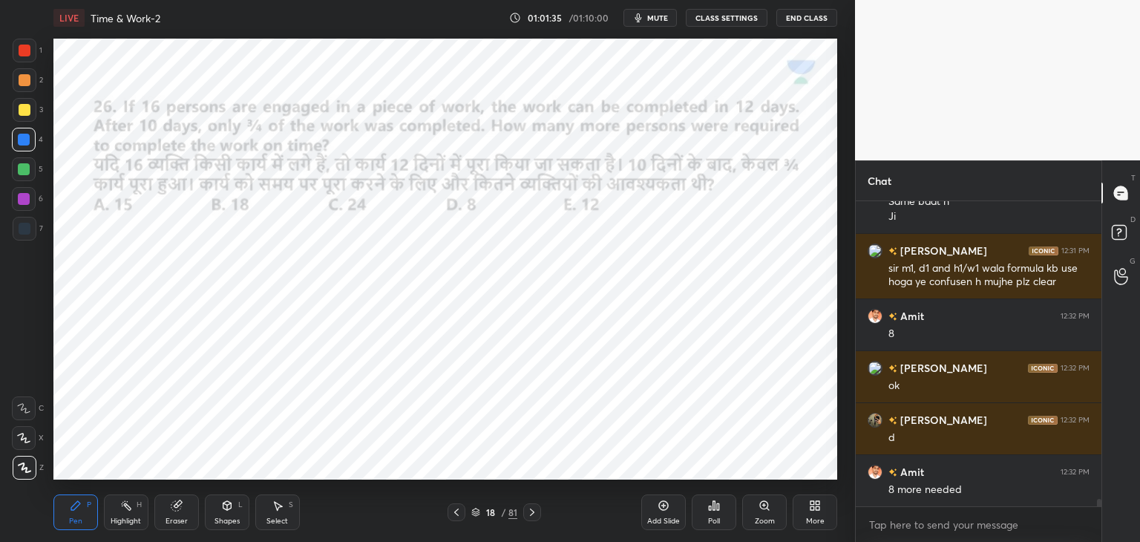
click at [27, 57] on div at bounding box center [25, 51] width 24 height 24
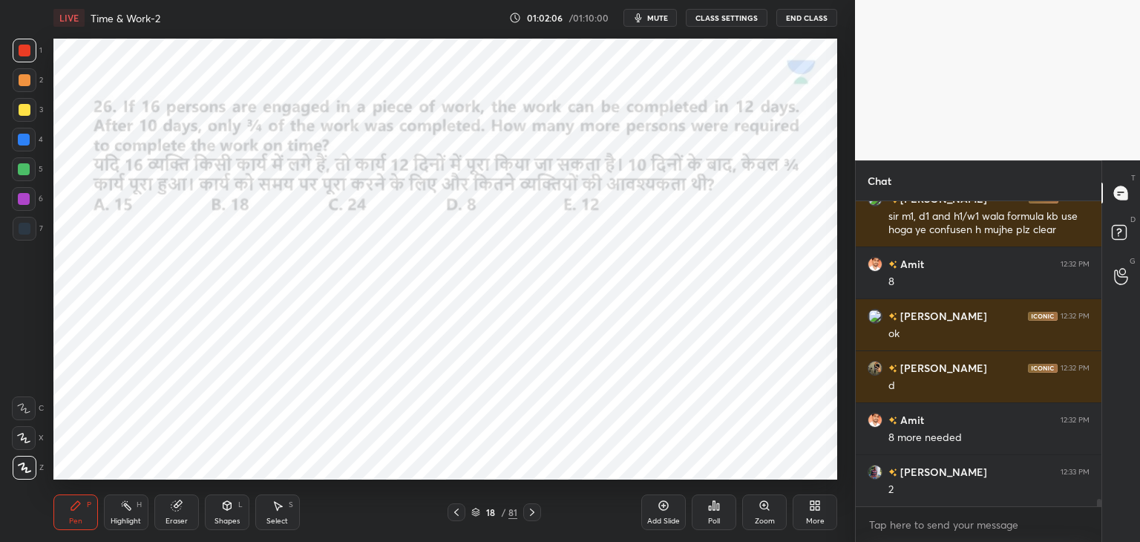
scroll to position [11821, 0]
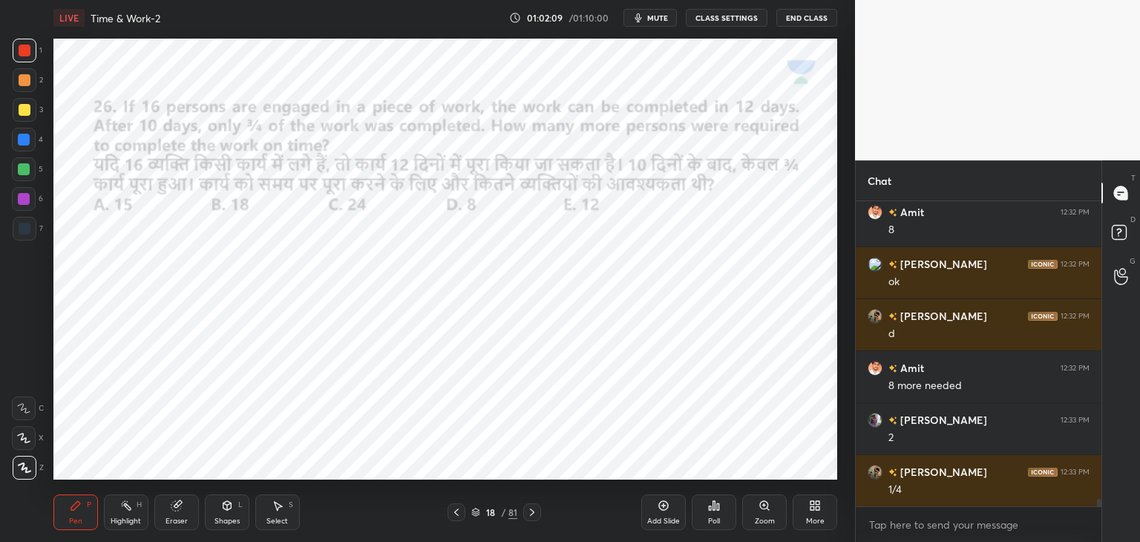
click at [31, 203] on div at bounding box center [24, 199] width 24 height 24
click at [229, 514] on div "Shapes L" at bounding box center [227, 512] width 45 height 36
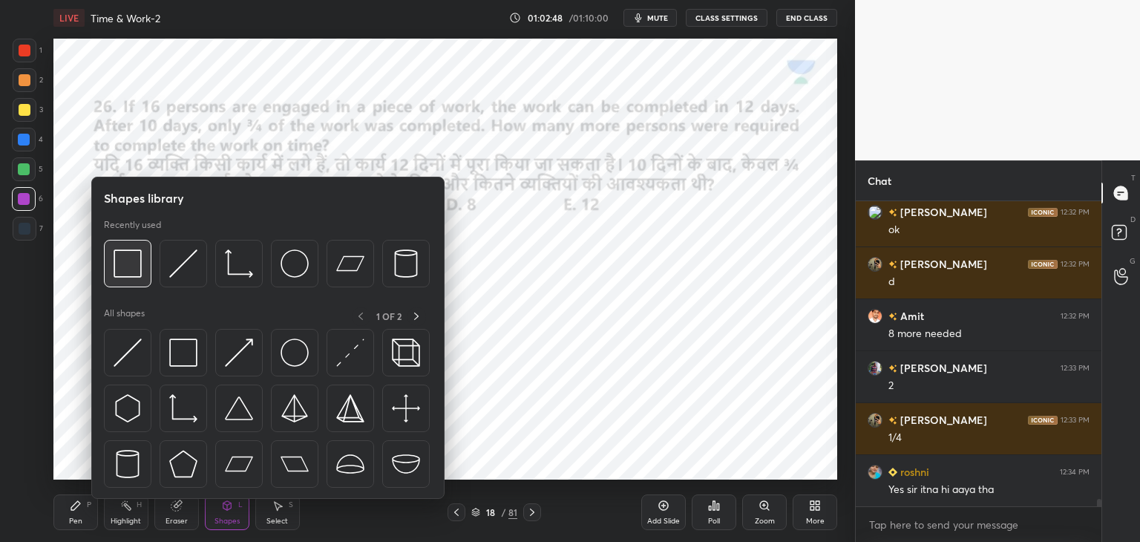
click at [140, 266] on img at bounding box center [128, 263] width 28 height 28
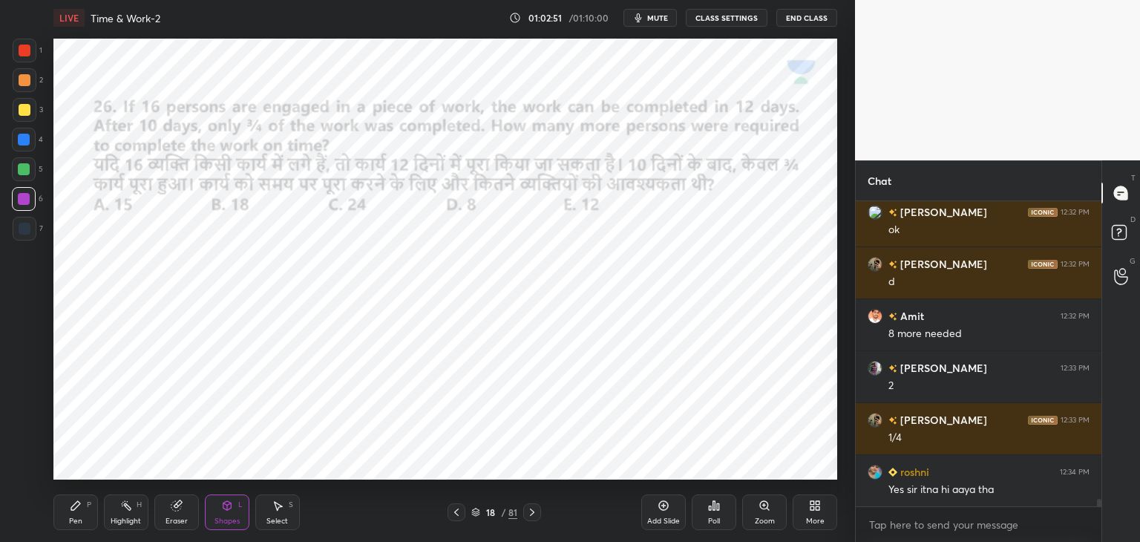
click at [85, 508] on div "Pen P" at bounding box center [75, 512] width 45 height 36
click at [27, 226] on div at bounding box center [25, 229] width 12 height 12
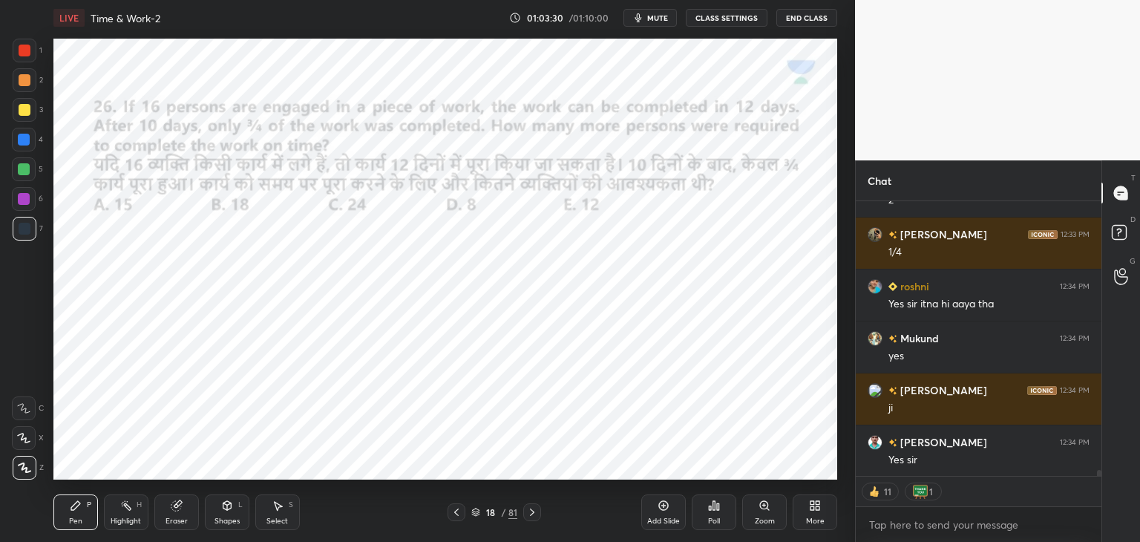
scroll to position [12111, 0]
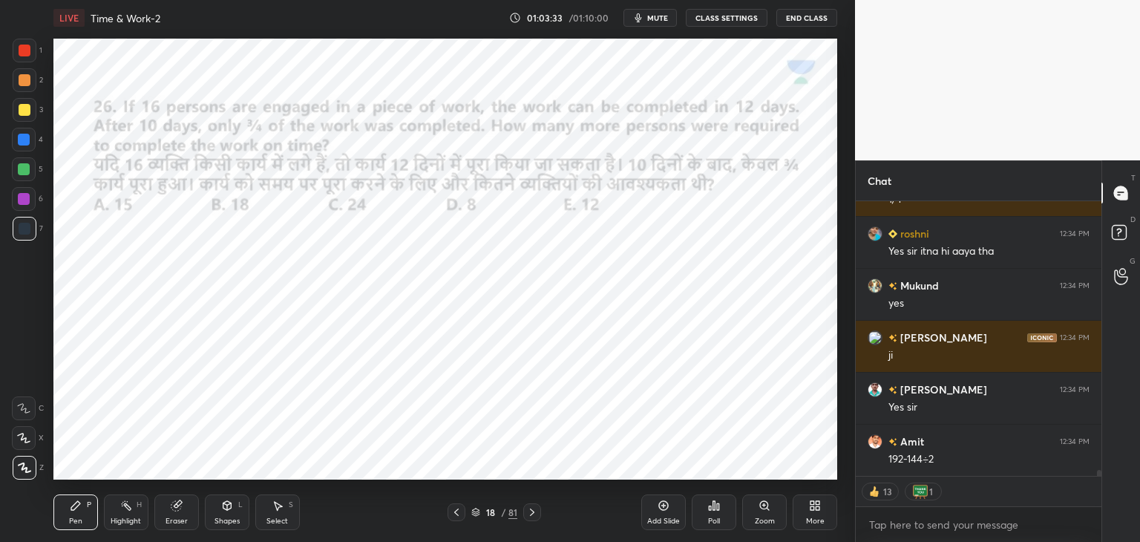
click at [531, 511] on icon at bounding box center [532, 512] width 12 height 12
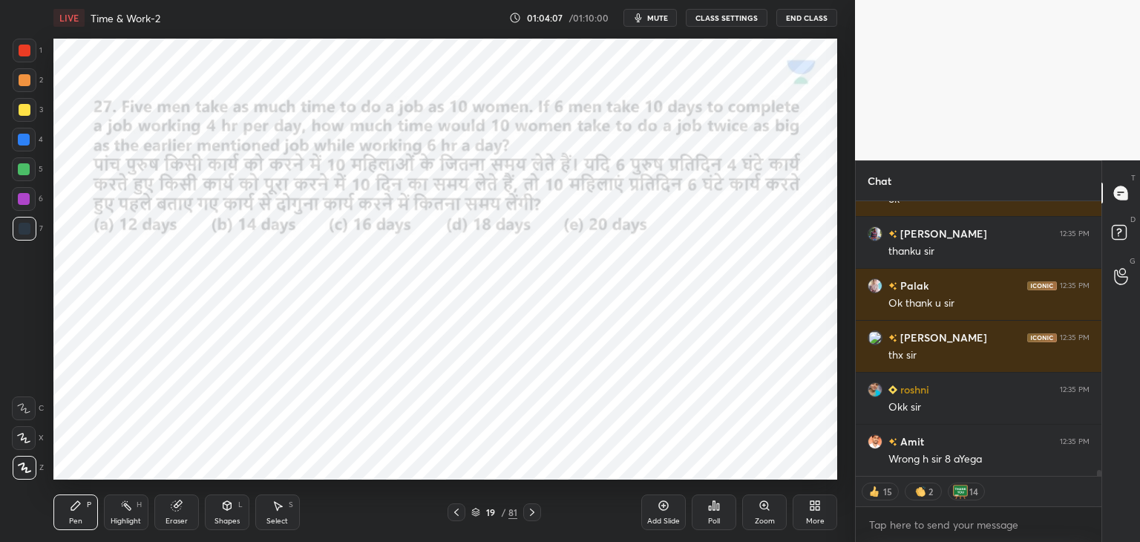
scroll to position [12682, 0]
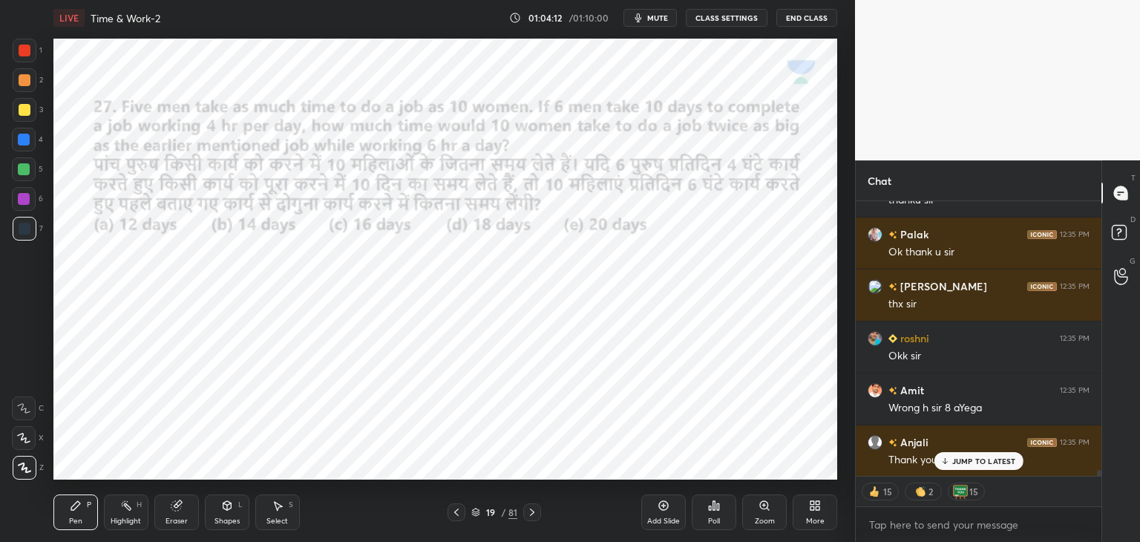
click at [461, 513] on icon at bounding box center [457, 512] width 12 height 12
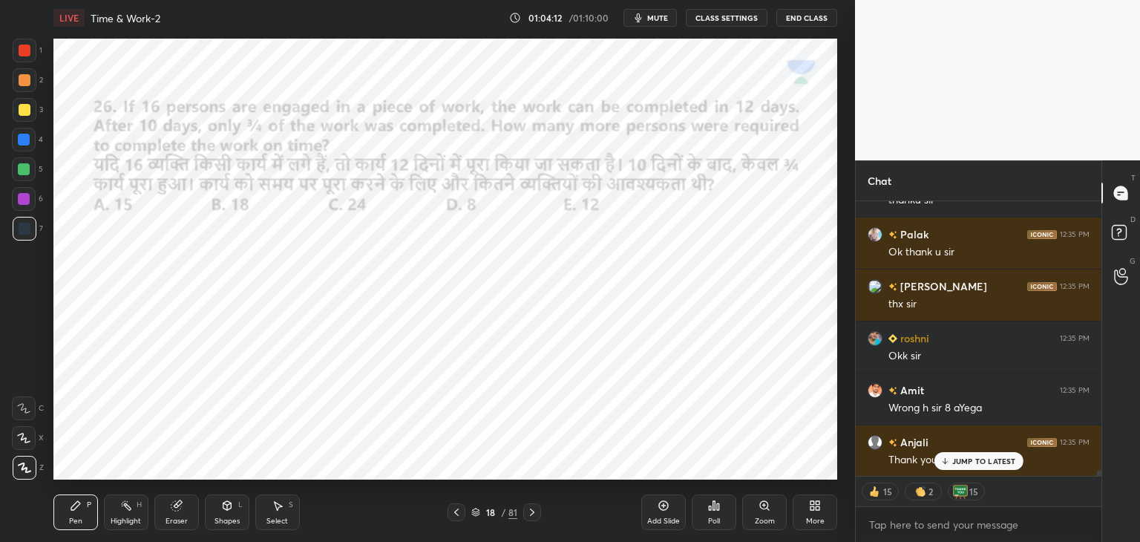
click at [543, 521] on div "Pen P Highlight H Eraser Shapes L Select S 18 / 81 Add Slide Poll Zoom More" at bounding box center [445, 512] width 784 height 59
click at [531, 509] on icon at bounding box center [532, 511] width 4 height 7
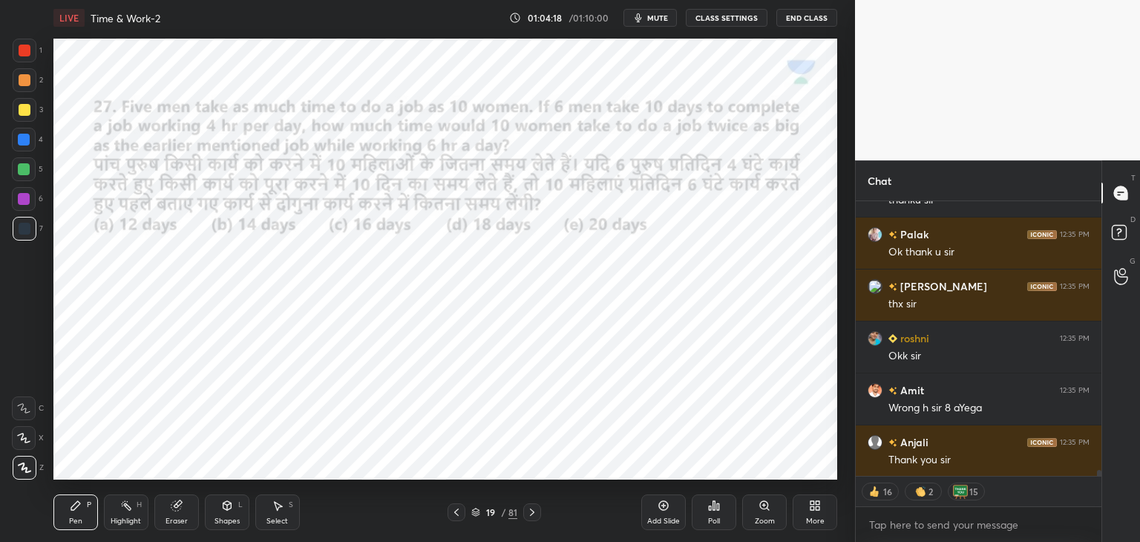
scroll to position [12734, 0]
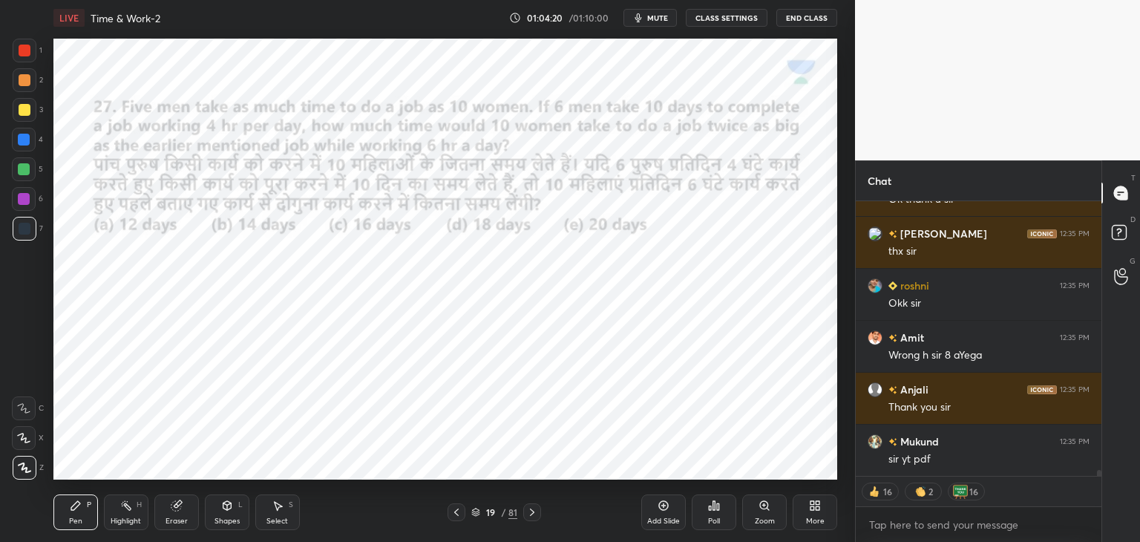
click at [800, 21] on button "End Class" at bounding box center [806, 18] width 61 height 18
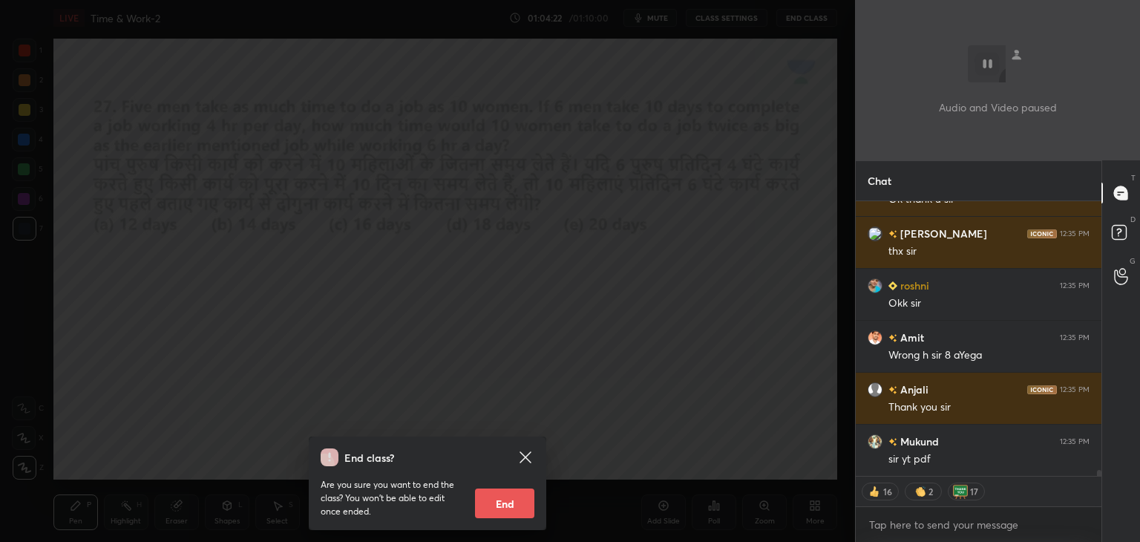
scroll to position [12786, 0]
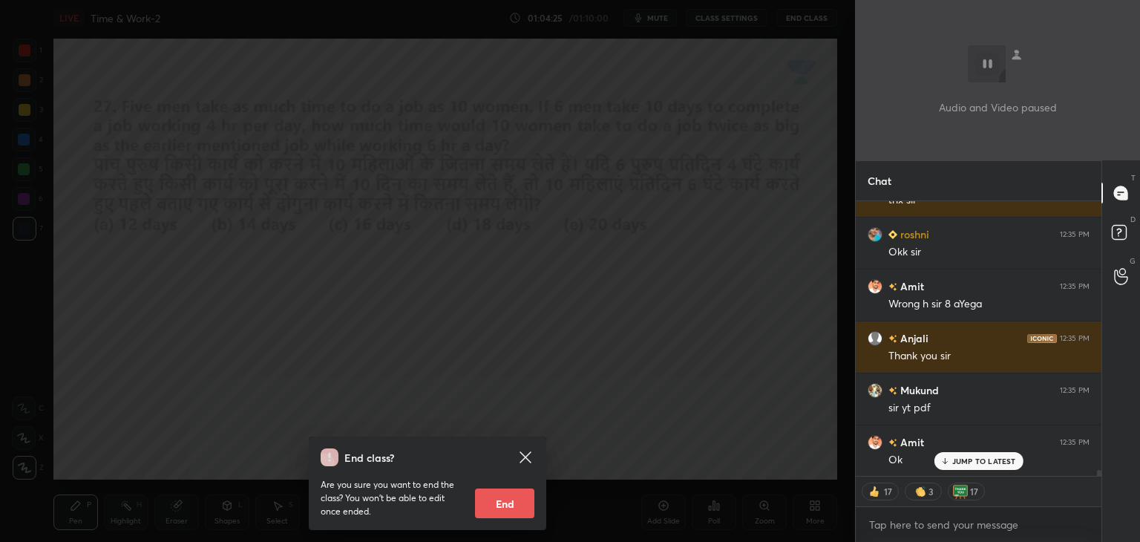
click at [506, 506] on button "End" at bounding box center [504, 503] width 59 height 30
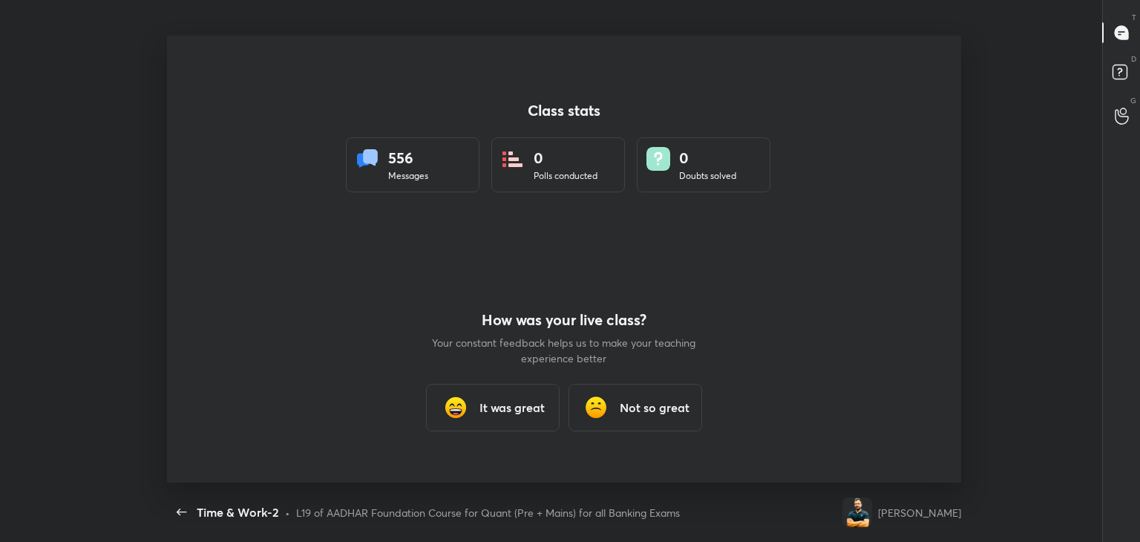
scroll to position [0, 0]
click at [534, 399] on h3 "It was great" at bounding box center [512, 408] width 65 height 18
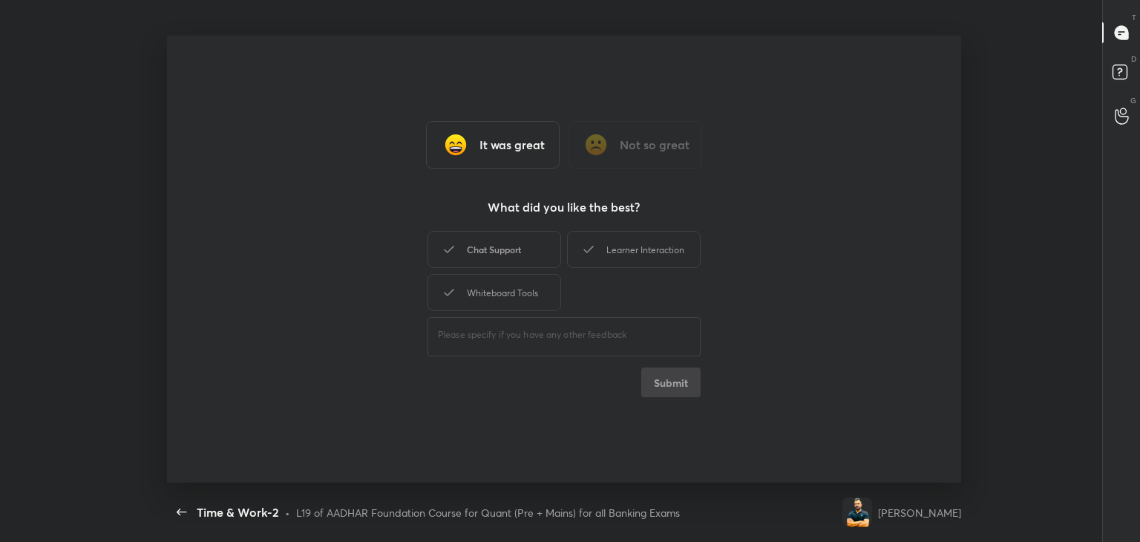
click at [543, 256] on div "Chat Support" at bounding box center [495, 249] width 134 height 37
click at [598, 251] on div "Learner Interaction" at bounding box center [634, 249] width 134 height 37
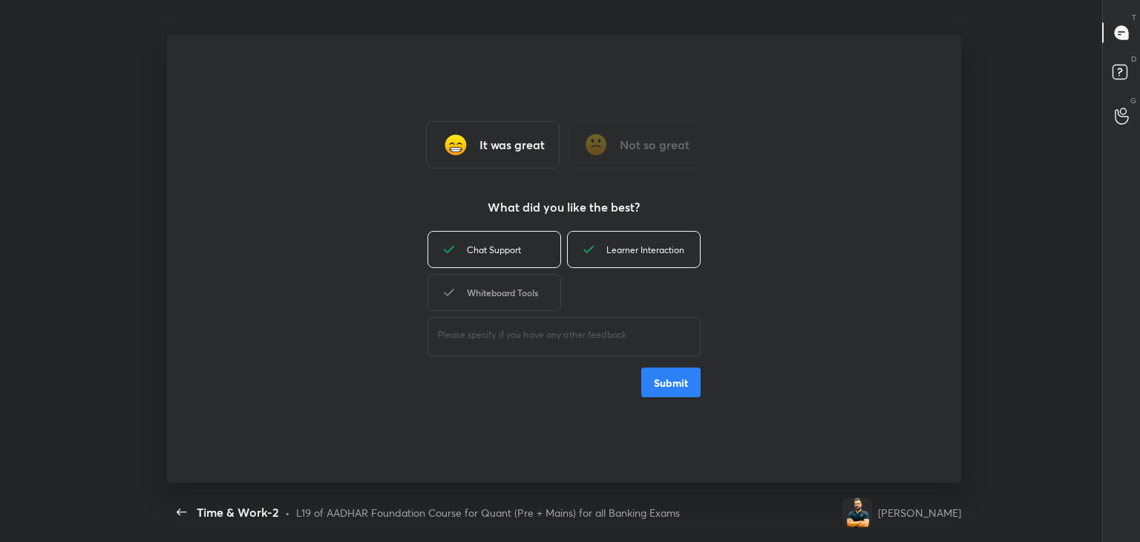
click at [536, 293] on div "Whiteboard Tools" at bounding box center [495, 292] width 134 height 37
click at [679, 386] on button "Submit" at bounding box center [670, 382] width 59 height 30
